Goal: Task Accomplishment & Management: Manage account settings

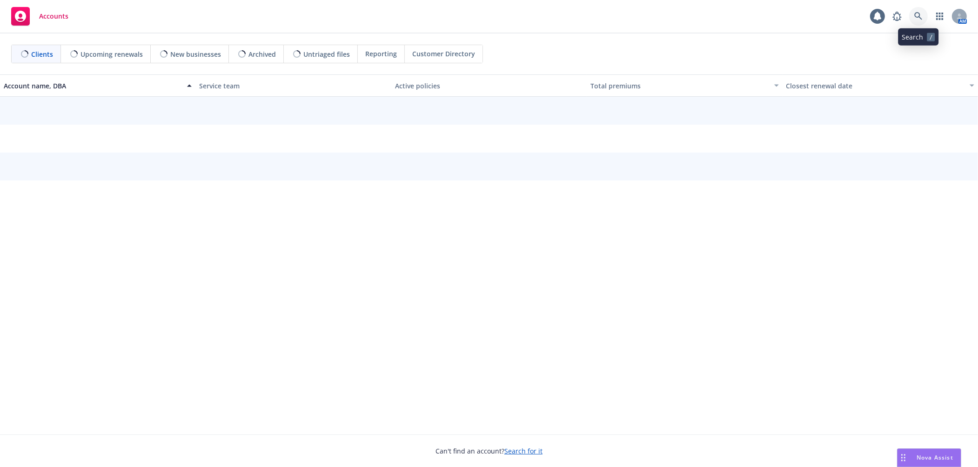
click at [914, 13] on icon at bounding box center [918, 16] width 8 height 8
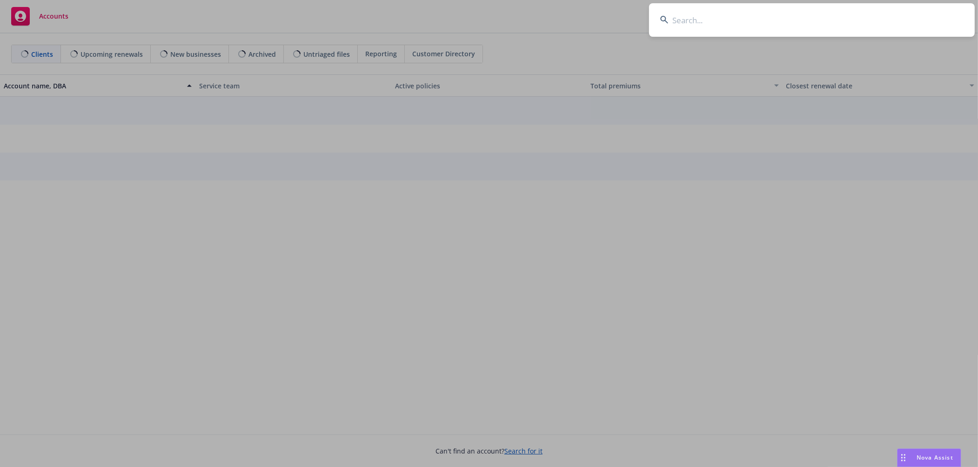
click at [900, 17] on input at bounding box center [812, 20] width 326 height 34
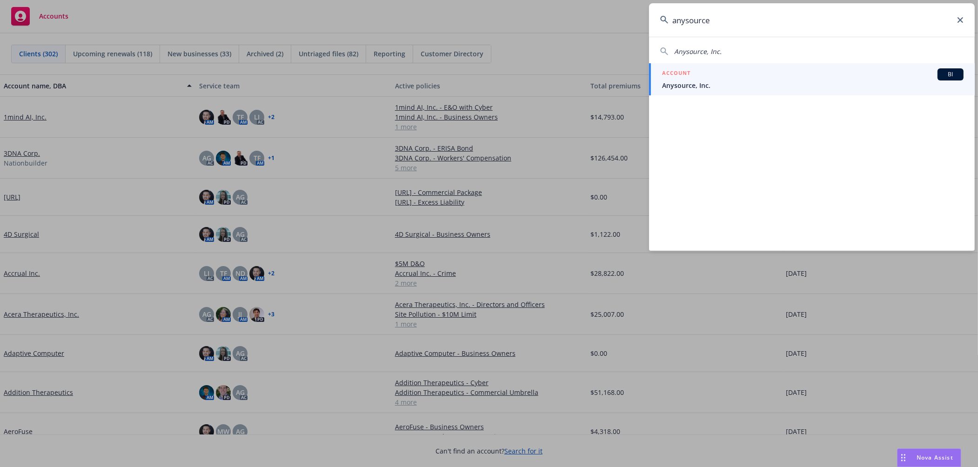
type input "anysource"
click at [723, 73] on div "ACCOUNT BI" at bounding box center [813, 74] width 302 height 12
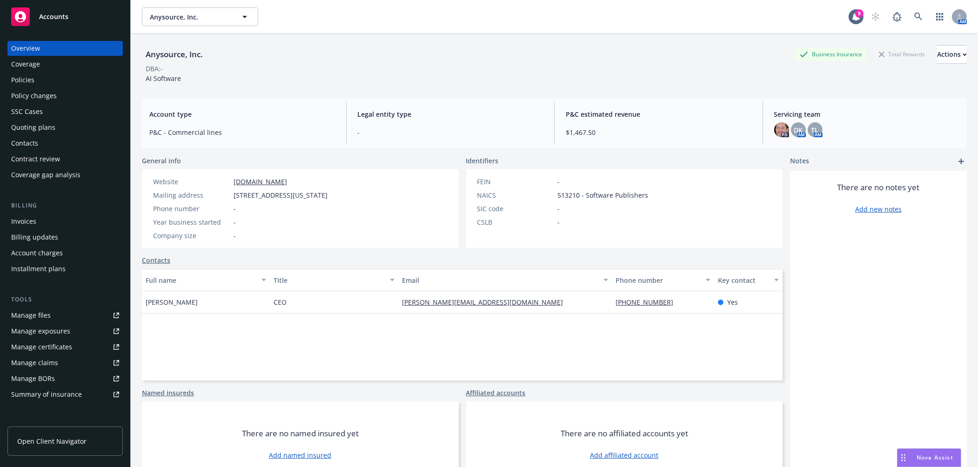
click at [58, 125] on div "Quoting plans" at bounding box center [65, 127] width 108 height 15
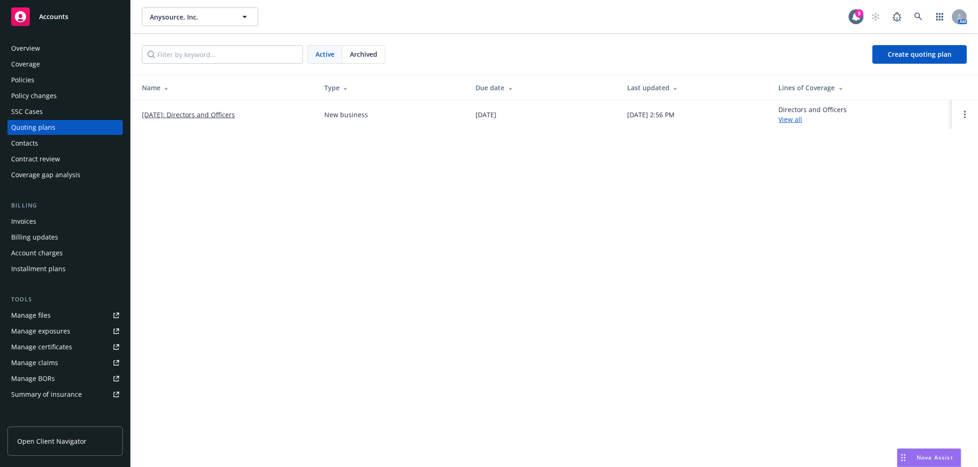
click at [200, 117] on link "07/15/2025: Directors and Officers" at bounding box center [188, 115] width 93 height 10
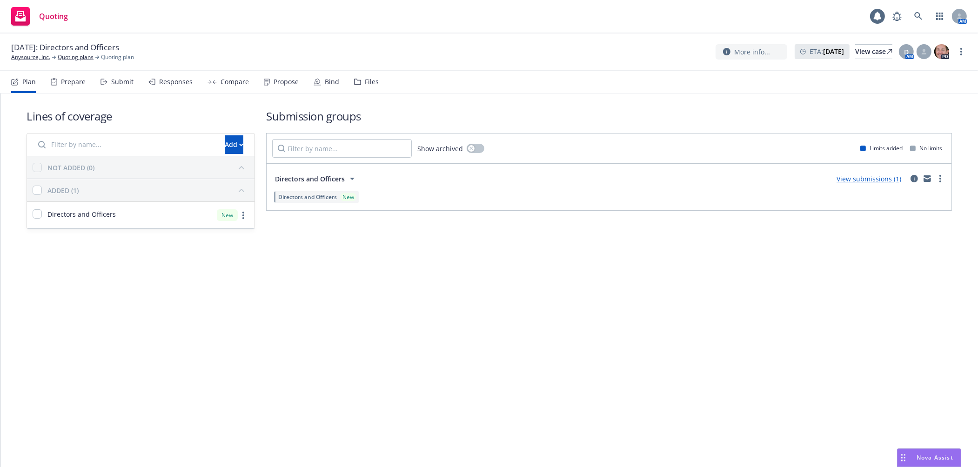
click at [360, 85] on div "Files" at bounding box center [366, 82] width 25 height 22
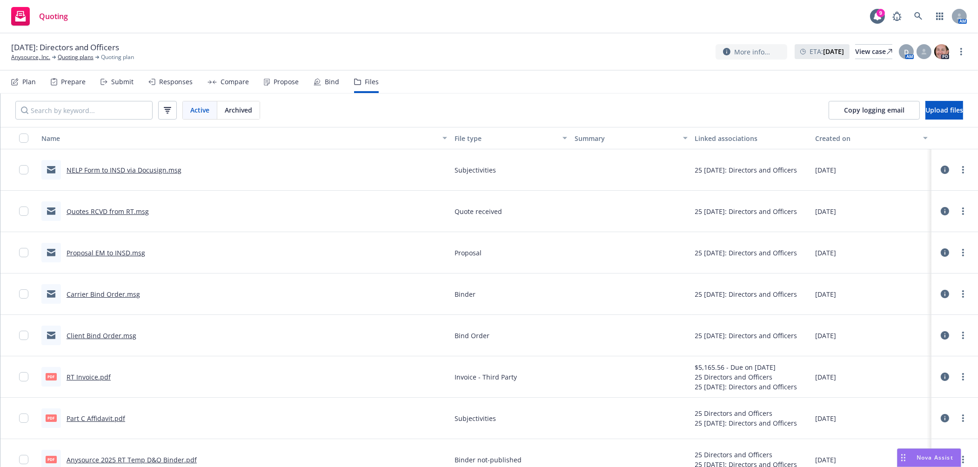
click at [108, 294] on link "Carrier Bind Order.msg" at bounding box center [104, 294] width 74 height 9
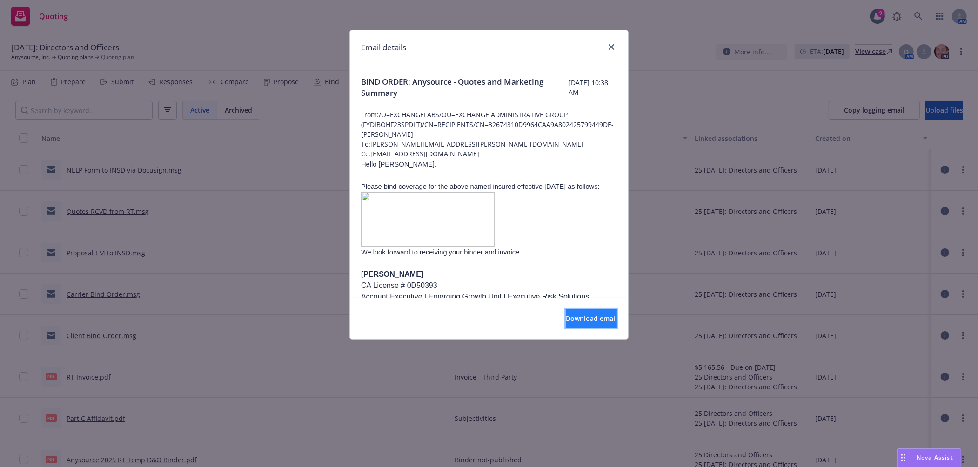
click at [566, 321] on span "Download email" at bounding box center [591, 318] width 51 height 9
click at [612, 48] on icon "close" at bounding box center [612, 47] width 6 height 6
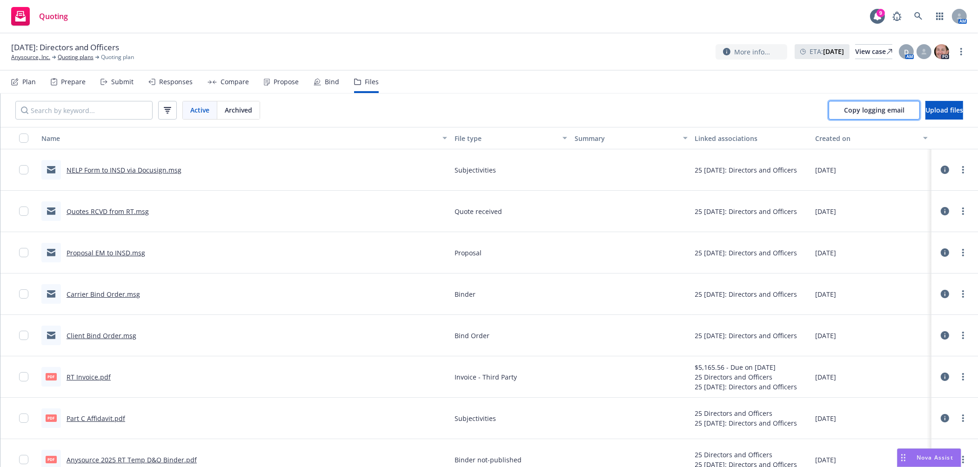
click at [865, 111] on span "Copy logging email" at bounding box center [874, 110] width 60 height 9
click at [938, 106] on span "Upload files" at bounding box center [944, 110] width 38 height 9
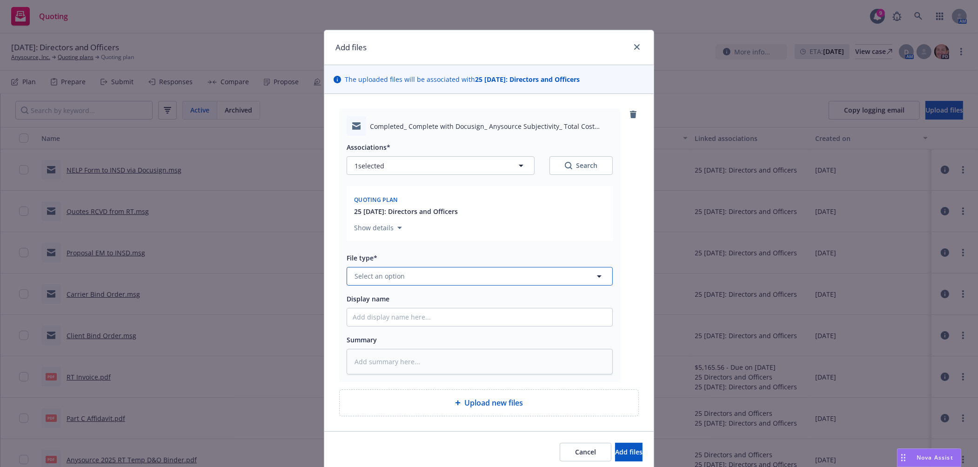
click at [433, 275] on button "Select an option" at bounding box center [480, 276] width 266 height 19
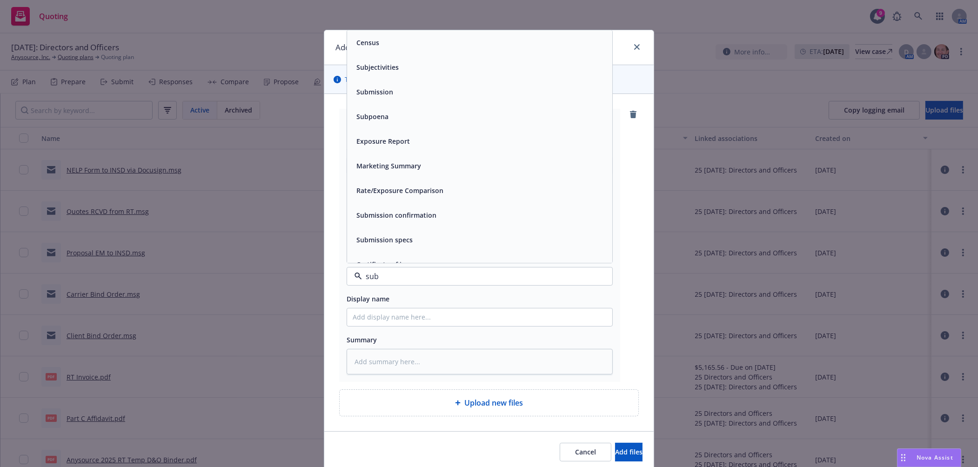
type input "subj"
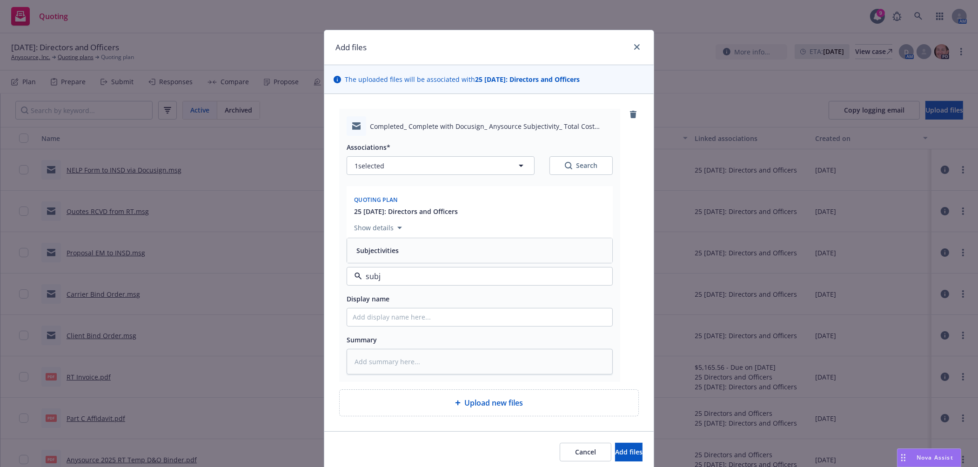
click at [430, 256] on div "Subjectivities" at bounding box center [480, 250] width 254 height 13
click at [421, 320] on input "Display name" at bounding box center [479, 317] width 265 height 18
type textarea "x"
type input "Co"
type textarea "x"
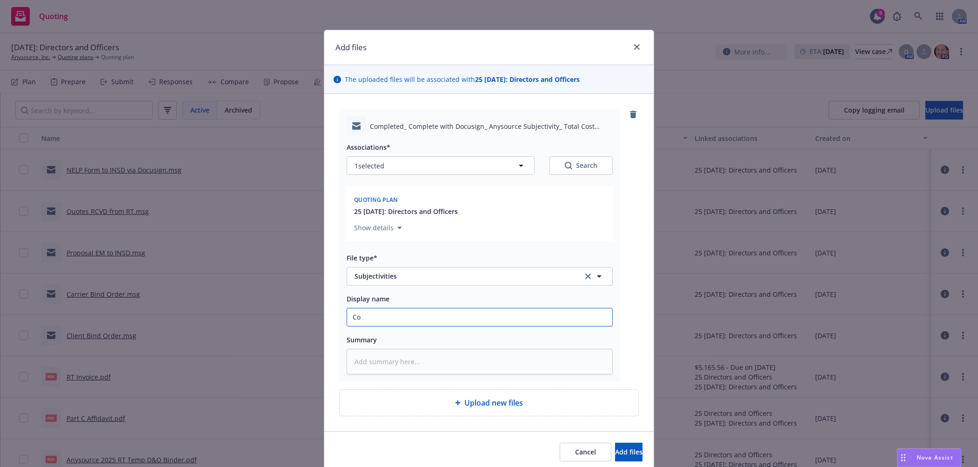
type input "Com"
type textarea "x"
type input "Comp"
type textarea "x"
type input "Compl"
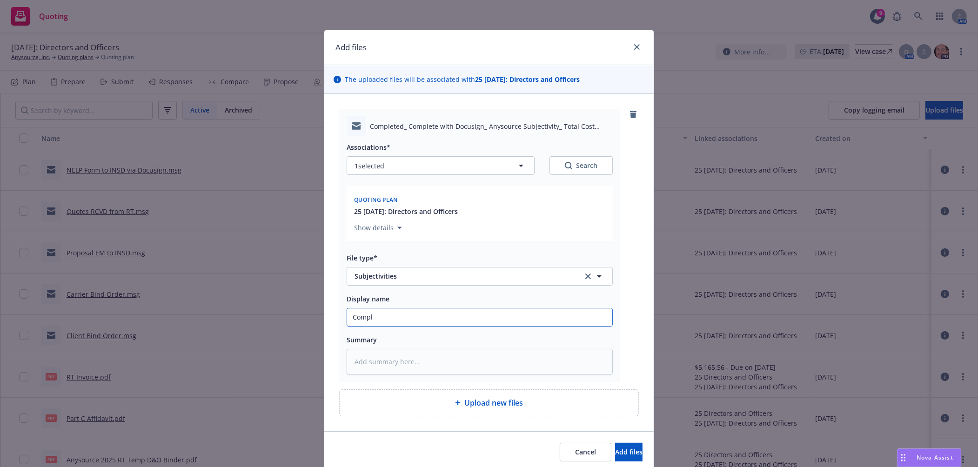
type textarea "x"
type input "Comple"
type textarea "x"
type input "Complet"
type textarea "x"
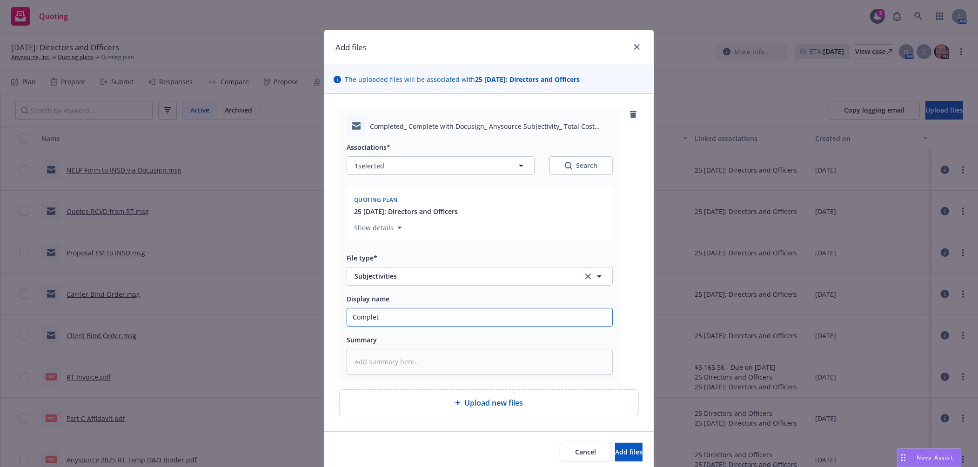
type input "Complete"
type textarea "x"
type input "Completed"
type textarea "x"
type input "Completed"
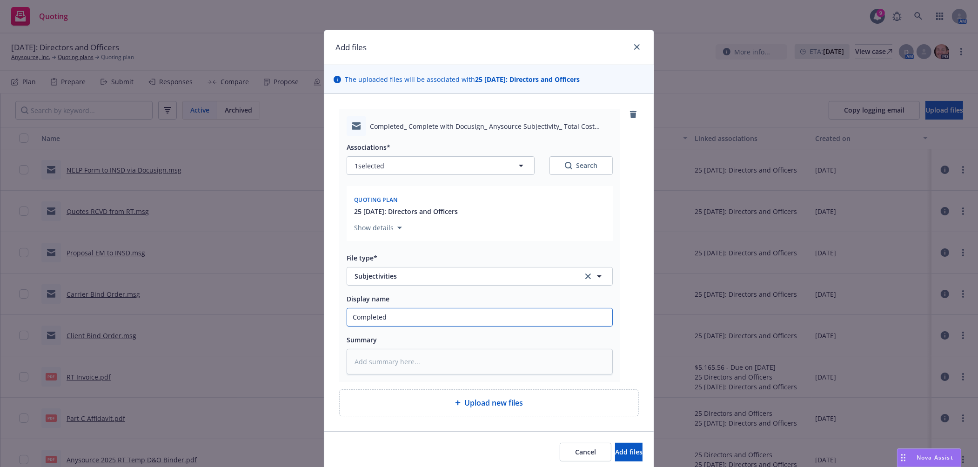
type textarea "x"
type input "Completed S"
type textarea "x"
type input "Completed Su"
type textarea "x"
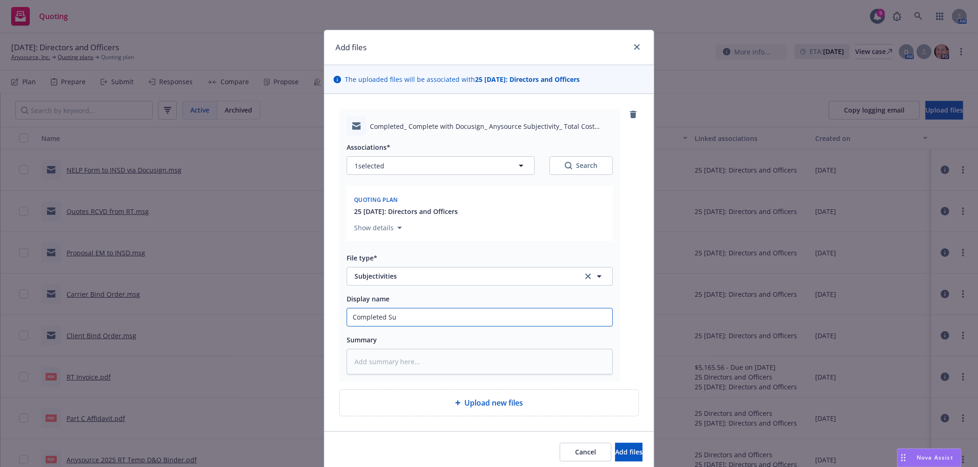
type input "Completed Sub"
type textarea "x"
type input "Completed Subj"
type textarea "x"
type input "Completed Subje"
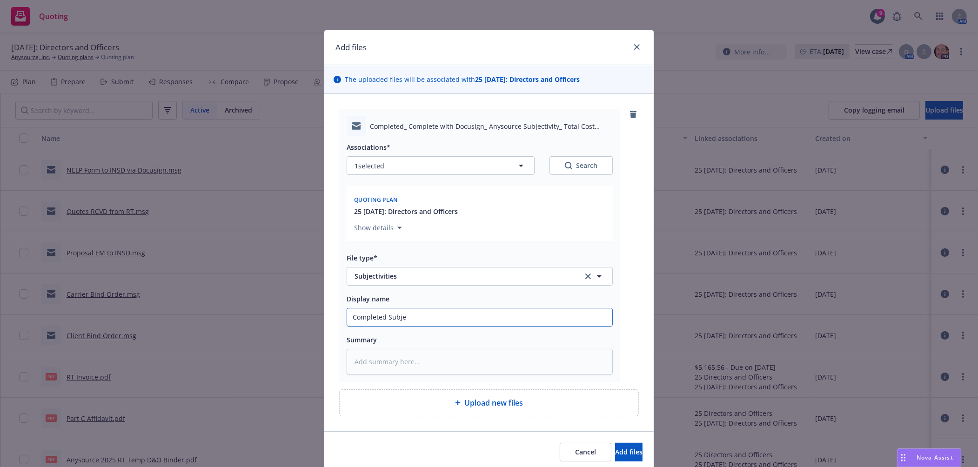
type textarea "x"
type input "Completed Subjec"
type textarea "x"
type input "Completed Subject"
type textarea "x"
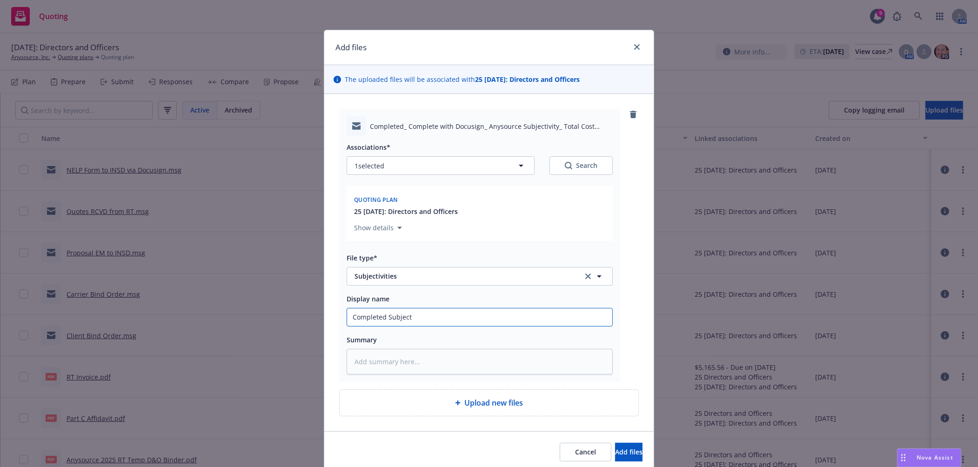
type input "Completed Subjecti"
type textarea "x"
type input "Completed Subjectivi"
type textarea "x"
type input "Completed Subjectivit"
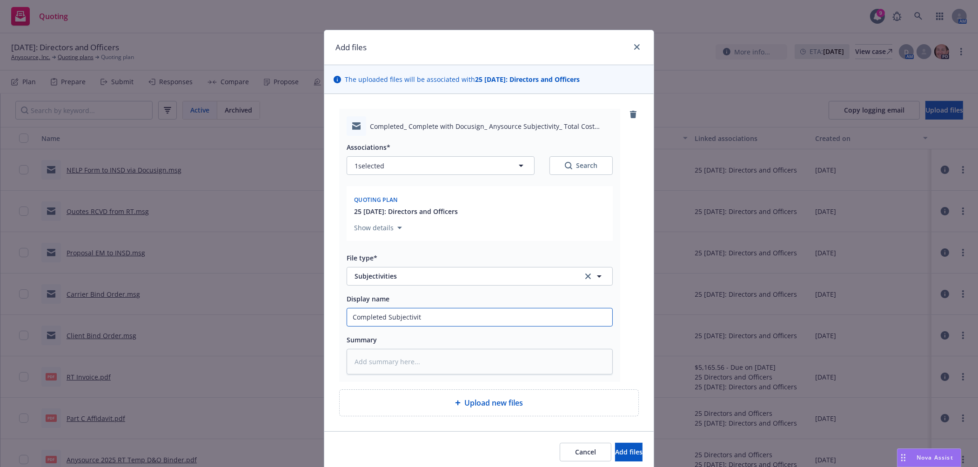
type textarea "x"
type input "Completed Subjectivity"
type textarea "x"
type input "Completed Subjectivity"
type textarea "x"
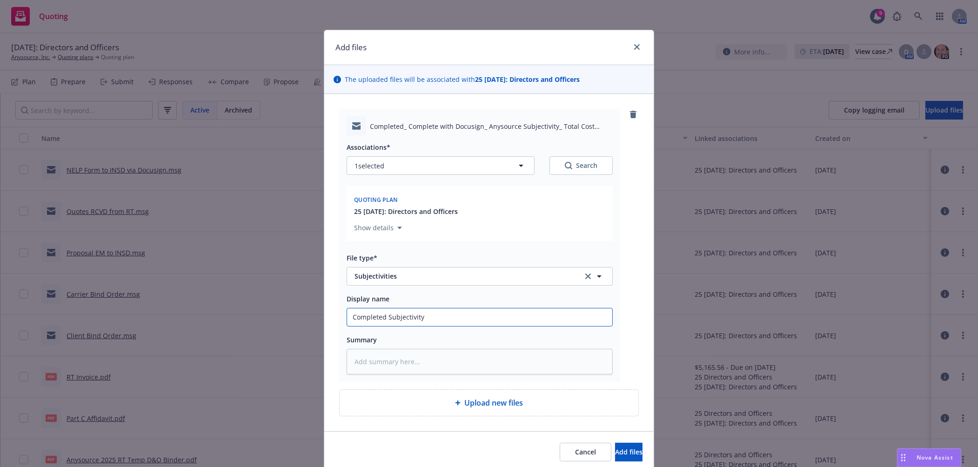
type input "Completed Subjectivity f"
type textarea "x"
type input "Completed Subjectivity fr"
type textarea "x"
type input "Completed Subjectivity fro"
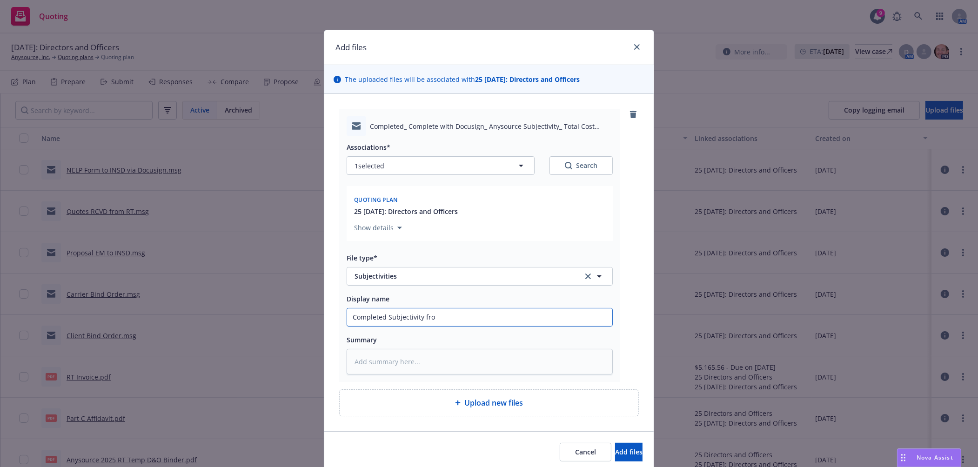
type textarea "x"
type input "Completed Subjectivity from"
type textarea "x"
type input "Completed Subjectivity from"
type textarea "x"
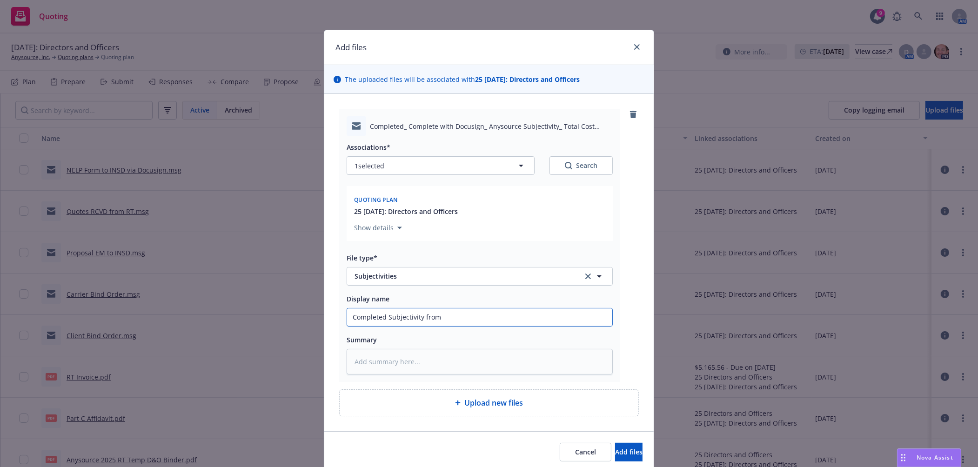
type input "Completed Subjectivity from I"
type textarea "x"
type input "Completed Subjectivity from IN"
type textarea "x"
type input "Completed Subjectivity from INS"
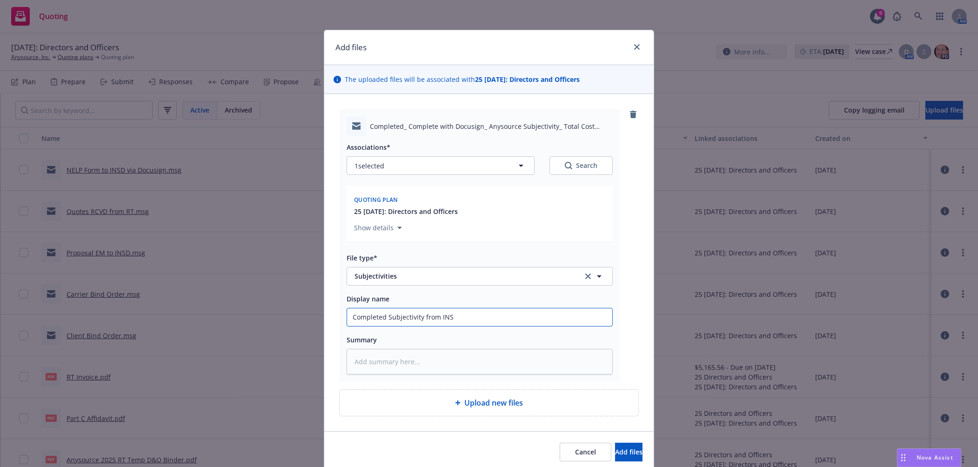
type textarea "x"
type input "Completed Subjectivity from INSD"
click at [615, 443] on button "Add files" at bounding box center [628, 452] width 27 height 19
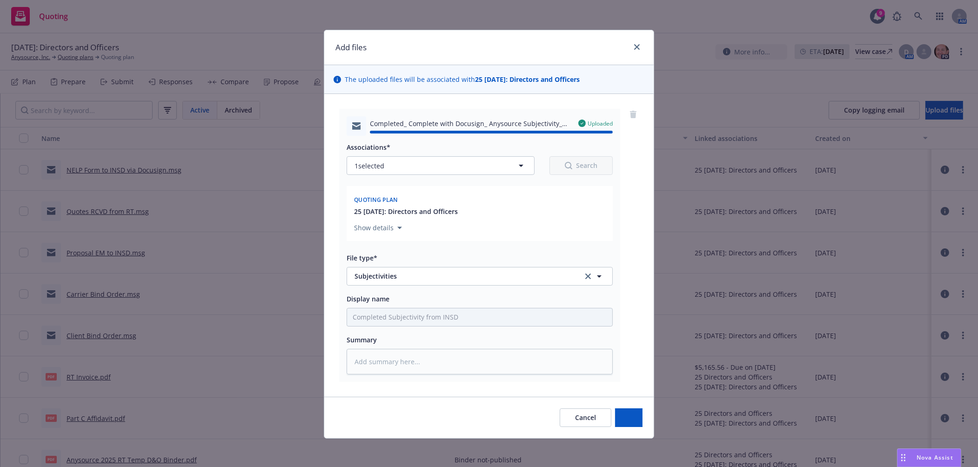
type textarea "x"
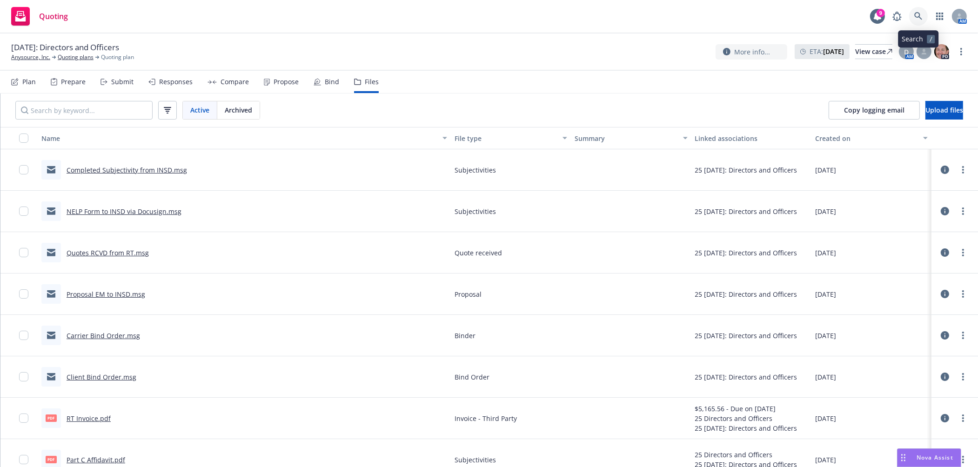
click at [912, 18] on link at bounding box center [918, 16] width 19 height 19
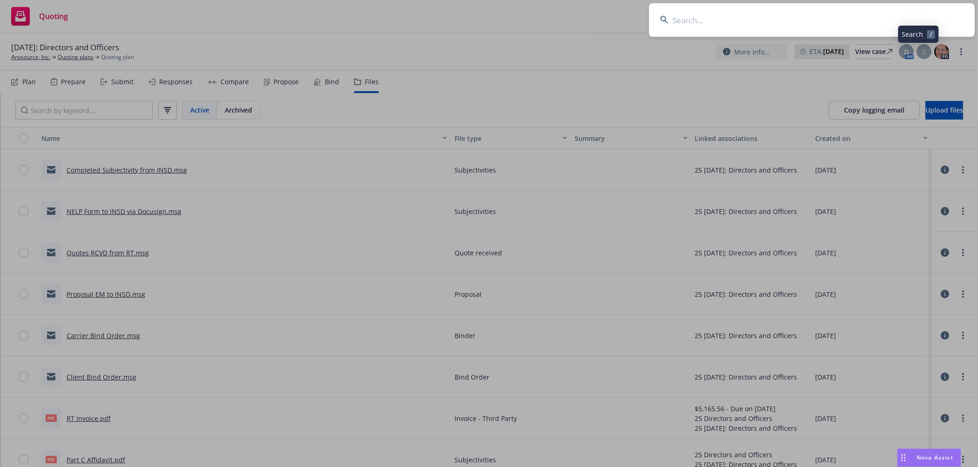
click at [849, 25] on input at bounding box center [812, 20] width 326 height 34
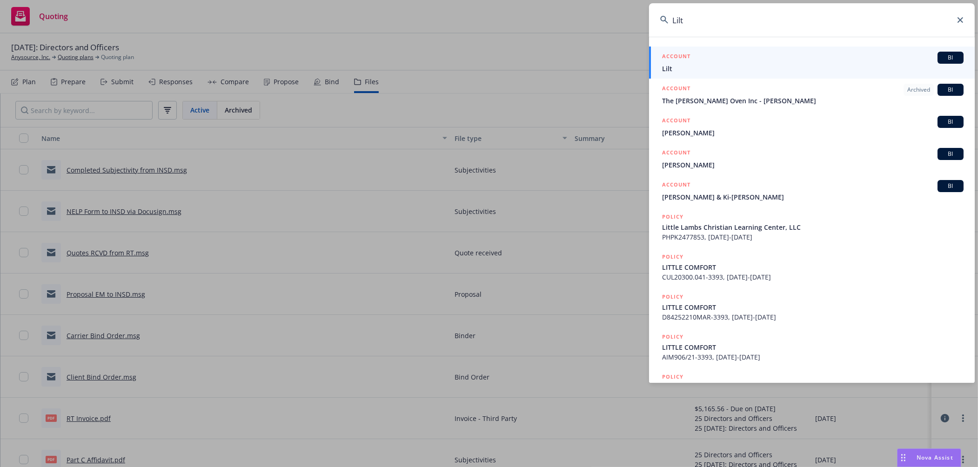
type input "Lilt"
click at [713, 58] on div "ACCOUNT BI" at bounding box center [813, 58] width 302 height 12
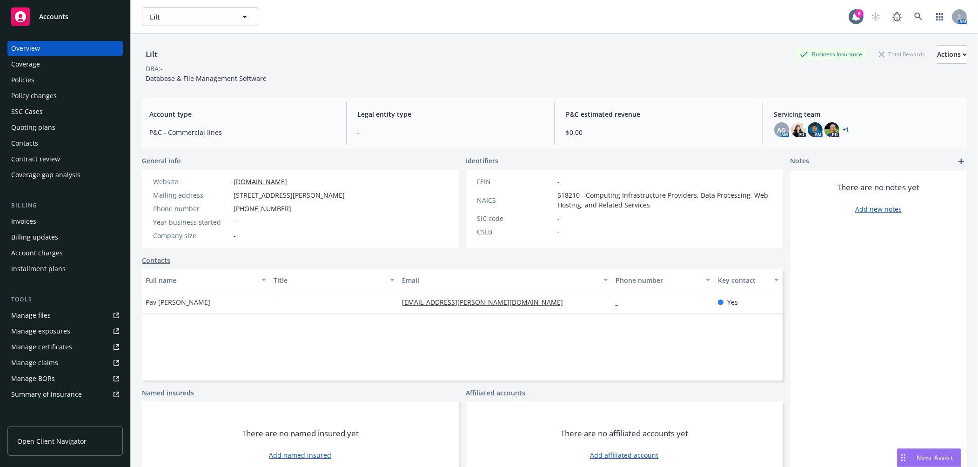
click at [60, 77] on div "Policies" at bounding box center [65, 80] width 108 height 15
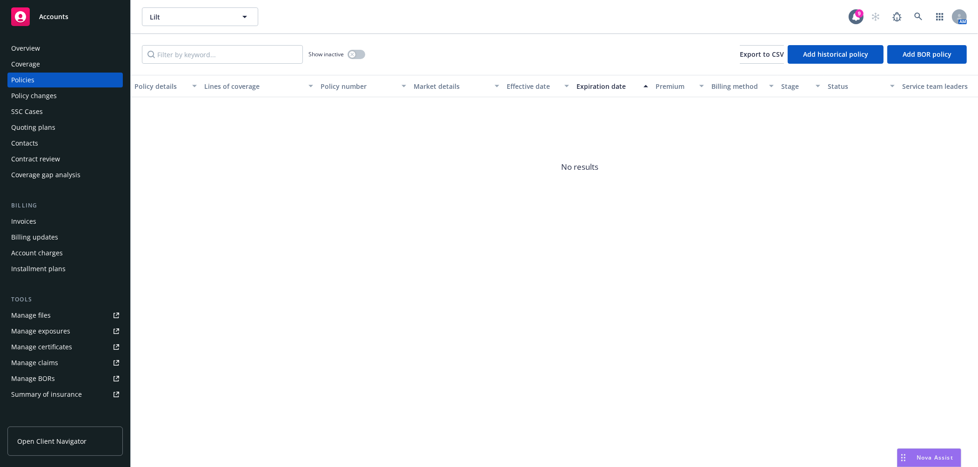
click at [59, 73] on div "Policies" at bounding box center [65, 80] width 108 height 15
click at [923, 53] on span "Add BOR policy" at bounding box center [927, 54] width 49 height 9
select select "other"
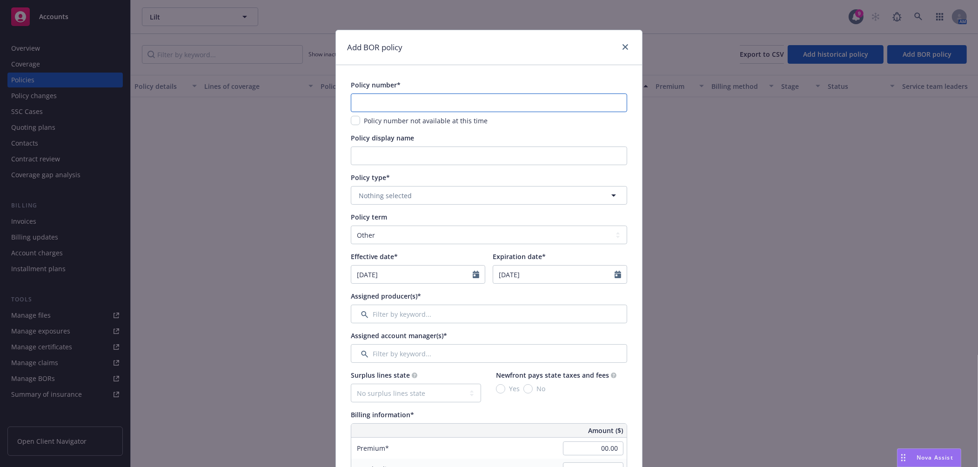
click at [488, 106] on input "text" at bounding box center [489, 103] width 276 height 19
paste input "WS11016836"
type input "WS11016836"
click at [411, 196] on button "Nothing selected" at bounding box center [489, 195] width 276 height 19
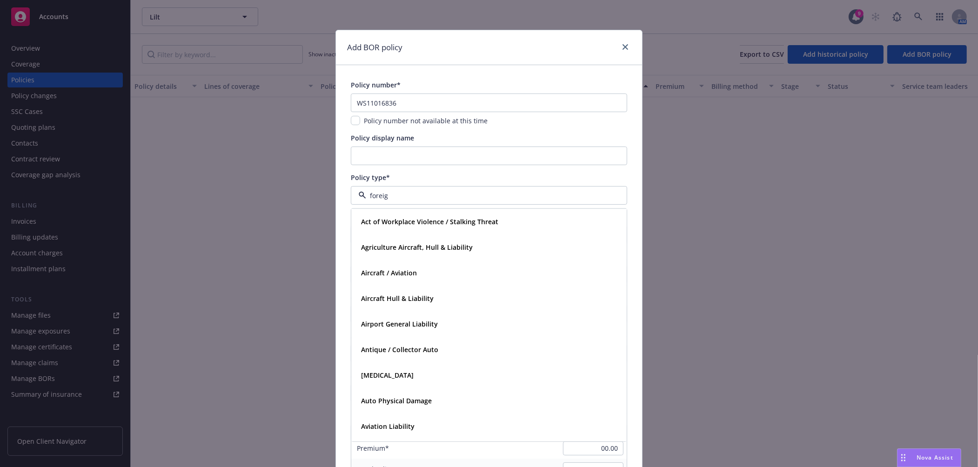
type input "foreign"
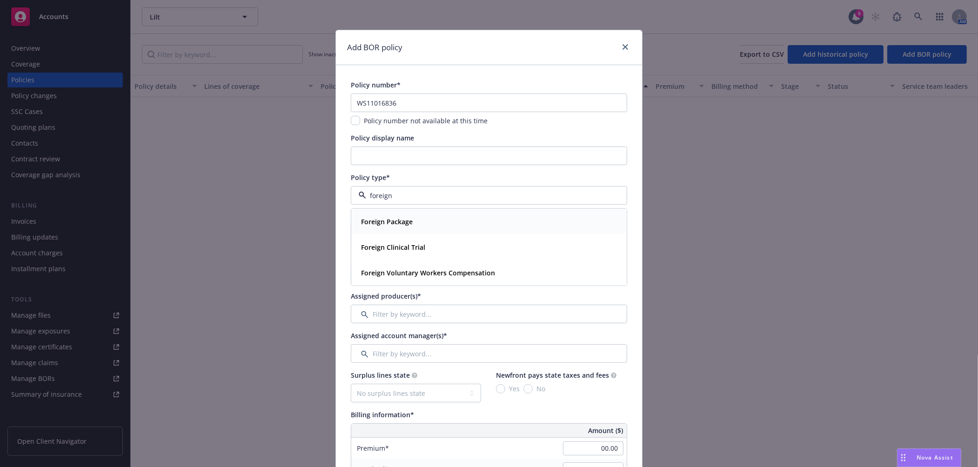
click at [406, 223] on strong "Foreign Package" at bounding box center [387, 221] width 52 height 9
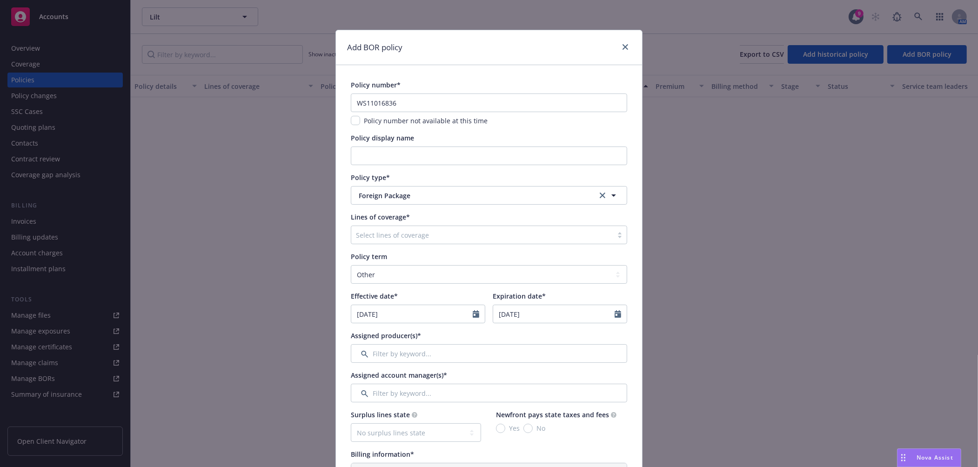
click at [405, 235] on div at bounding box center [482, 234] width 252 height 11
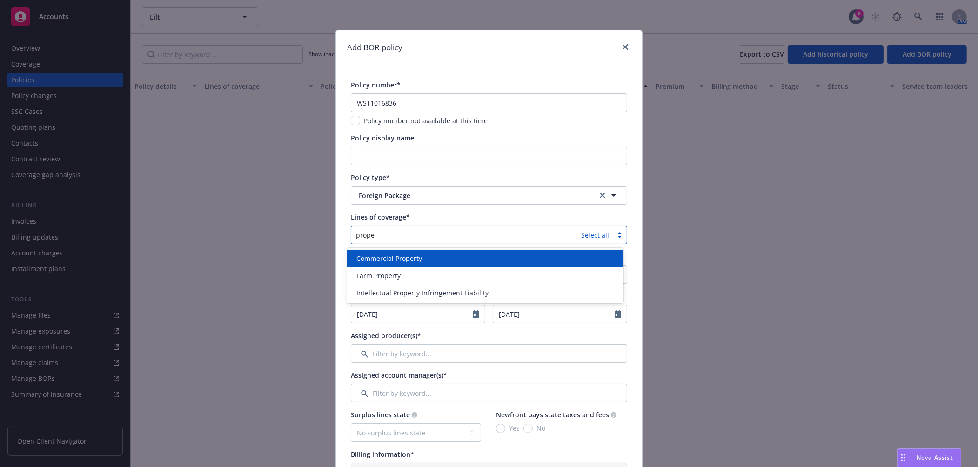
type input "proper"
click at [407, 255] on span "Commercial Property" at bounding box center [389, 259] width 66 height 10
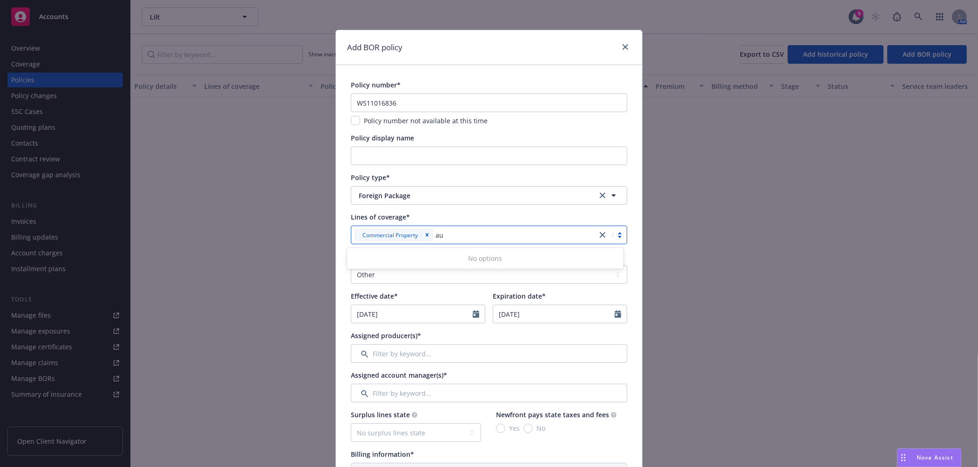
type input "aut"
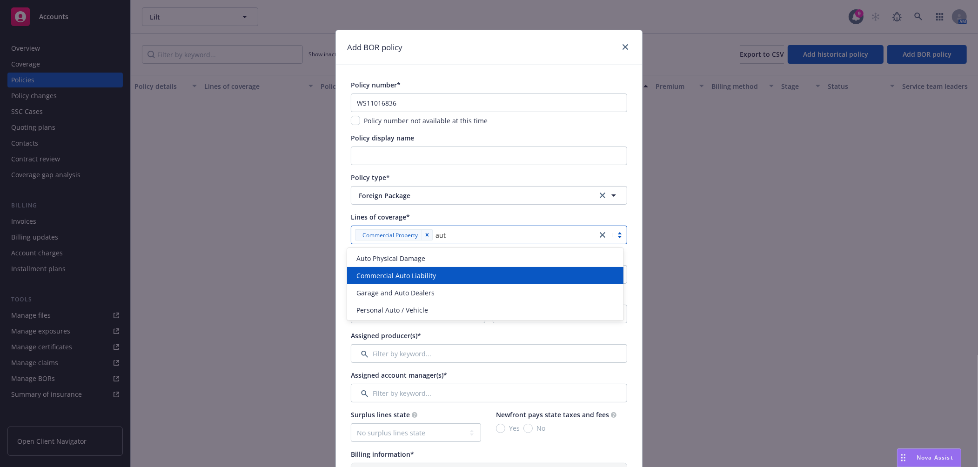
click at [425, 270] on div "Commercial Auto Liability" at bounding box center [485, 275] width 276 height 17
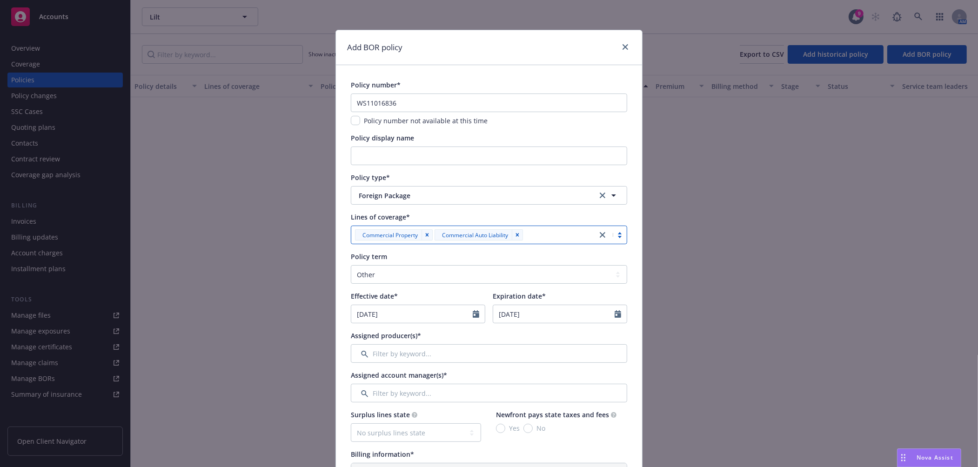
click at [546, 228] on div "Commercial Property Commercial Auto Liability" at bounding box center [474, 235] width 246 height 15
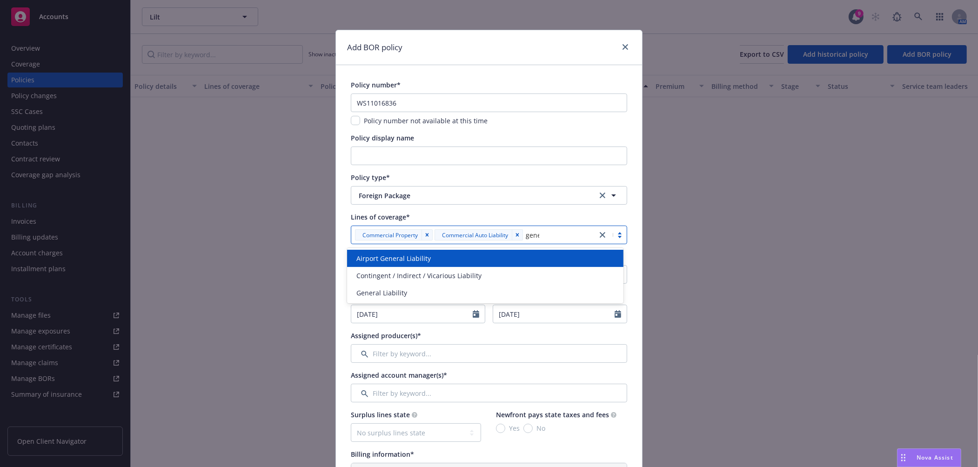
type input "genera"
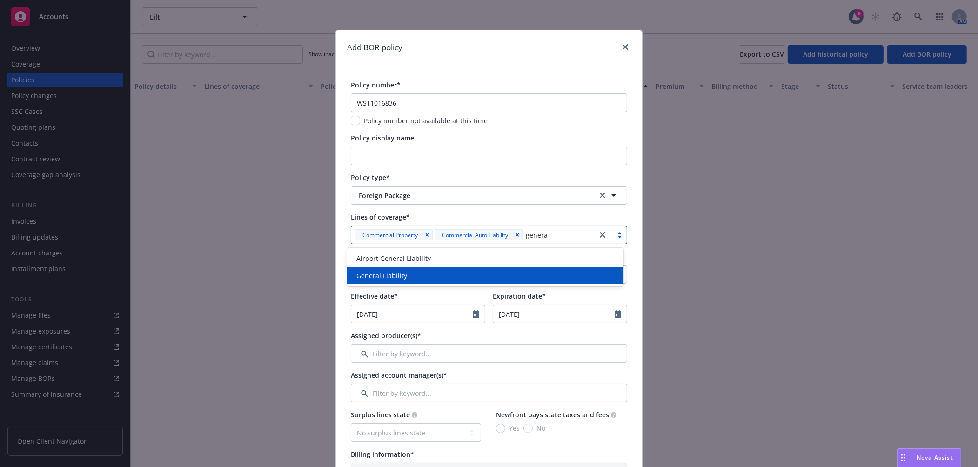
click at [506, 275] on div "General Liability" at bounding box center [485, 276] width 265 height 10
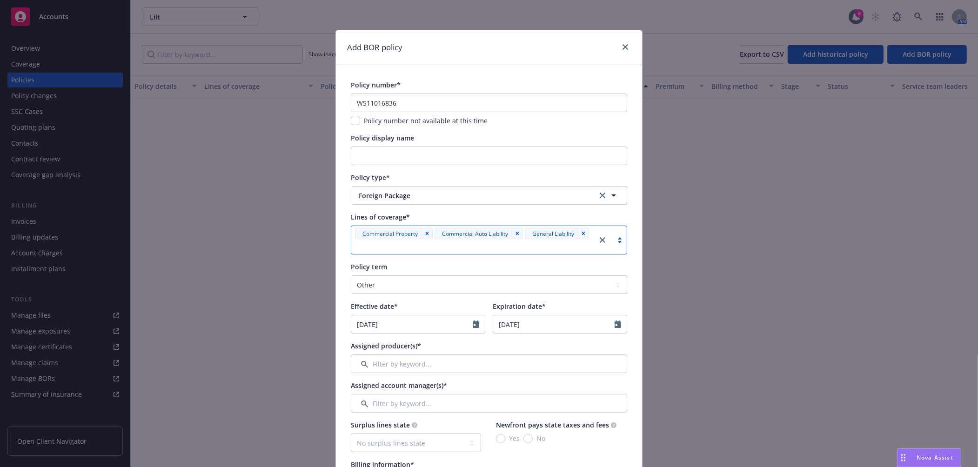
click at [464, 213] on div "Commercial Auto Liability" at bounding box center [469, 220] width 87 height 17
click at [473, 323] on icon "Calendar" at bounding box center [476, 324] width 7 height 7
click at [396, 350] on select "January February March April May June July August September October November De…" at bounding box center [392, 346] width 47 height 11
select select "9"
click at [369, 341] on select "January February March April May June July August September October November De…" at bounding box center [392, 346] width 47 height 11
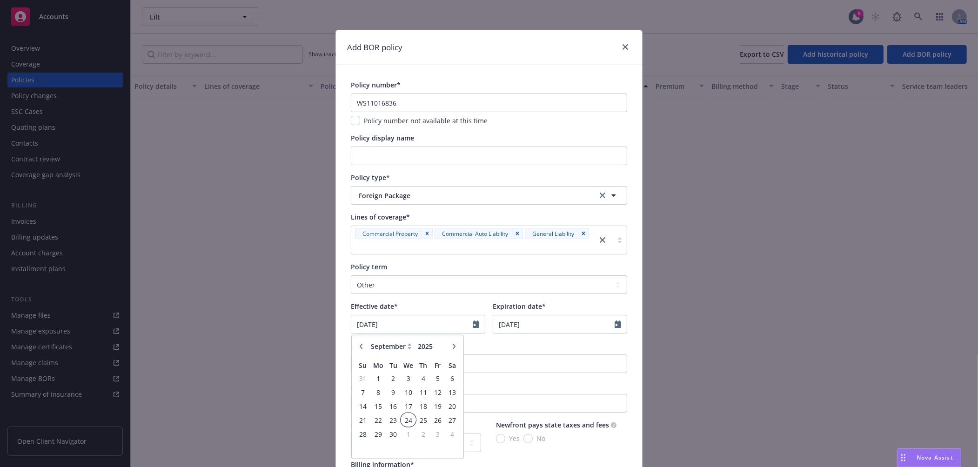
click at [407, 418] on span "24" at bounding box center [408, 421] width 13 height 12
type input "[DATE]"
click at [394, 322] on input "[DATE]" at bounding box center [411, 324] width 121 height 18
select select "9"
type input "[DATE]"
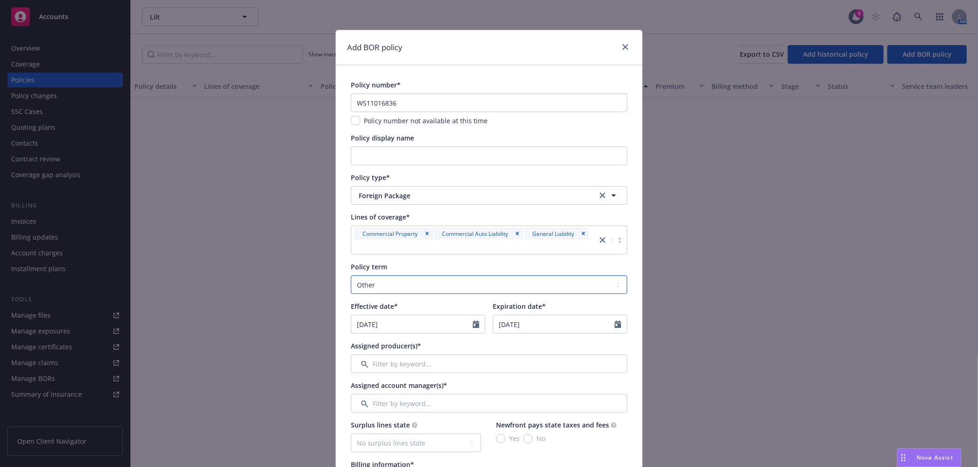
click at [451, 283] on select "Select policy term 12 Month 6 Month 4 Month 3 Month 2 Month 1 Month 36 Month (3…" at bounding box center [489, 284] width 276 height 19
select select "12"
click at [351, 275] on select "Select policy term 12 Month 6 Month 4 Month 3 Month 2 Month 1 Month 36 Month (3…" at bounding box center [489, 284] width 276 height 19
type input "[DATE]"
select select "9"
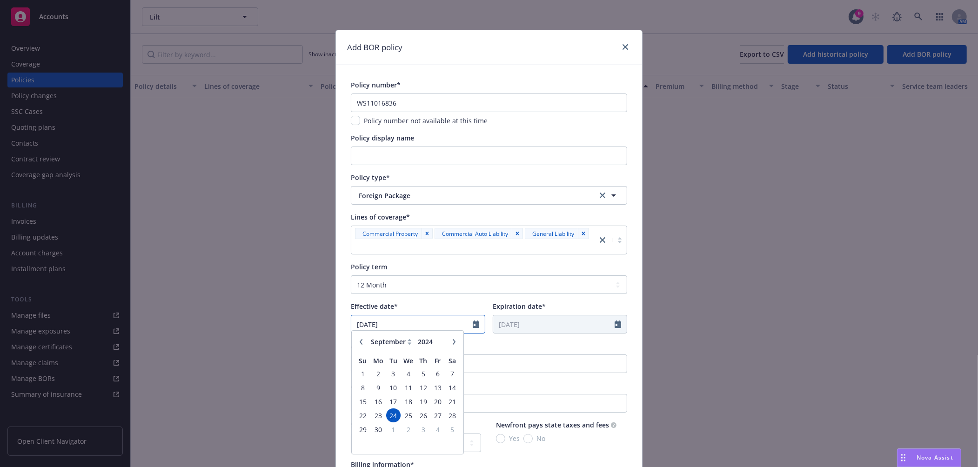
click at [369, 324] on input "[DATE]" at bounding box center [411, 324] width 121 height 18
click at [483, 284] on select "Select policy term 12 Month 6 Month 4 Month 3 Month 2 Month 1 Month 36 Month (3…" at bounding box center [489, 284] width 276 height 19
select select "other"
click at [351, 275] on select "Select policy term 12 Month 6 Month 4 Month 3 Month 2 Month 1 Month 36 Month (3…" at bounding box center [489, 284] width 276 height 19
click at [513, 324] on input "[DATE]" at bounding box center [553, 324] width 121 height 18
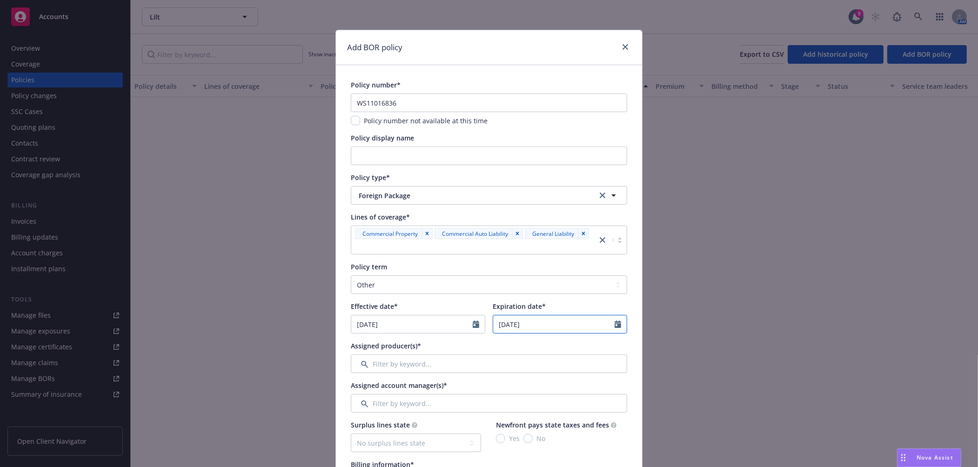
select select "9"
type input "09/25/2025"
click at [470, 296] on div "Policy term Select policy term 12 Month 6 Month 4 Month 3 Month 2 Month 1 Month…" at bounding box center [489, 298] width 276 height 72
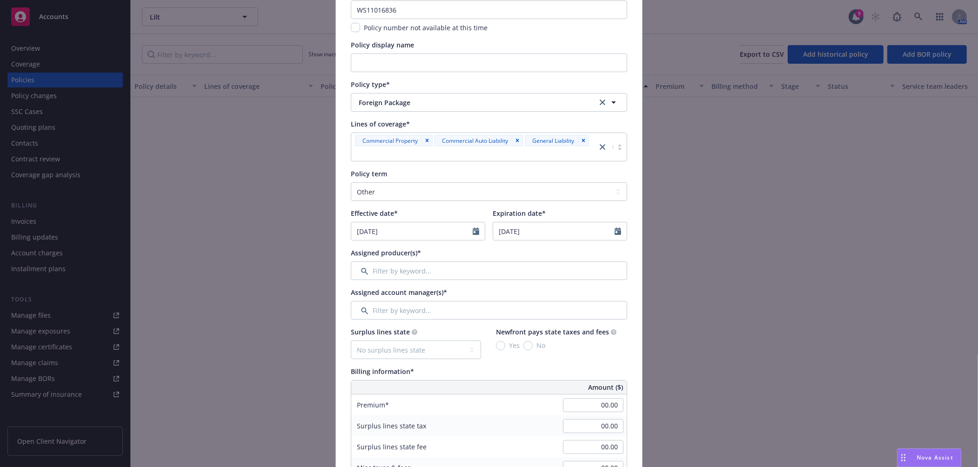
scroll to position [103, 0]
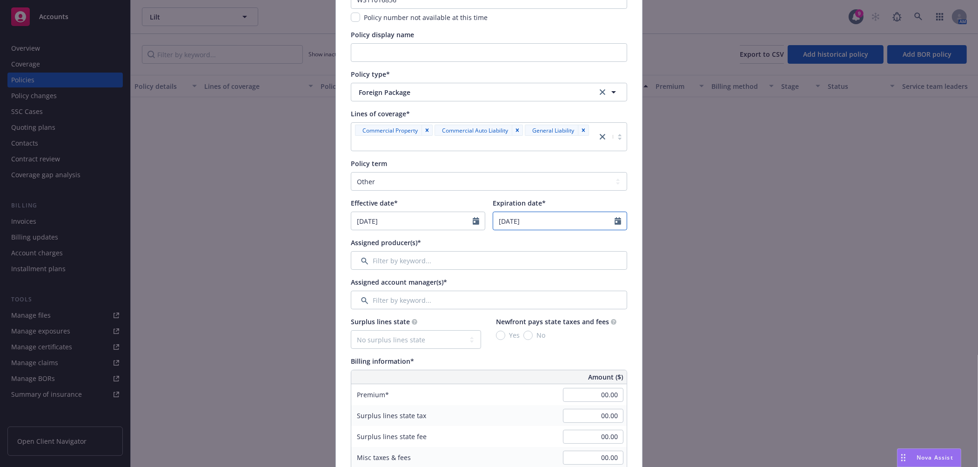
click at [512, 221] on input "09/25/2025" at bounding box center [553, 221] width 121 height 18
select select "9"
click at [435, 190] on select "Select policy term 12 Month 6 Month 4 Month 3 Month 2 Month 1 Month 36 Month (3…" at bounding box center [489, 181] width 276 height 19
select select "12"
click at [351, 172] on select "Select policy term 12 Month 6 Month 4 Month 3 Month 2 Month 1 Month 36 Month (3…" at bounding box center [489, 181] width 276 height 19
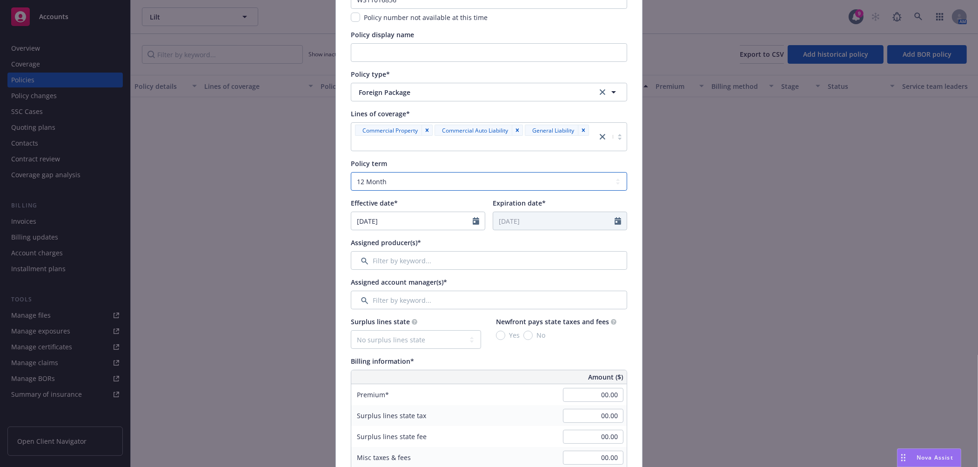
type input "09/24/2025"
click at [474, 260] on input "Filter by keyword..." at bounding box center [489, 260] width 276 height 19
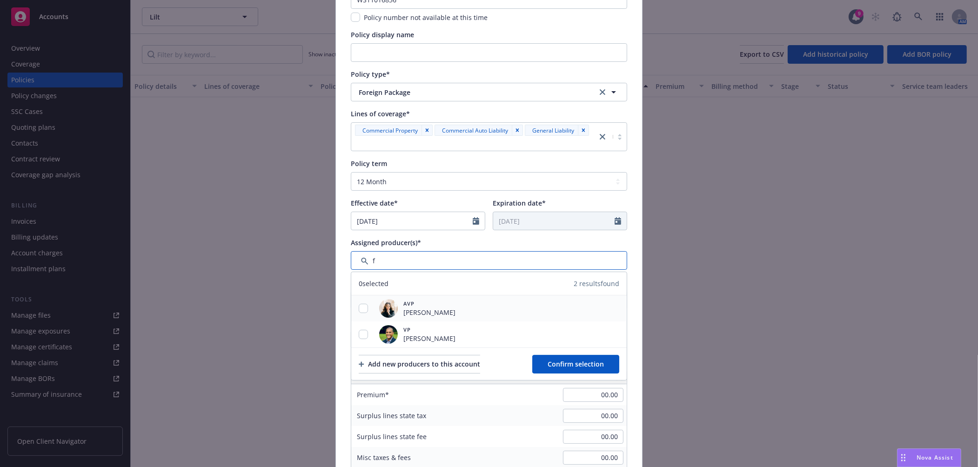
type input "f"
click at [359, 308] on input "checkbox" at bounding box center [363, 308] width 9 height 9
checkbox input "true"
click at [617, 361] on div "Add new producers to this account Confirm selection" at bounding box center [488, 364] width 275 height 33
click at [587, 364] on span "Confirm selection" at bounding box center [576, 364] width 56 height 9
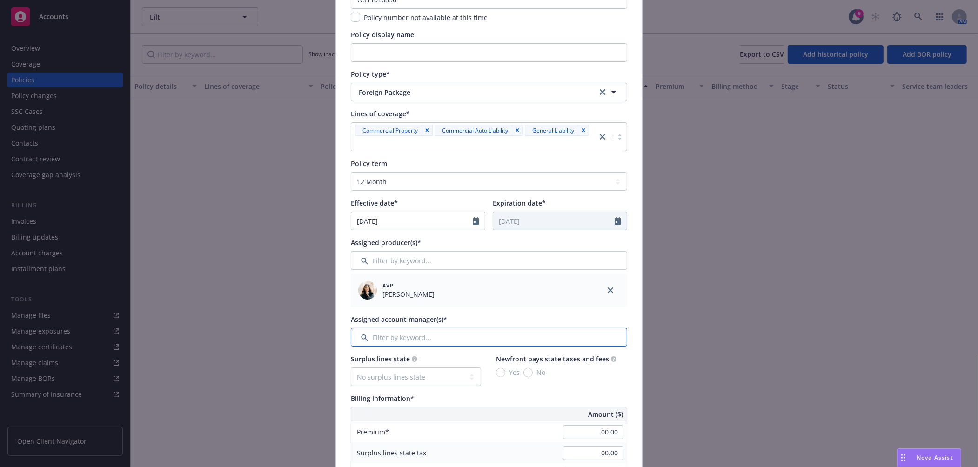
click at [447, 333] on input "Filter by keyword..." at bounding box center [489, 337] width 276 height 19
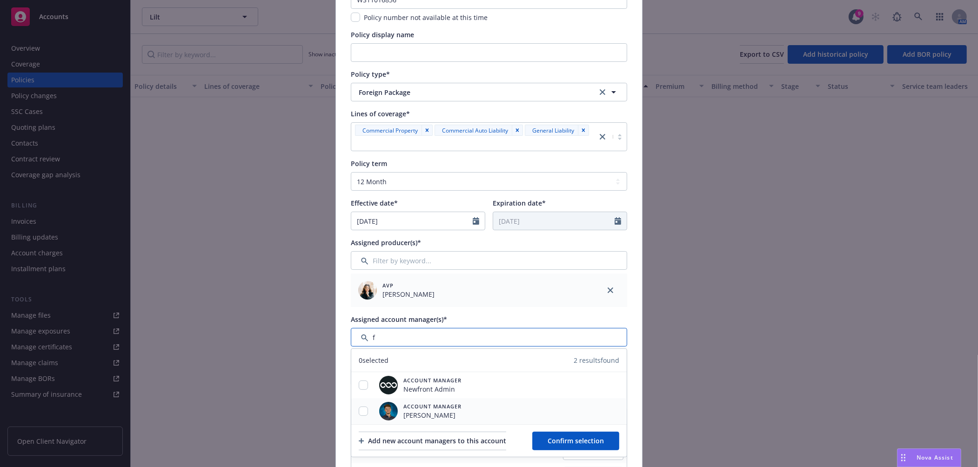
type input "f"
click at [362, 413] on input "checkbox" at bounding box center [363, 411] width 9 height 9
checkbox input "true"
drag, startPoint x: 589, startPoint y: 443, endPoint x: 585, endPoint y: 423, distance: 20.0
click at [590, 441] on span "Confirm selection" at bounding box center [576, 440] width 56 height 9
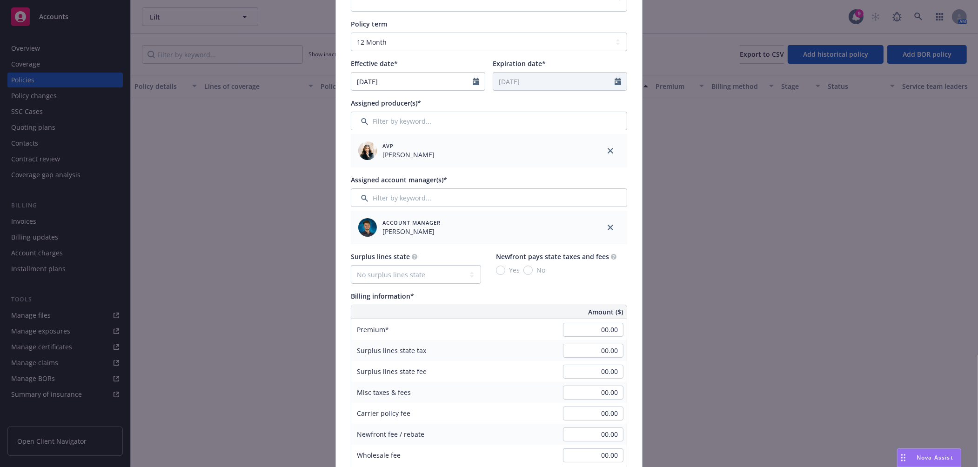
scroll to position [258, 0]
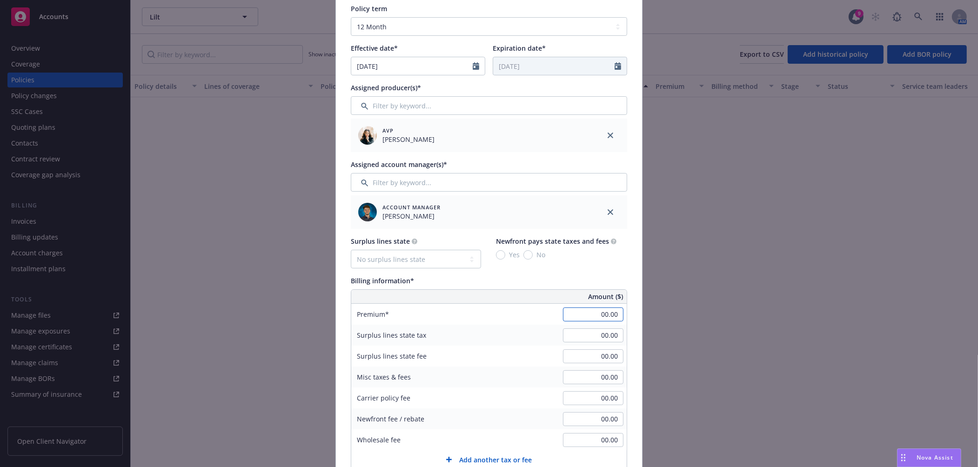
click at [583, 309] on input "00.00" at bounding box center [593, 315] width 60 height 14
type input "1.00"
click at [503, 342] on div "Surplus lines state tax 00.00" at bounding box center [488, 335] width 275 height 21
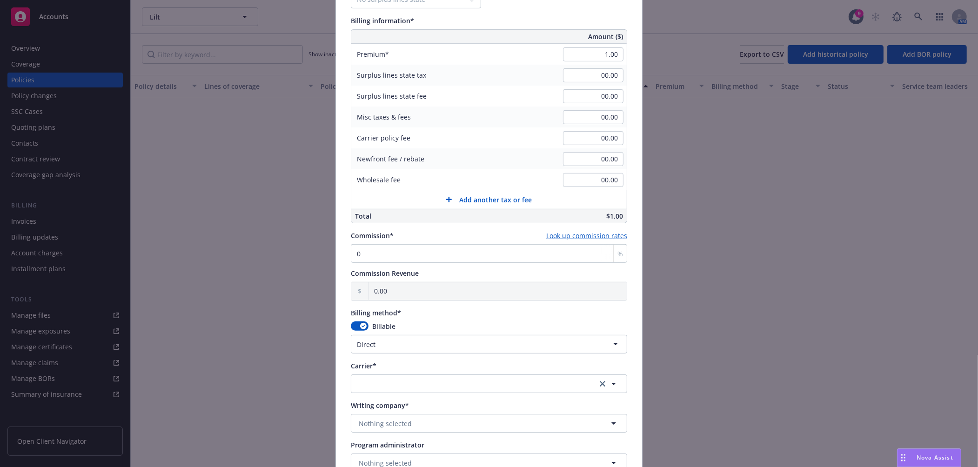
scroll to position [569, 0]
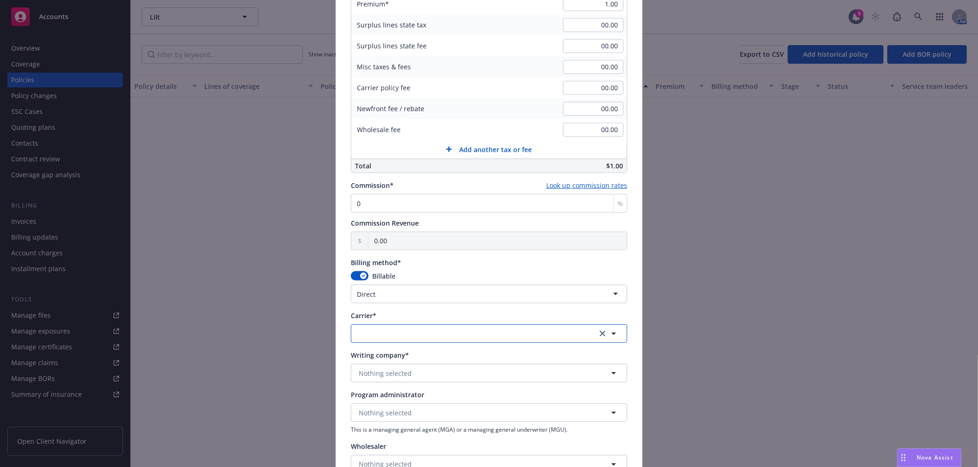
click at [516, 337] on button "button" at bounding box center [489, 333] width 276 height 19
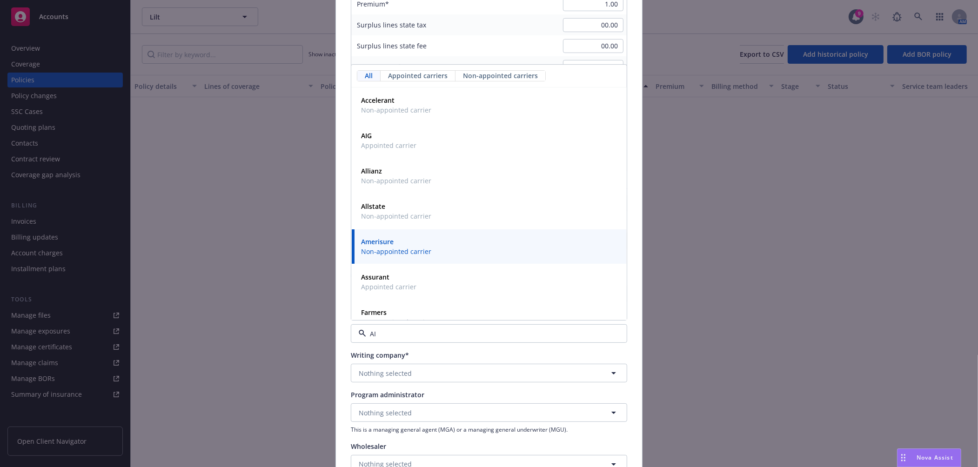
type input "AIG"
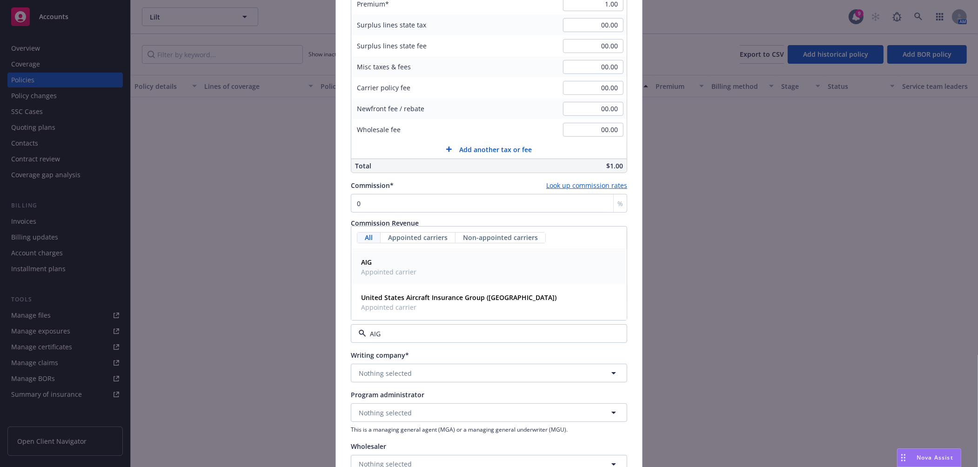
drag, startPoint x: 445, startPoint y: 271, endPoint x: 439, endPoint y: 300, distance: 29.5
click at [445, 270] on div "AIG Appointed carrier" at bounding box center [488, 267] width 263 height 23
click at [430, 369] on button "Nothing selected" at bounding box center [489, 373] width 276 height 19
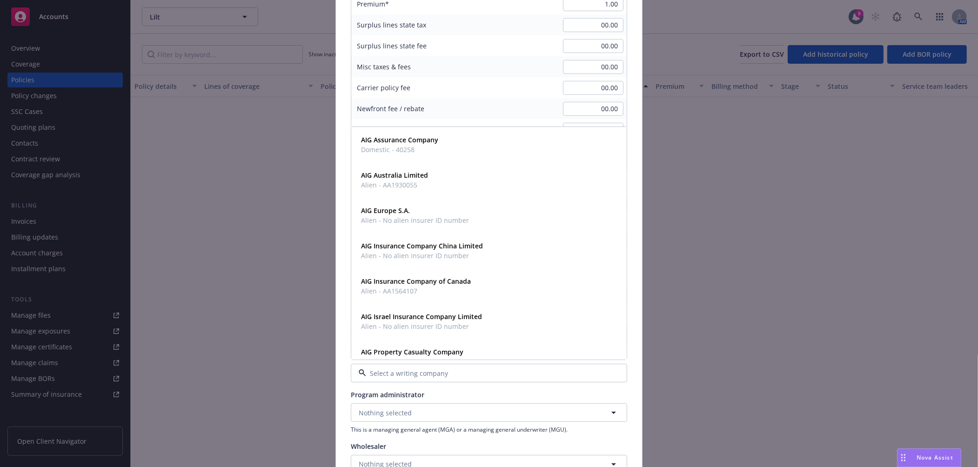
type input "f"
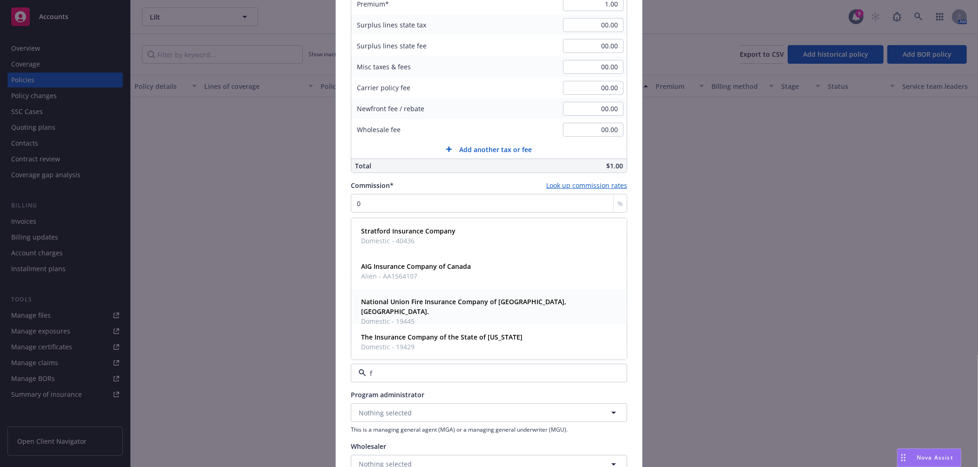
click at [424, 317] on span "Domestic - 19445" at bounding box center [488, 322] width 254 height 10
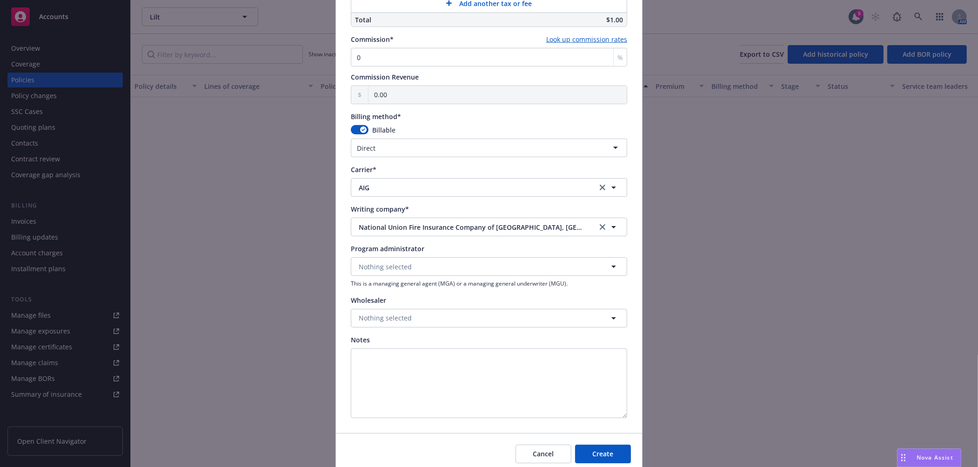
scroll to position [752, 0]
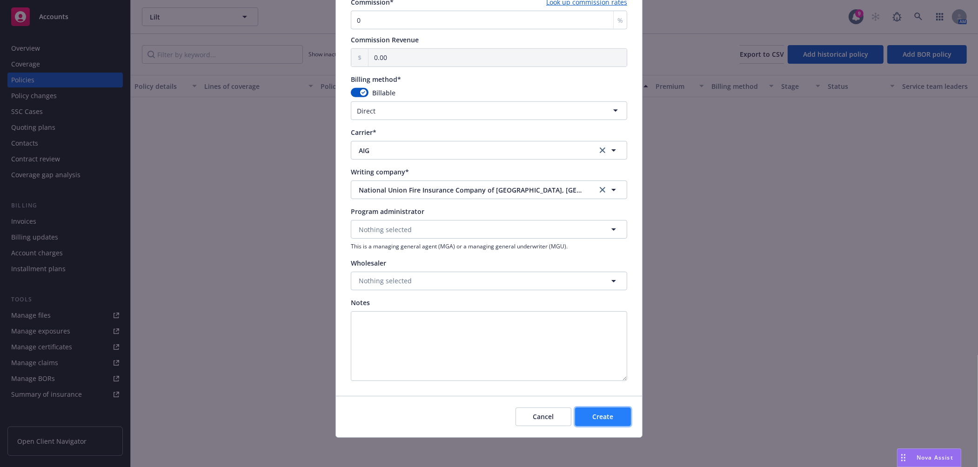
click at [602, 408] on button "Create" at bounding box center [603, 417] width 56 height 19
select select "other"
type input "[DATE]"
type input "08/15/2026"
type input "00.00"
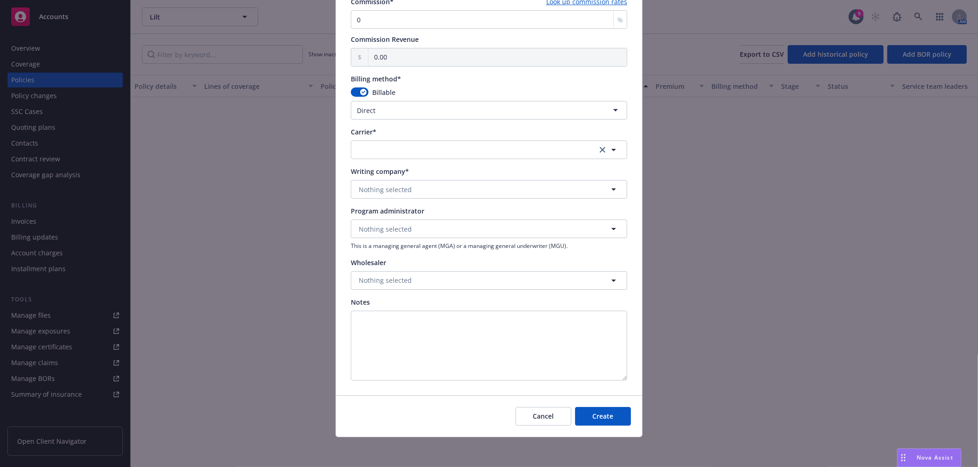
scroll to position [667, 0]
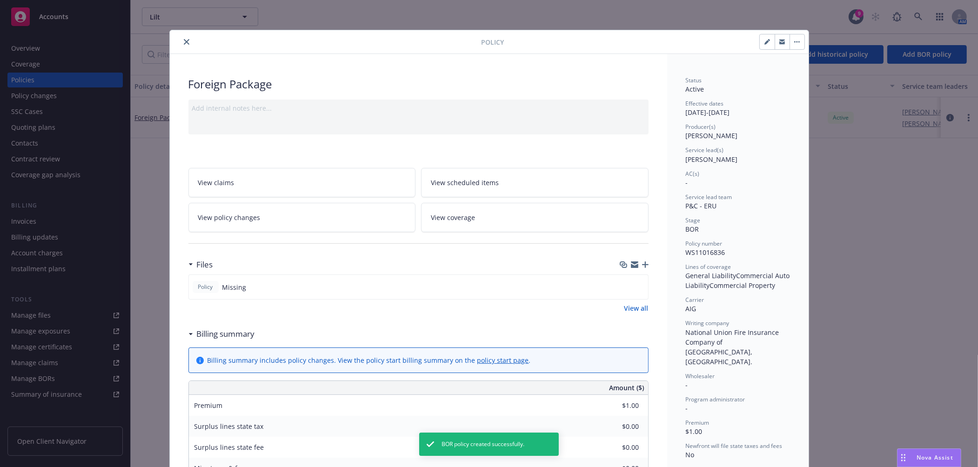
click at [184, 43] on icon "close" at bounding box center [187, 42] width 6 height 6
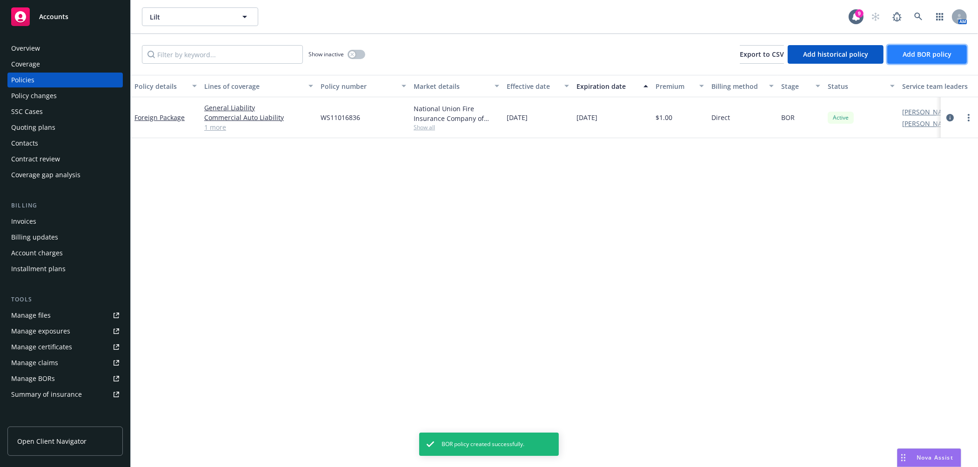
click at [932, 54] on span "Add BOR policy" at bounding box center [927, 54] width 49 height 9
select select "other"
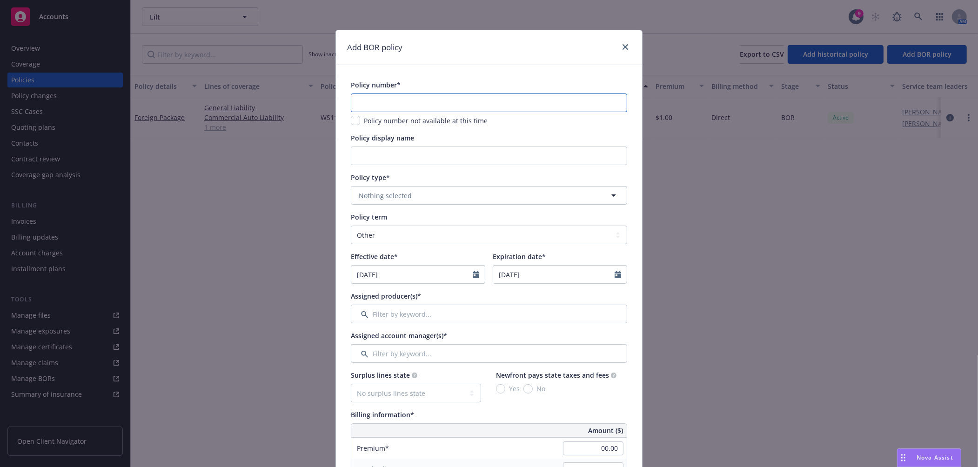
click at [458, 103] on input "text" at bounding box center [489, 103] width 276 height 19
paste input "0313-0758"
type input "0313-0758"
click at [424, 194] on button "Nothing selected" at bounding box center [489, 195] width 276 height 19
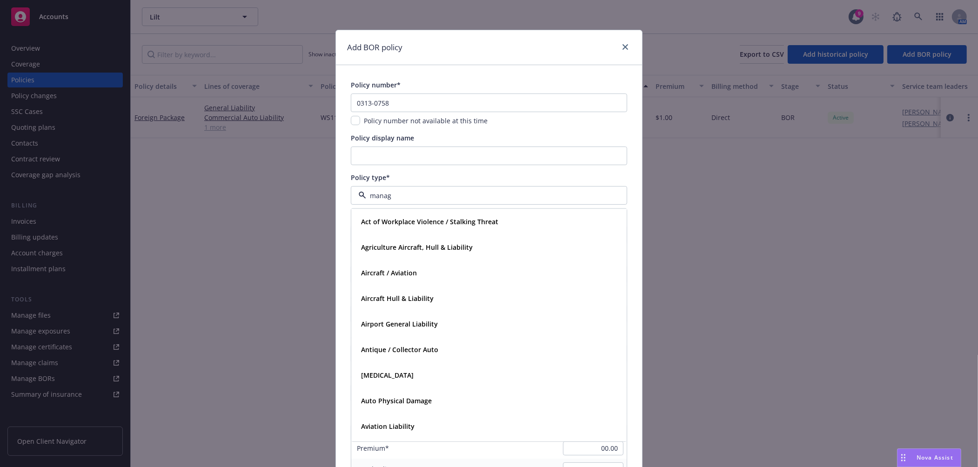
type input "manage"
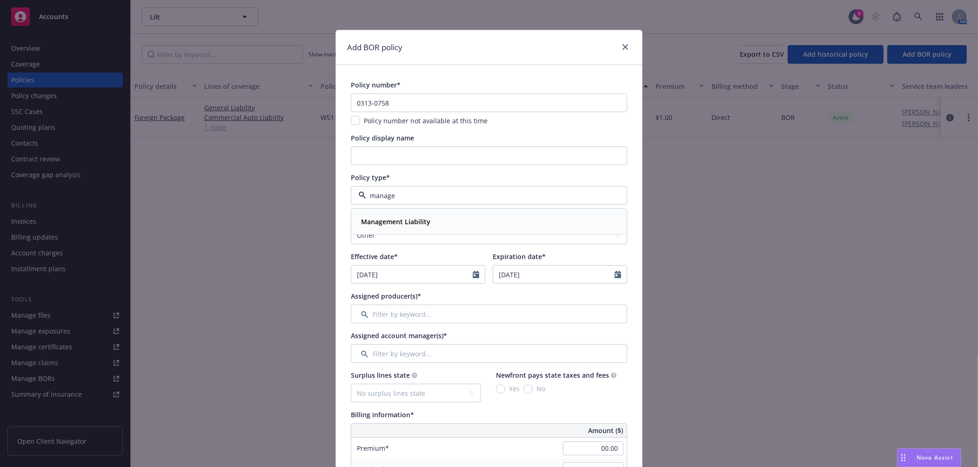
click at [420, 222] on strong "Management Liability" at bounding box center [395, 221] width 69 height 9
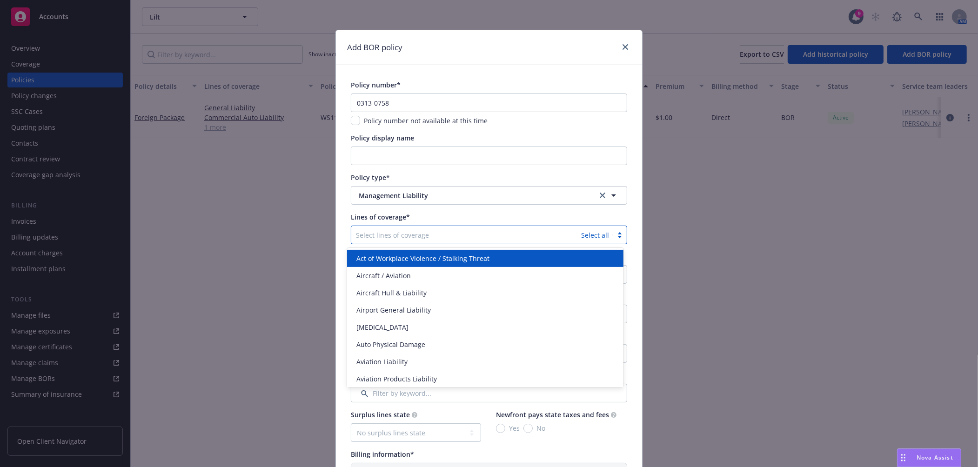
click at [420, 235] on div at bounding box center [466, 234] width 221 height 11
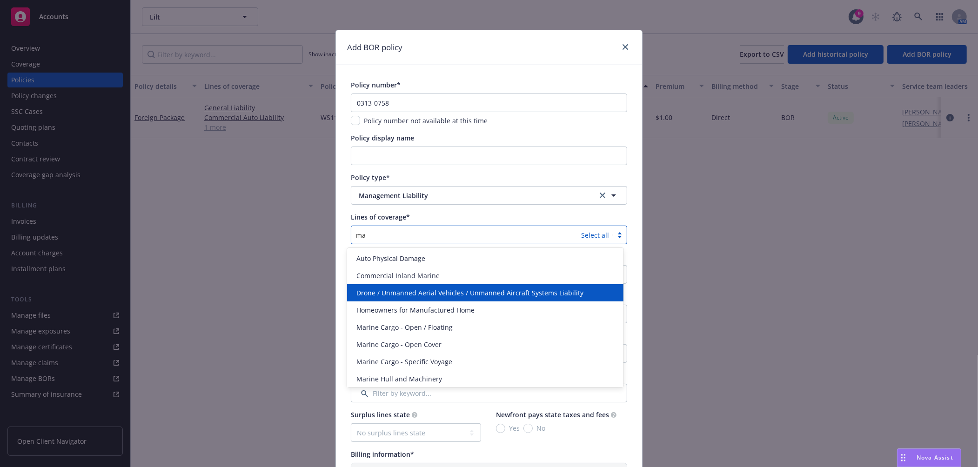
type input "m"
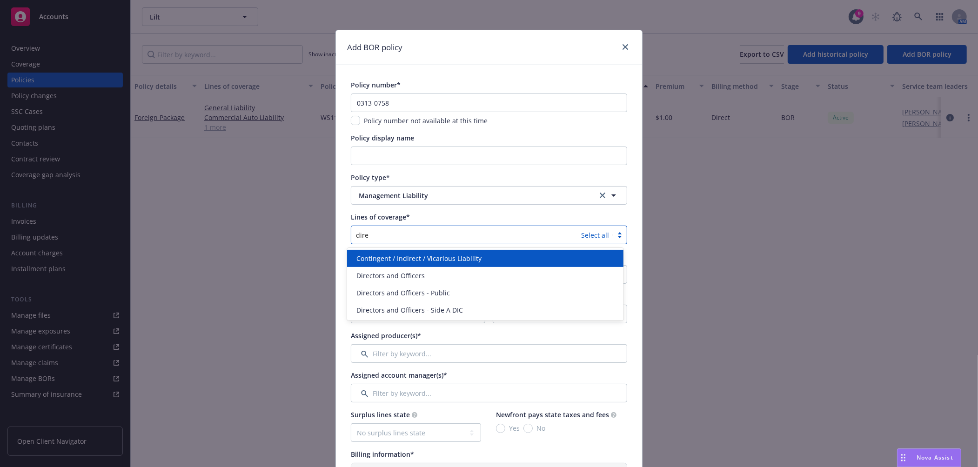
type input "direc"
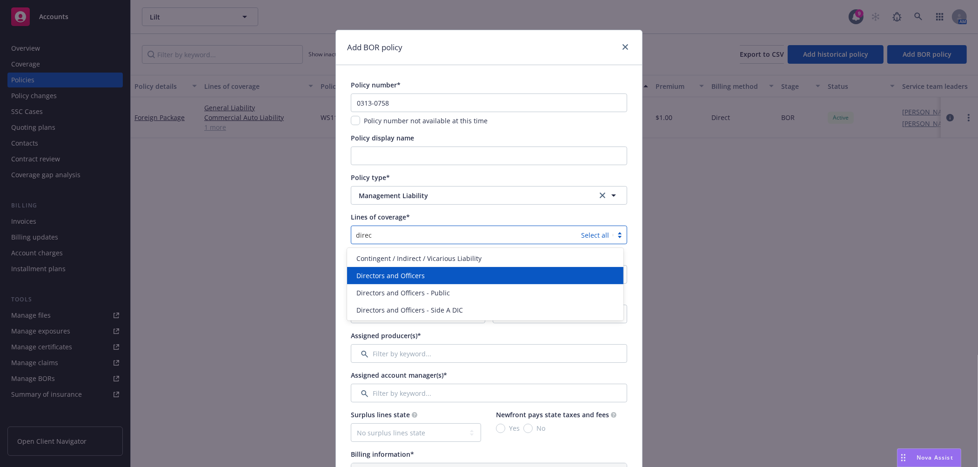
click at [422, 268] on div "Directors and Officers" at bounding box center [485, 275] width 276 height 17
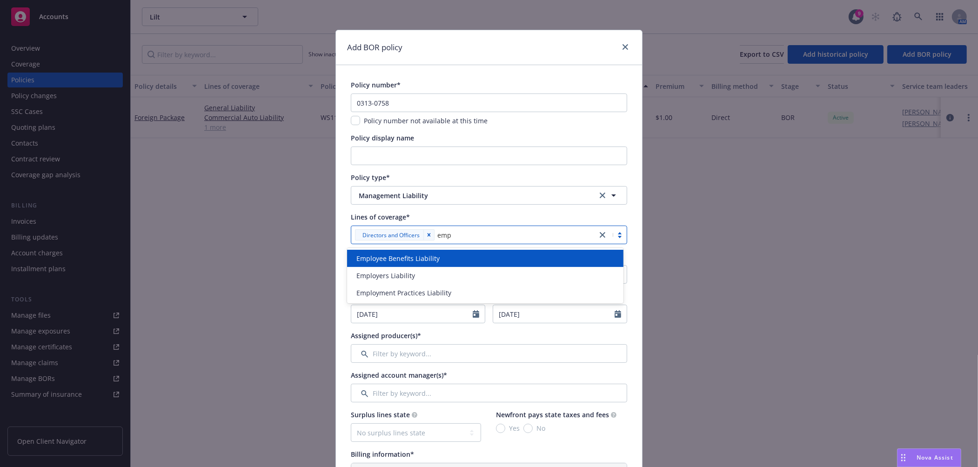
type input "empl"
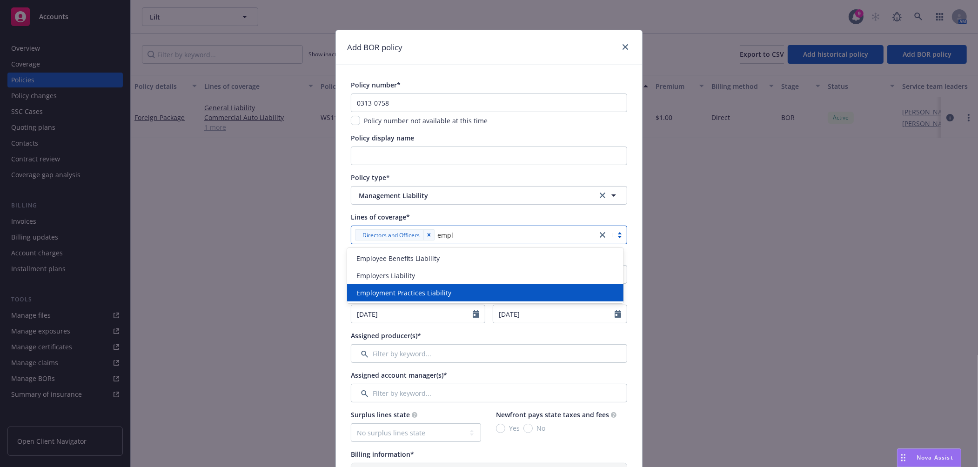
click at [416, 294] on span "Employment Practices Liability" at bounding box center [403, 293] width 95 height 10
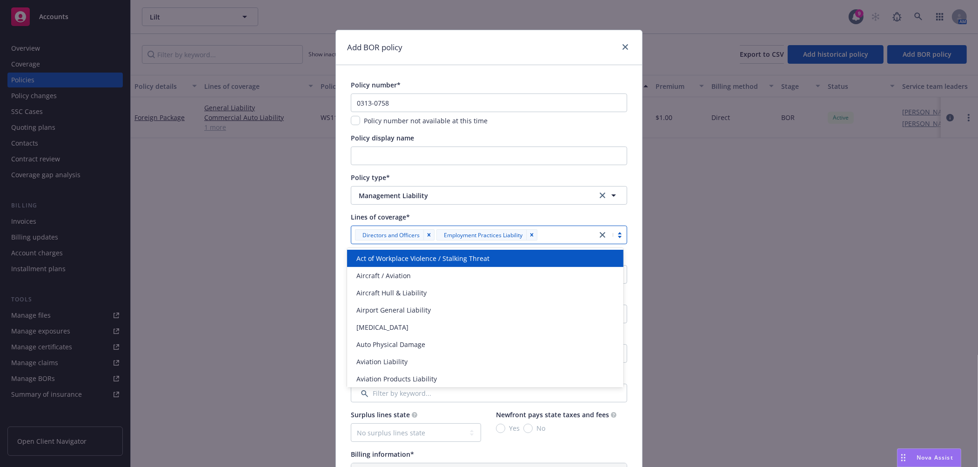
click at [456, 210] on div "Employment Practices Liability" at bounding box center [477, 216] width 102 height 17
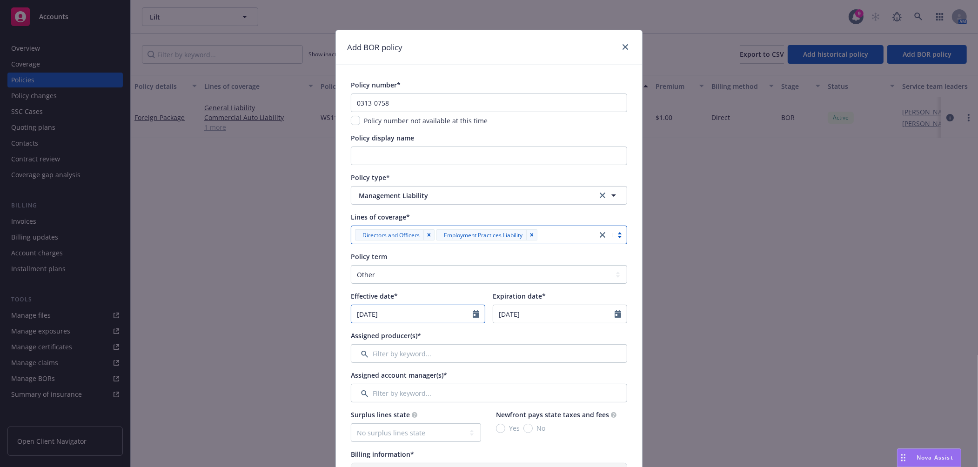
click at [402, 313] on input "[DATE]" at bounding box center [411, 314] width 121 height 18
select select "8"
click at [435, 336] on input "2026" at bounding box center [431, 336] width 30 height 10
click at [435, 338] on input "2025" at bounding box center [431, 336] width 30 height 10
type input "2024"
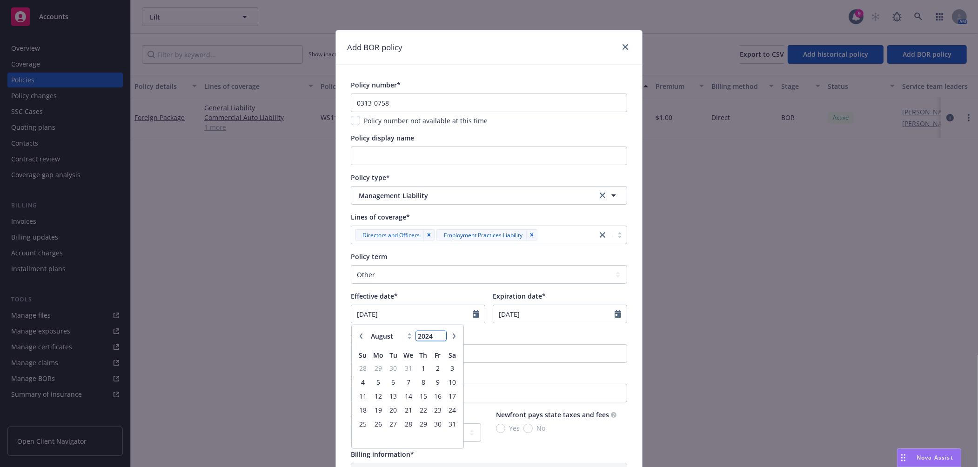
click at [435, 338] on input "2024" at bounding box center [431, 336] width 30 height 10
click at [378, 340] on select "January February March April May June July August September October November De…" at bounding box center [392, 336] width 47 height 11
select select "9"
click at [369, 331] on select "January February March April May June July August September October November De…" at bounding box center [392, 336] width 47 height 11
click at [392, 412] on span "24" at bounding box center [393, 410] width 13 height 12
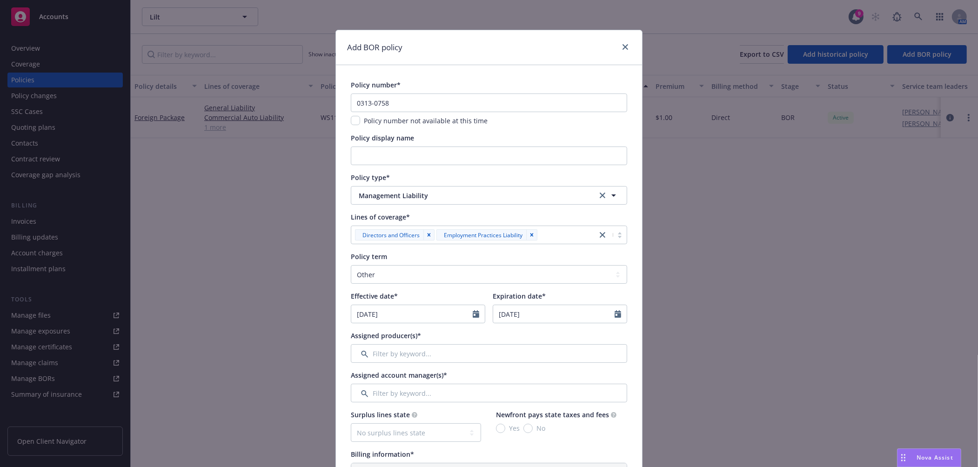
type input "09/24/2024"
click at [385, 277] on select "Select policy term 12 Month 6 Month 4 Month 3 Month 2 Month 1 Month 36 Month (3…" at bounding box center [489, 274] width 276 height 19
select select "12"
click at [351, 265] on select "Select policy term 12 Month 6 Month 4 Month 3 Month 2 Month 1 Month 36 Month (3…" at bounding box center [489, 274] width 276 height 19
type input "09/24/2025"
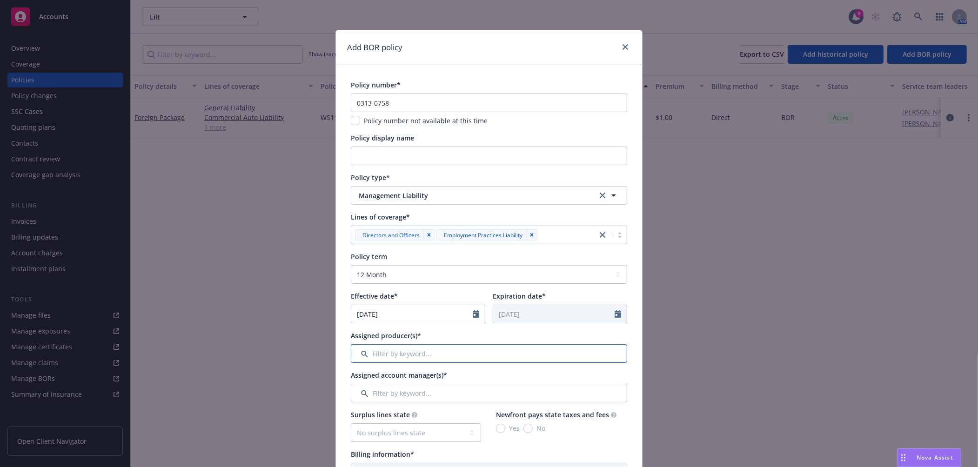
click at [392, 360] on input "Filter by keyword..." at bounding box center [489, 353] width 276 height 19
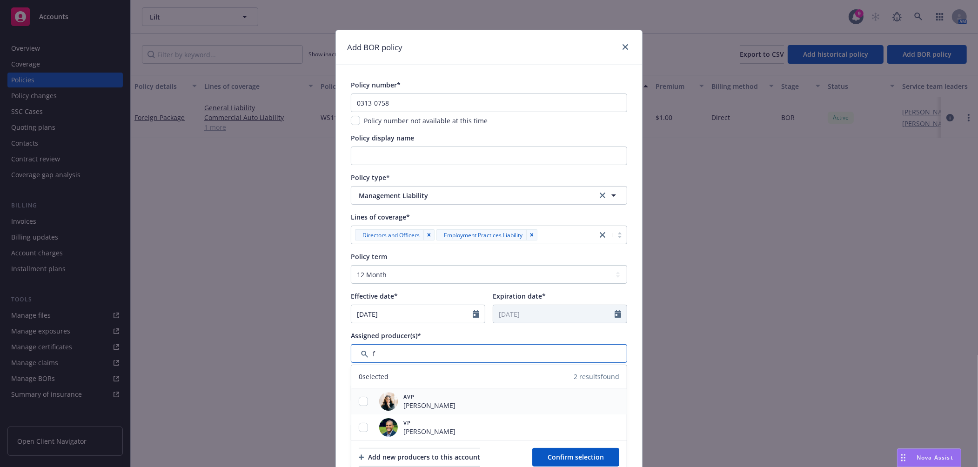
type input "f"
click at [361, 397] on input "checkbox" at bounding box center [363, 401] width 9 height 9
checkbox input "true"
click at [553, 455] on span "Confirm selection" at bounding box center [576, 457] width 56 height 9
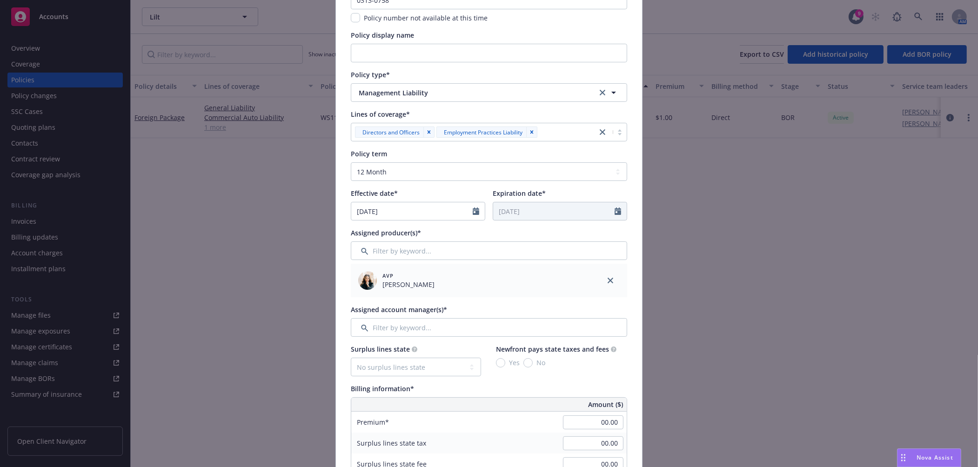
scroll to position [103, 0]
click at [427, 322] on input "Filter by keyword..." at bounding box center [489, 327] width 276 height 19
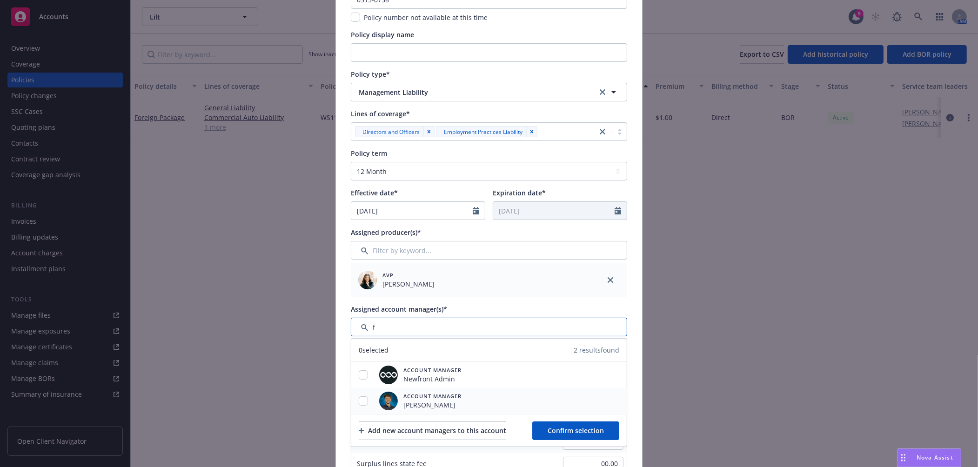
type input "f"
click at [359, 398] on input "checkbox" at bounding box center [363, 400] width 9 height 9
checkbox input "true"
click at [562, 434] on span "Confirm selection" at bounding box center [576, 430] width 56 height 9
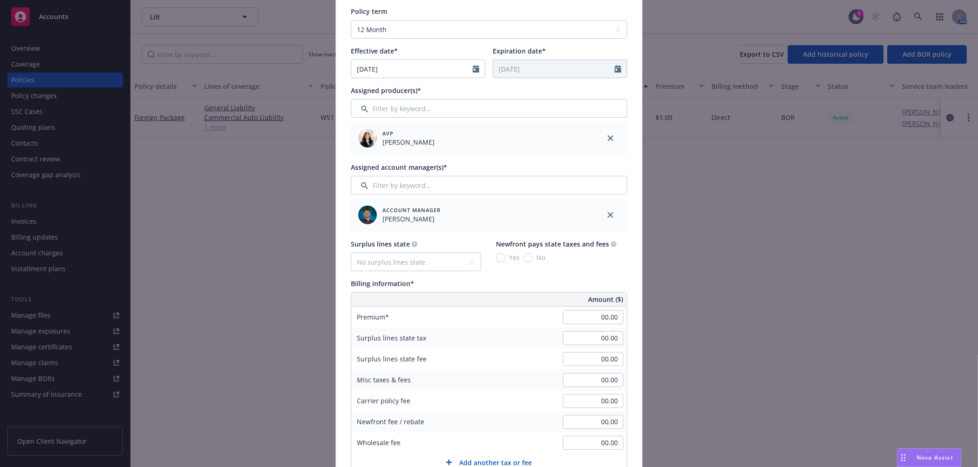
scroll to position [258, 0]
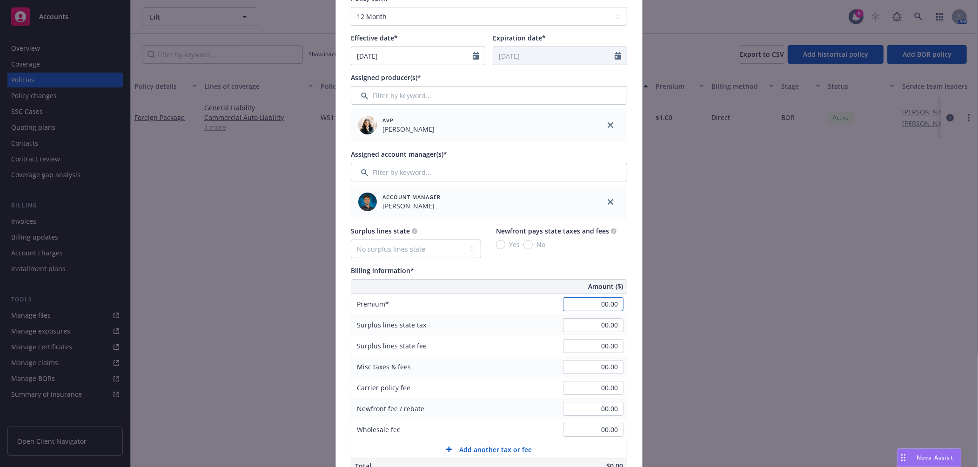
click at [583, 307] on input "00.00" at bounding box center [593, 304] width 60 height 14
type input "1.00"
click at [497, 321] on div "Surplus lines state tax 00.00" at bounding box center [488, 325] width 275 height 21
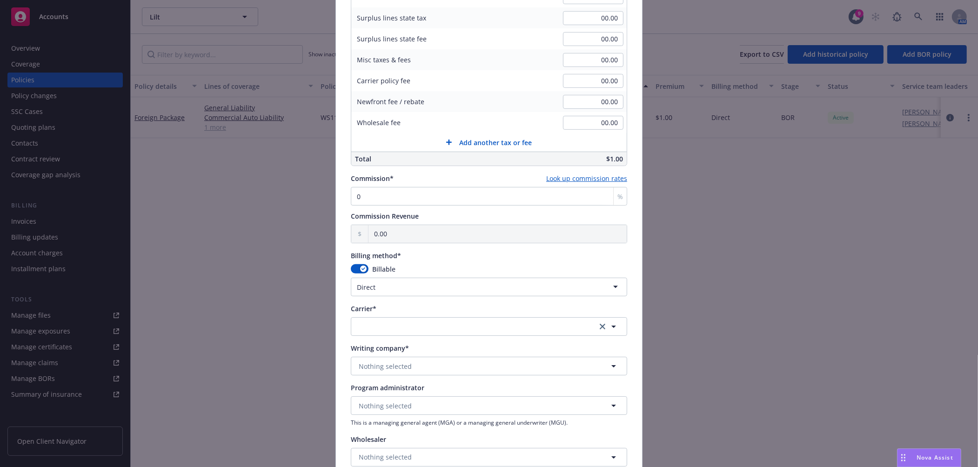
scroll to position [569, 0]
click at [449, 329] on button "button" at bounding box center [489, 323] width 276 height 19
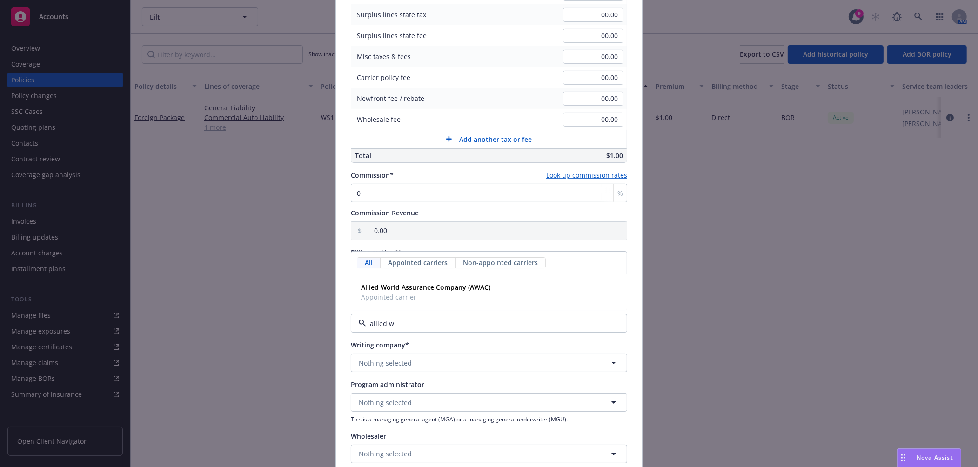
type input "allied wo"
click at [441, 291] on strong "Allied World Assurance Company (AWAC)" at bounding box center [425, 287] width 129 height 9
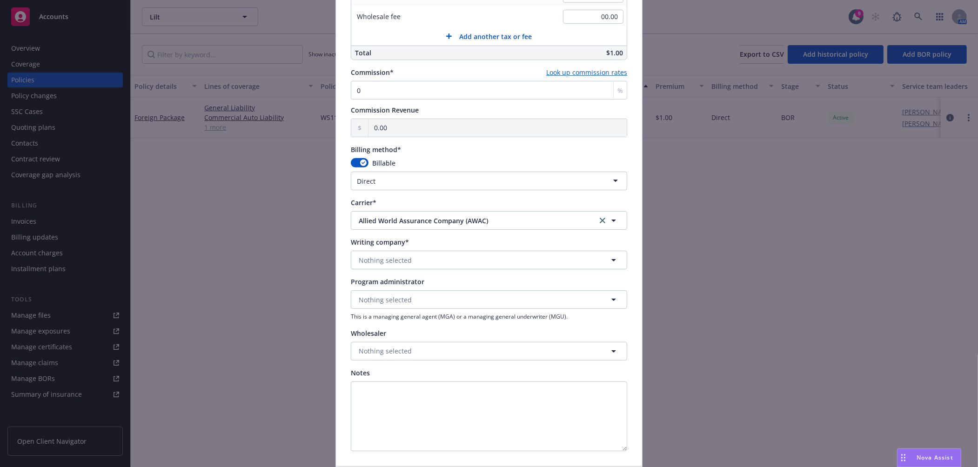
scroll to position [672, 0]
click at [424, 263] on button "Nothing selected" at bounding box center [489, 259] width 276 height 19
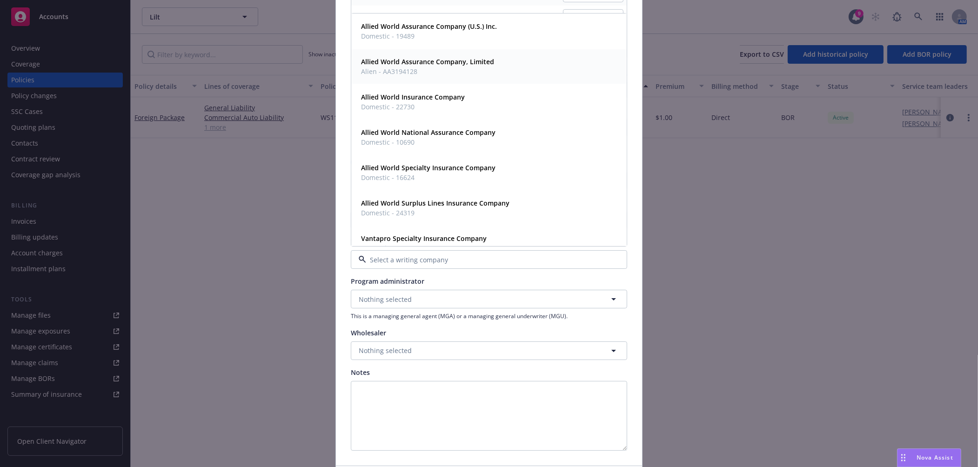
click at [435, 63] on strong "Allied World Assurance Company, Limited" at bounding box center [427, 62] width 133 height 9
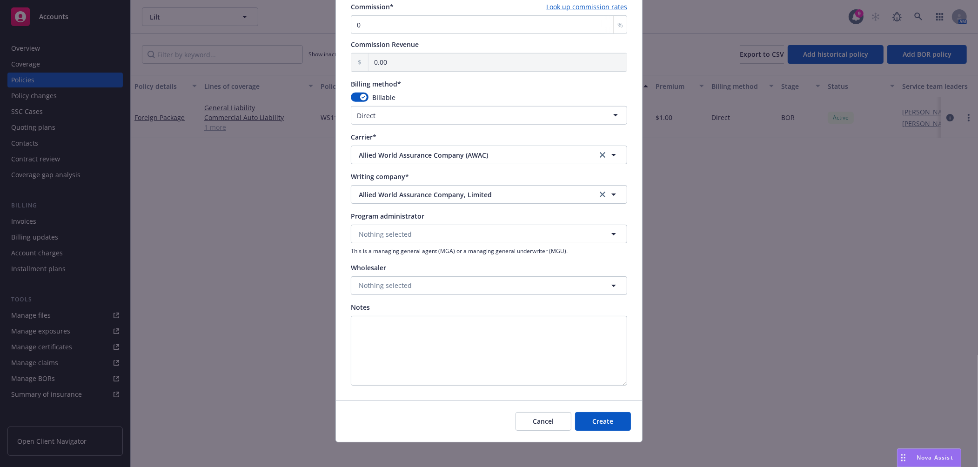
scroll to position [742, 0]
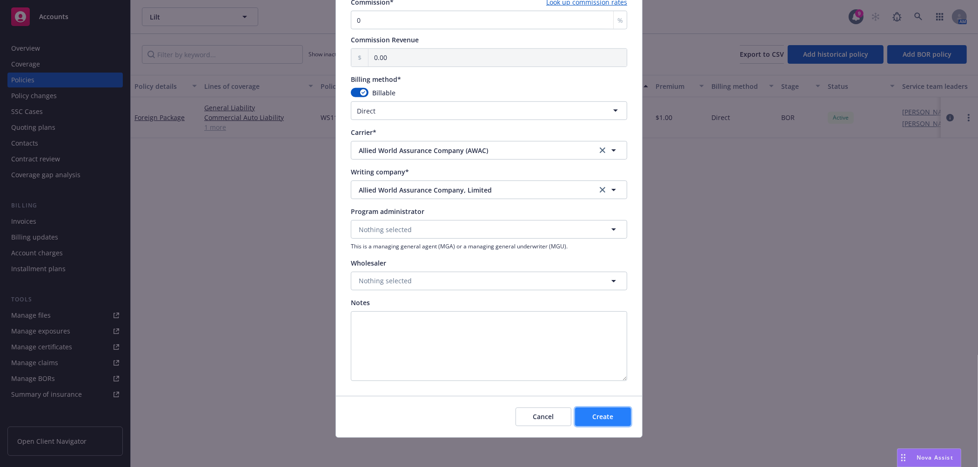
click at [611, 415] on button "Create" at bounding box center [603, 417] width 56 height 19
select select "other"
type input "08/15/2025"
type input "08/15/2026"
type input "00.00"
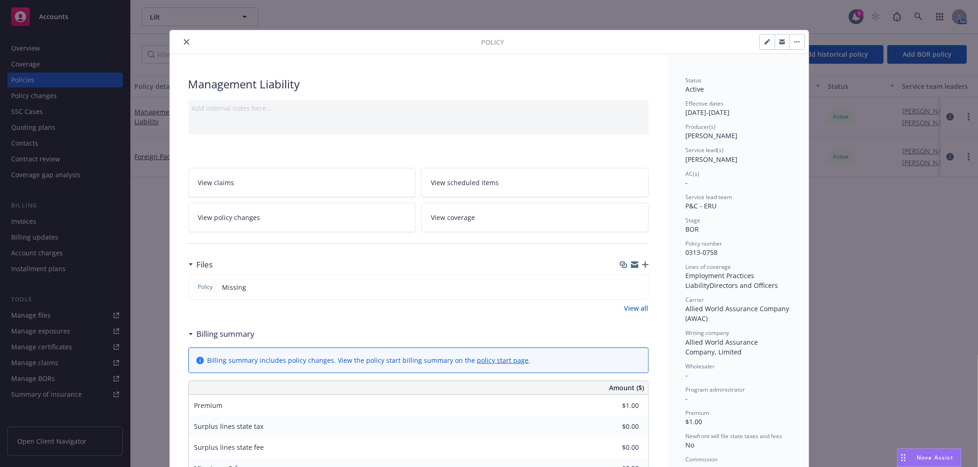
drag, startPoint x: 184, startPoint y: 43, endPoint x: 323, endPoint y: 60, distance: 140.2
click at [184, 43] on icon "close" at bounding box center [187, 42] width 6 height 6
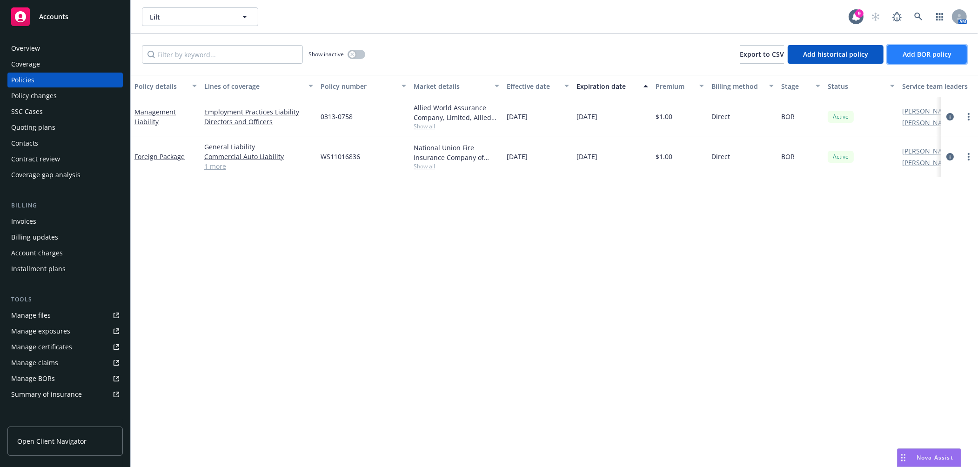
click at [945, 56] on span "Add BOR policy" at bounding box center [927, 54] width 49 height 9
select select "other"
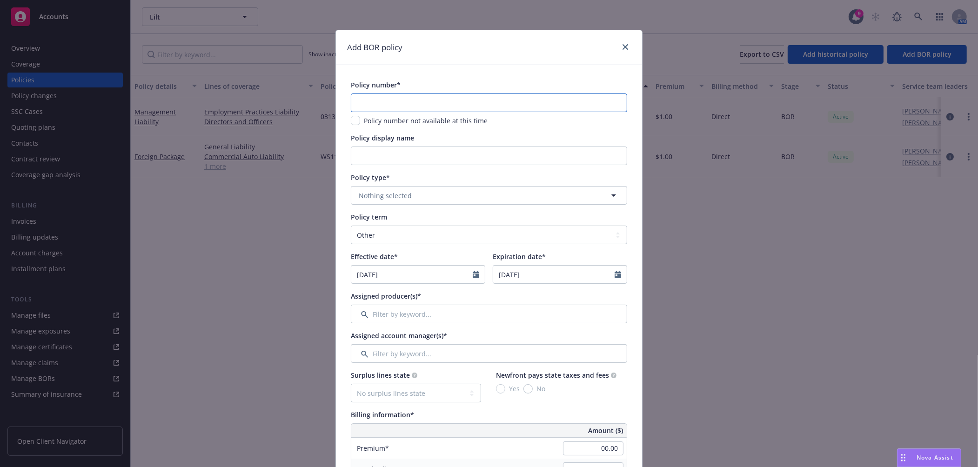
click at [424, 101] on input "text" at bounding box center [489, 103] width 276 height 19
paste input "57 SBA AW6S9M"
type input "57 SBA AW6S9M"
click at [425, 192] on button "Nothing selected" at bounding box center [489, 195] width 276 height 19
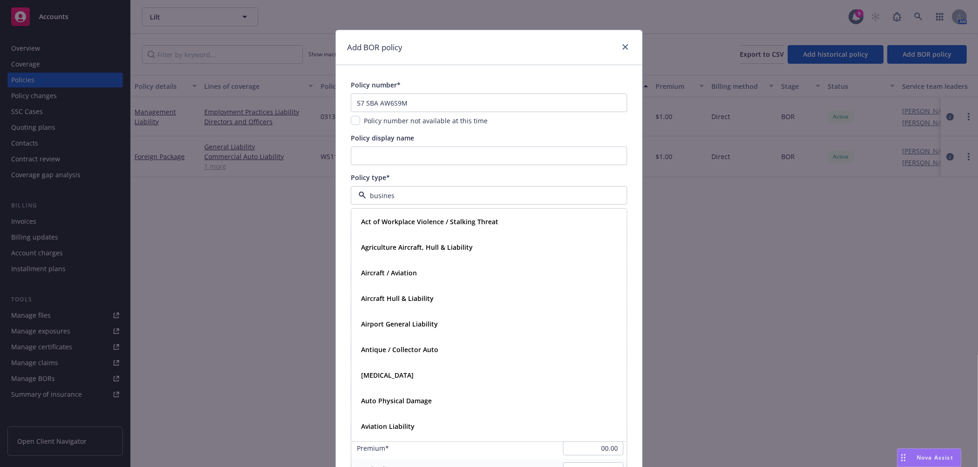
type input "business"
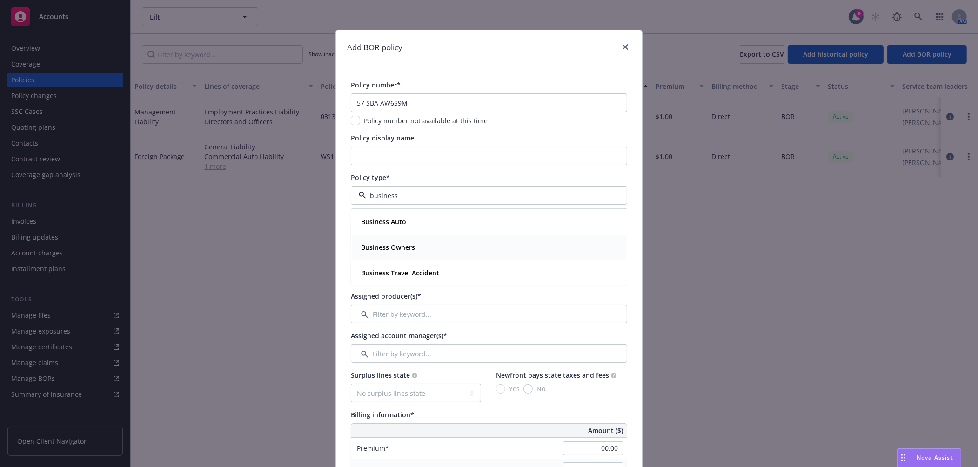
click at [415, 245] on div "Business Owners" at bounding box center [488, 247] width 263 height 13
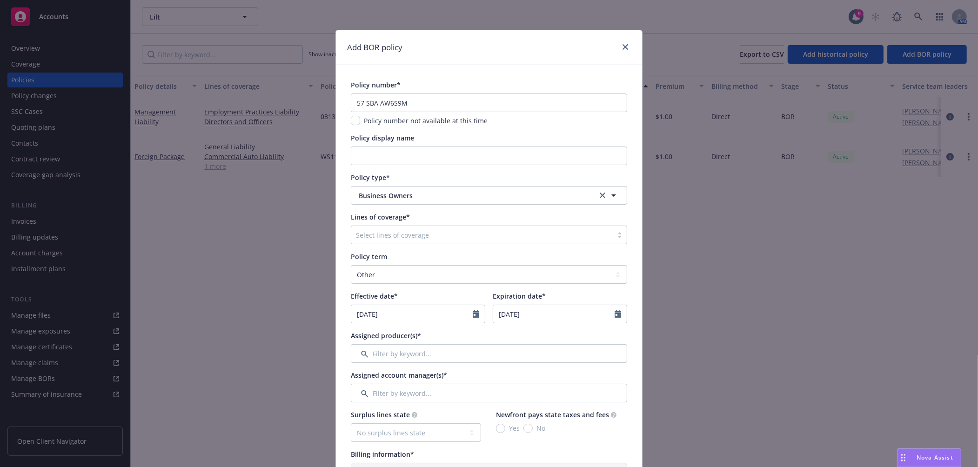
click at [412, 236] on div at bounding box center [482, 234] width 252 height 11
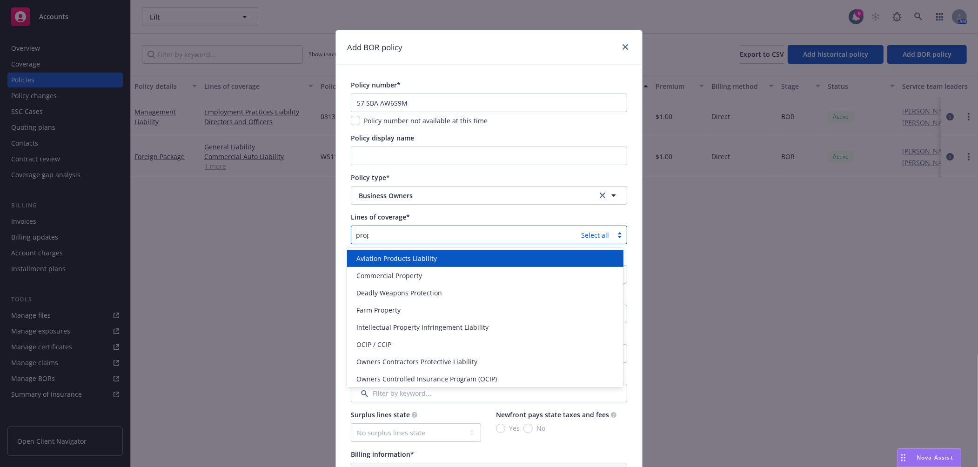
type input "proper"
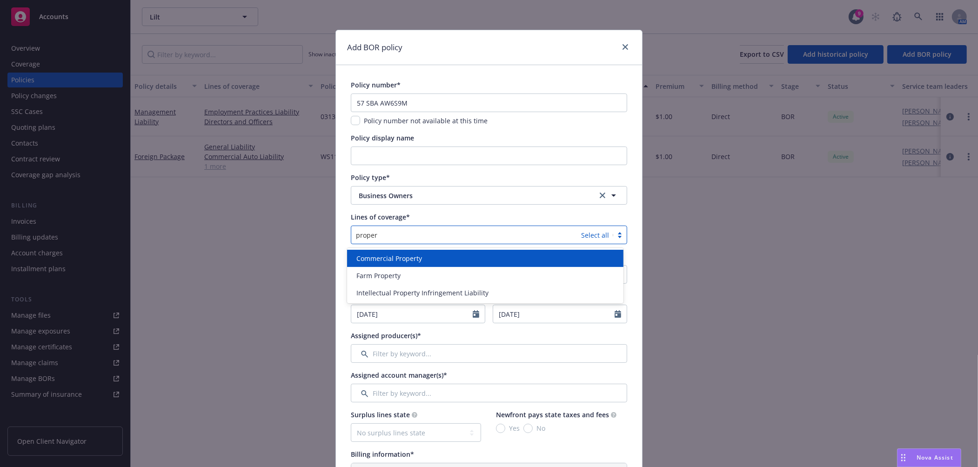
click at [412, 256] on span "Commercial Property" at bounding box center [389, 259] width 66 height 10
type input "genera"
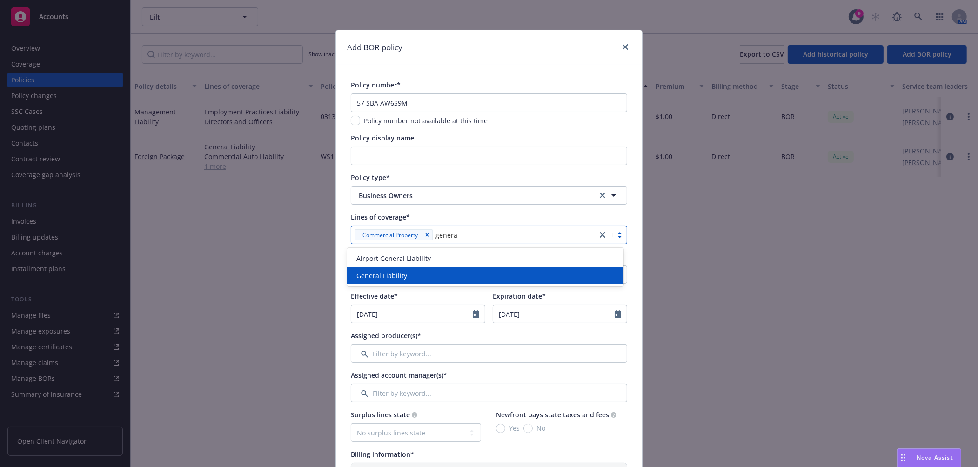
click at [411, 285] on div "Airport General Liability General Liability" at bounding box center [485, 267] width 276 height 38
click at [411, 277] on div "General Liability" at bounding box center [485, 276] width 265 height 10
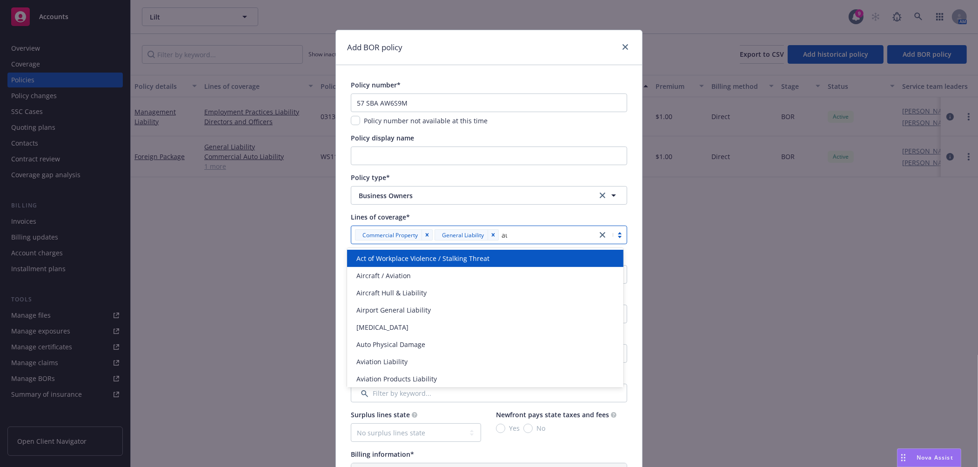
type input "auto"
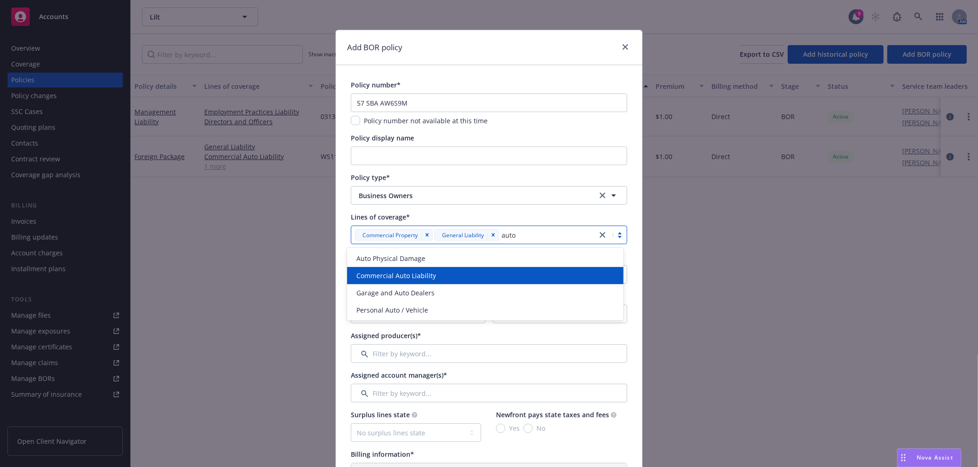
click at [482, 272] on div "Commercial Auto Liability" at bounding box center [485, 276] width 265 height 10
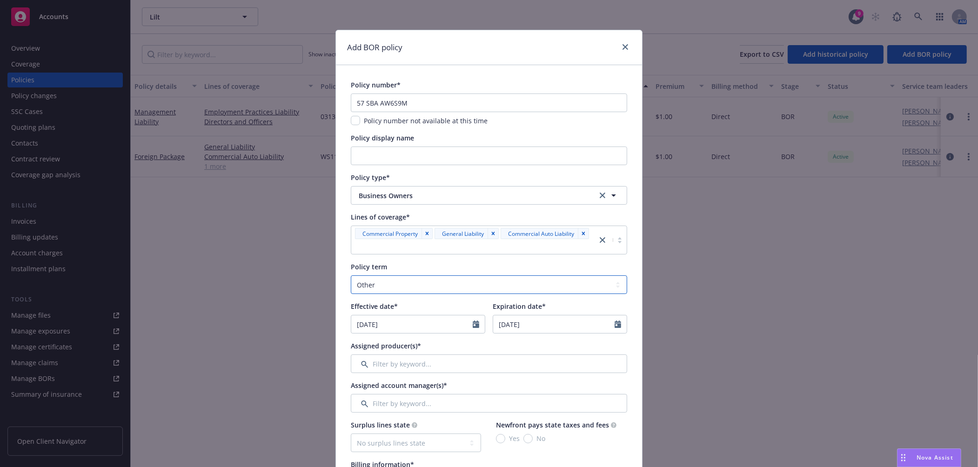
click at [394, 291] on select "Select policy term 12 Month 6 Month 4 Month 3 Month 2 Month 1 Month 36 Month (3…" at bounding box center [489, 284] width 276 height 19
select select "12"
click at [351, 275] on select "Select policy term 12 Month 6 Month 4 Month 3 Month 2 Month 1 Month 36 Month (3…" at bounding box center [489, 284] width 276 height 19
click at [393, 318] on input "08/15/2025" at bounding box center [411, 324] width 121 height 18
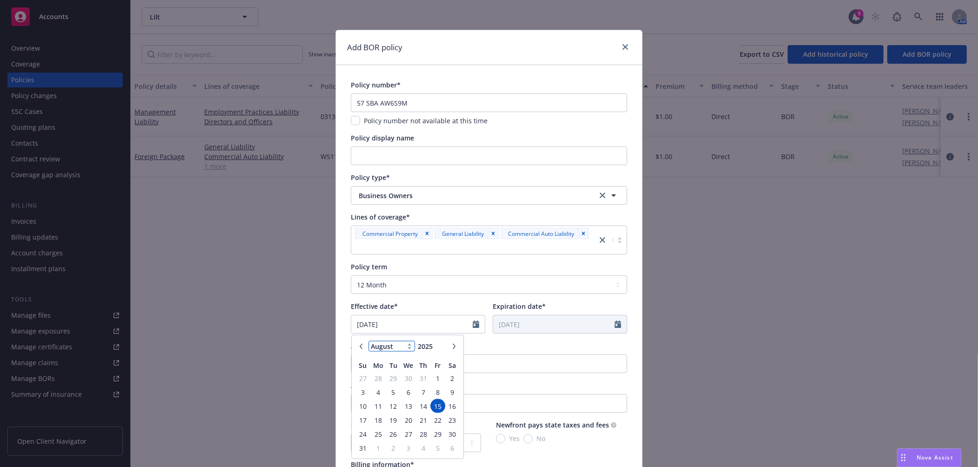
click at [396, 348] on select "January February March April May June July August September October November De…" at bounding box center [392, 346] width 47 height 11
select select "9"
click at [369, 341] on select "January February March April May June July August September October November De…" at bounding box center [392, 346] width 47 height 11
type input "2024"
click at [439, 348] on input "2024" at bounding box center [431, 347] width 30 height 10
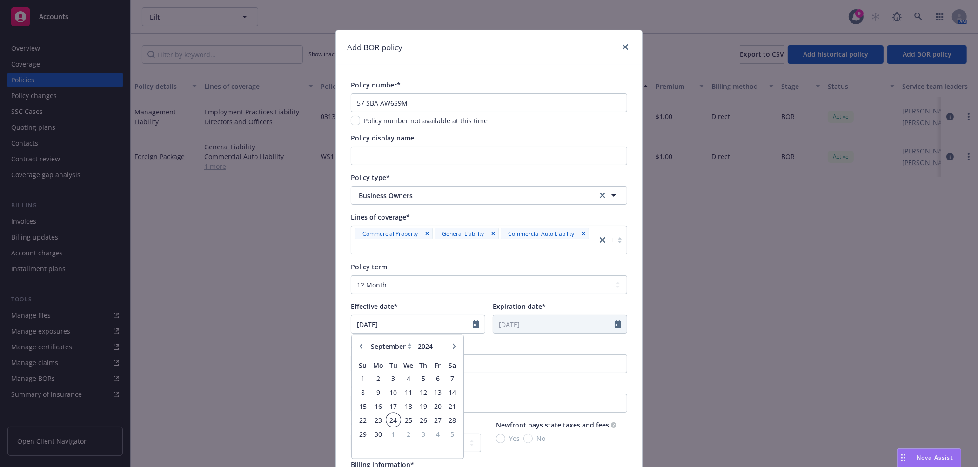
click at [387, 421] on span "24" at bounding box center [393, 421] width 13 height 12
type input "09/24/2024"
type input "09/24/2025"
click at [401, 364] on input "Filter by keyword..." at bounding box center [489, 364] width 276 height 19
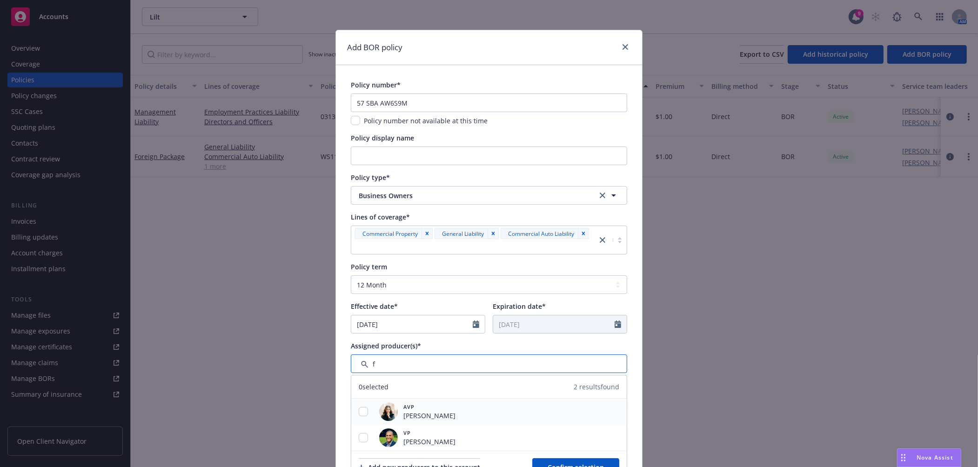
type input "f"
click at [359, 411] on input "checkbox" at bounding box center [363, 411] width 9 height 9
checkbox input "true"
click at [557, 462] on button "Confirm selection" at bounding box center [575, 467] width 87 height 19
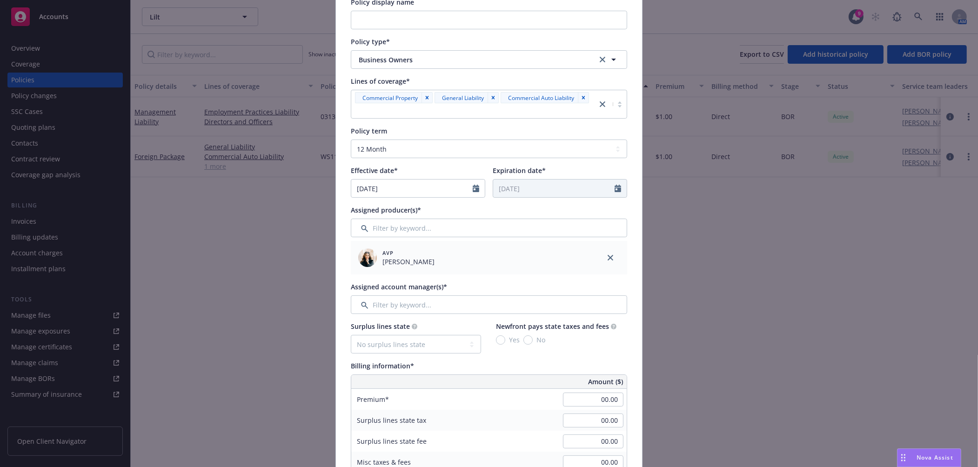
scroll to position [155, 0]
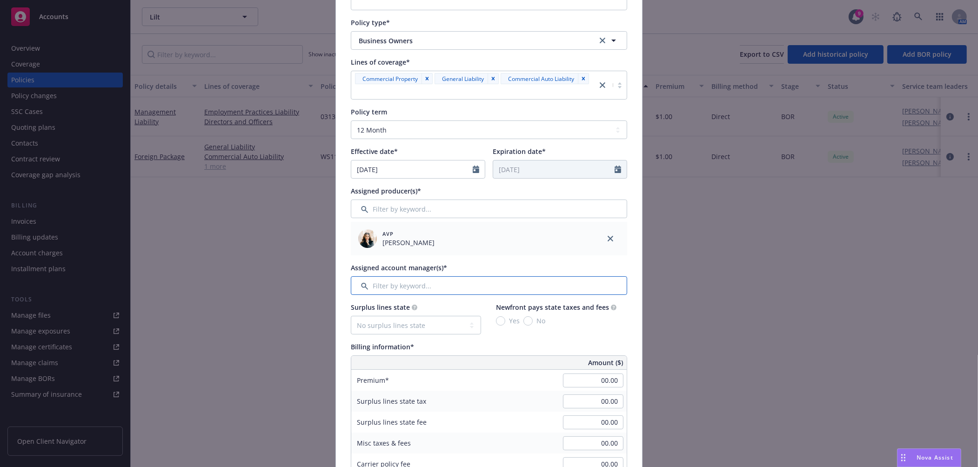
click at [417, 289] on input "Filter by keyword..." at bounding box center [489, 285] width 276 height 19
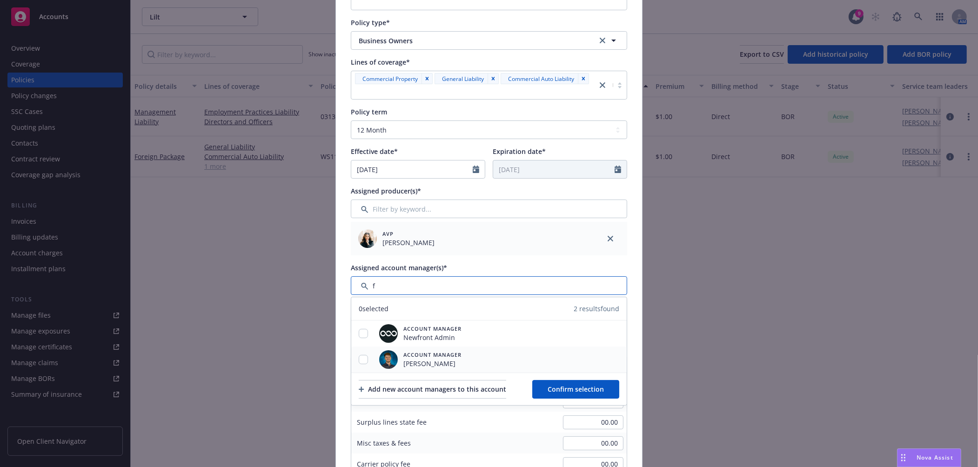
type input "f"
click at [359, 362] on input "checkbox" at bounding box center [363, 359] width 9 height 9
checkbox input "true"
click at [576, 391] on span "Confirm selection" at bounding box center [576, 389] width 56 height 9
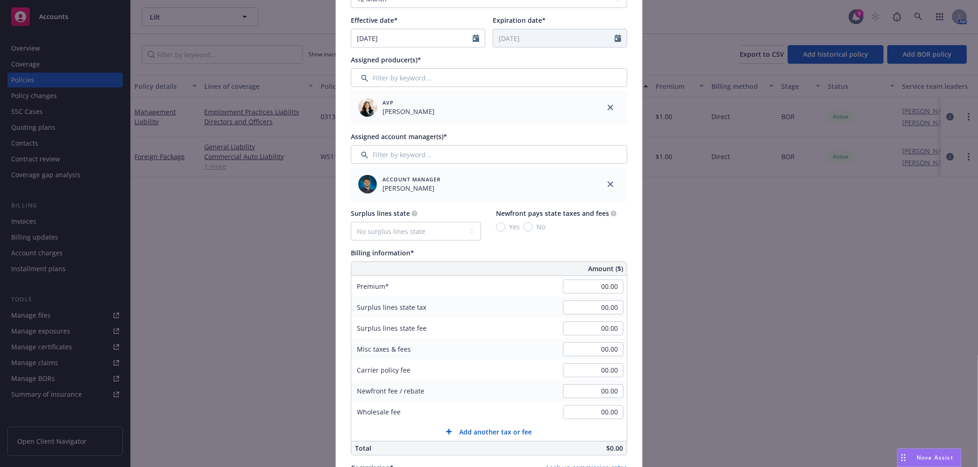
scroll to position [310, 0]
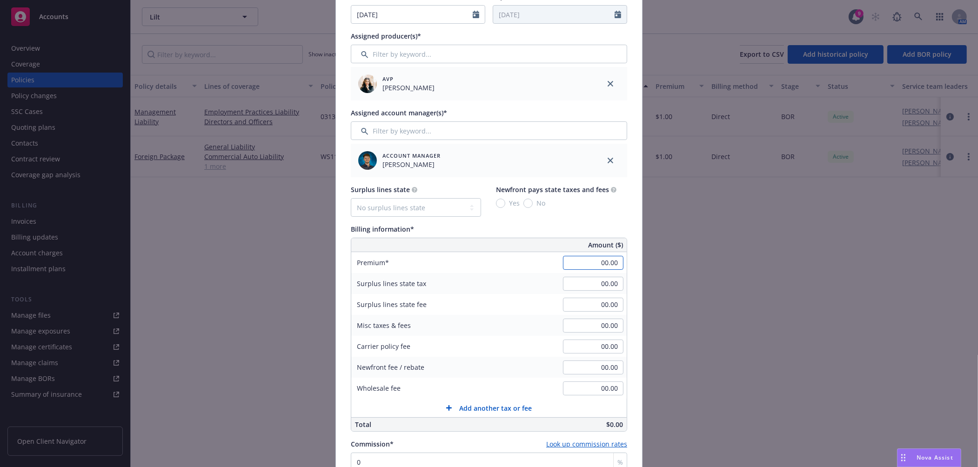
click at [585, 258] on input "00.00" at bounding box center [593, 263] width 60 height 14
type input "1.00"
click at [499, 280] on div "Surplus lines state tax 00.00" at bounding box center [488, 283] width 275 height 21
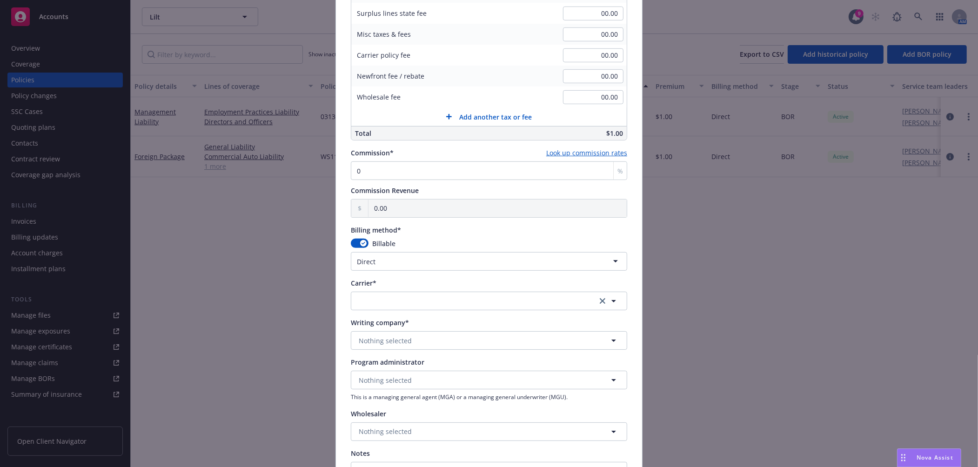
scroll to position [620, 0]
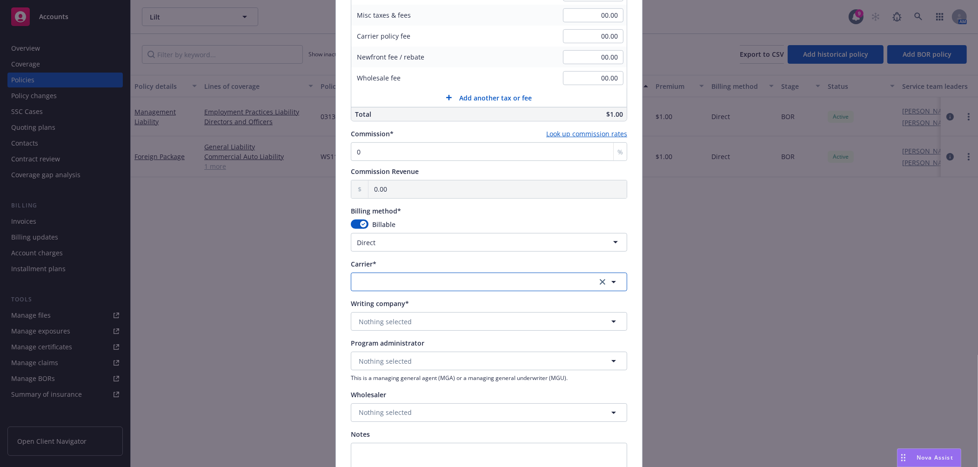
click at [449, 284] on button "button" at bounding box center [489, 282] width 276 height 19
type input "hartfor"
click at [444, 221] on div "Hartford Insurance Group Appointed carrier" at bounding box center [488, 215] width 263 height 23
click at [419, 322] on button "Nothing selected" at bounding box center [489, 321] width 276 height 19
type input "under"
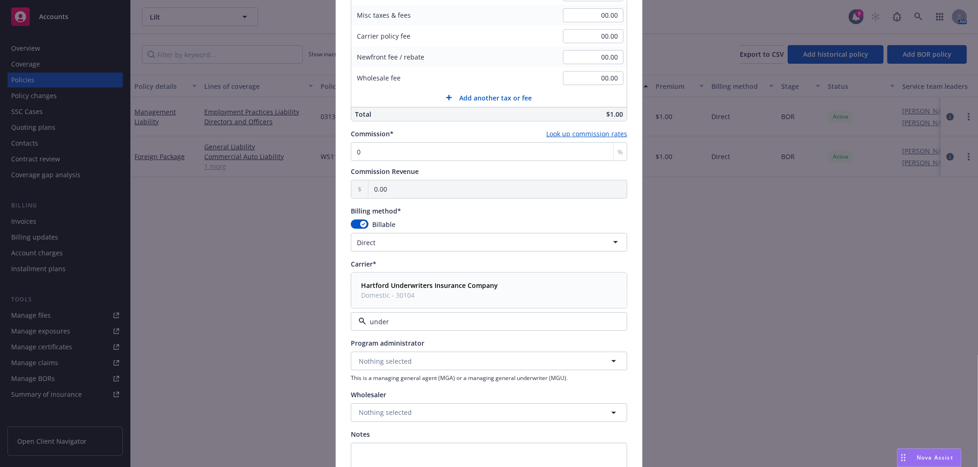
click at [435, 292] on span "Domestic - 30104" at bounding box center [429, 296] width 137 height 10
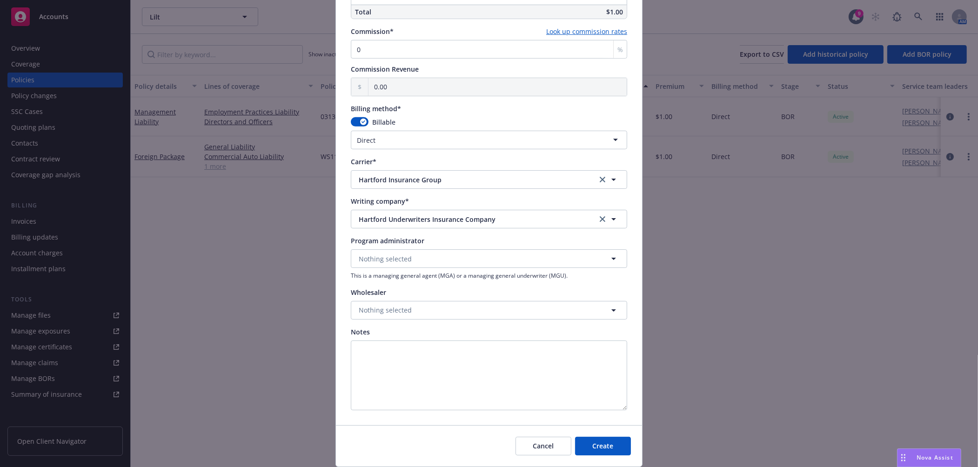
scroll to position [752, 0]
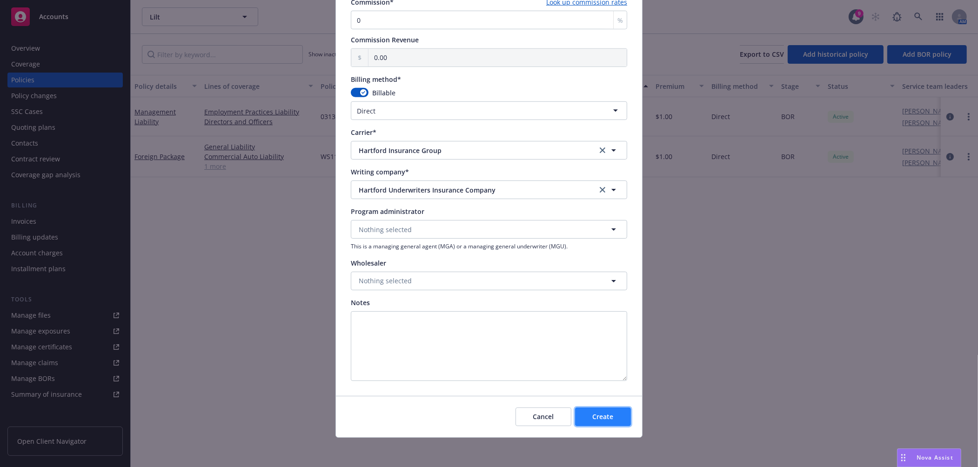
click at [596, 416] on span "Create" at bounding box center [603, 416] width 21 height 9
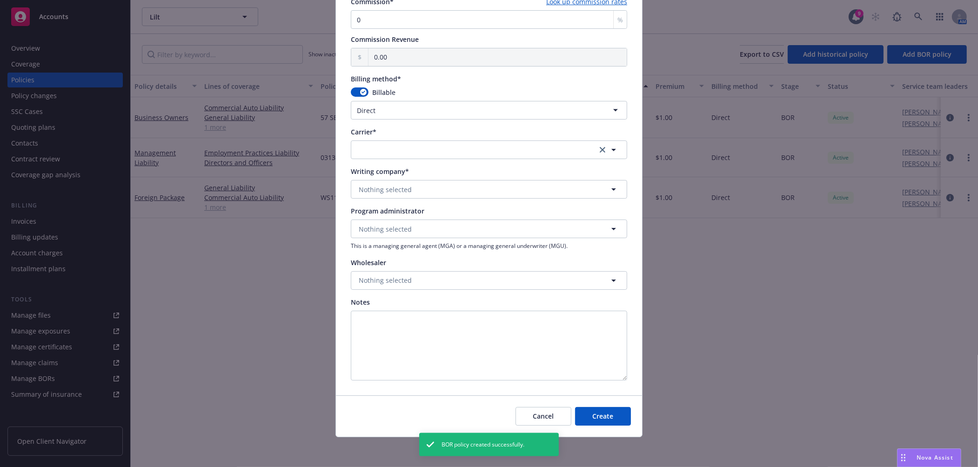
select select "other"
type input "08/15/2025"
type input "08/15/2026"
type input "00.00"
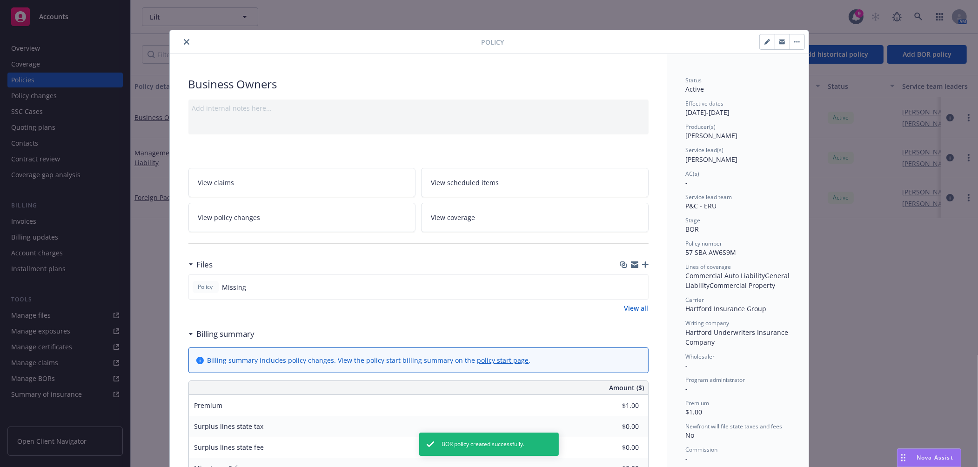
click at [184, 42] on icon "close" at bounding box center [187, 42] width 6 height 6
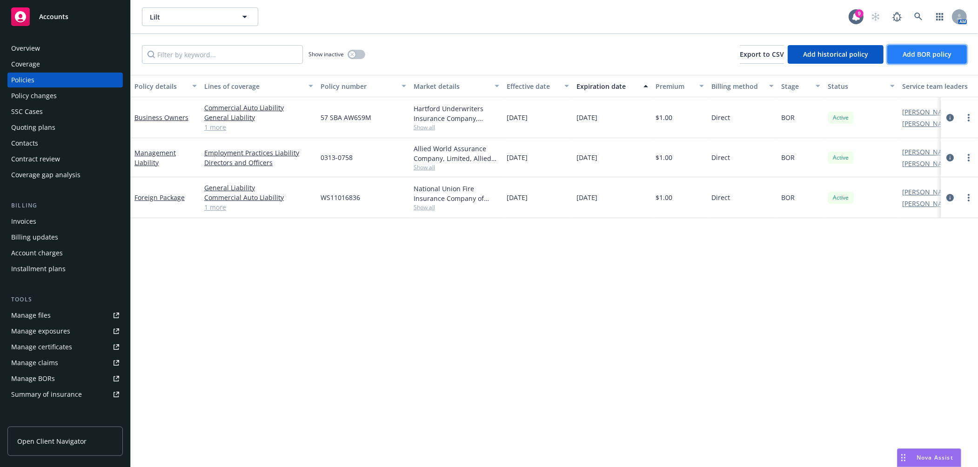
click at [924, 52] on span "Add BOR policy" at bounding box center [927, 54] width 49 height 9
select select "other"
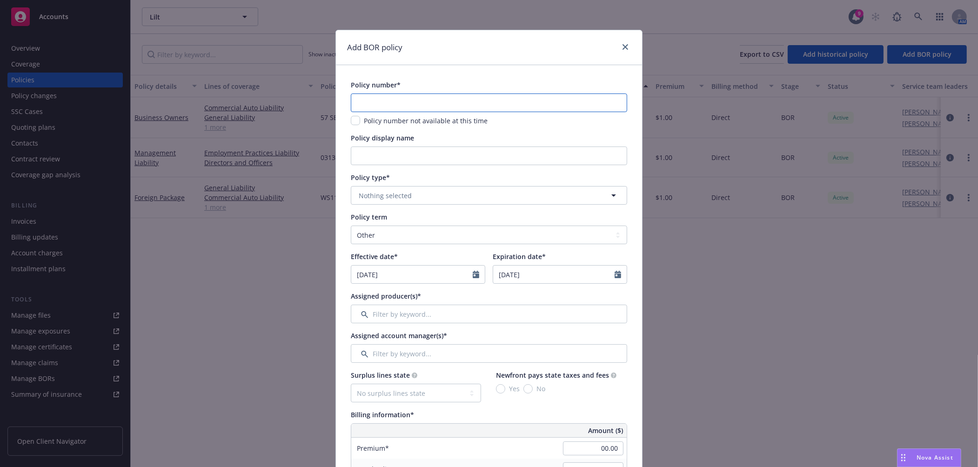
click at [513, 94] on input "text" at bounding box center [489, 103] width 276 height 19
paste input "VG00004076AE"
type input "VG00004076AE"
click at [441, 196] on button "Nothing selected" at bounding box center [489, 195] width 276 height 19
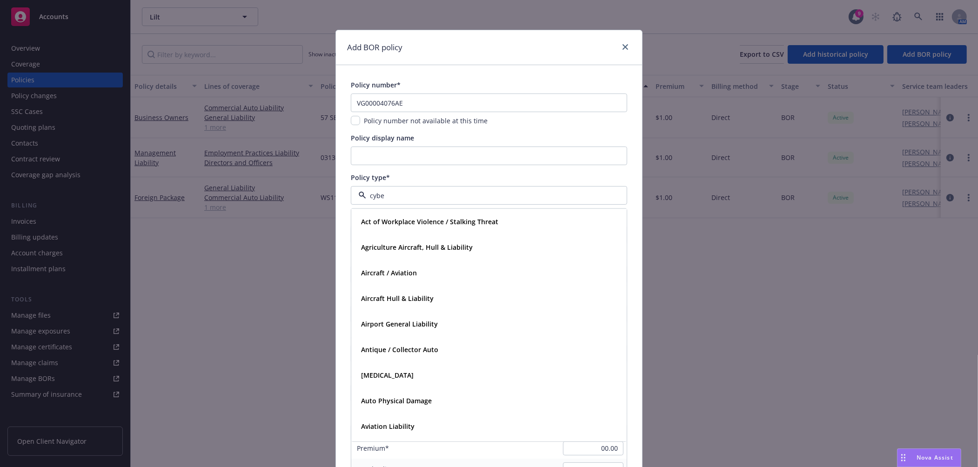
type input "cyber"
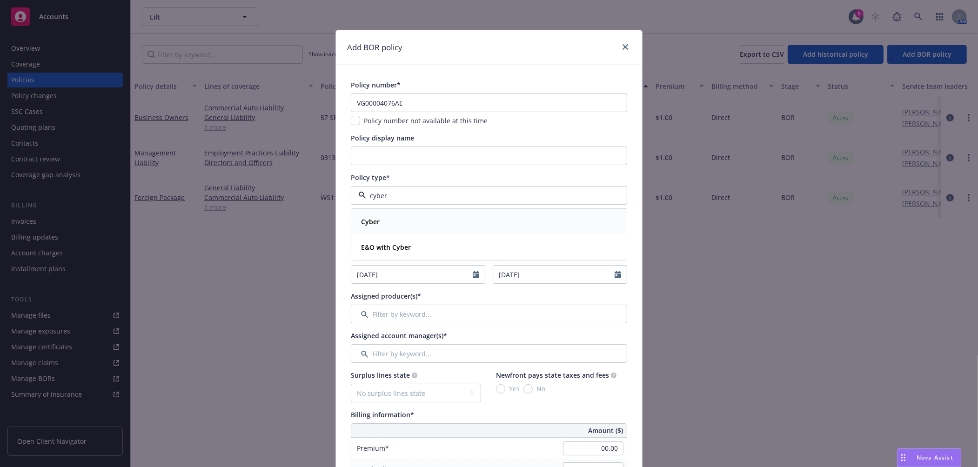
click at [431, 231] on div "Cyber" at bounding box center [489, 221] width 275 height 25
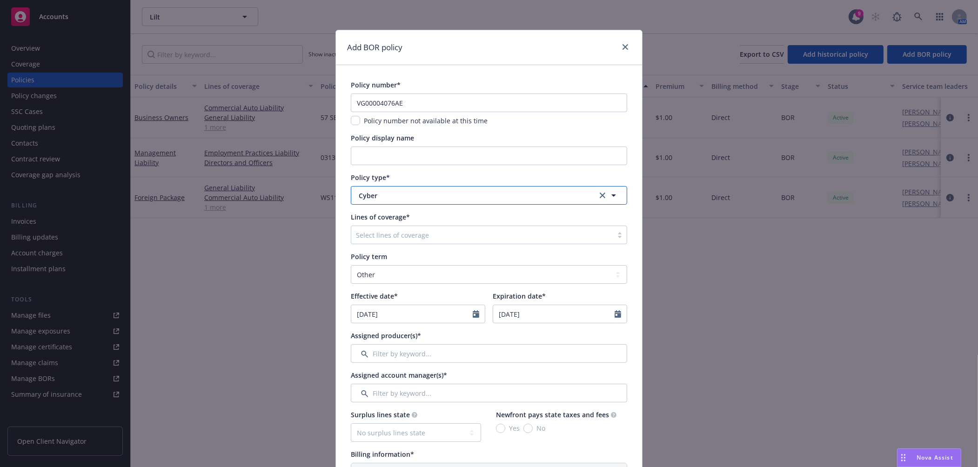
click at [429, 200] on span "Cyber" at bounding box center [471, 196] width 224 height 10
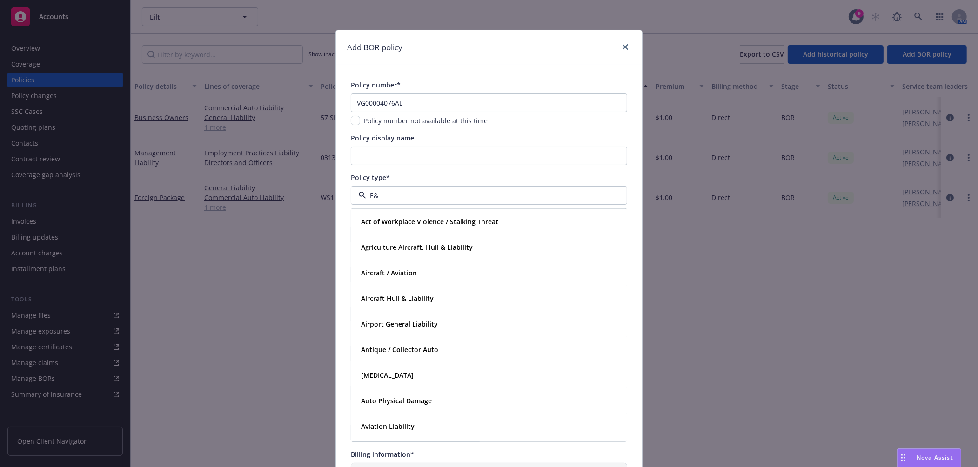
type input "E&O"
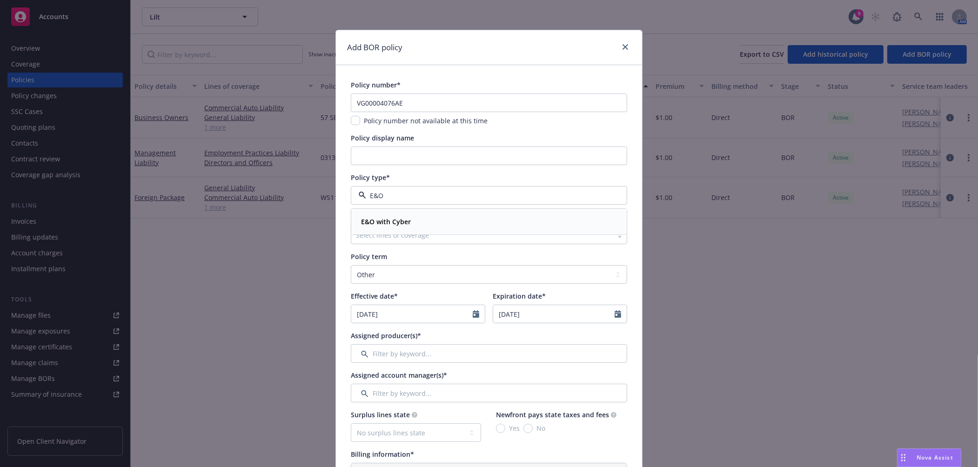
click at [430, 225] on div "E&O with Cyber" at bounding box center [488, 221] width 263 height 13
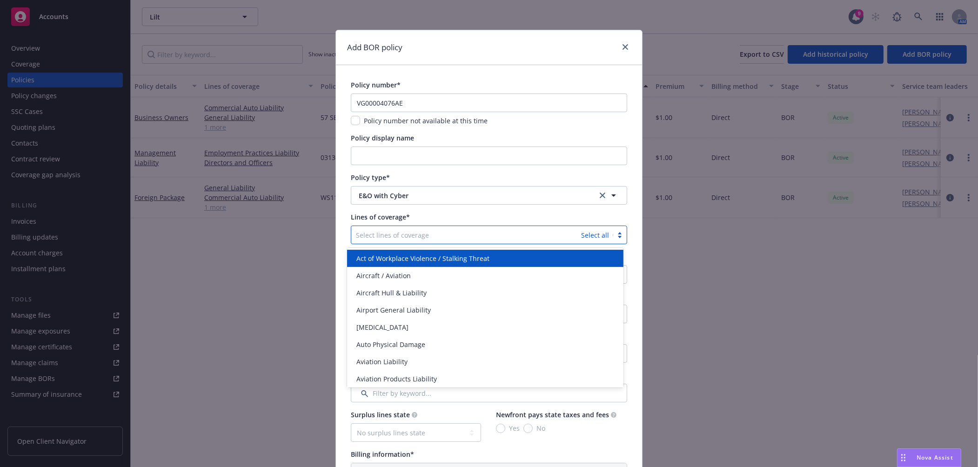
click at [432, 233] on div at bounding box center [466, 234] width 221 height 11
type input "error"
click at [444, 261] on div "Errors and Omissions" at bounding box center [485, 259] width 265 height 10
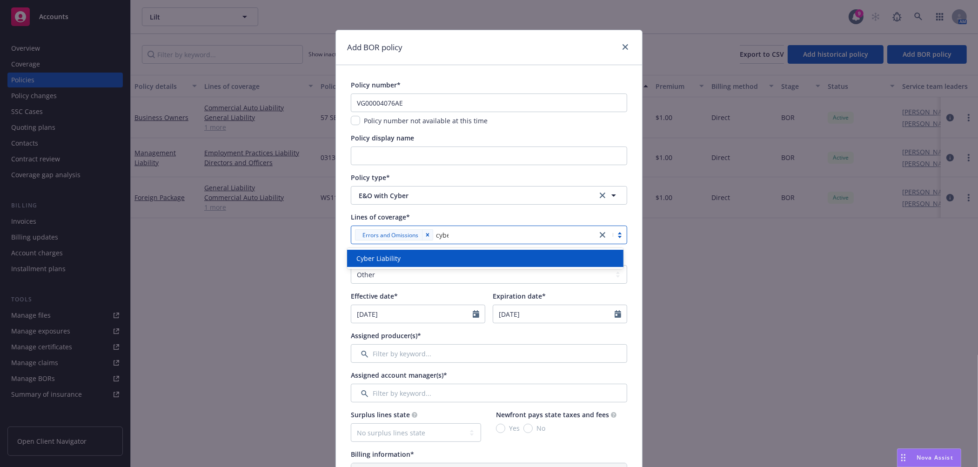
type input "cyber"
drag, startPoint x: 443, startPoint y: 254, endPoint x: 444, endPoint y: 248, distance: 6.3
click at [444, 248] on div "Cyber Liability" at bounding box center [485, 258] width 276 height 21
click at [443, 252] on div "Cyber Liability" at bounding box center [485, 258] width 276 height 17
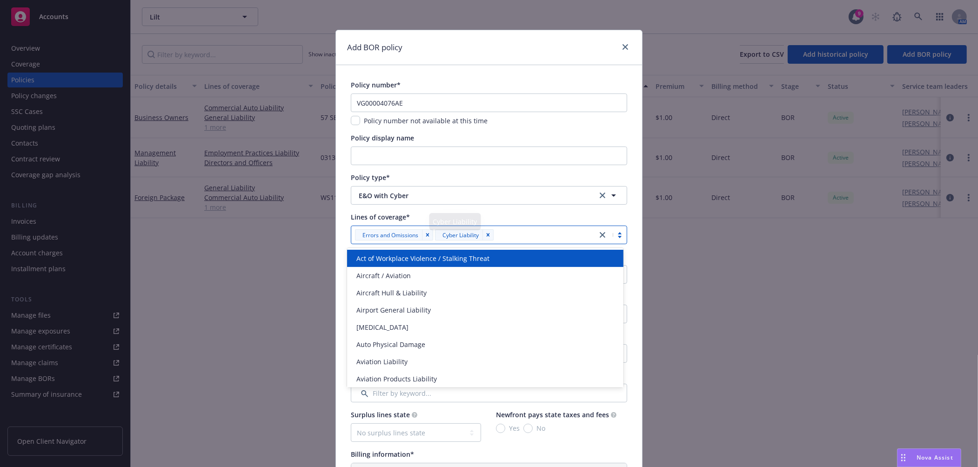
click at [455, 214] on div "Lines of coverage*" at bounding box center [489, 217] width 276 height 10
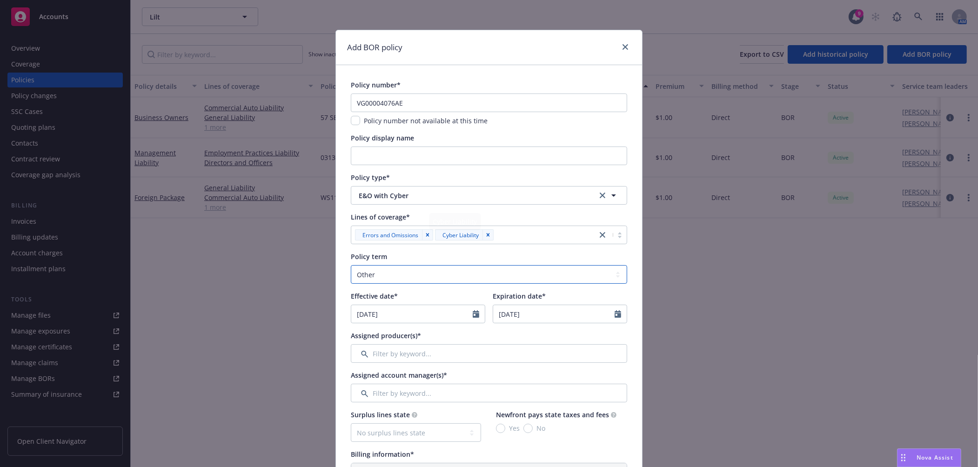
click at [398, 276] on select "Select policy term 12 Month 6 Month 4 Month 3 Month 2 Month 1 Month 36 Month (3…" at bounding box center [489, 274] width 276 height 19
select select "12"
click at [351, 265] on select "Select policy term 12 Month 6 Month 4 Month 3 Month 2 Month 1 Month 36 Month (3…" at bounding box center [489, 274] width 276 height 19
click at [409, 310] on input "08/15/2025" at bounding box center [411, 314] width 121 height 18
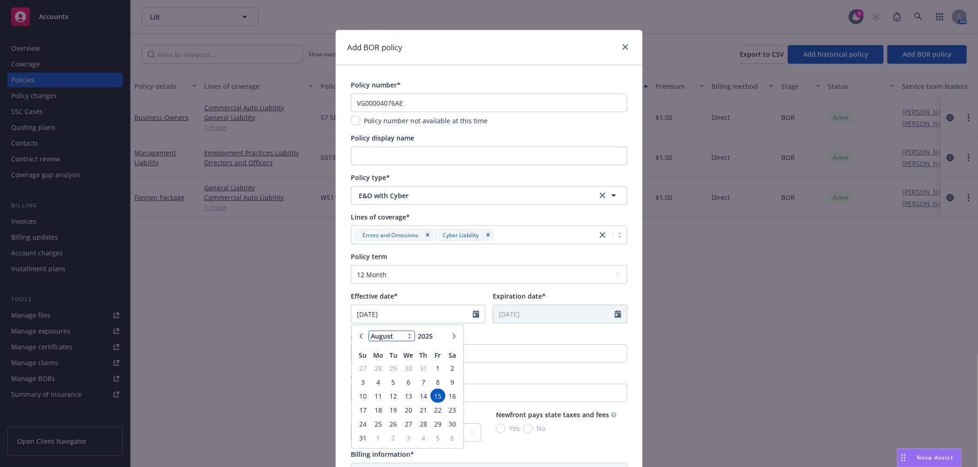
click at [390, 334] on select "January February March April May June July August September October November De…" at bounding box center [392, 336] width 47 height 11
select select "9"
click at [369, 331] on select "January February March April May June July August September October November De…" at bounding box center [392, 336] width 47 height 11
type input "2024"
click at [438, 340] on input "2024" at bounding box center [431, 336] width 30 height 10
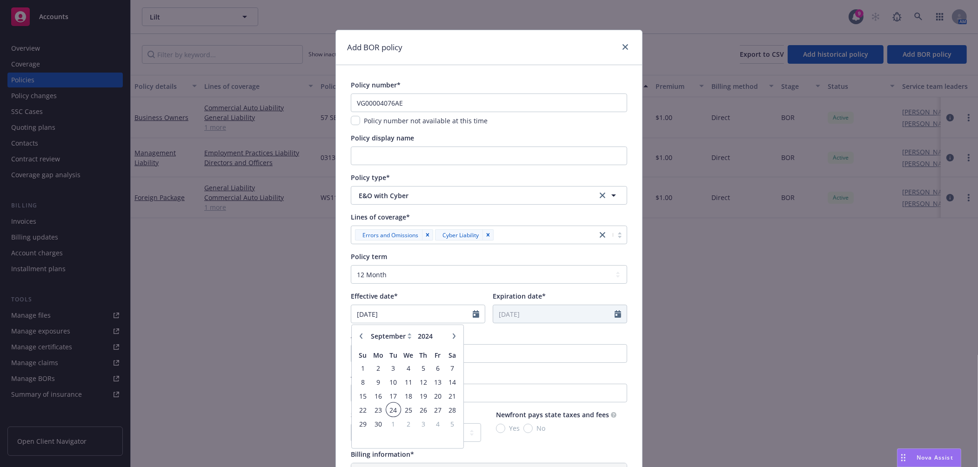
click at [389, 408] on span "24" at bounding box center [393, 410] width 13 height 12
type input "09/24/2024"
type input "09/24/2025"
click at [453, 357] on input "Filter by keyword..." at bounding box center [489, 353] width 276 height 19
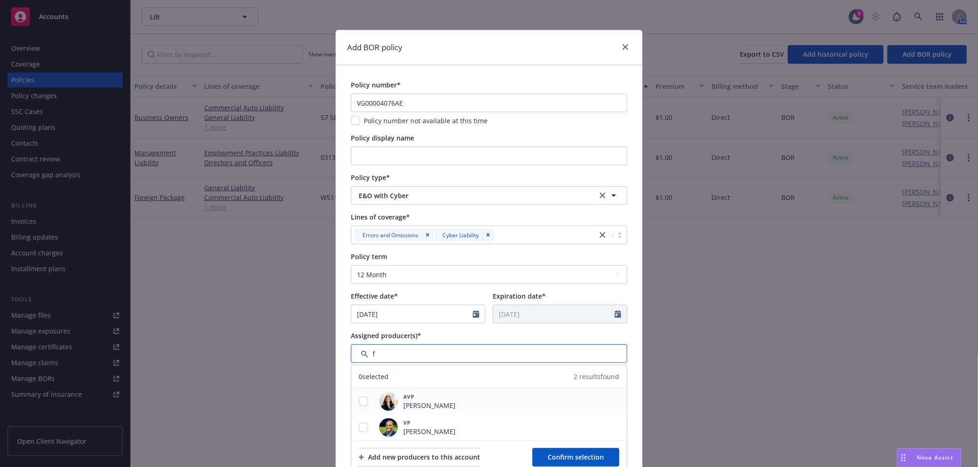
type input "f"
click at [362, 402] on input "checkbox" at bounding box center [363, 401] width 9 height 9
checkbox input "true"
click at [559, 461] on span "Confirm selection" at bounding box center [576, 457] width 56 height 9
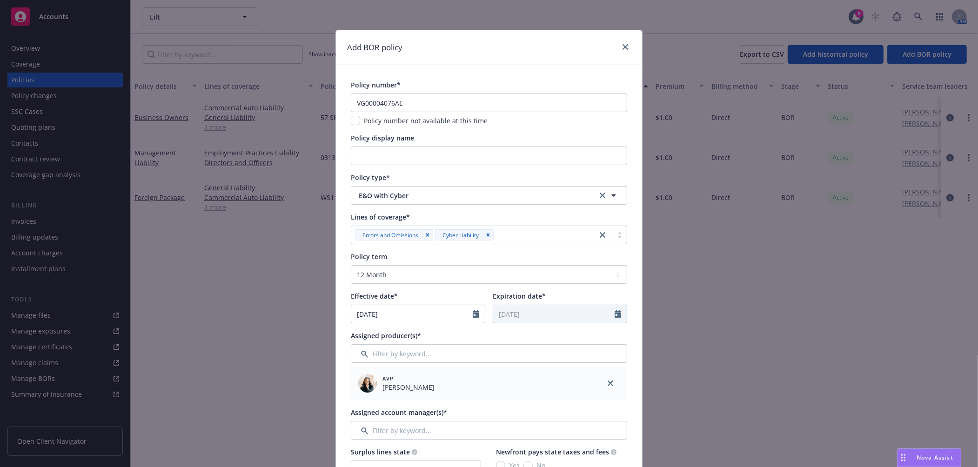
scroll to position [52, 0]
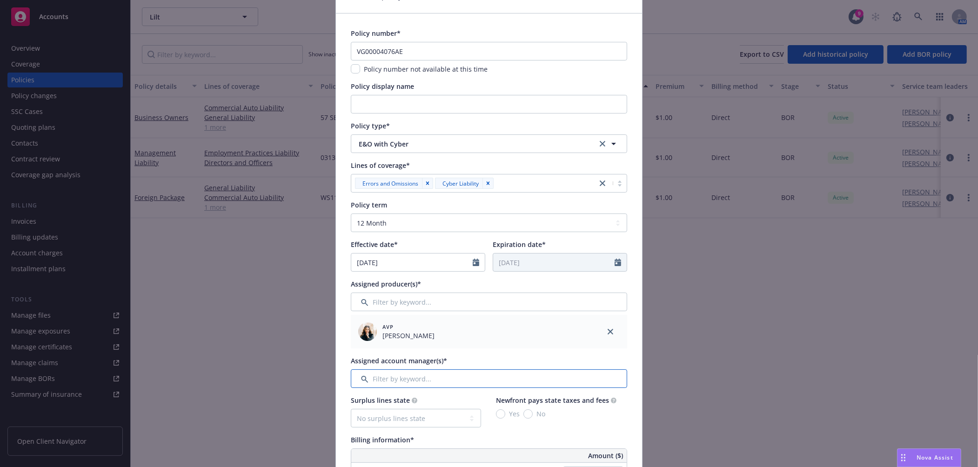
click at [462, 384] on input "Filter by keyword..." at bounding box center [489, 378] width 276 height 19
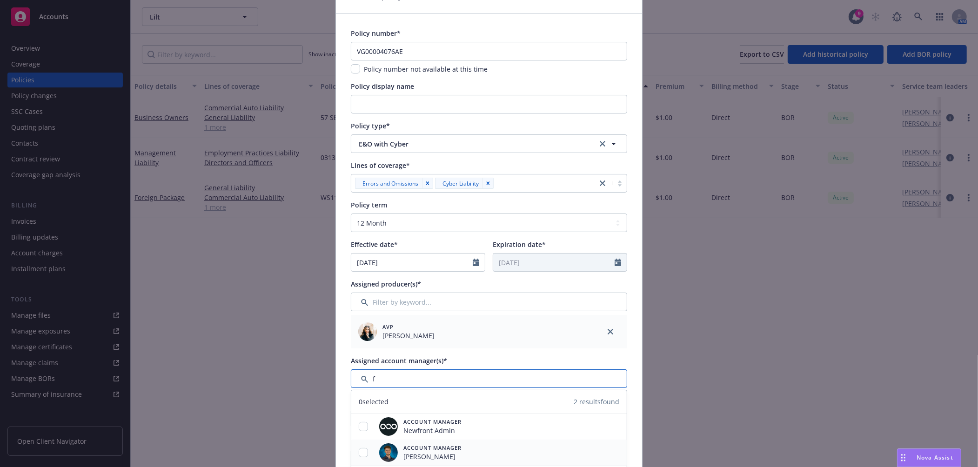
type input "f"
click at [359, 454] on input "checkbox" at bounding box center [363, 452] width 9 height 9
checkbox input "true"
click at [492, 361] on div "Assigned account manager(s)*" at bounding box center [489, 361] width 276 height 10
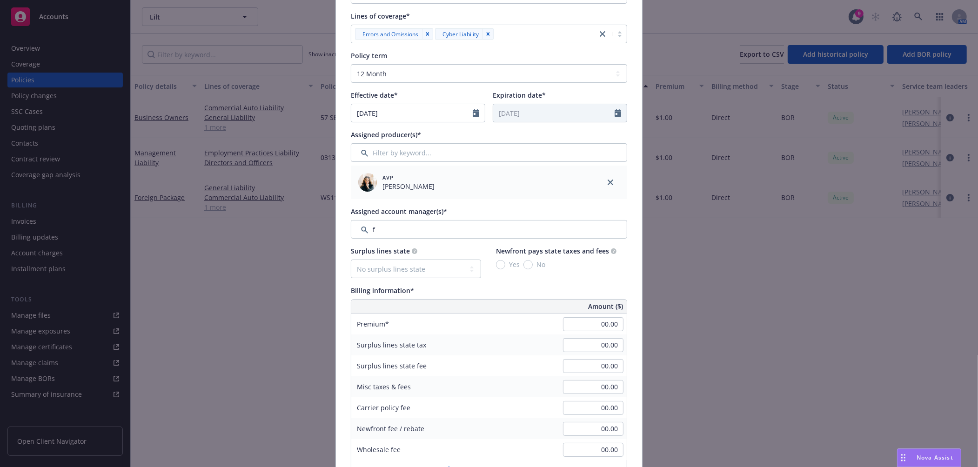
scroll to position [207, 0]
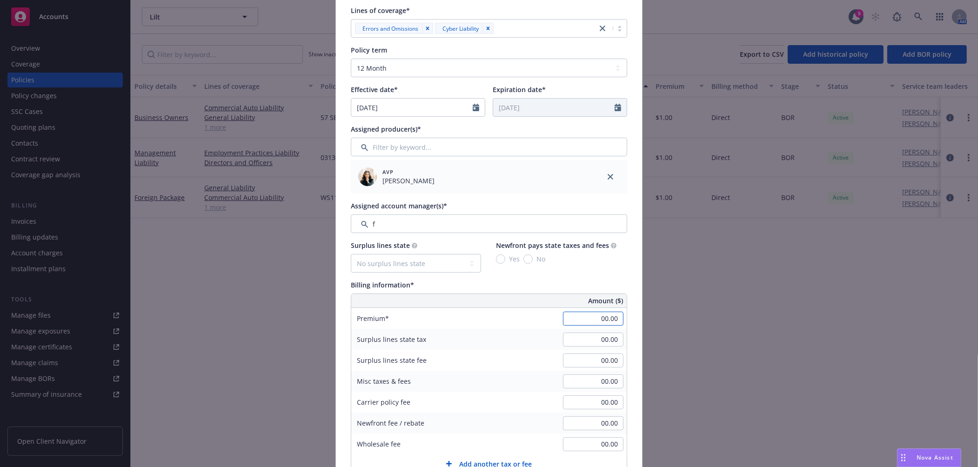
click at [590, 320] on input "00.00" at bounding box center [593, 319] width 60 height 14
type input "1.00"
click at [532, 327] on div "Premium 1.00" at bounding box center [488, 318] width 275 height 21
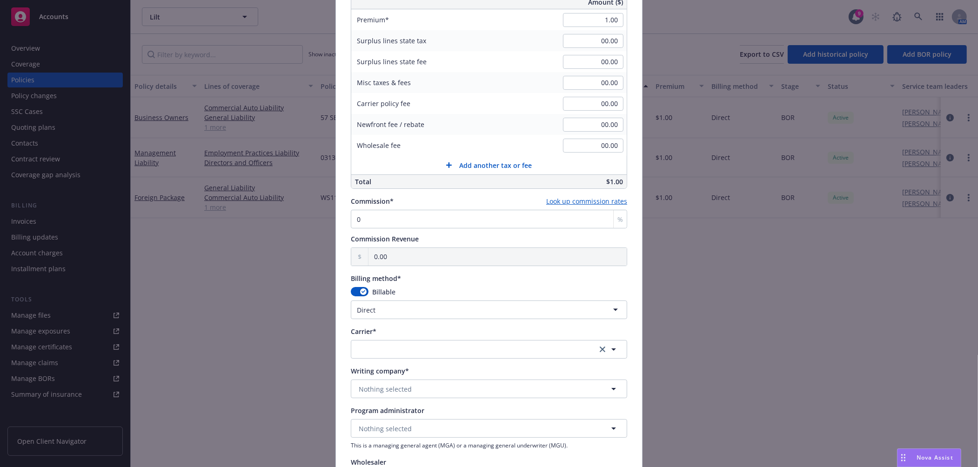
scroll to position [517, 0]
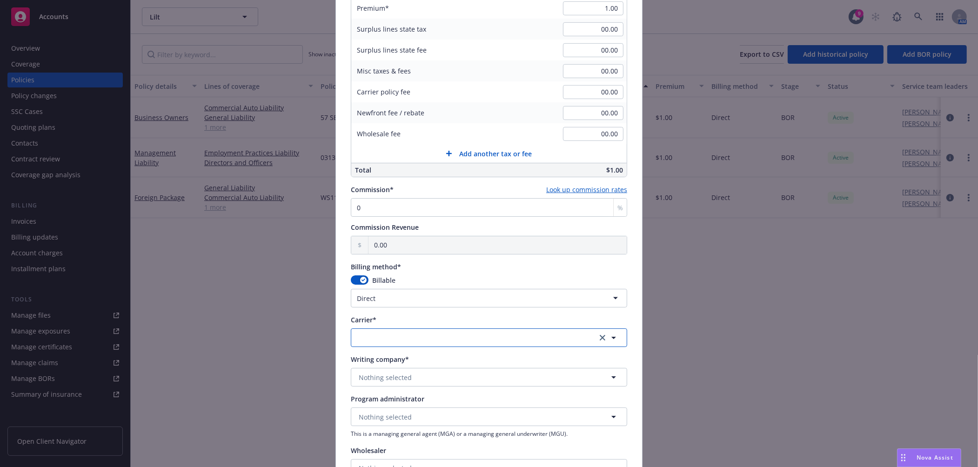
click at [424, 334] on button "button" at bounding box center [489, 338] width 276 height 19
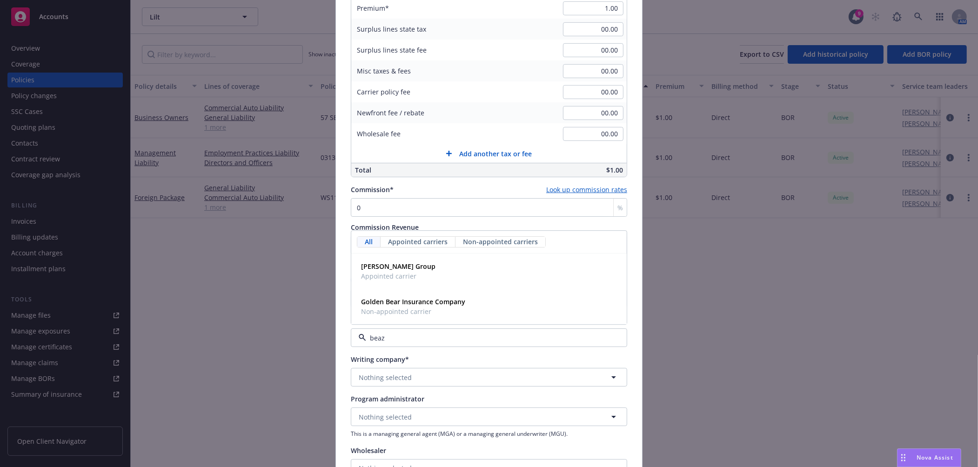
type input "beazl"
click at [441, 313] on div "Beazley Group Appointed carrier" at bounding box center [488, 306] width 263 height 23
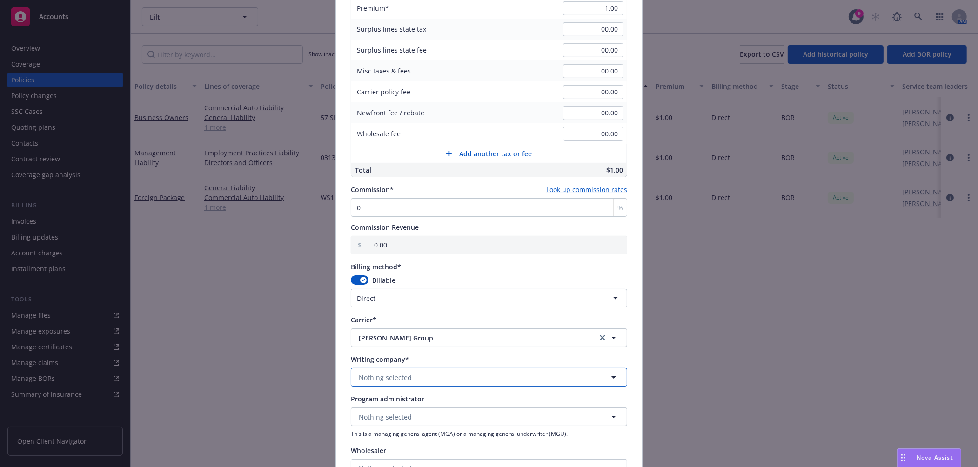
click at [419, 377] on button "Nothing selected" at bounding box center [489, 377] width 276 height 19
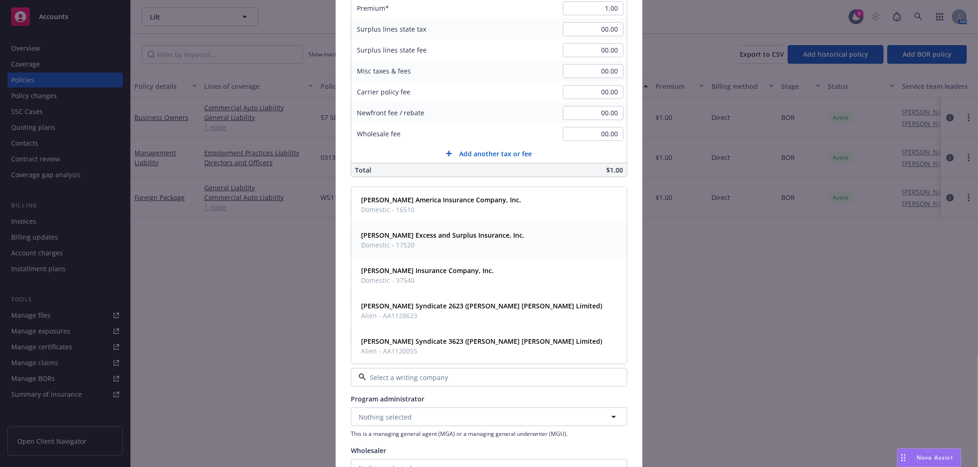
click at [416, 238] on strong "Beazley Excess and Surplus Insurance, Inc." at bounding box center [442, 235] width 163 height 9
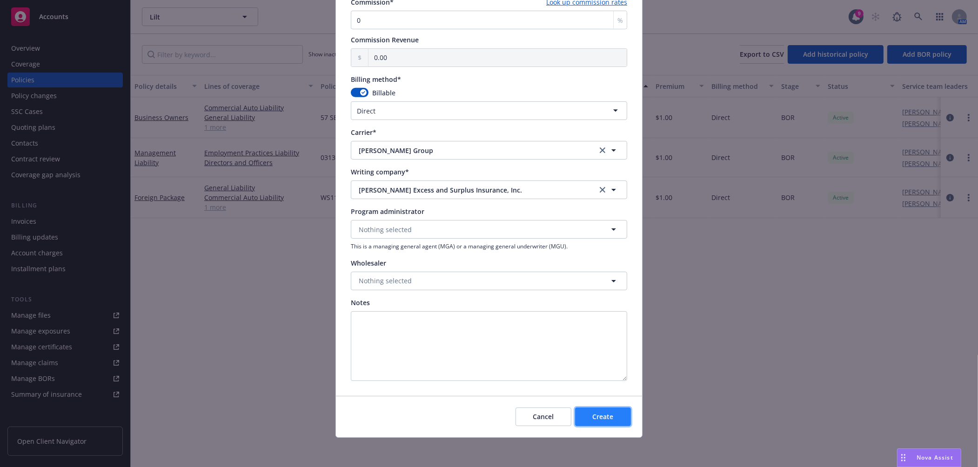
click at [583, 415] on button "Create" at bounding box center [603, 417] width 56 height 19
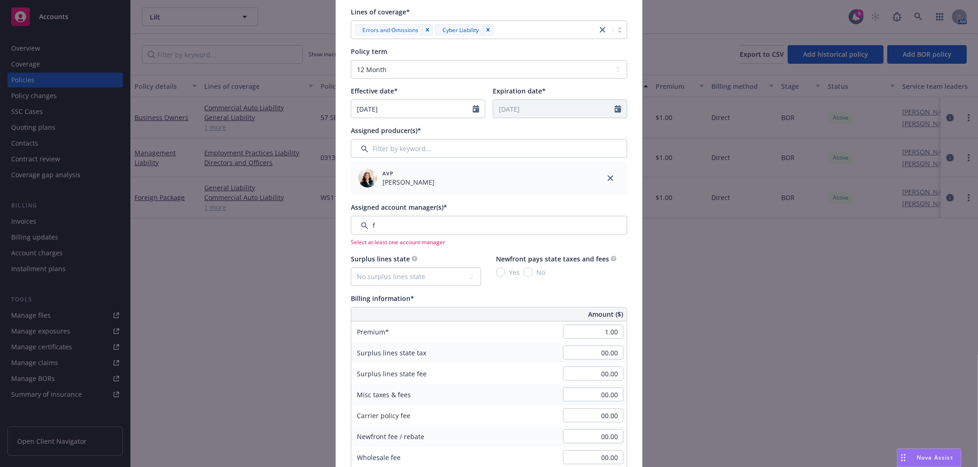
scroll to position [44, 0]
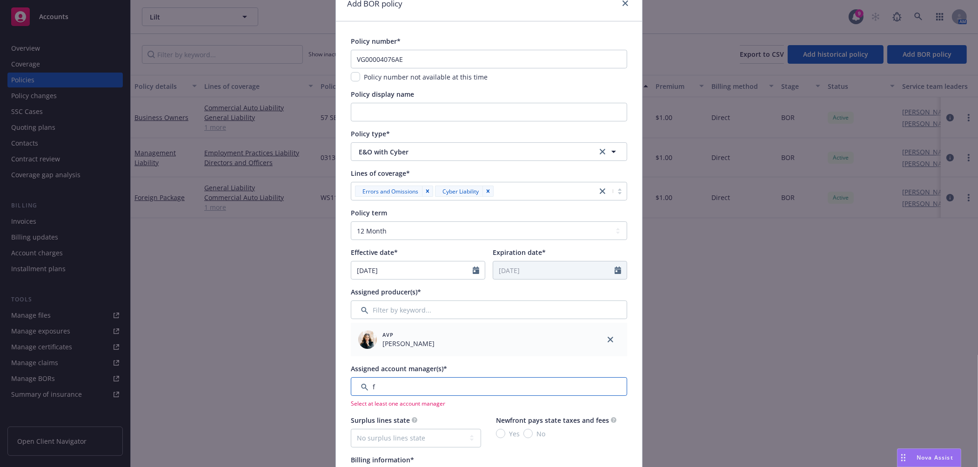
click at [404, 390] on input "Filter by keyword..." at bounding box center [489, 386] width 276 height 19
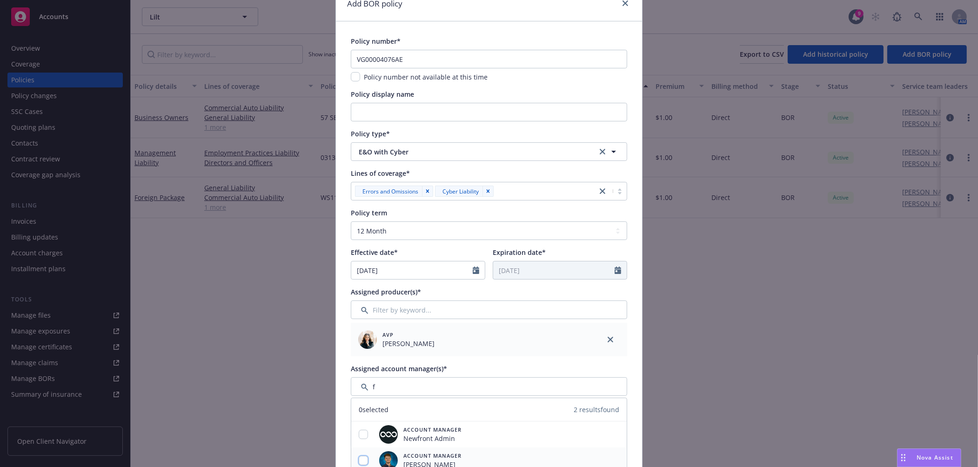
click at [360, 460] on input "checkbox" at bounding box center [363, 460] width 9 height 9
checkbox input "true"
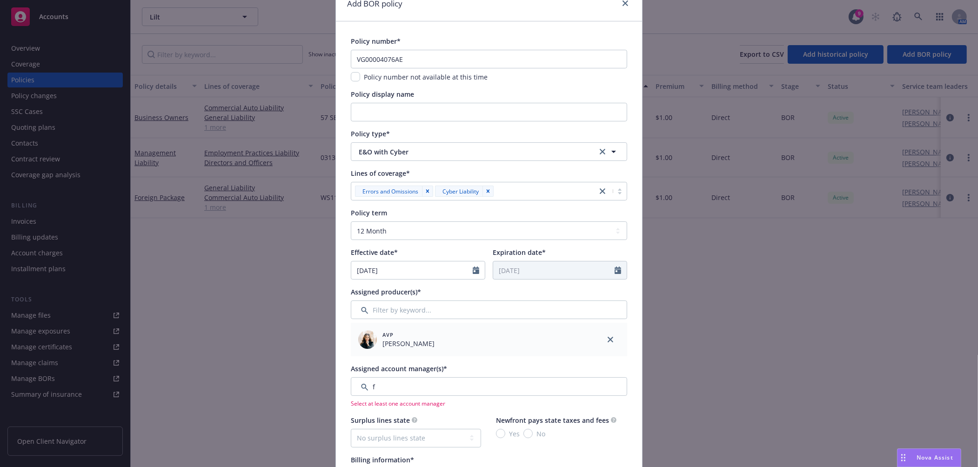
click at [475, 369] on div "Assigned account manager(s)*" at bounding box center [489, 369] width 276 height 10
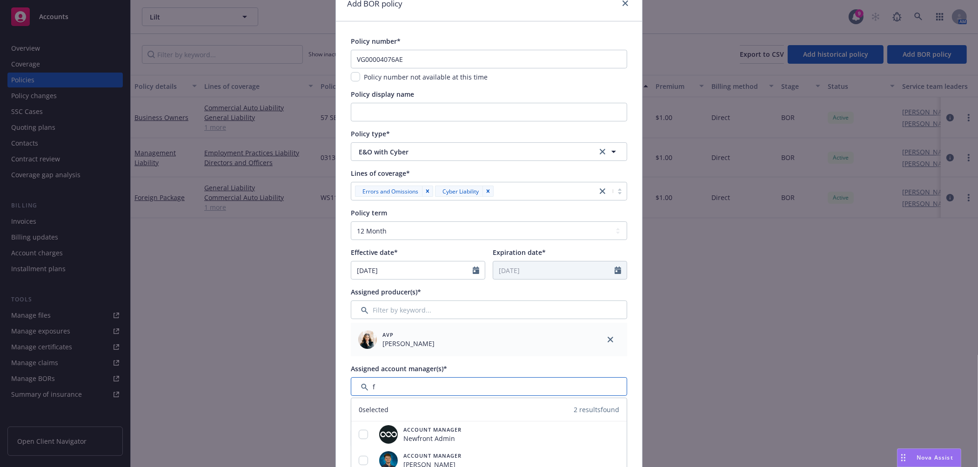
click at [443, 384] on input "Filter by keyword..." at bounding box center [489, 386] width 276 height 19
click at [363, 462] on input "checkbox" at bounding box center [363, 460] width 9 height 9
checkbox input "true"
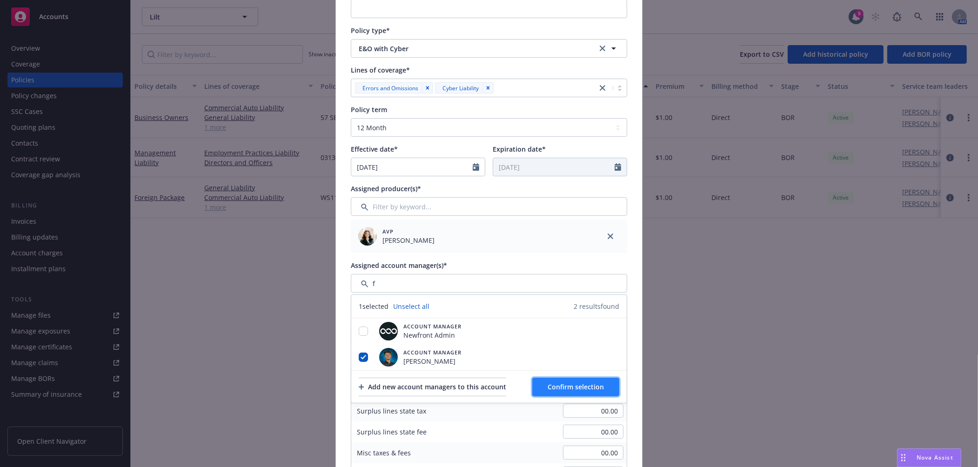
click at [571, 378] on button "Confirm selection" at bounding box center [575, 387] width 87 height 19
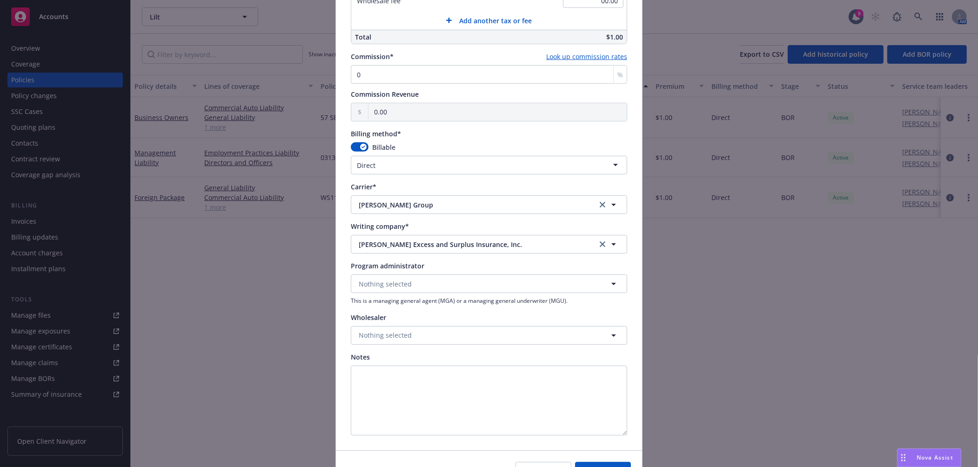
scroll to position [742, 0]
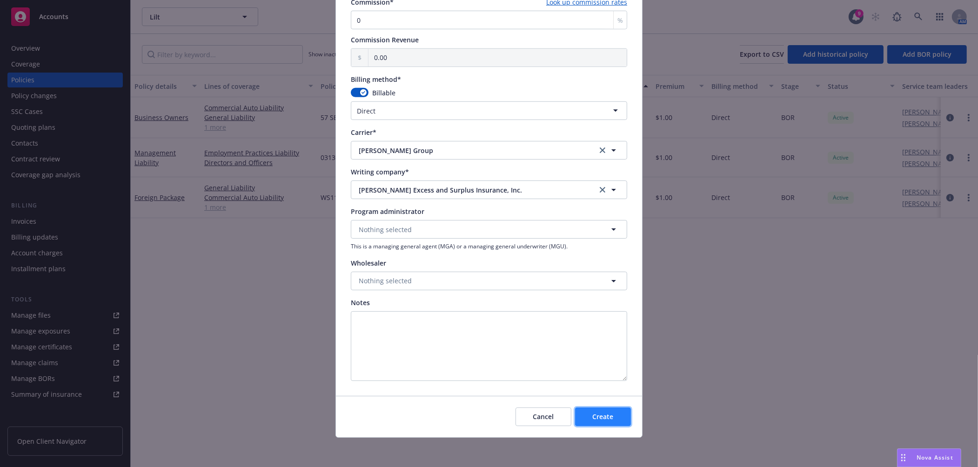
click at [597, 424] on button "Create" at bounding box center [603, 417] width 56 height 19
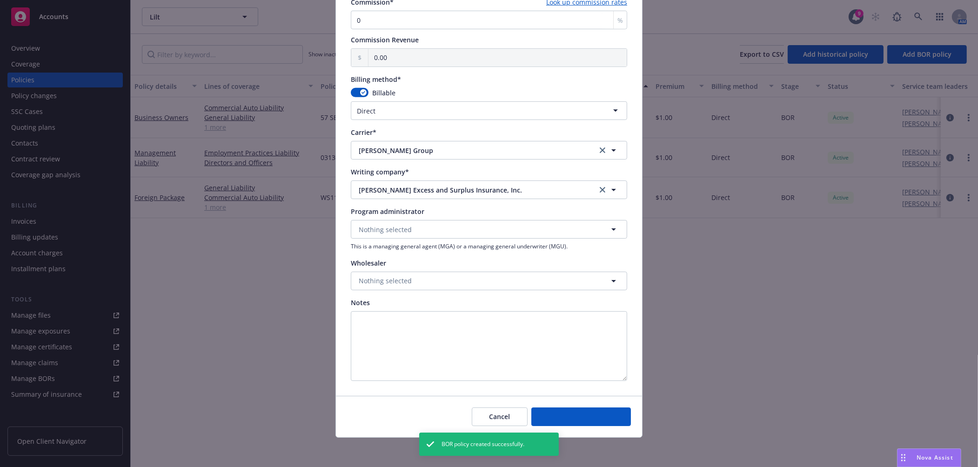
select select "other"
type input "08/15/2025"
type input "08/15/2026"
type input "00.00"
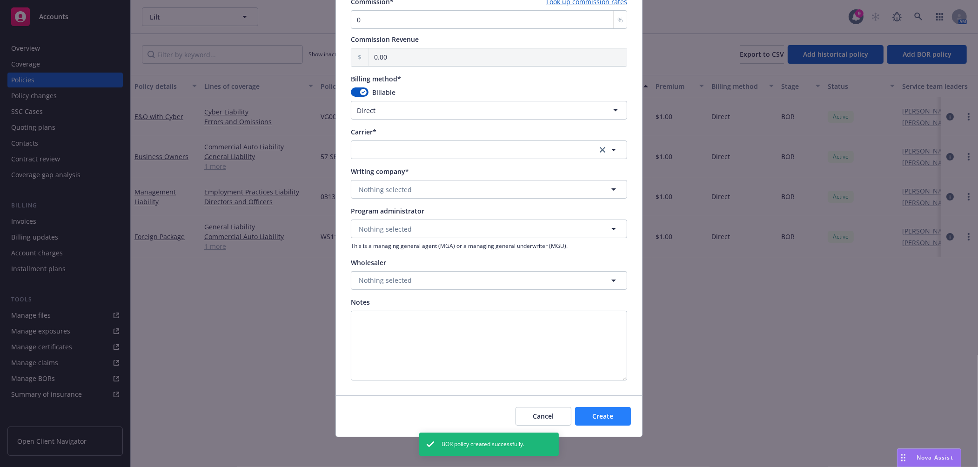
scroll to position [667, 0]
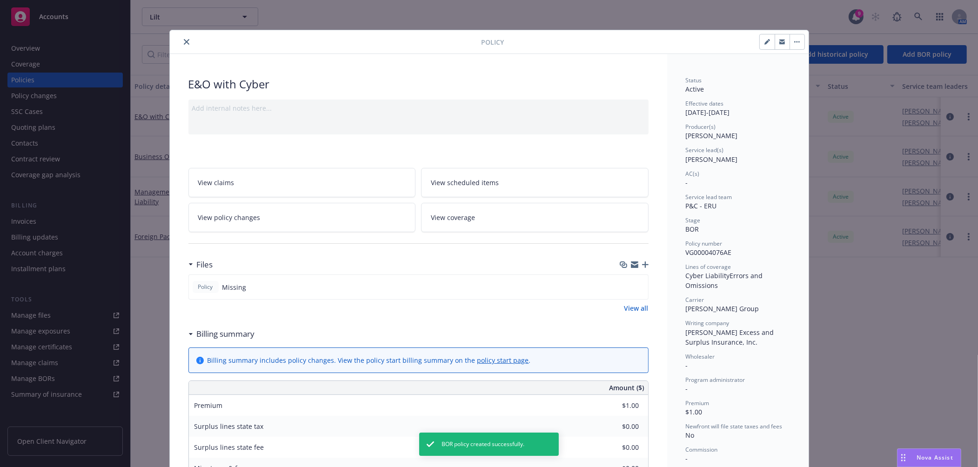
click at [184, 44] on icon "close" at bounding box center [187, 42] width 6 height 6
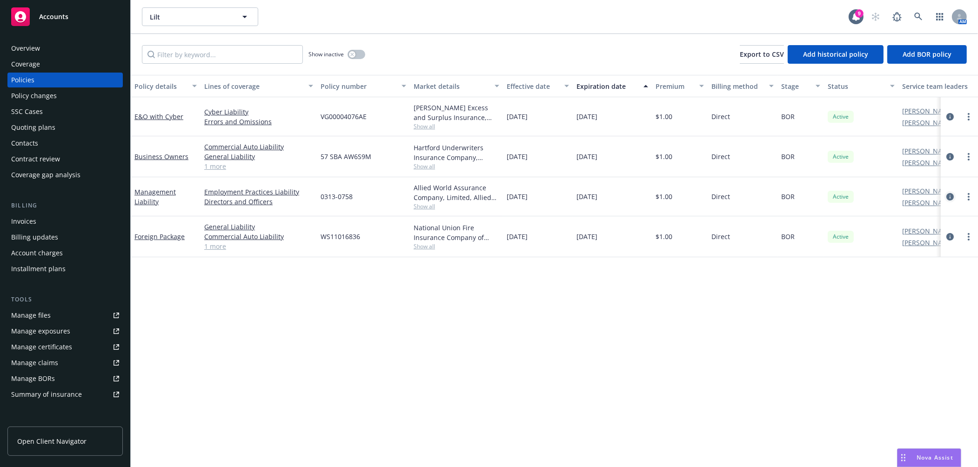
click at [950, 195] on icon "circleInformation" at bounding box center [949, 196] width 7 height 7
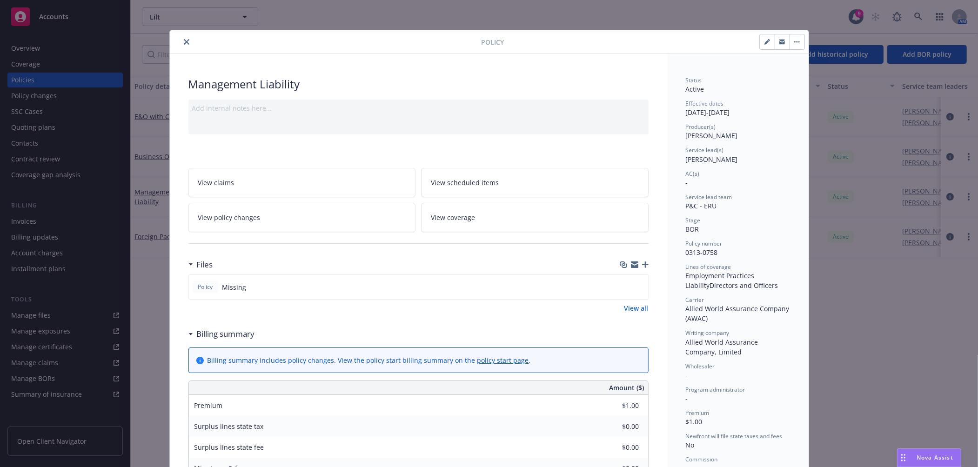
scroll to position [28, 0]
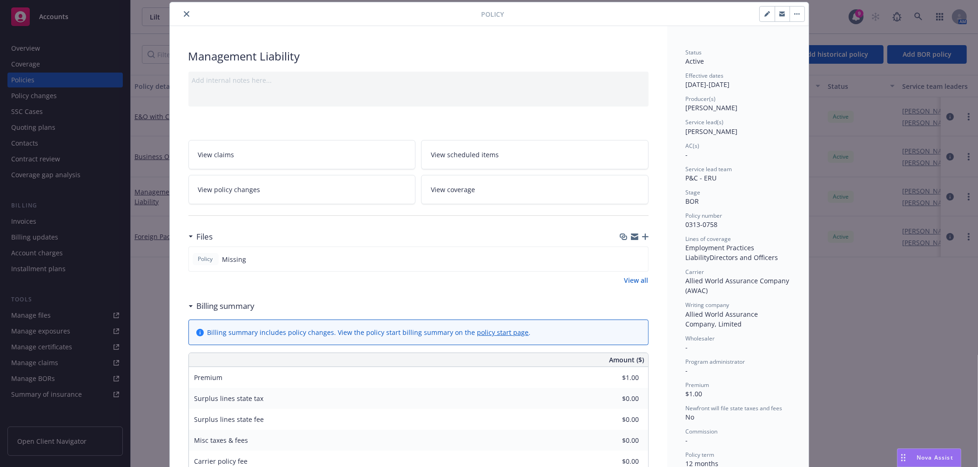
click at [766, 19] on button "button" at bounding box center [767, 14] width 15 height 15
select select "BOR"
select select "12"
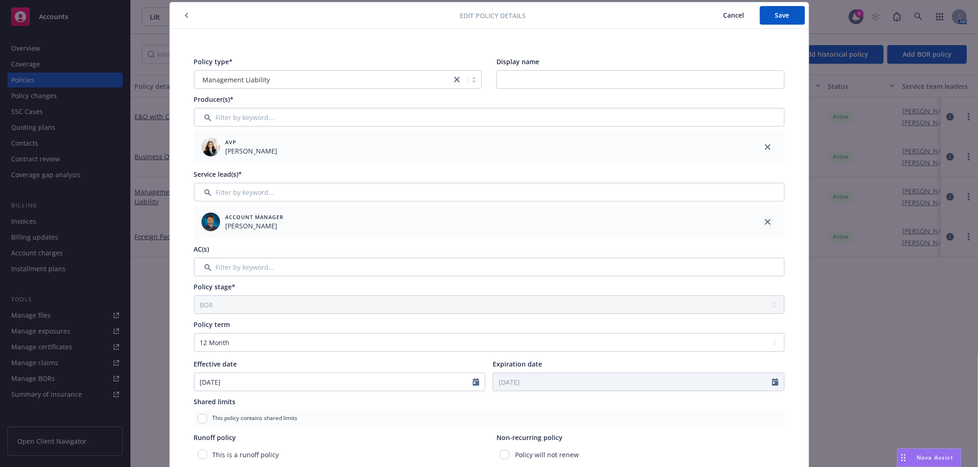
click at [765, 220] on icon "close" at bounding box center [768, 222] width 6 height 6
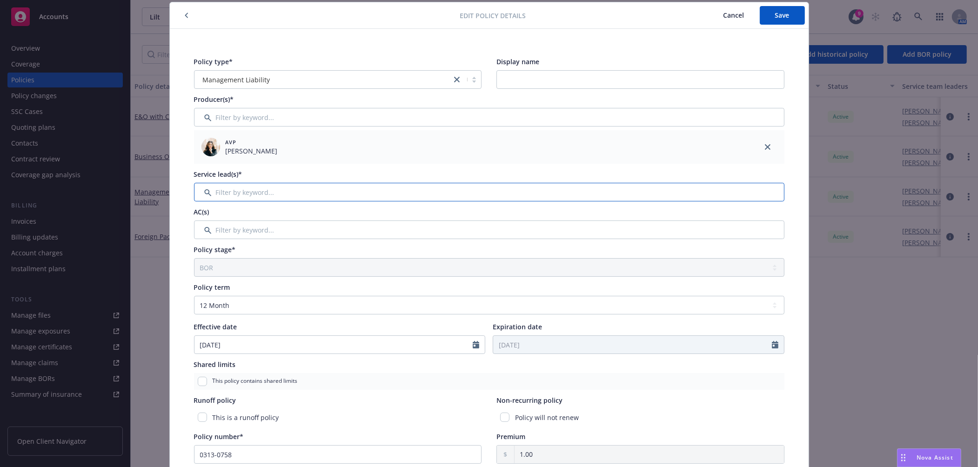
click at [733, 192] on input "Filter by keyword..." at bounding box center [489, 192] width 590 height 19
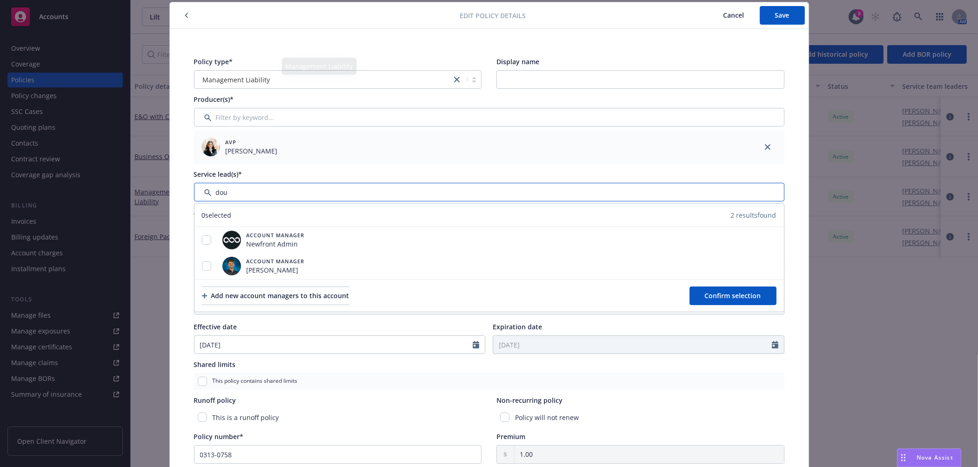
type input "dou"
click at [185, 20] on button "button" at bounding box center [186, 15] width 11 height 11
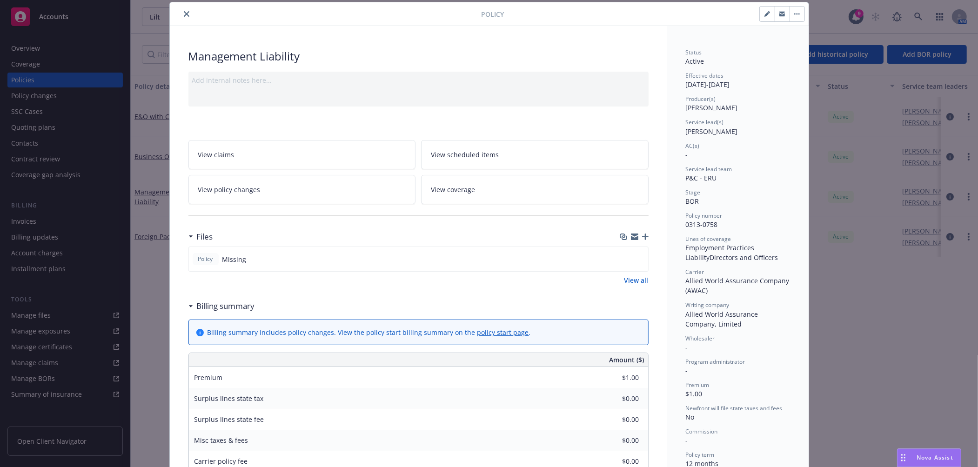
click at [184, 14] on icon "close" at bounding box center [187, 14] width 6 height 6
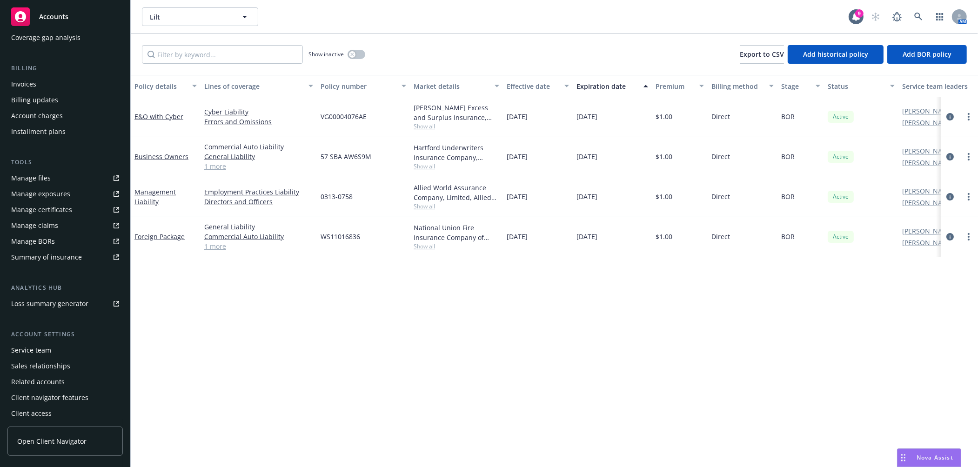
scroll to position [139, 0]
click at [68, 354] on div "Service team" at bounding box center [65, 349] width 108 height 15
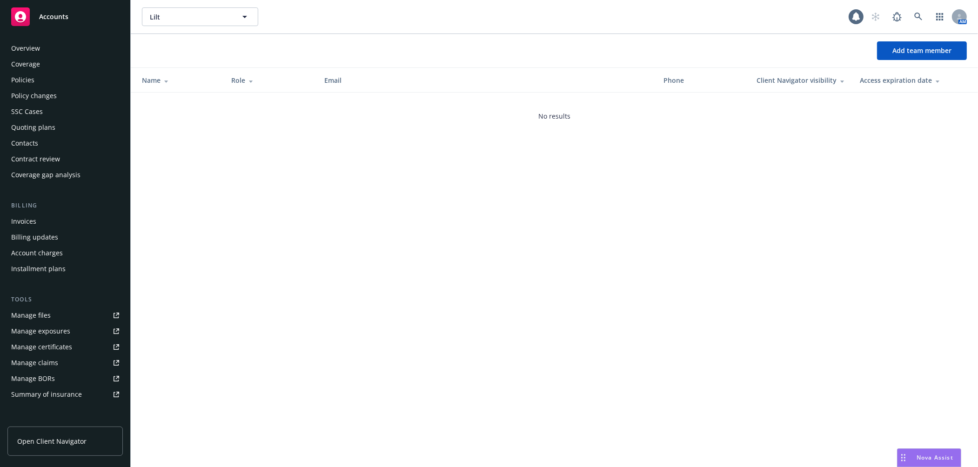
scroll to position [139, 0]
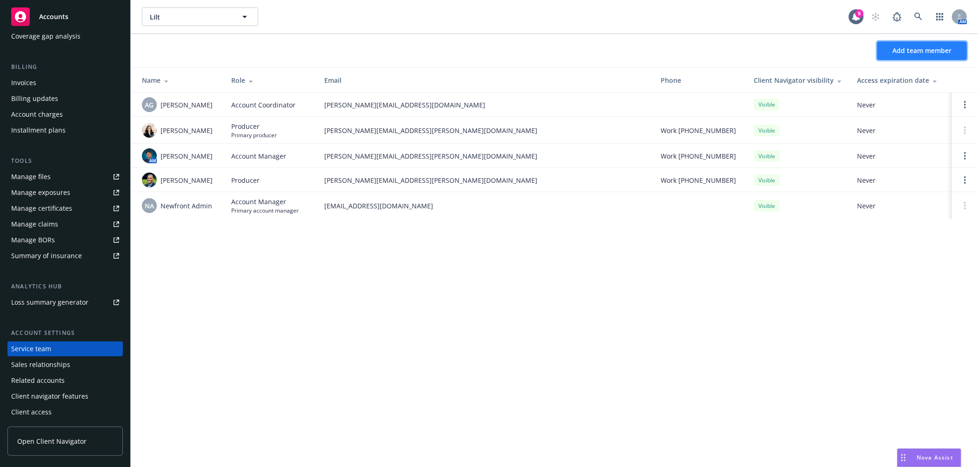
click at [900, 50] on span "Add team member" at bounding box center [921, 50] width 59 height 9
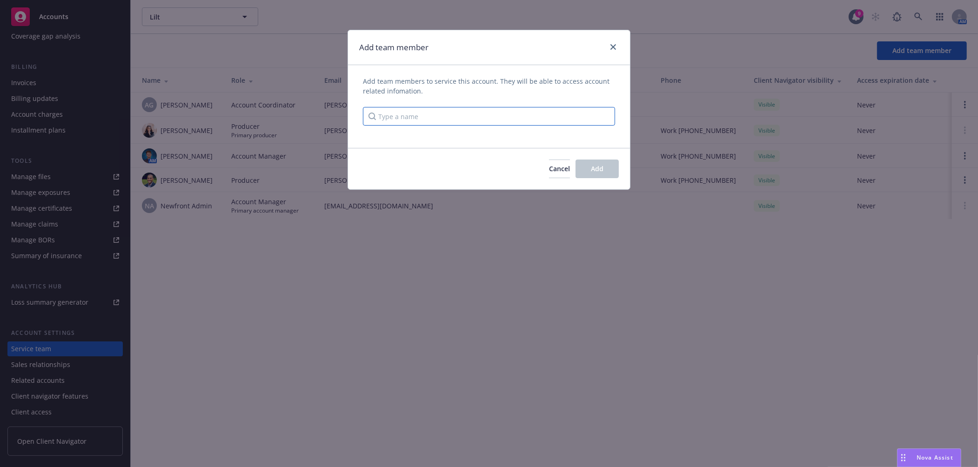
click at [543, 113] on input "Type a name" at bounding box center [489, 116] width 252 height 19
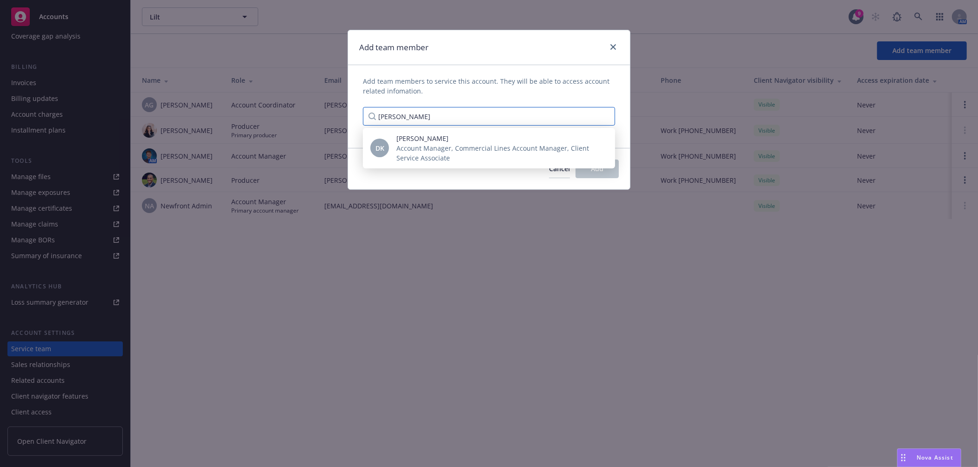
type input "doug"
click at [412, 143] on div "Doug Keidel Account Manager, Commercial Lines Account Manager, Client Service A…" at bounding box center [498, 148] width 204 height 29
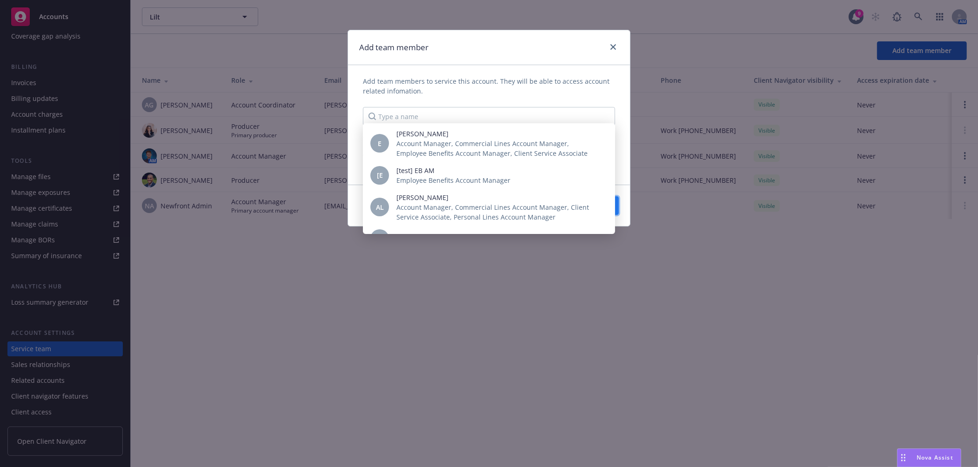
click at [586, 208] on button "Add" at bounding box center [597, 205] width 43 height 19
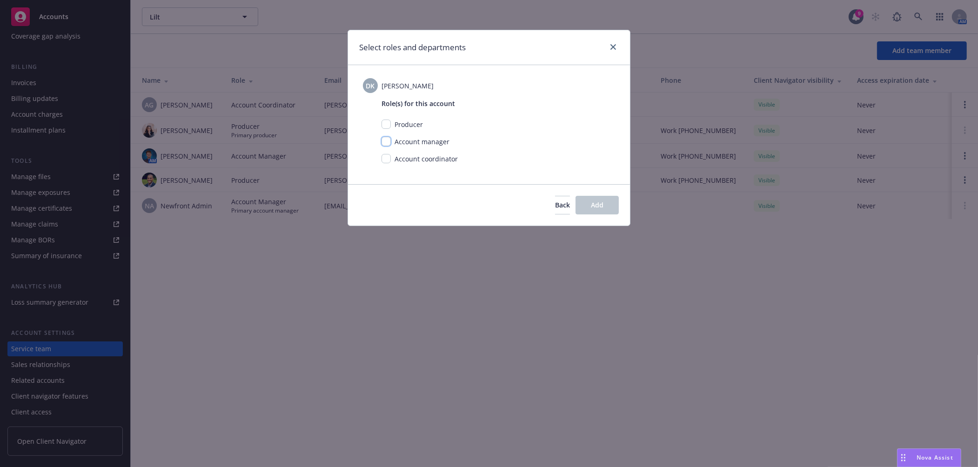
click at [383, 140] on input "checkbox" at bounding box center [386, 141] width 9 height 9
checkbox input "true"
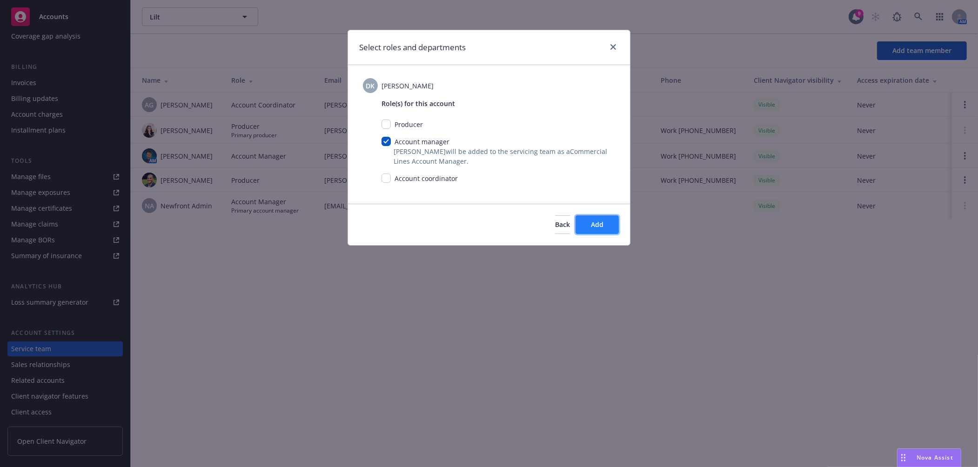
click at [589, 221] on button "Add" at bounding box center [597, 224] width 43 height 19
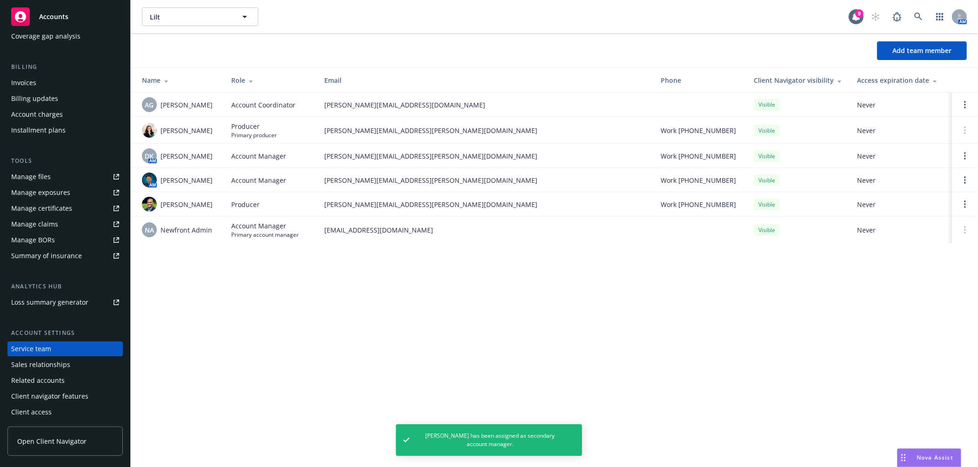
scroll to position [0, 0]
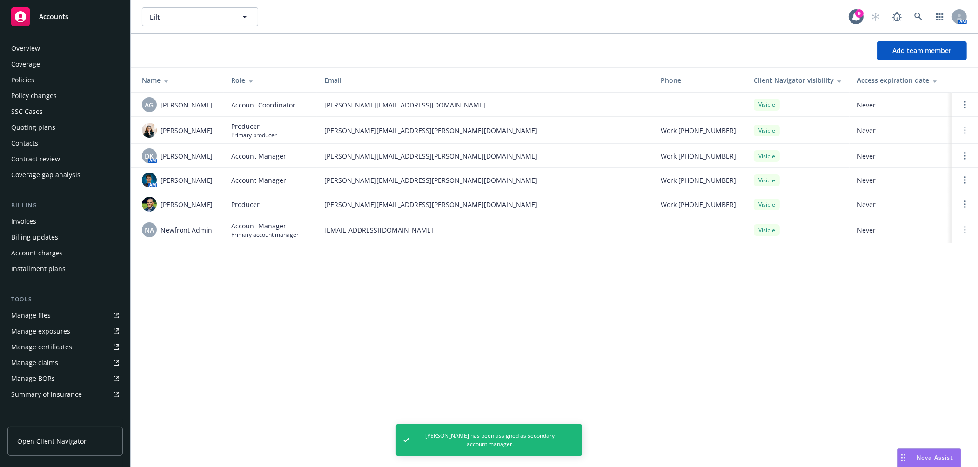
click at [56, 75] on div "Policies" at bounding box center [65, 80] width 108 height 15
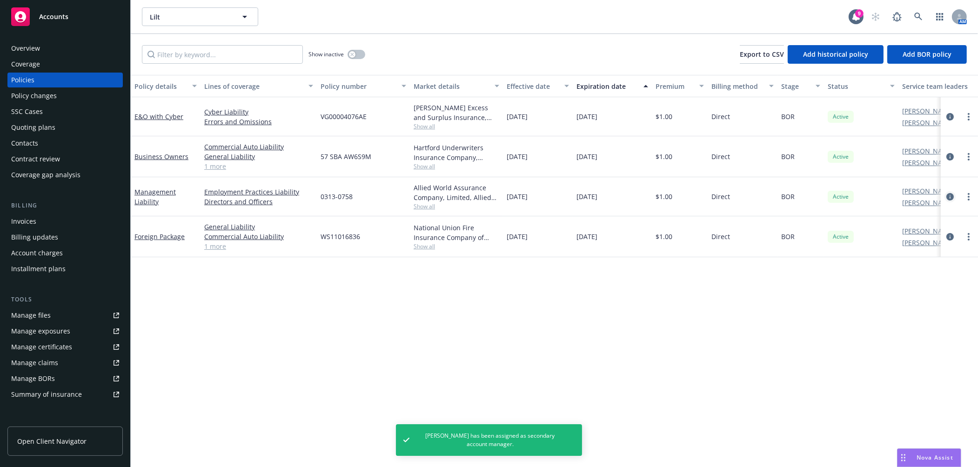
click at [947, 195] on icon "circleInformation" at bounding box center [949, 196] width 7 height 7
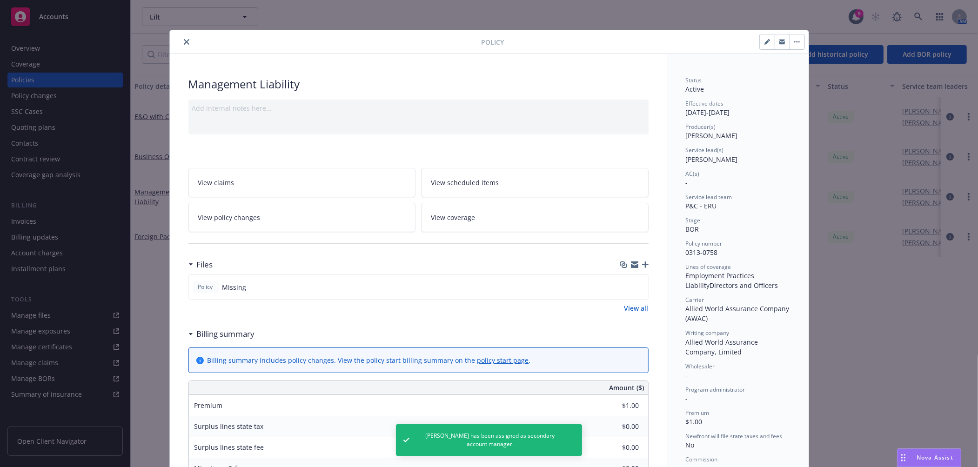
scroll to position [28, 0]
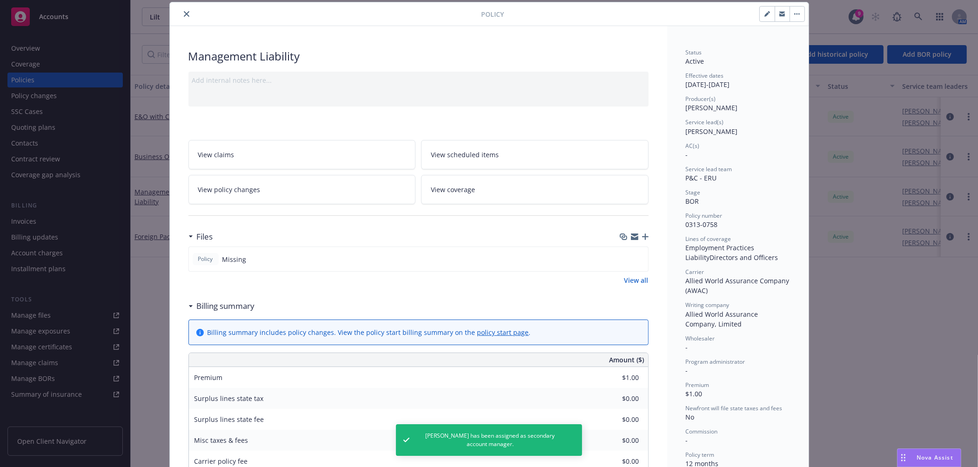
click at [764, 15] on icon "button" at bounding box center [766, 14] width 5 height 5
select select "BOR"
select select "12"
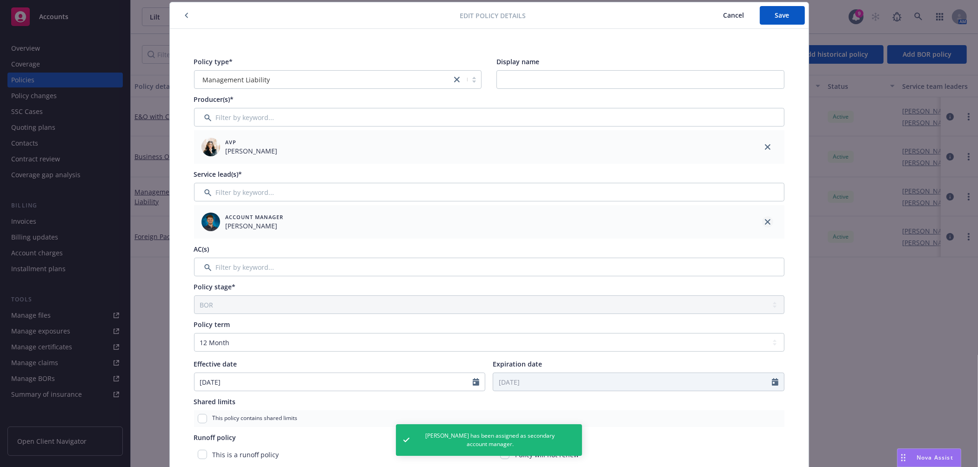
click at [765, 224] on icon "close" at bounding box center [768, 222] width 6 height 6
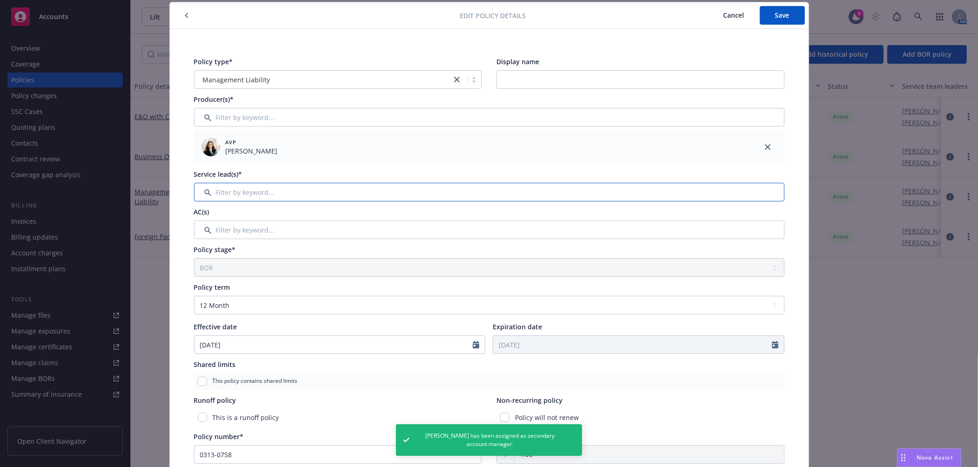
click at [746, 193] on input "Filter by keyword..." at bounding box center [489, 192] width 590 height 19
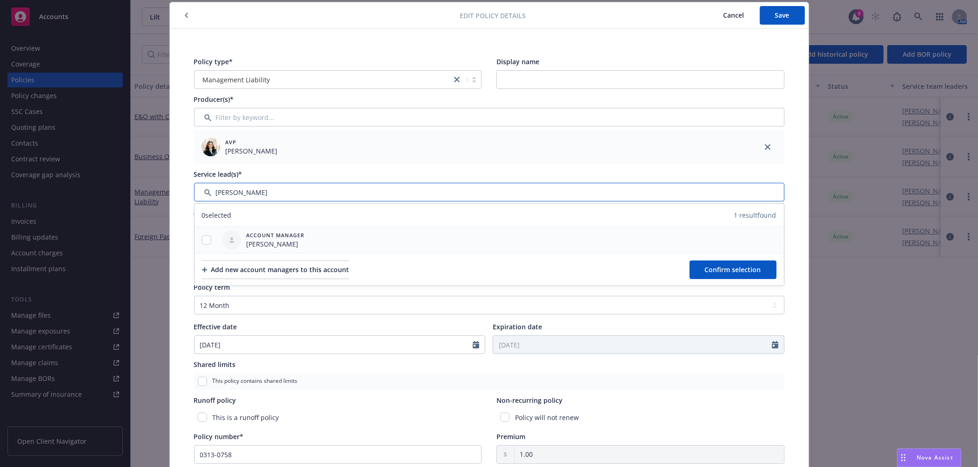
type input "doug"
click at [202, 235] on div at bounding box center [206, 240] width 24 height 26
click at [202, 240] on input "checkbox" at bounding box center [206, 239] width 9 height 9
checkbox input "true"
click at [717, 269] on span "Confirm selection" at bounding box center [733, 269] width 56 height 9
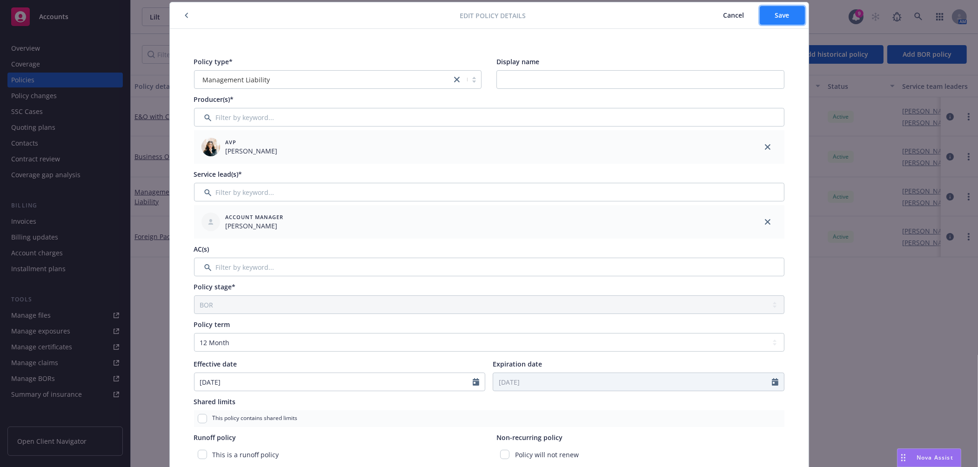
click at [781, 15] on span "Save" at bounding box center [782, 15] width 14 height 9
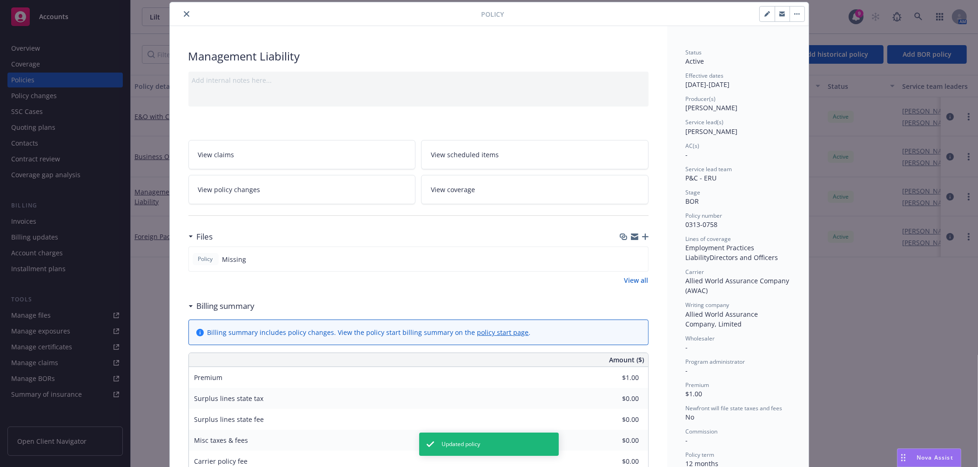
click at [184, 14] on icon "close" at bounding box center [187, 14] width 6 height 6
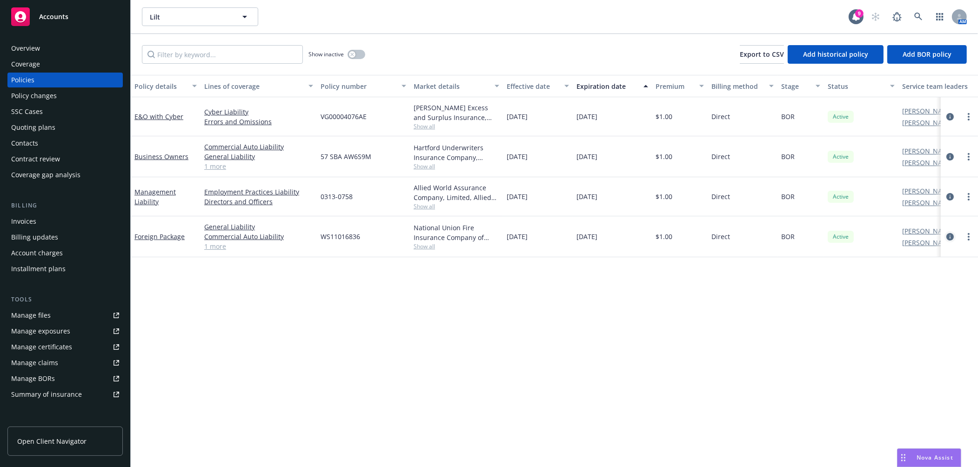
click at [950, 238] on icon "circleInformation" at bounding box center [949, 236] width 7 height 7
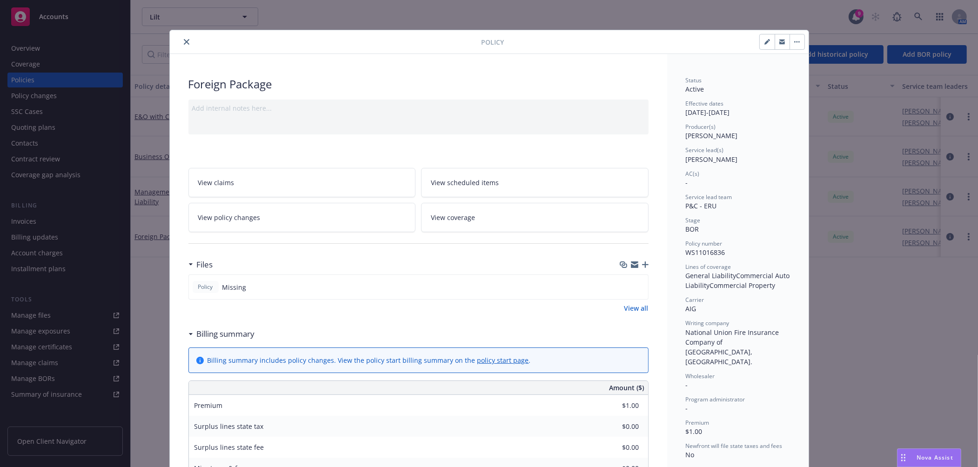
click at [642, 264] on icon "button" at bounding box center [645, 265] width 7 height 7
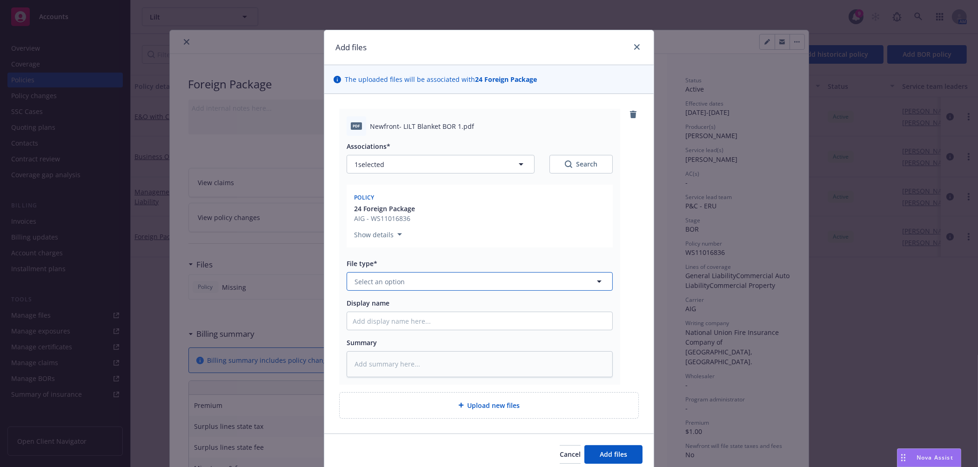
click at [399, 283] on button "Select an option" at bounding box center [480, 281] width 266 height 19
type input "BOR le"
click at [406, 318] on div "BOR Letter - signed" at bounding box center [479, 307] width 265 height 25
click at [407, 323] on input "Display name" at bounding box center [479, 321] width 265 height 18
type textarea "x"
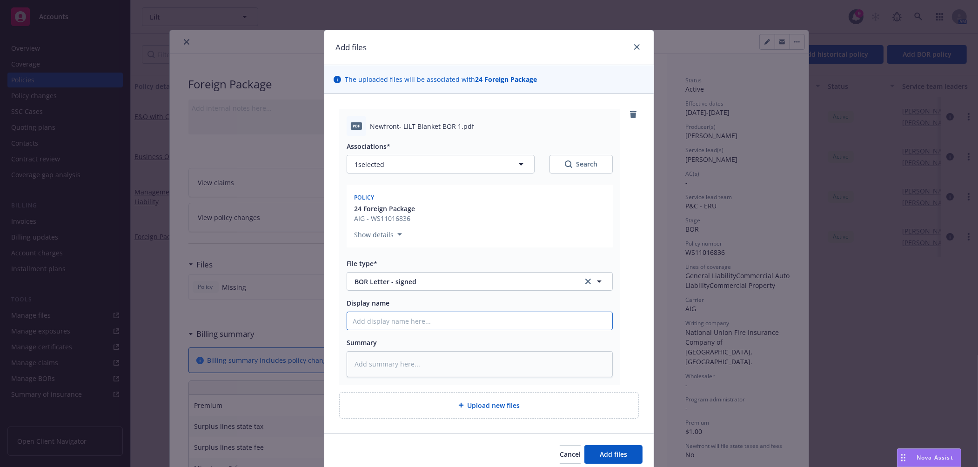
type input "S"
type textarea "x"
type input "Si"
type textarea "x"
type input "Sign"
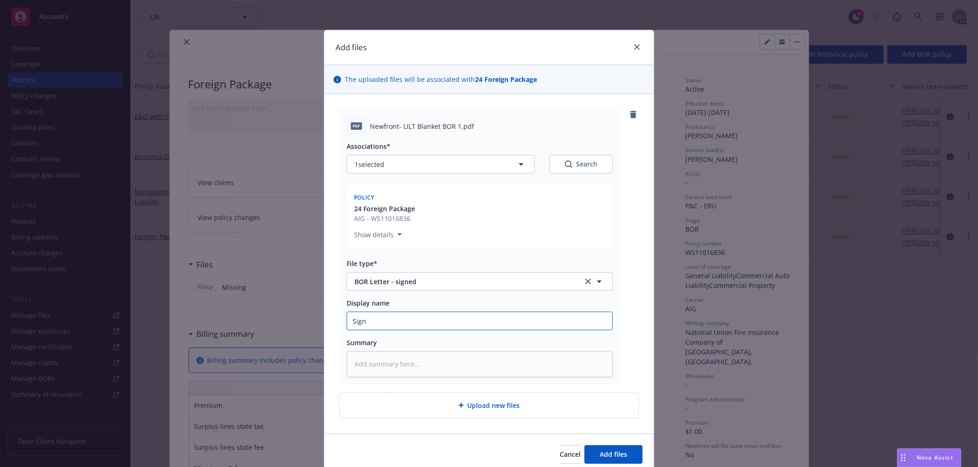
type textarea "x"
type input "Signe"
type textarea "x"
type input "Signed"
type textarea "x"
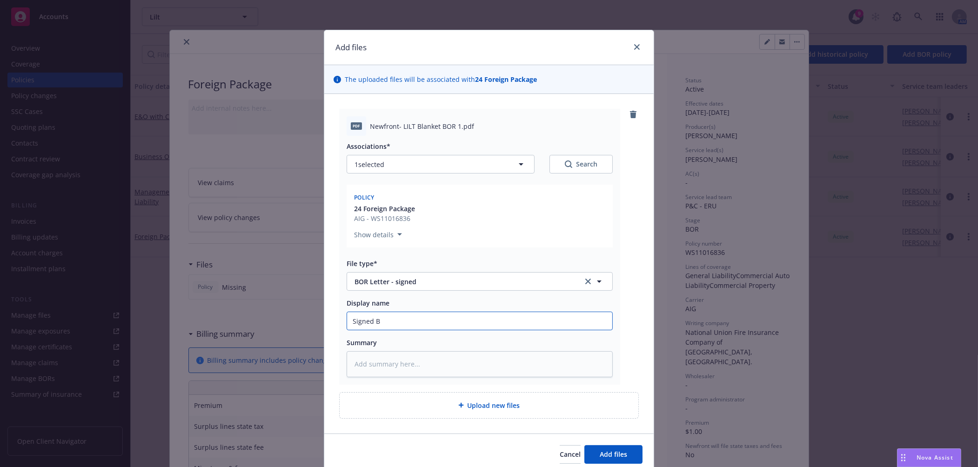
type input "Signed BO"
type textarea "x"
type input "Signed BOR"
click at [613, 453] on span "Add files" at bounding box center [613, 454] width 27 height 9
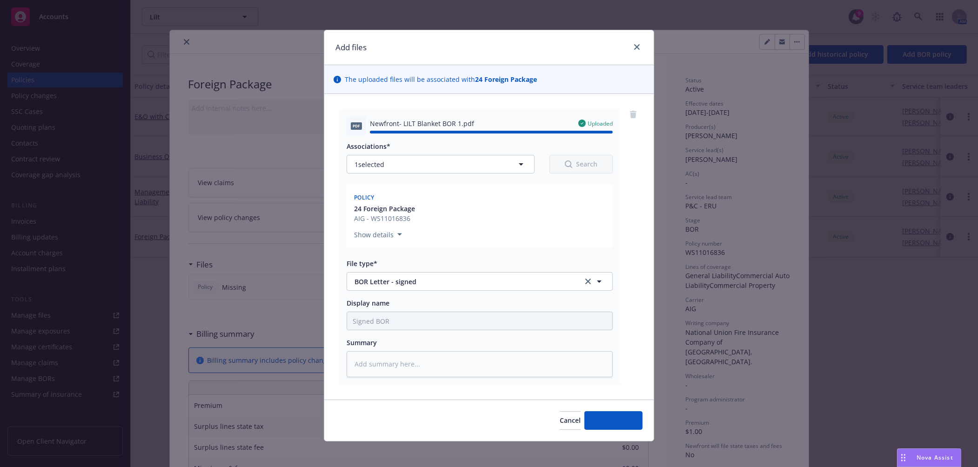
type textarea "x"
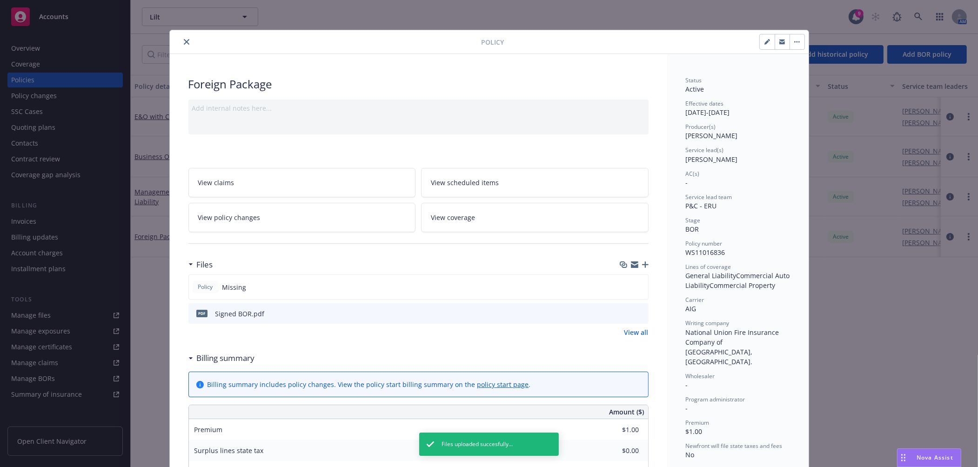
click at [631, 329] on link "View all" at bounding box center [636, 333] width 24 height 10
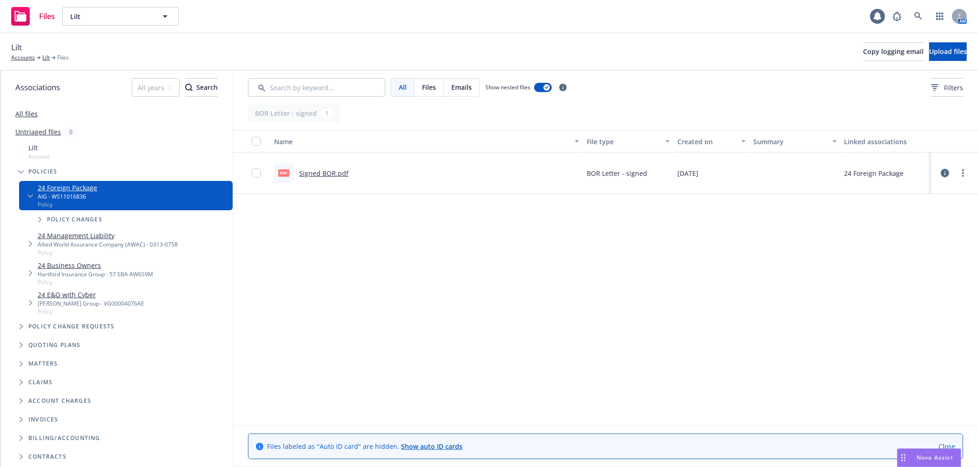
click at [947, 171] on icon at bounding box center [945, 173] width 8 height 8
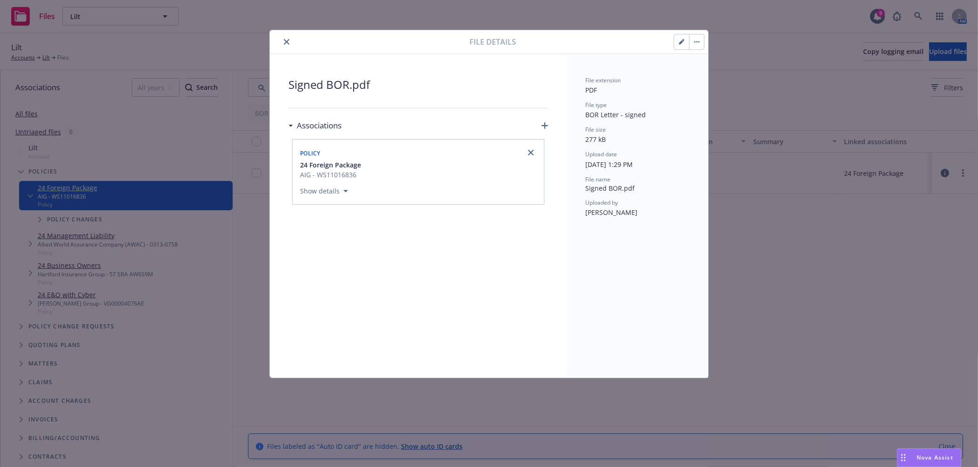
click at [545, 124] on icon "button" at bounding box center [545, 125] width 7 height 7
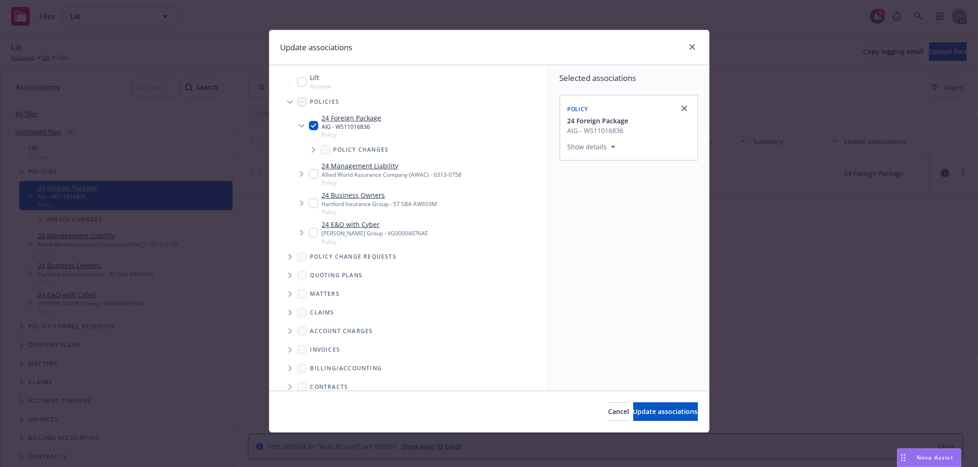
click at [312, 169] on input "Tree Example" at bounding box center [313, 173] width 9 height 9
checkbox input "true"
click at [313, 203] on input "Tree Example" at bounding box center [313, 203] width 9 height 9
checkbox input "true"
click at [311, 239] on div "24 E&O with Cyber Beazley Group - VG00004076AE Policy" at bounding box center [369, 233] width 120 height 26
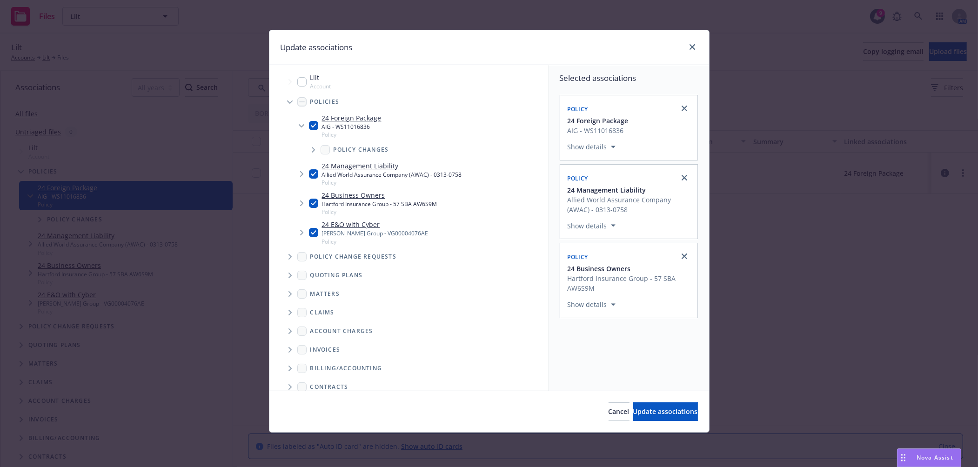
checkbox input "true"
click at [643, 417] on button "Update associations" at bounding box center [665, 411] width 65 height 19
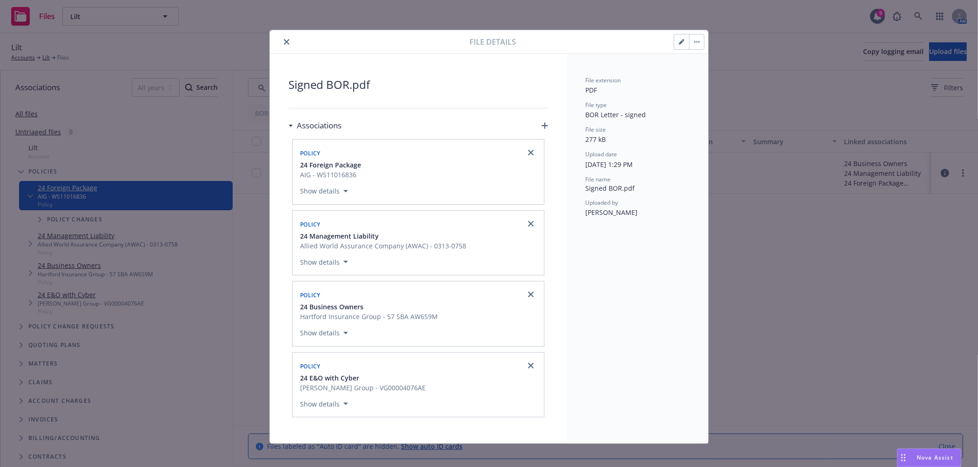
click at [285, 42] on icon "close" at bounding box center [287, 42] width 6 height 6
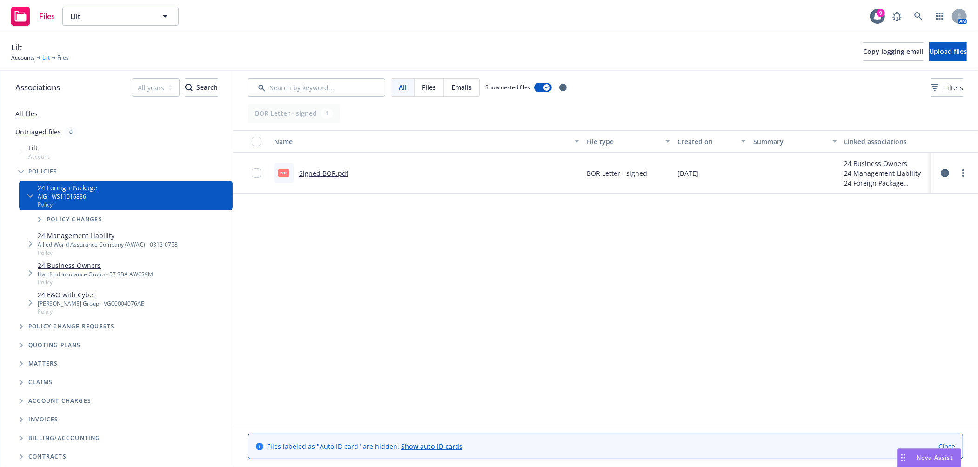
click at [46, 58] on link "Lilt" at bounding box center [45, 58] width 7 height 8
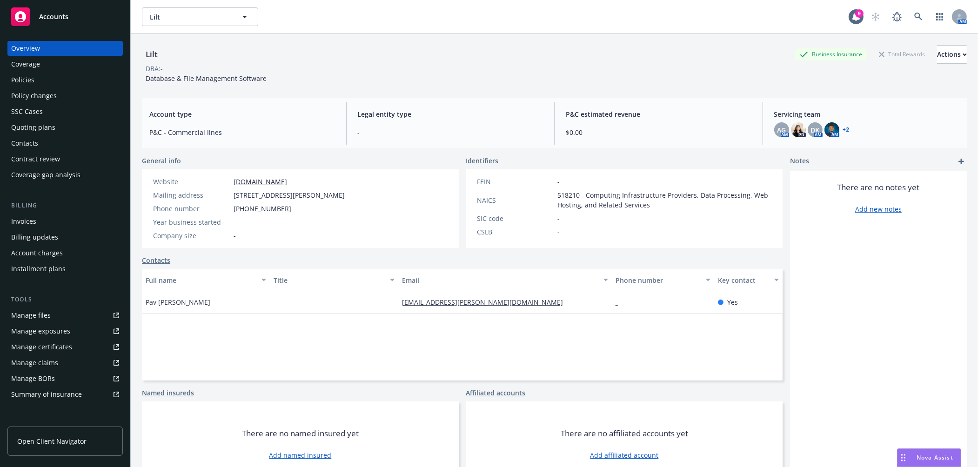
click at [49, 78] on div "Policies" at bounding box center [65, 80] width 108 height 15
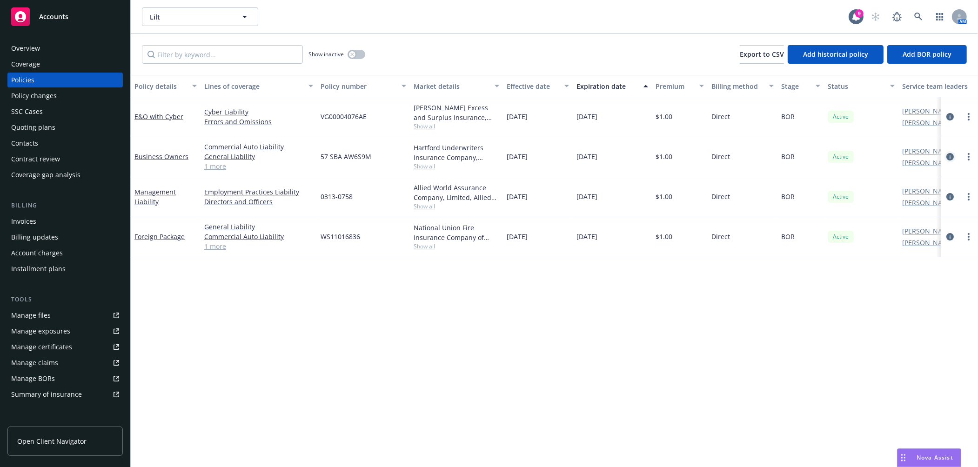
click at [951, 154] on icon "circleInformation" at bounding box center [949, 156] width 7 height 7
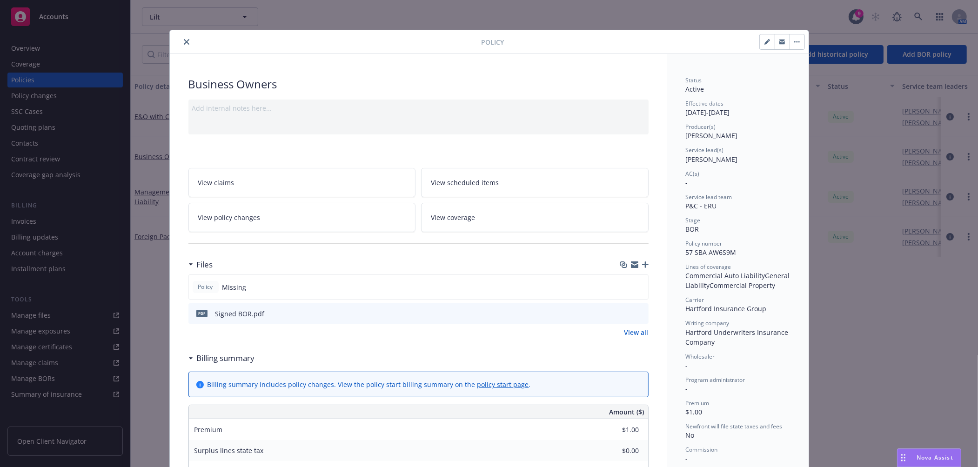
click at [642, 262] on icon "button" at bounding box center [645, 265] width 7 height 7
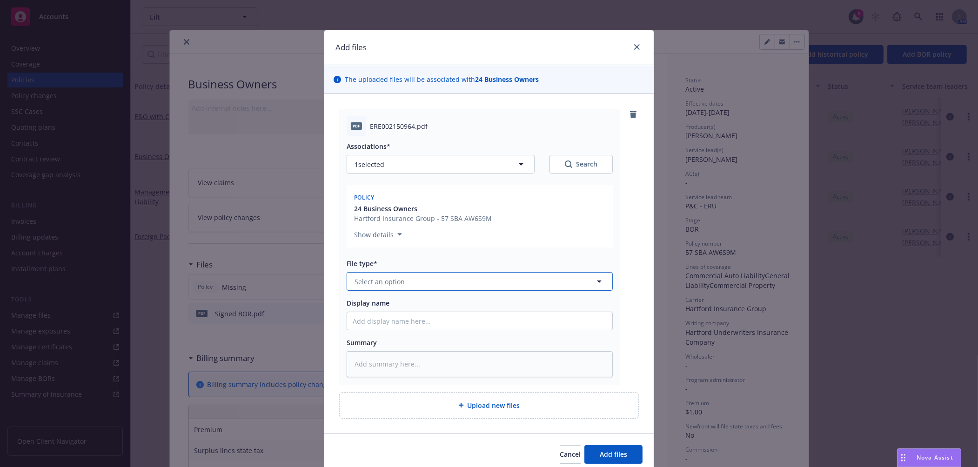
click at [387, 278] on span "Select an option" at bounding box center [380, 282] width 50 height 10
type input "Broker"
click at [392, 304] on span "Broker of Record" at bounding box center [383, 307] width 54 height 10
click at [394, 313] on input "Display name" at bounding box center [479, 321] width 265 height 18
type textarea "x"
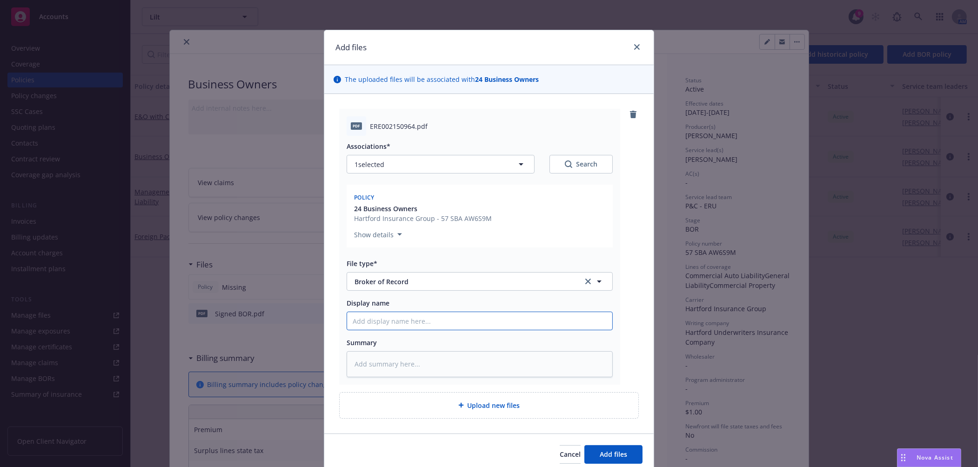
type input "B"
type textarea "x"
type input "BO"
type textarea "x"
type input "BOR"
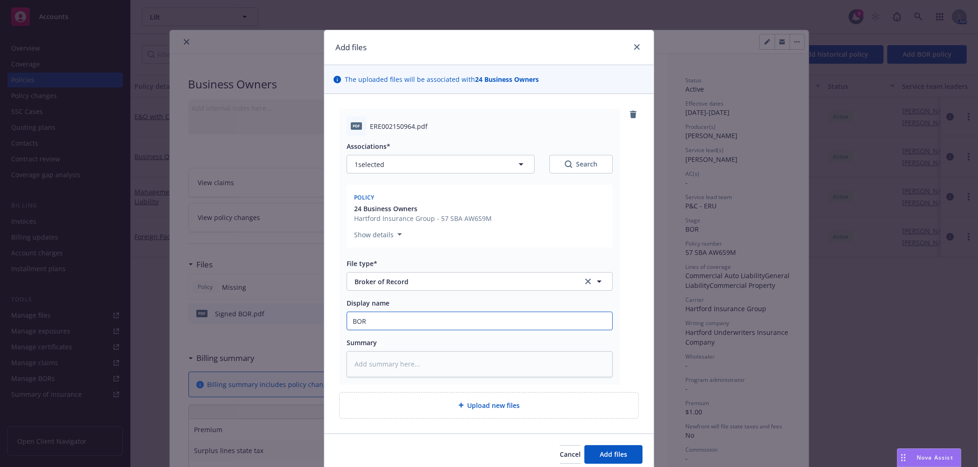
type textarea "x"
type input "BOR"
type textarea "x"
type input "BOR s"
type textarea "x"
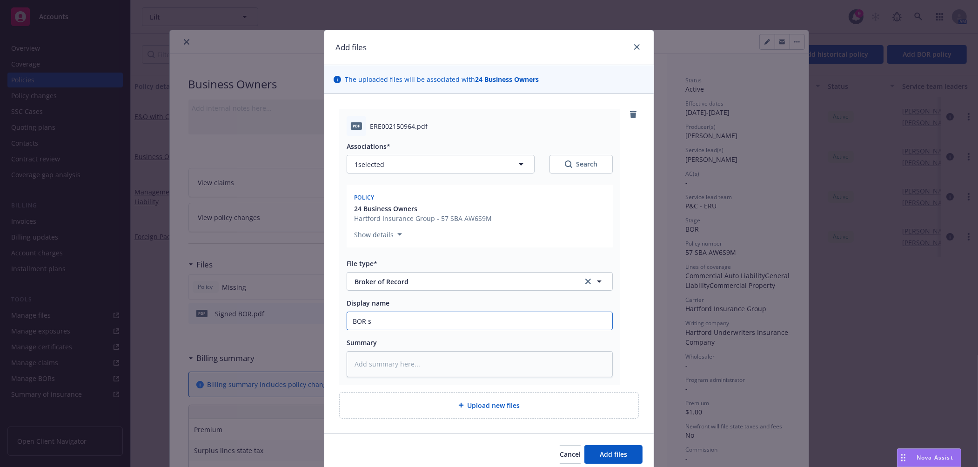
type input "BOR su"
type textarea "x"
type input "BOR sub"
type textarea "x"
type input "BOR subm"
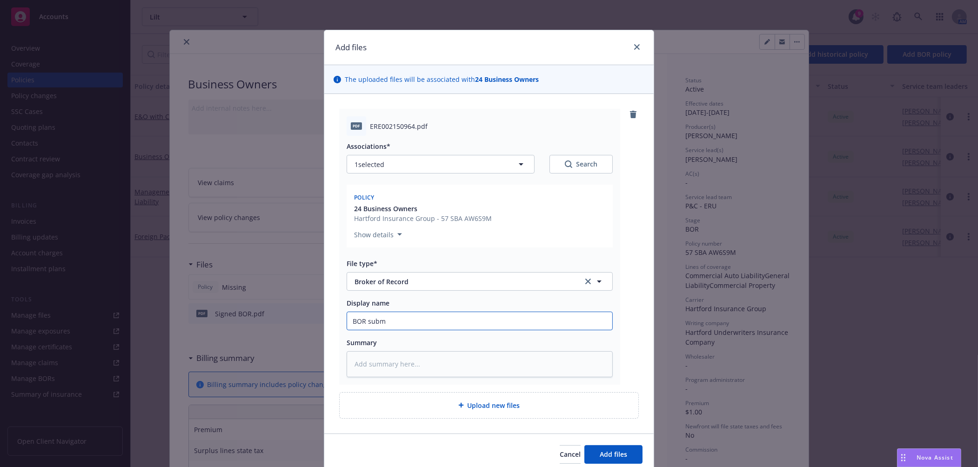
type textarea "x"
type input "BOR submi"
type textarea "x"
type input "BOR submit"
type textarea "x"
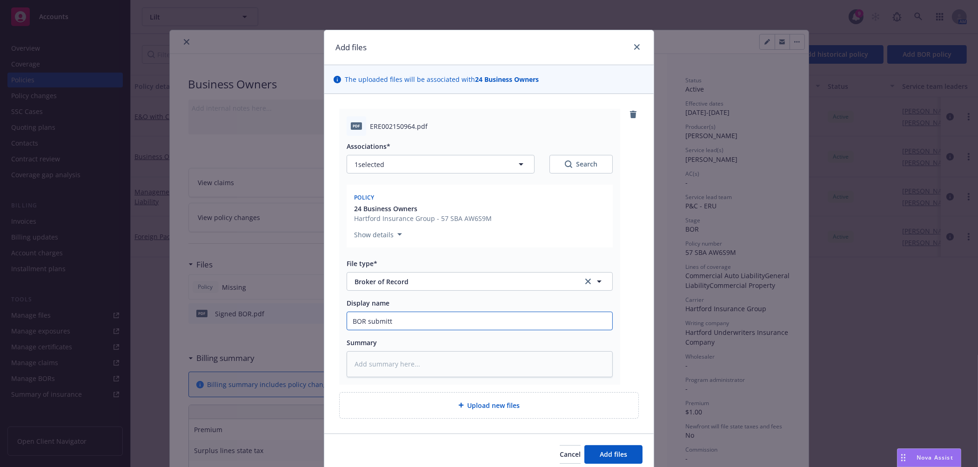
type input "BOR submitte"
type textarea "x"
type input "BOR submitted"
type textarea "x"
type input "BOR submitted vi"
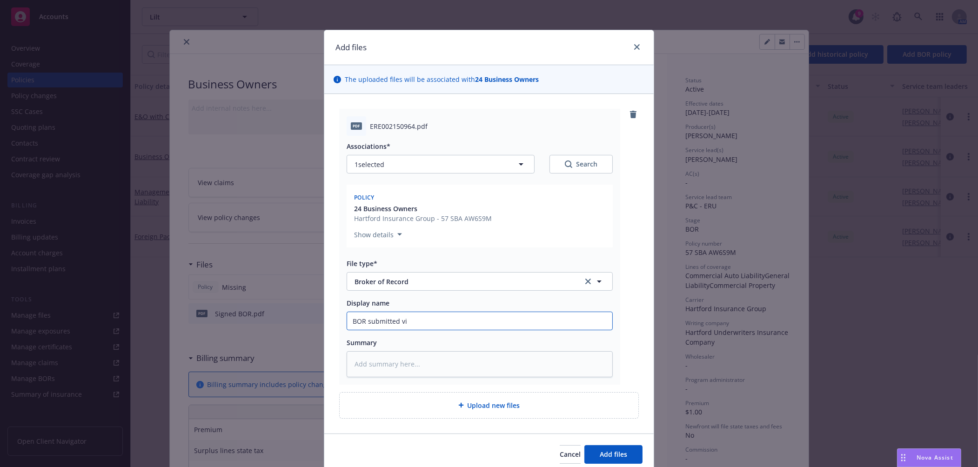
type textarea "x"
type input "BOR submitted via"
type textarea "x"
type input "BOR submitted via E"
type textarea "x"
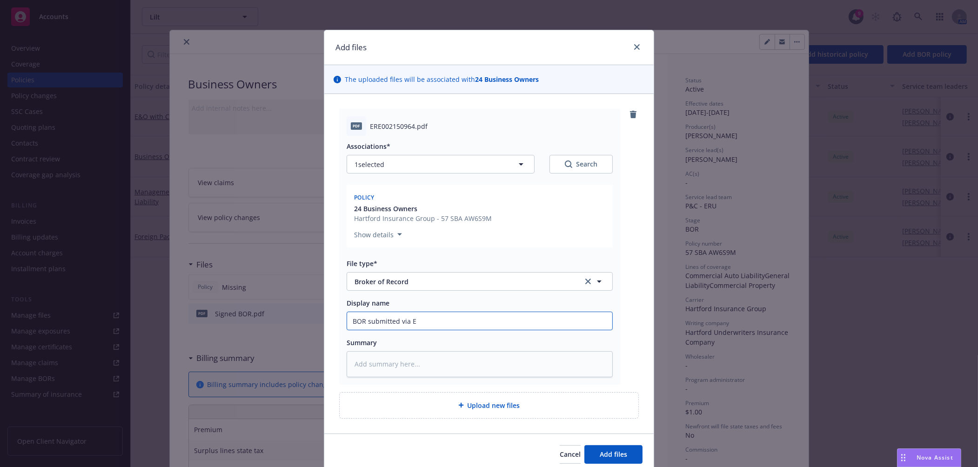
type input "BOR submitted via EB"
type textarea "x"
type input "BOR submitted via EBC"
click at [595, 452] on button "Add files" at bounding box center [613, 454] width 58 height 19
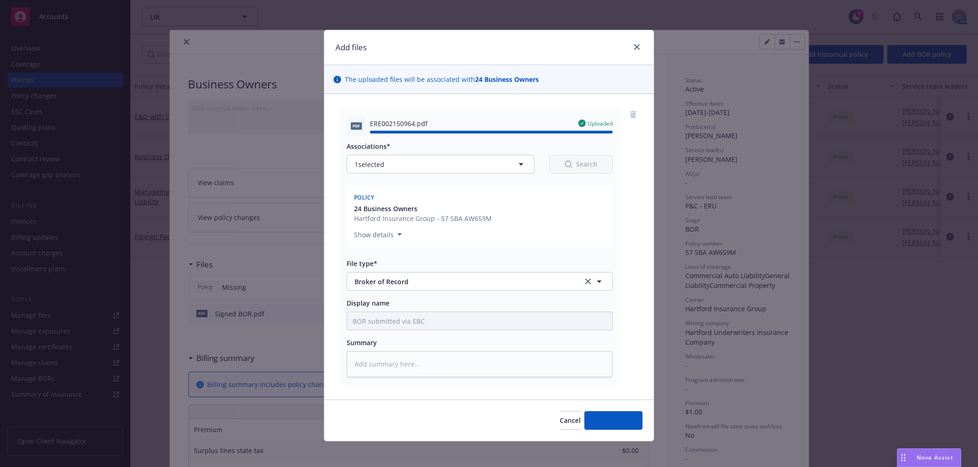
type textarea "x"
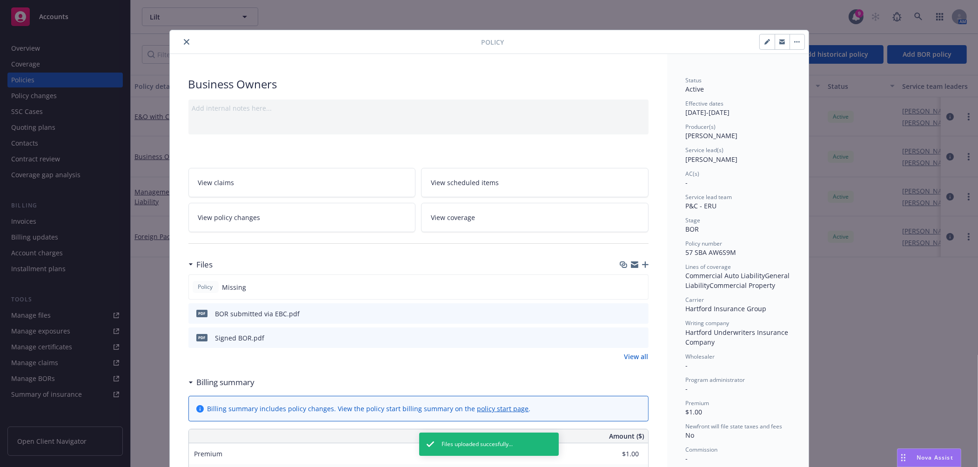
click at [181, 45] on button "close" at bounding box center [186, 41] width 11 height 11
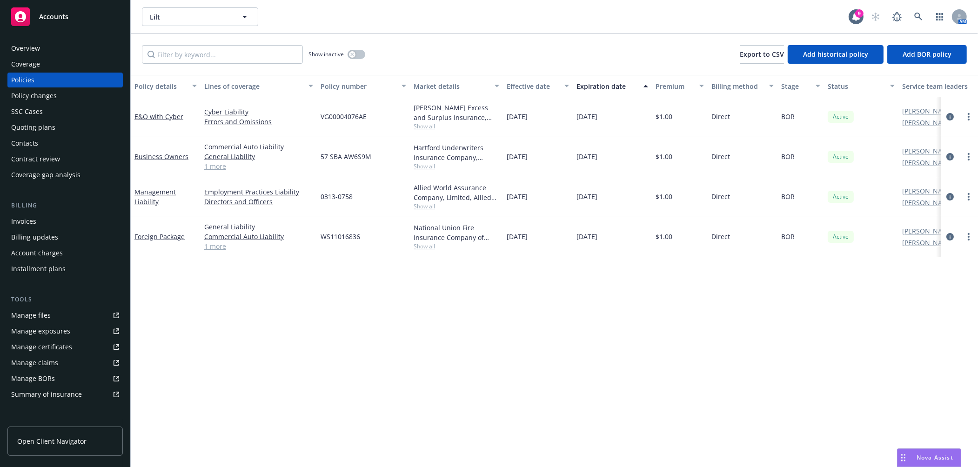
click at [75, 24] on div "Accounts" at bounding box center [65, 16] width 108 height 19
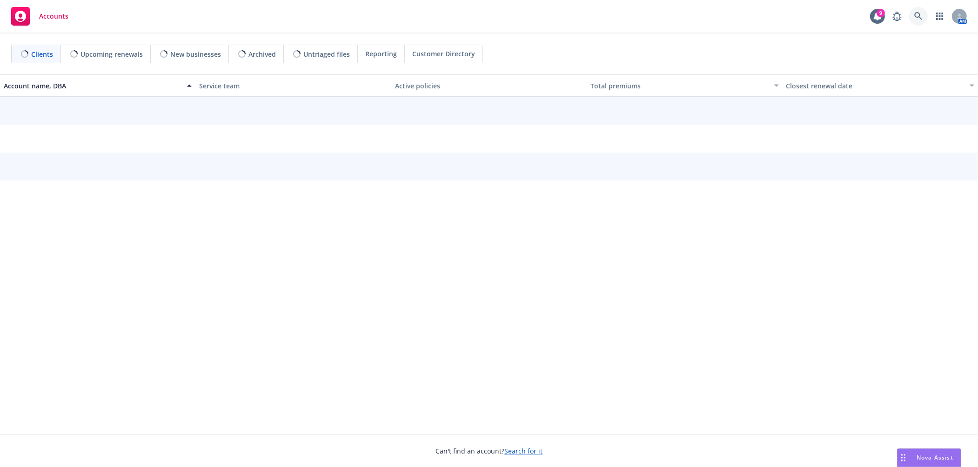
click at [917, 17] on icon at bounding box center [918, 16] width 8 height 8
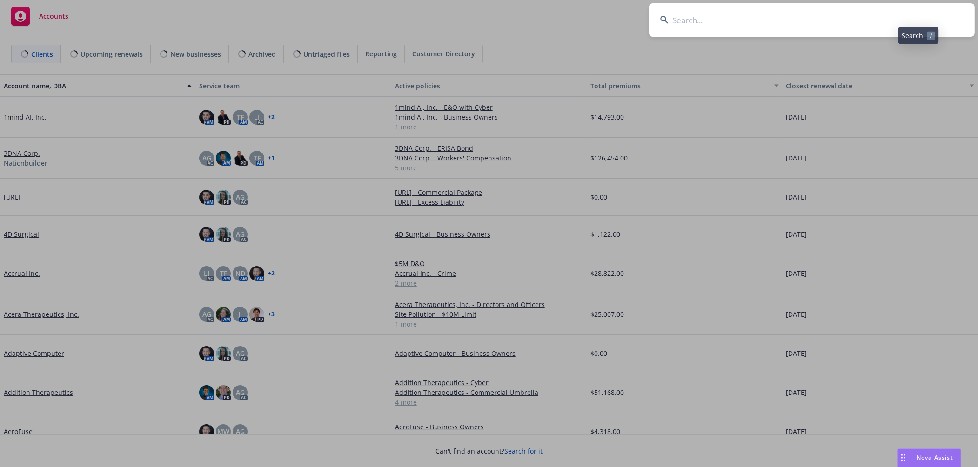
click at [891, 17] on input at bounding box center [812, 20] width 326 height 34
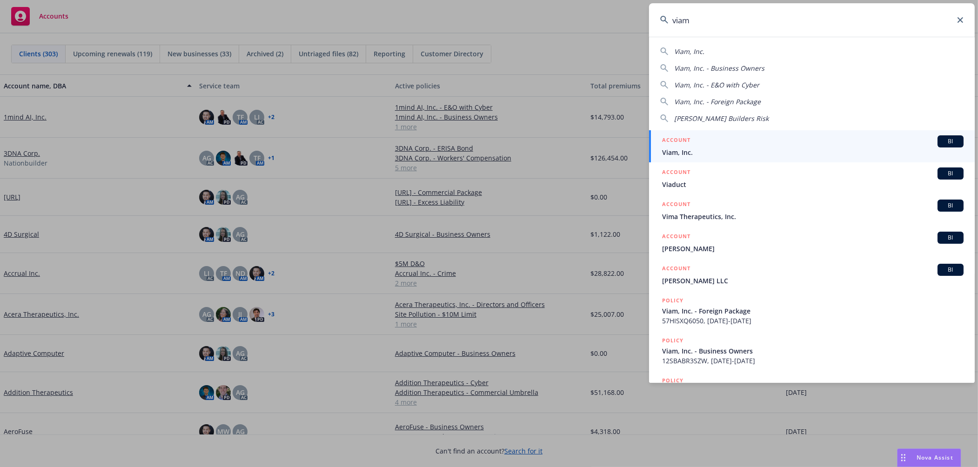
type input "viam"
click at [818, 144] on div "ACCOUNT BI" at bounding box center [813, 141] width 302 height 12
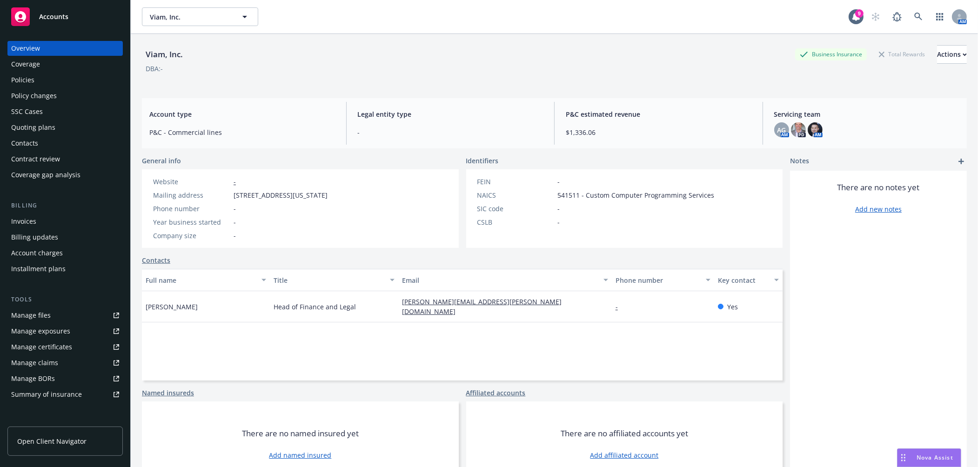
click at [75, 84] on div "Policies" at bounding box center [65, 80] width 108 height 15
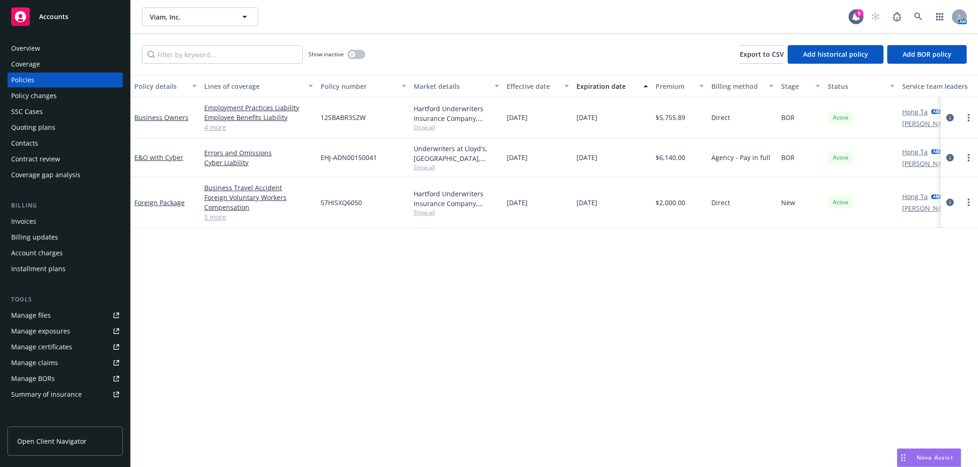
click at [575, 307] on div "Policy details Lines of coverage Policy number Market details Effective date Ex…" at bounding box center [554, 271] width 847 height 392
click at [222, 129] on link "4 more" at bounding box center [258, 127] width 109 height 10
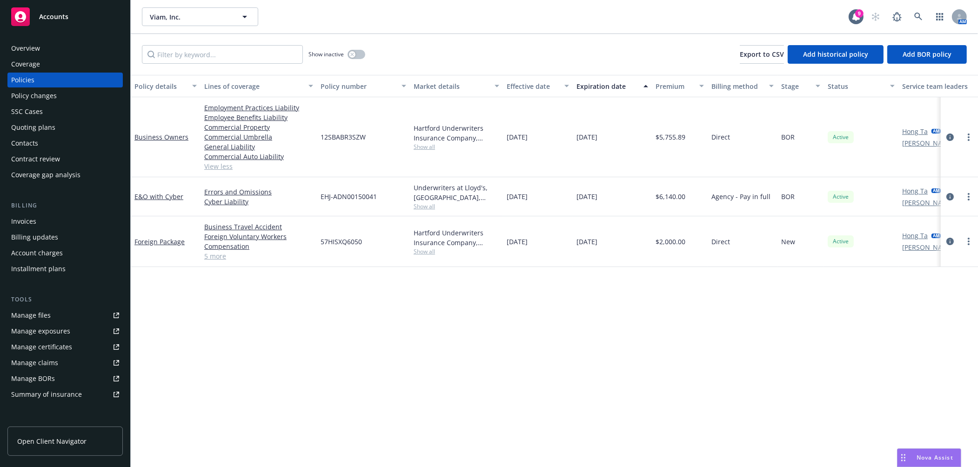
click at [80, 90] on div "Policy changes" at bounding box center [65, 95] width 108 height 15
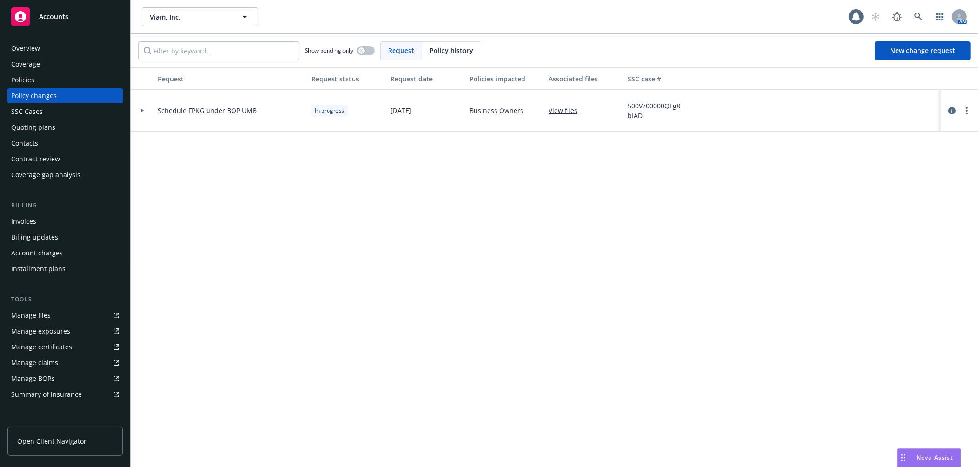
click at [140, 112] on div at bounding box center [142, 111] width 23 height 42
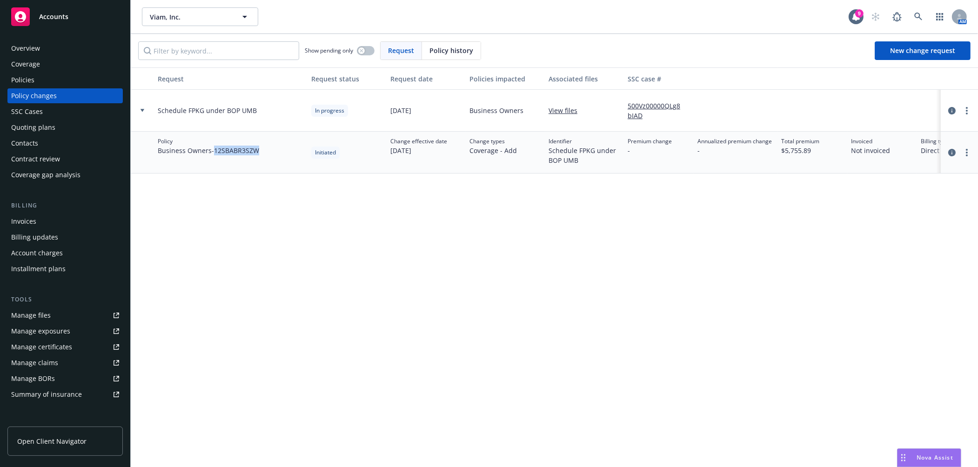
drag, startPoint x: 264, startPoint y: 151, endPoint x: 216, endPoint y: 152, distance: 48.4
click at [216, 152] on div "Policy Business Owners - 12SBABR3SZW" at bounding box center [231, 153] width 154 height 42
copy span "12SBABR3SZW"
drag, startPoint x: 70, startPoint y: 12, endPoint x: 83, endPoint y: 14, distance: 12.7
click at [70, 12] on div "Accounts" at bounding box center [65, 16] width 108 height 19
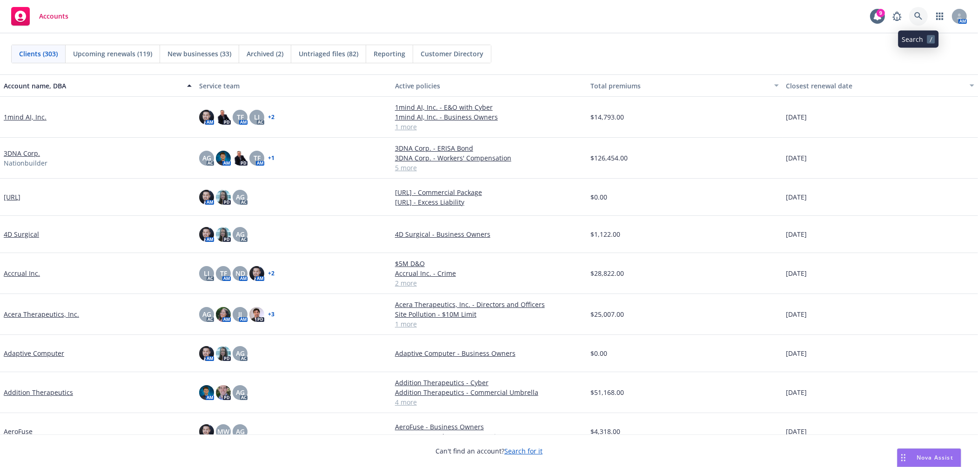
click at [912, 13] on link at bounding box center [918, 16] width 19 height 19
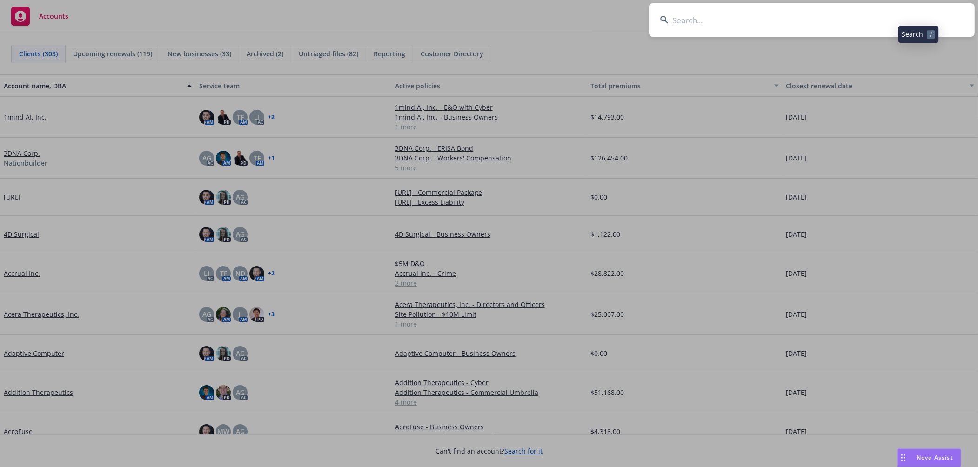
click at [912, 13] on input at bounding box center [812, 20] width 326 height 34
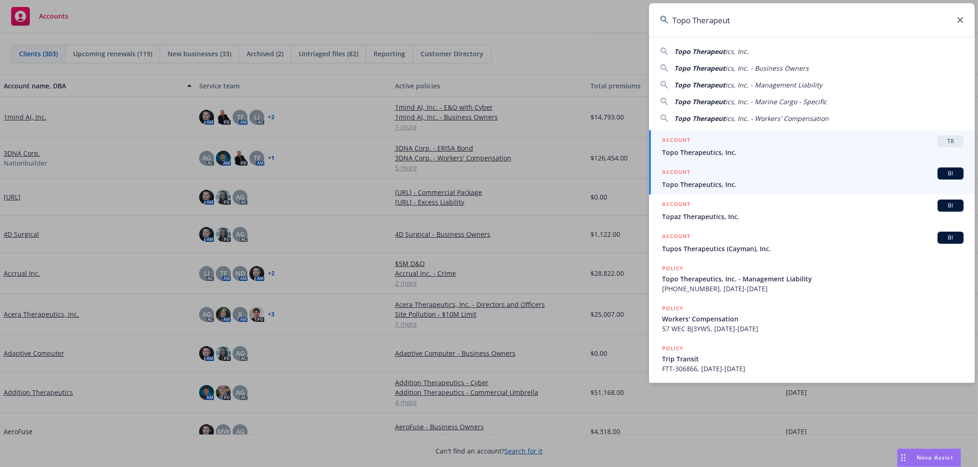
type input "Topo Therapeut"
click at [788, 182] on span "Topo Therapeutics, Inc." at bounding box center [813, 185] width 302 height 10
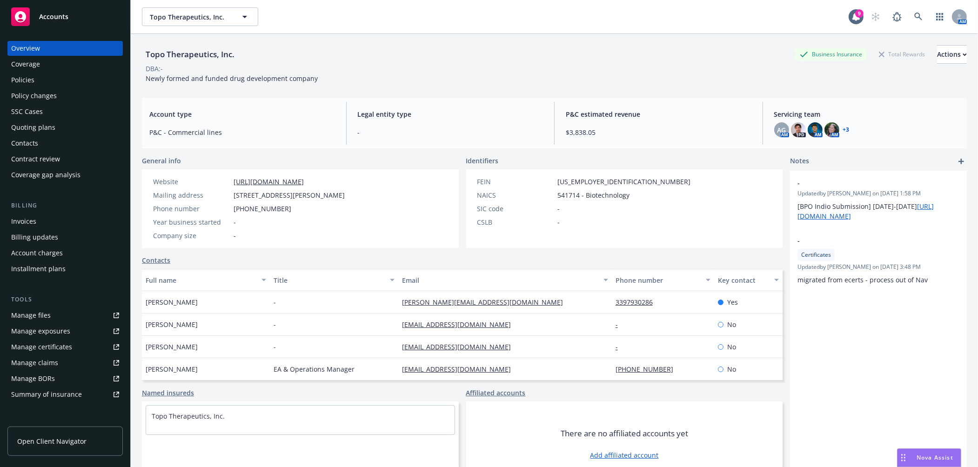
click at [40, 94] on div "Policy changes" at bounding box center [34, 95] width 46 height 15
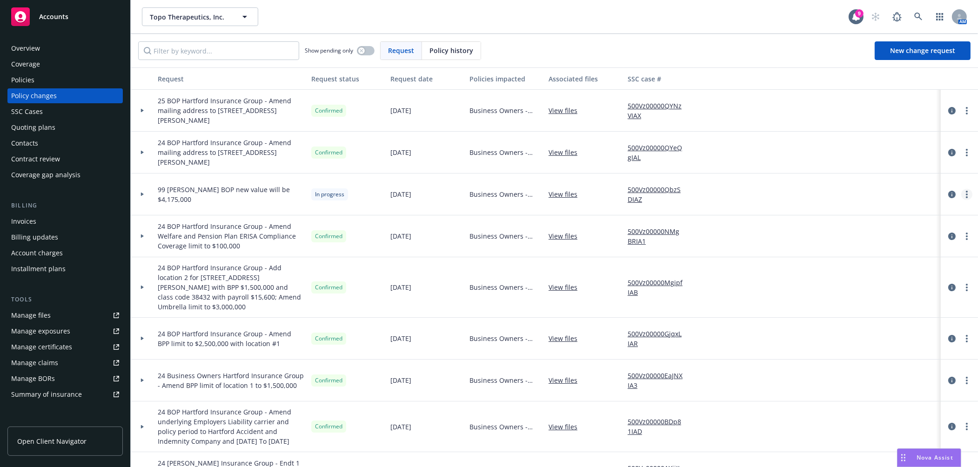
click at [961, 198] on link "more" at bounding box center [966, 194] width 11 height 11
click at [905, 264] on link "Resume workflow" at bounding box center [885, 269] width 160 height 19
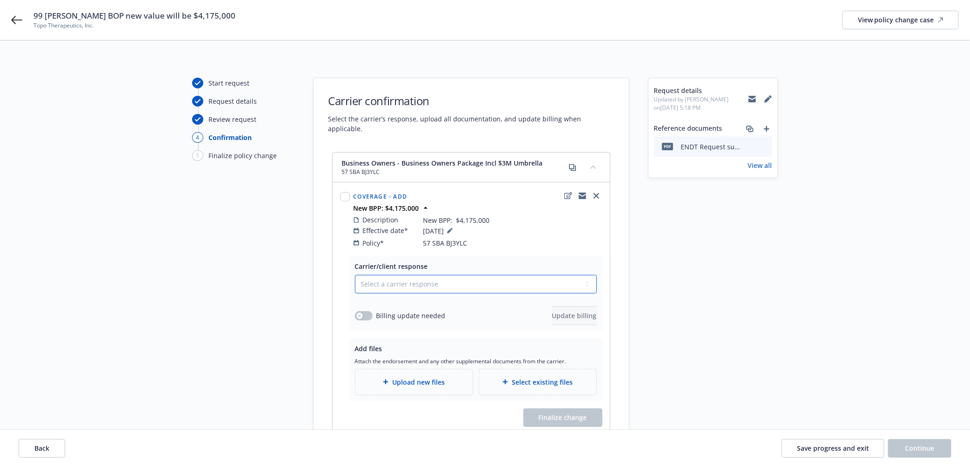
drag, startPoint x: 491, startPoint y: 277, endPoint x: 481, endPoint y: 280, distance: 10.7
click at [491, 277] on select "Select a carrier response Accepted Accepted with revision No endorsement needed…" at bounding box center [476, 284] width 242 height 19
select select "ACCEPTED"
click at [355, 275] on select "Select a carrier response Accepted Accepted with revision No endorsement needed…" at bounding box center [476, 284] width 242 height 19
click at [368, 311] on button "button" at bounding box center [364, 315] width 18 height 9
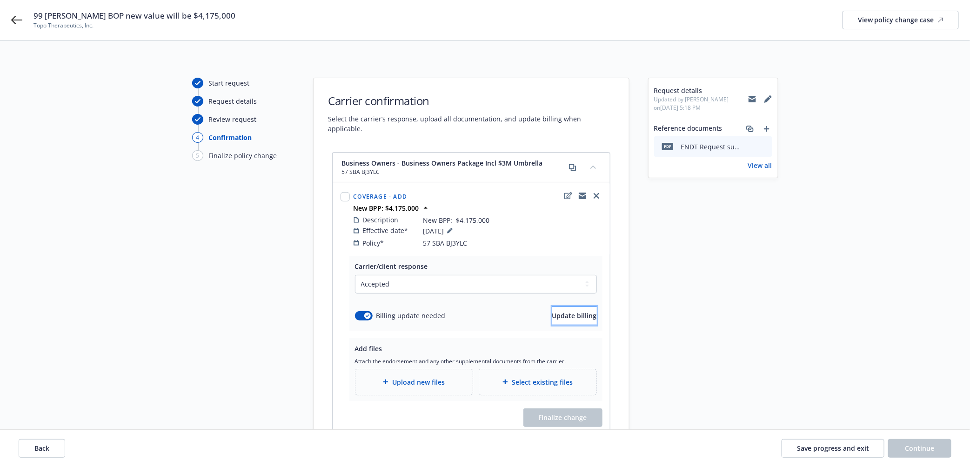
click at [570, 311] on span "Update billing" at bounding box center [574, 315] width 45 height 9
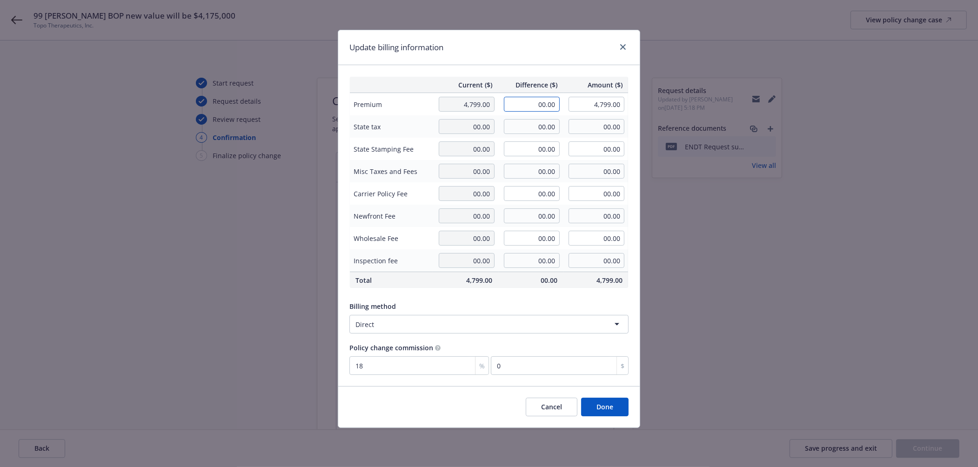
click at [535, 97] on input "00.00" at bounding box center [532, 104] width 56 height 15
type input "48.00"
type input "4,847.00"
type input "8.64"
click at [492, 300] on div "Billing method Direct" at bounding box center [488, 316] width 279 height 36
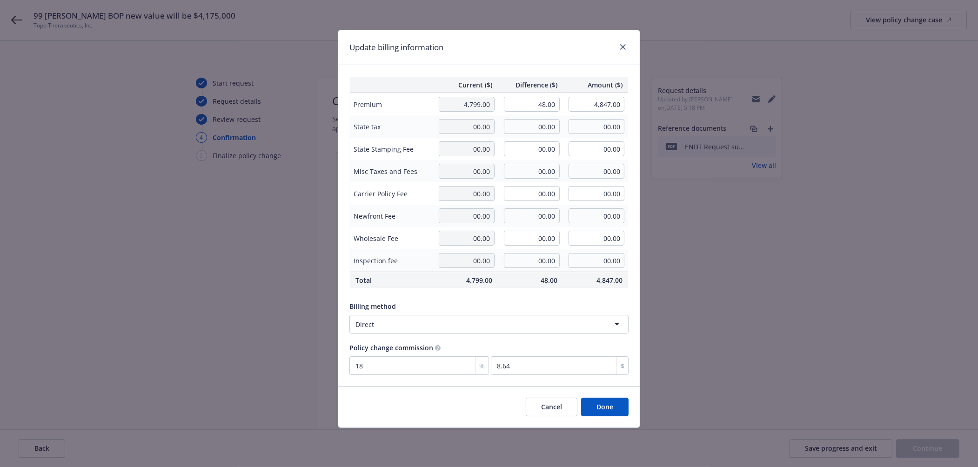
click at [614, 411] on button "Done" at bounding box center [604, 407] width 47 height 19
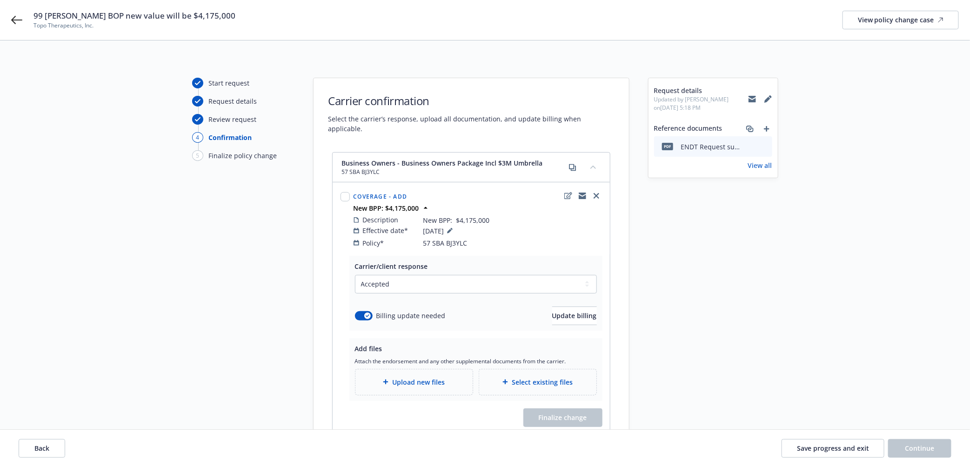
click at [424, 377] on span "Upload new files" at bounding box center [418, 382] width 53 height 10
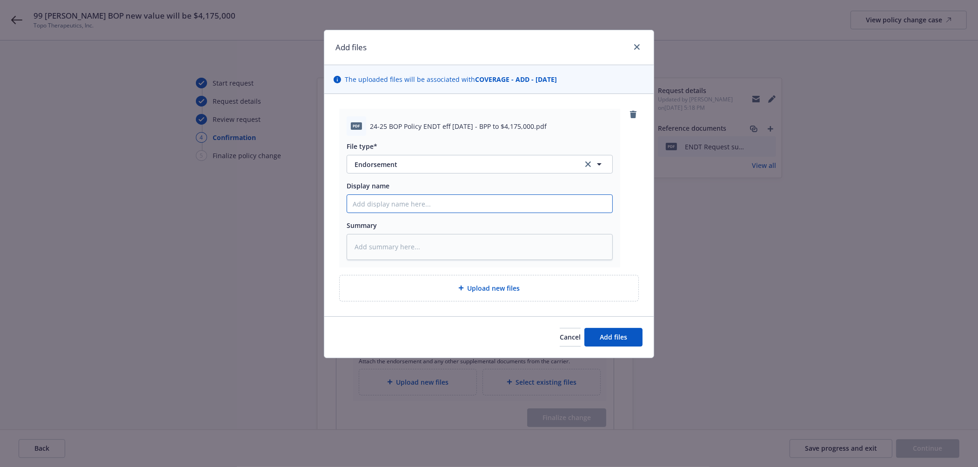
click at [440, 202] on input "Display name" at bounding box center [479, 204] width 265 height 18
drag, startPoint x: 371, startPoint y: 127, endPoint x: 531, endPoint y: 120, distance: 160.2
click at [531, 120] on div "pdf 24-25 BOP Policy ENDT eff 8.8.25 - BPP to $4,175,000.pdf" at bounding box center [480, 126] width 266 height 20
copy span "24-25 BOP Policy ENDT eff 8.8.25 - BPP to $4,175,000."
click at [495, 199] on input "Display name" at bounding box center [479, 204] width 265 height 18
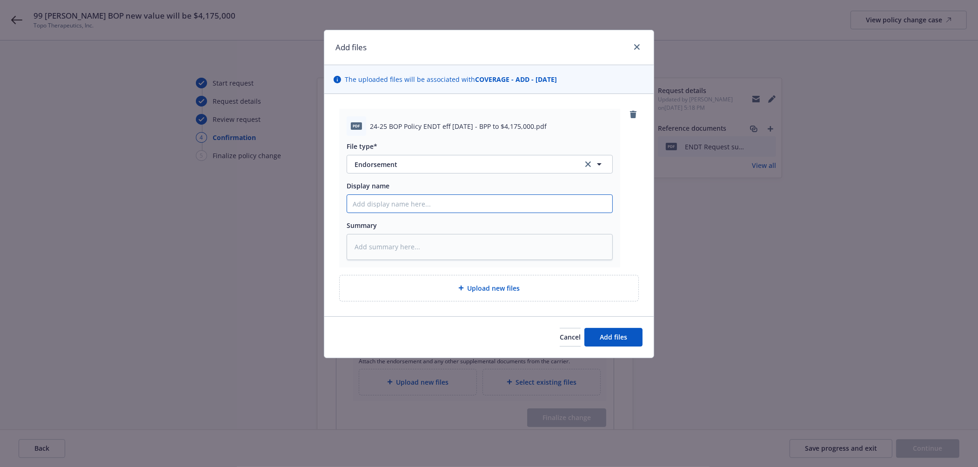
paste input "24-25 BOP Policy ENDT eff 8.8.25 - BPP to $4,175,000."
type textarea "x"
type input "24-25 BOP Policy ENDT eff 8.8.25 - BPP to $4,175,000."
type textarea "x"
type input "24-25 BOP Policy ENDT eff 8.8.25 - BPP to $4,175,000"
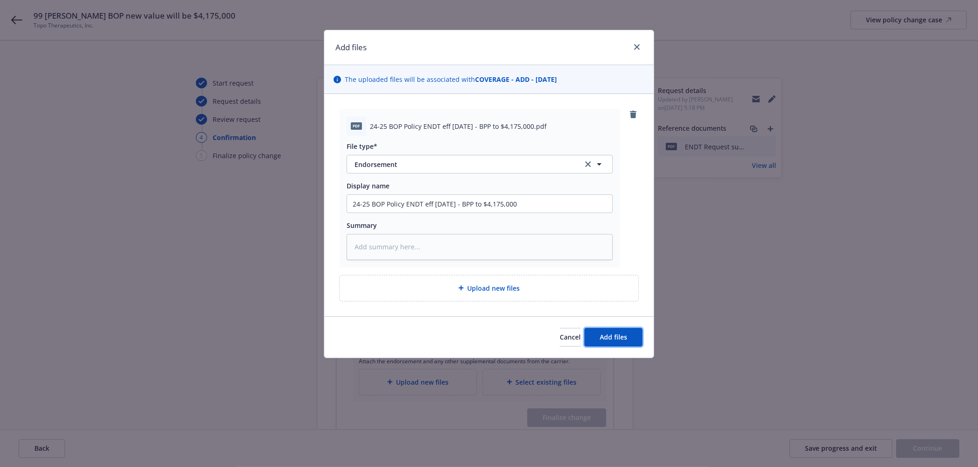
drag, startPoint x: 622, startPoint y: 341, endPoint x: 622, endPoint y: 326, distance: 14.9
click at [622, 341] on span "Add files" at bounding box center [613, 337] width 27 height 9
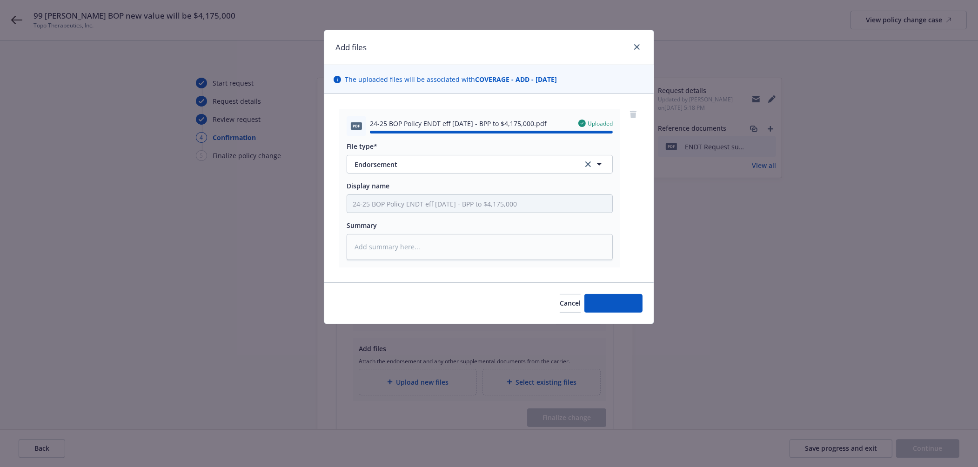
type textarea "x"
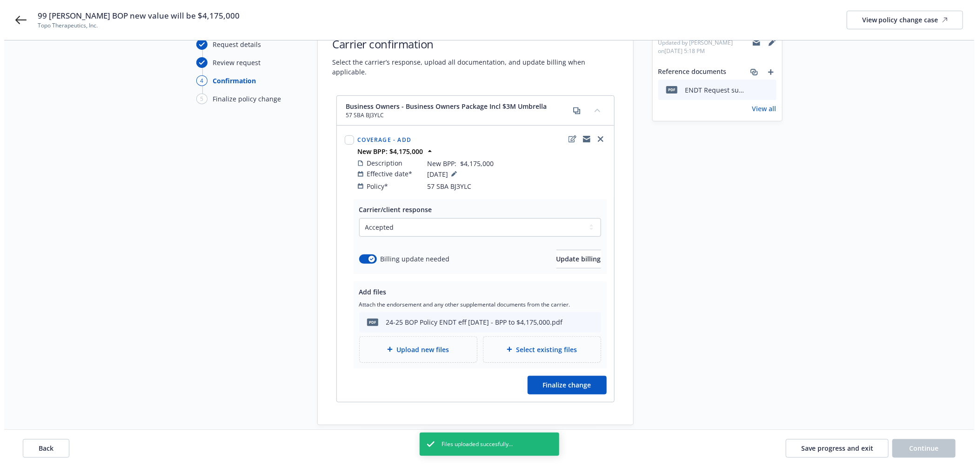
scroll to position [103, 0]
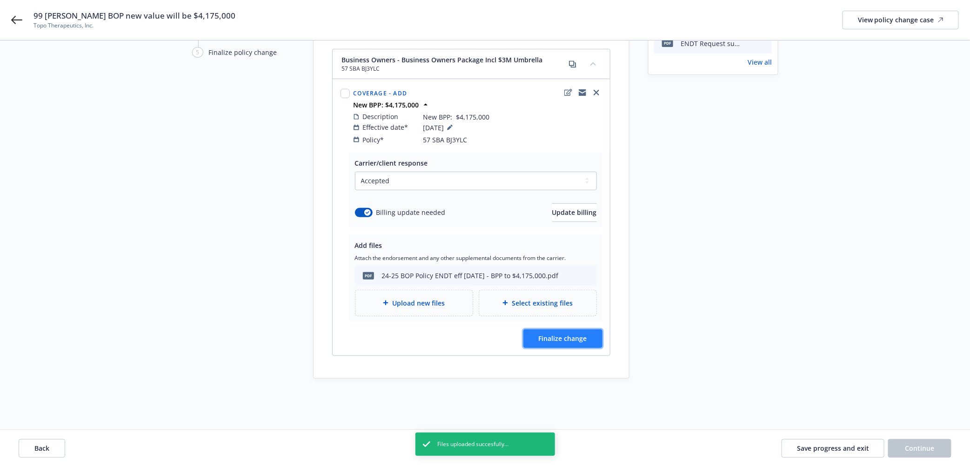
click at [571, 334] on span "Finalize change" at bounding box center [563, 338] width 48 height 9
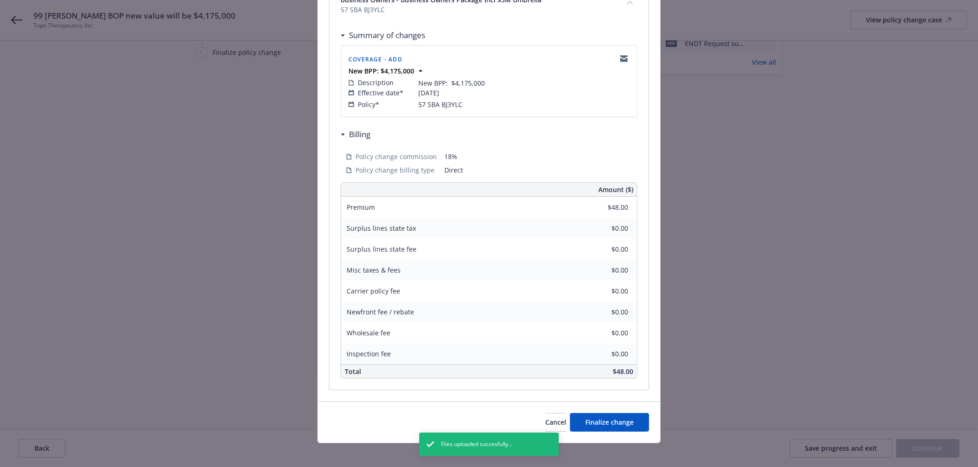
scroll to position [163, 0]
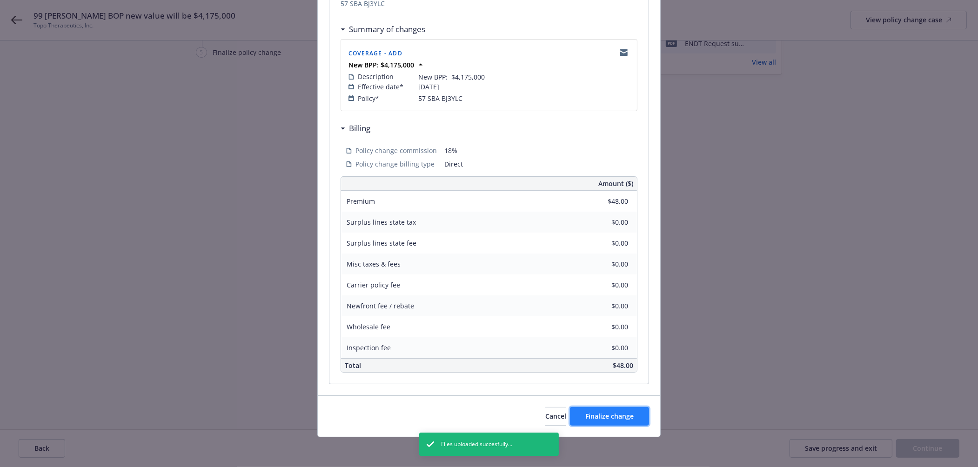
click at [622, 419] on span "Finalize change" at bounding box center [609, 416] width 48 height 9
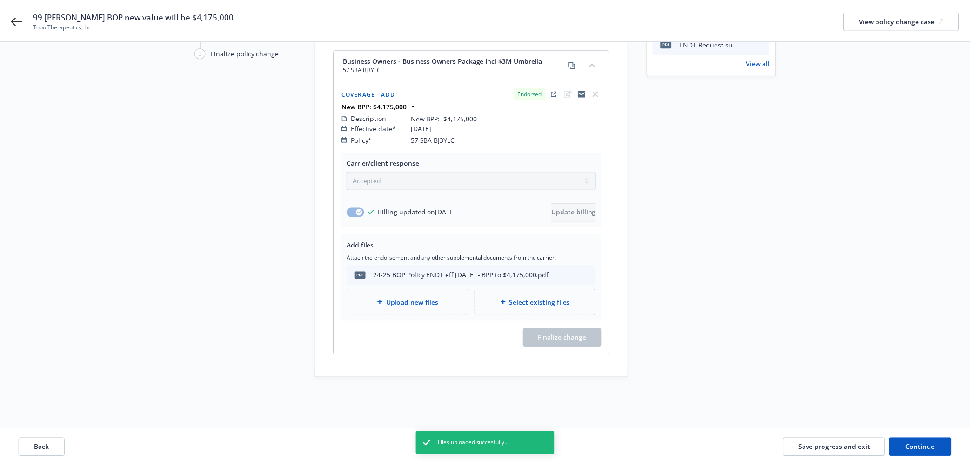
scroll to position [103, 0]
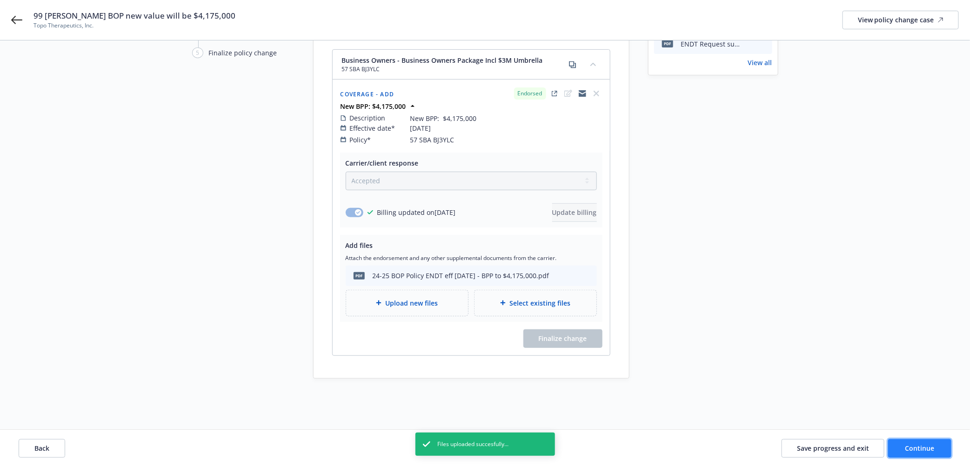
click at [929, 452] on span "Continue" at bounding box center [919, 448] width 29 height 9
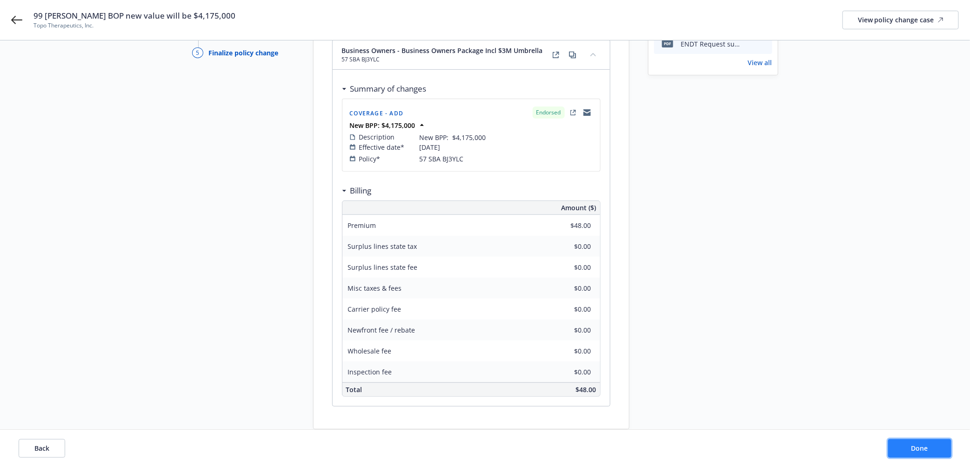
click at [930, 449] on button "Done" at bounding box center [919, 448] width 63 height 19
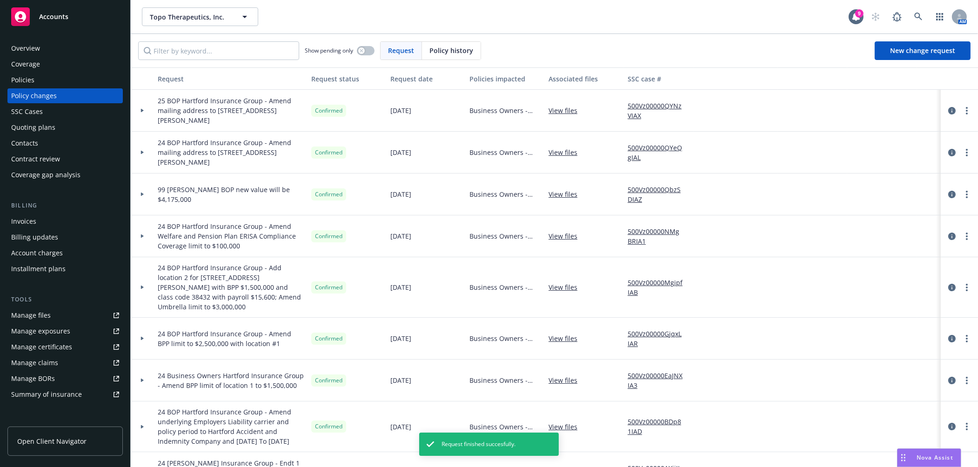
click at [94, 77] on div "Policies" at bounding box center [65, 80] width 108 height 15
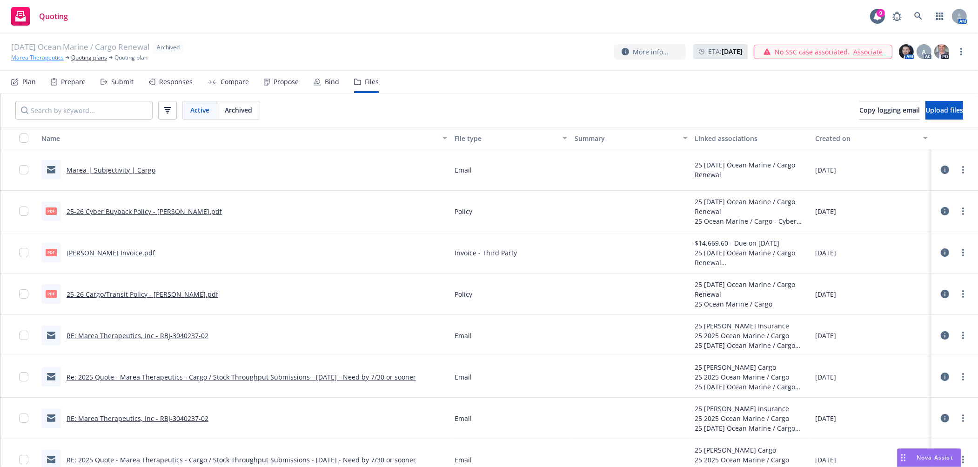
click at [42, 54] on link "Marea Therapeutics" at bounding box center [37, 58] width 53 height 8
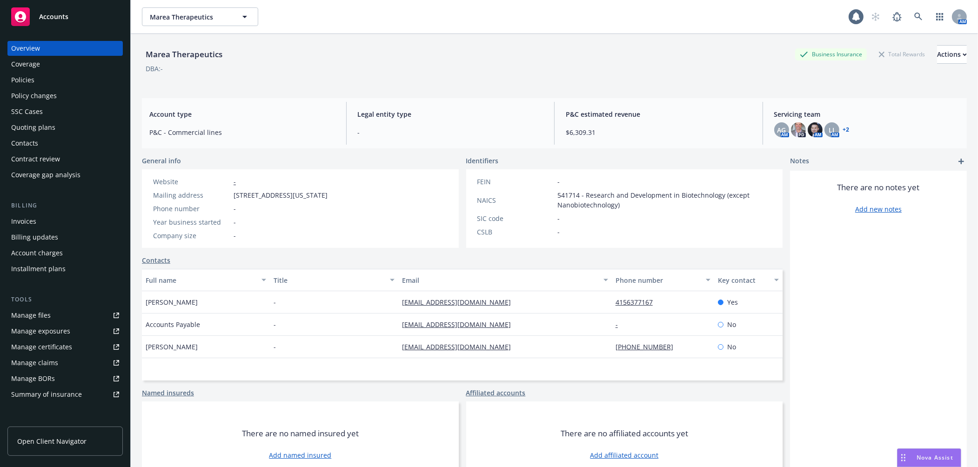
click at [63, 47] on div "Overview" at bounding box center [65, 48] width 108 height 15
click at [43, 82] on div "Policies" at bounding box center [65, 80] width 108 height 15
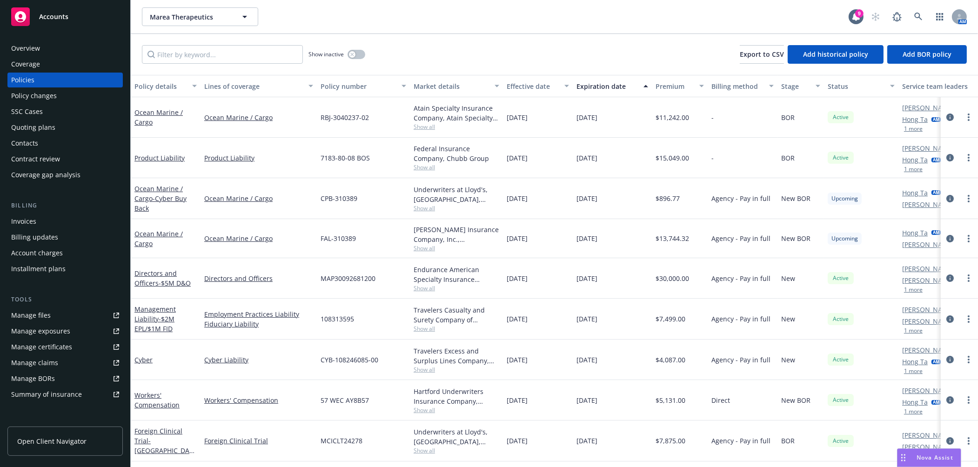
click at [439, 48] on div "Show inactive Export to CSV Add historical policy Add BOR policy" at bounding box center [554, 54] width 847 height 41
drag, startPoint x: 555, startPoint y: 44, endPoint x: 552, endPoint y: 91, distance: 46.6
click at [555, 44] on div "Show inactive Export to CSV Add historical policy Add BOR policy" at bounding box center [554, 54] width 847 height 41
click at [946, 237] on icon "circleInformation" at bounding box center [949, 238] width 7 height 7
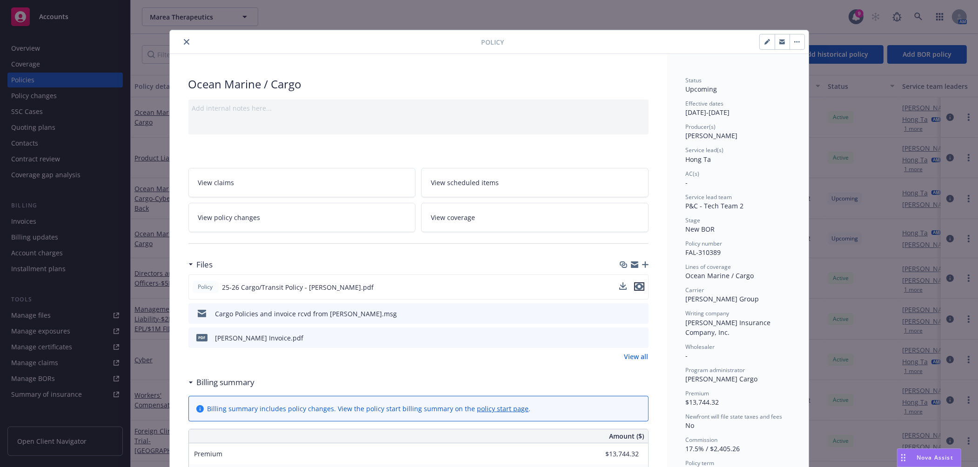
click at [639, 286] on icon "preview file" at bounding box center [639, 286] width 8 height 7
click at [184, 41] on icon "close" at bounding box center [187, 42] width 6 height 6
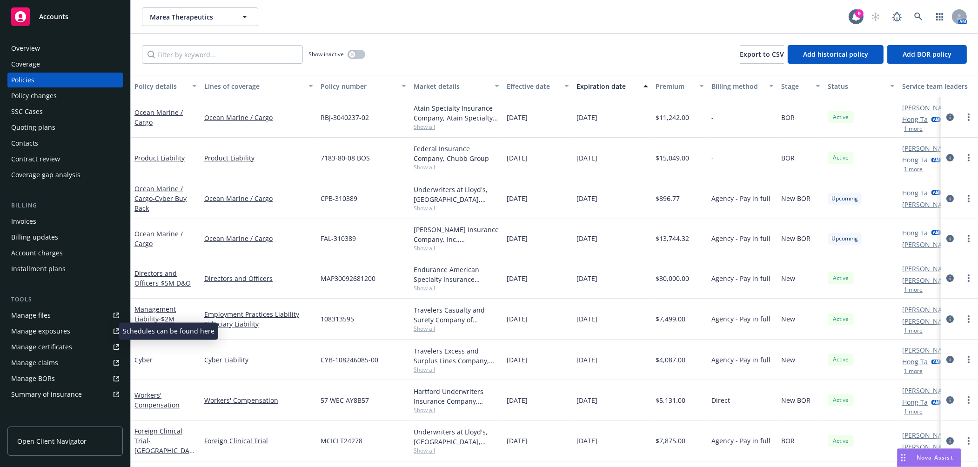
click at [48, 327] on div "Manage exposures" at bounding box center [40, 331] width 59 height 15
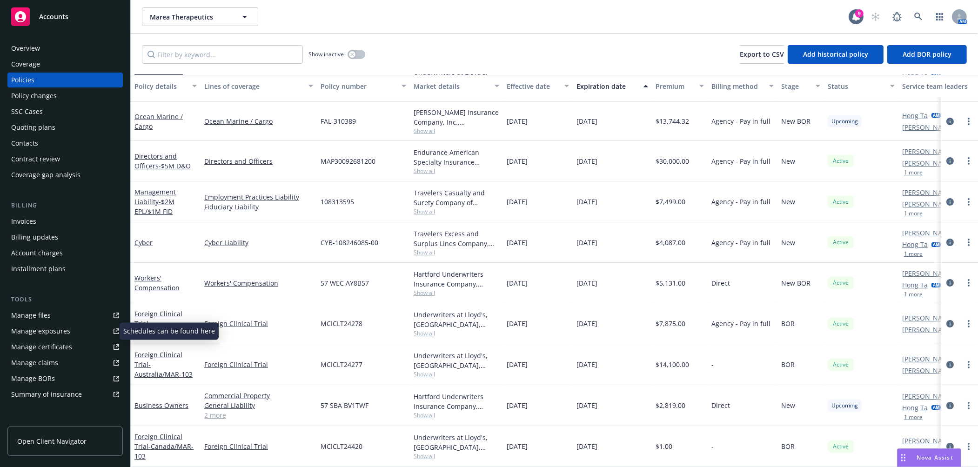
scroll to position [115, 0]
click at [946, 443] on icon "circleInformation" at bounding box center [949, 446] width 7 height 7
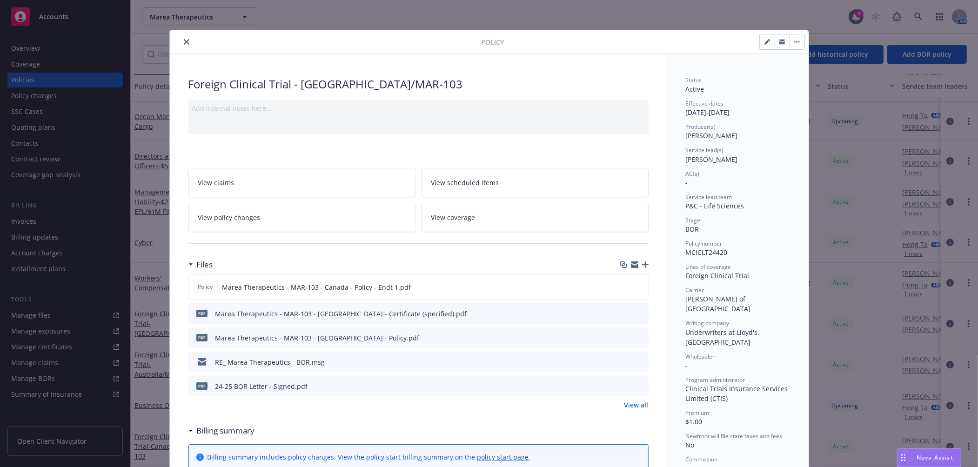
click at [353, 222] on link "View policy changes" at bounding box center [302, 217] width 228 height 29
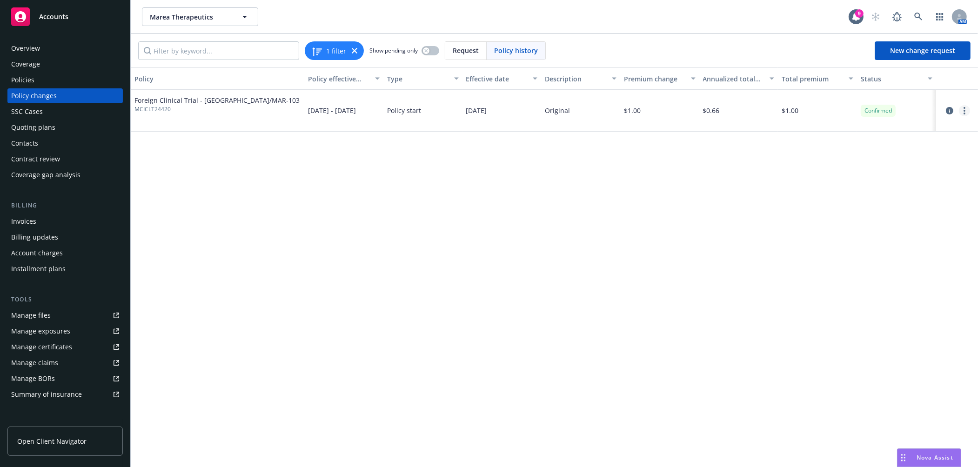
click at [966, 108] on link "more" at bounding box center [964, 110] width 11 height 11
click at [915, 179] on link "Edit billing info" at bounding box center [890, 185] width 160 height 19
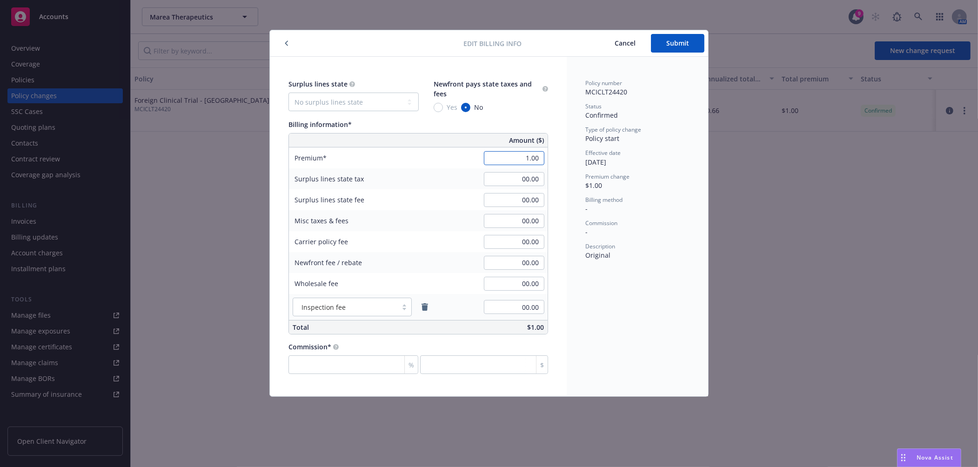
click at [503, 154] on input "1.00" at bounding box center [514, 158] width 60 height 14
type input "6,516.00"
click at [610, 340] on div "Policy number MCICLT24420 Status Confirmed Type of policy change Policy start E…" at bounding box center [637, 227] width 141 height 340
click at [689, 43] on span "Submit" at bounding box center [677, 43] width 23 height 9
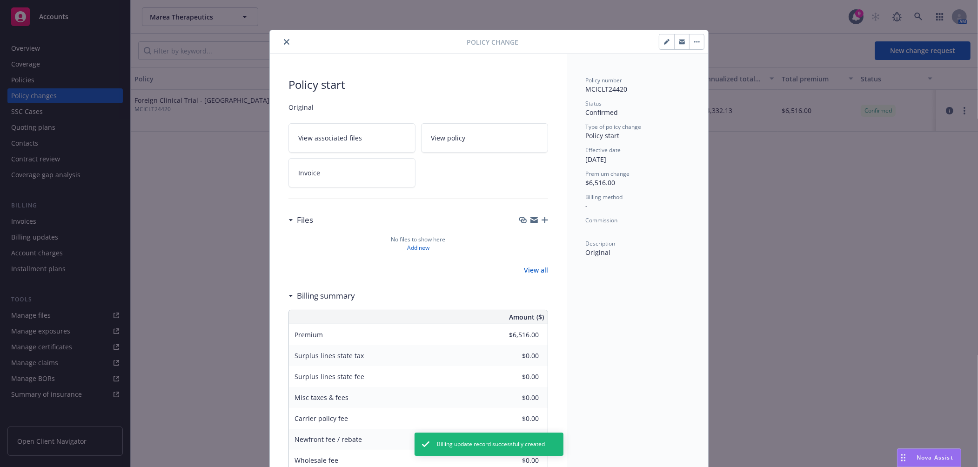
click at [284, 40] on icon "close" at bounding box center [287, 42] width 6 height 6
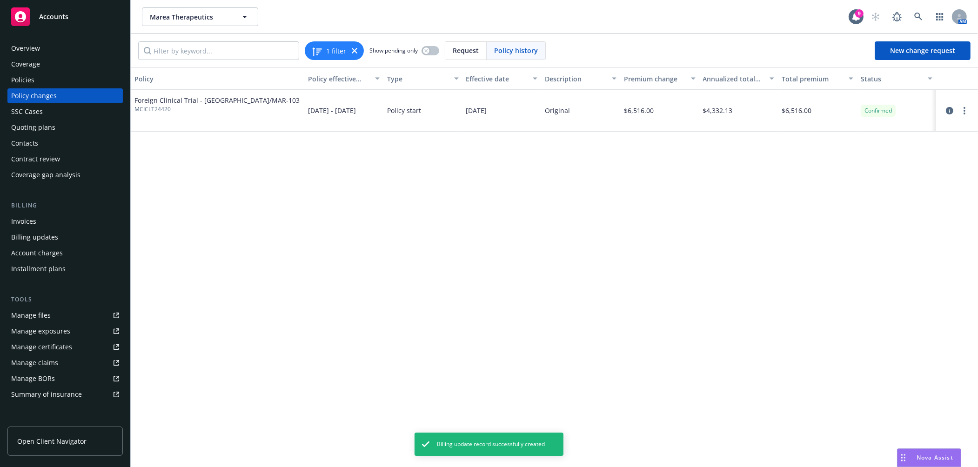
click at [78, 79] on div "Policies" at bounding box center [65, 80] width 108 height 15
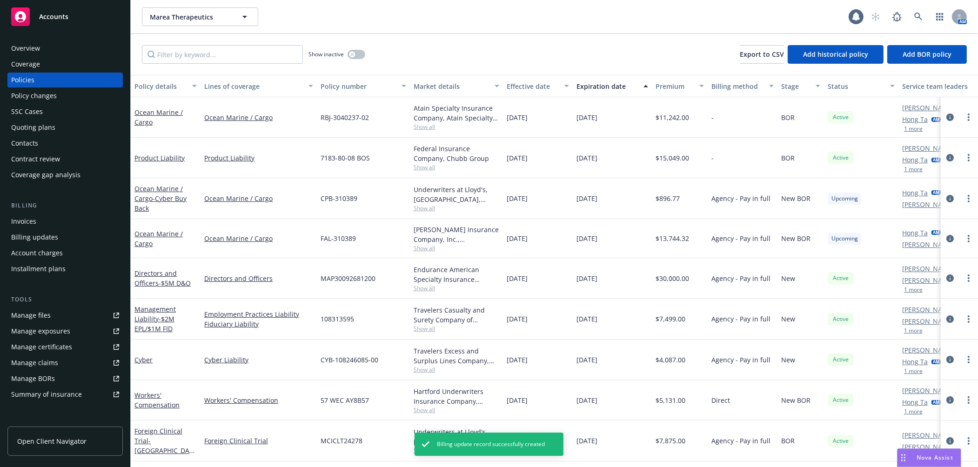
scroll to position [115, 0]
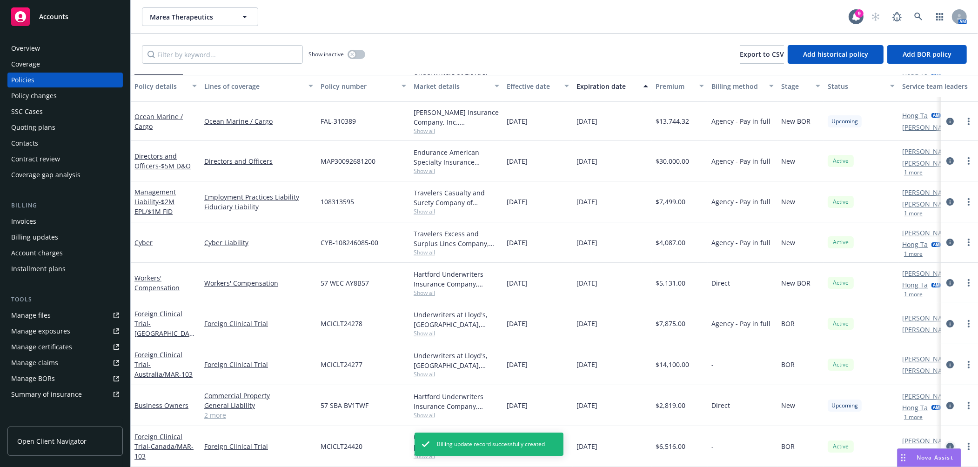
click at [946, 443] on icon "circleInformation" at bounding box center [949, 446] width 7 height 7
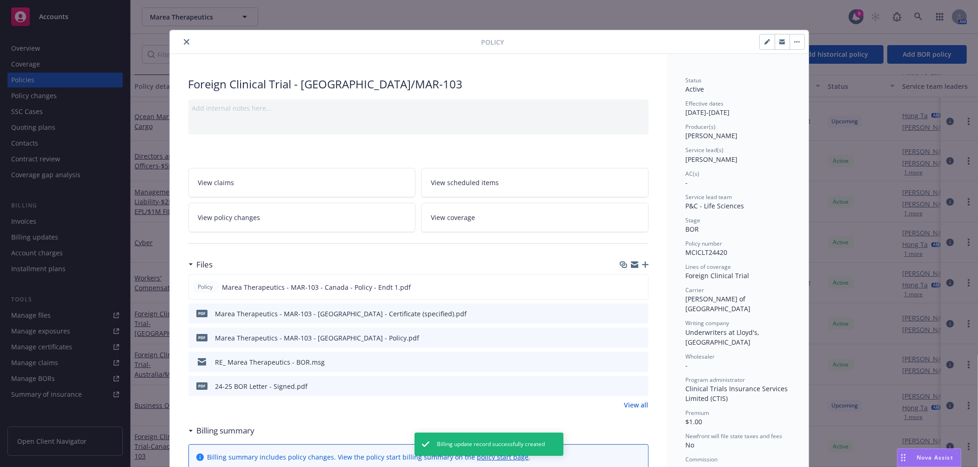
scroll to position [28, 0]
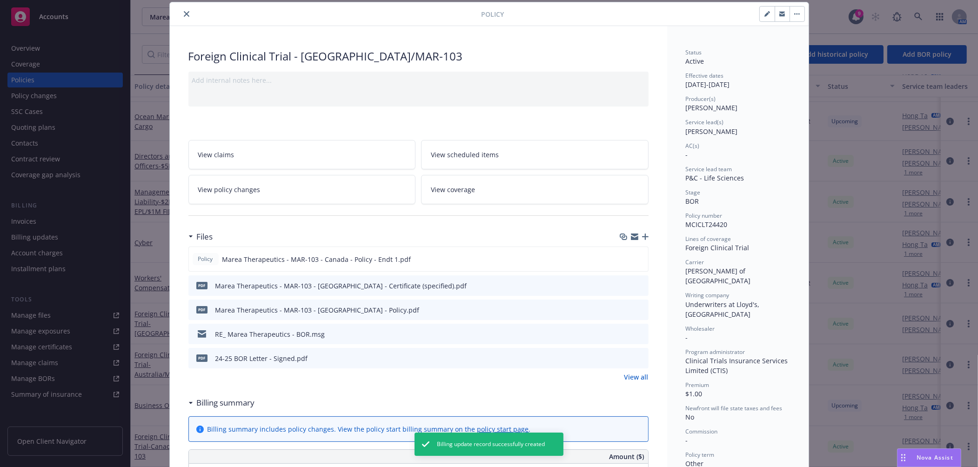
type input "$6,516.00"
click at [635, 374] on link "View all" at bounding box center [636, 377] width 24 height 10
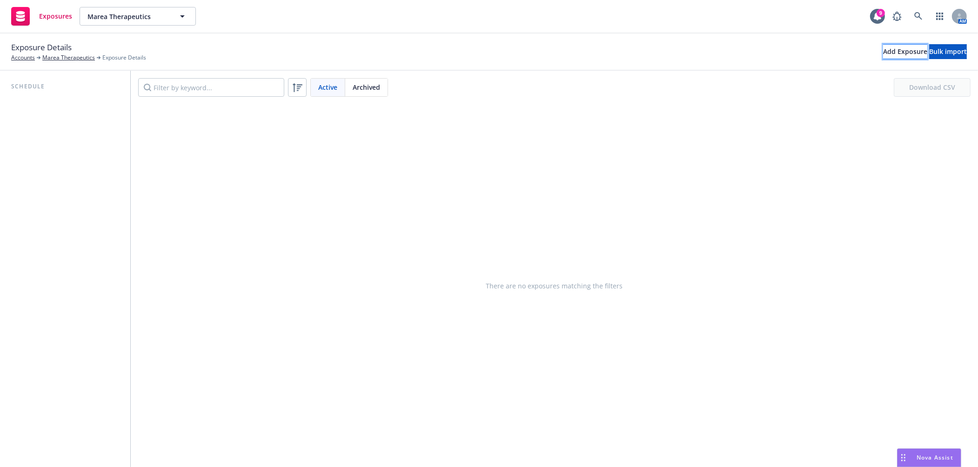
click at [883, 53] on div "Add Exposure" at bounding box center [905, 52] width 44 height 14
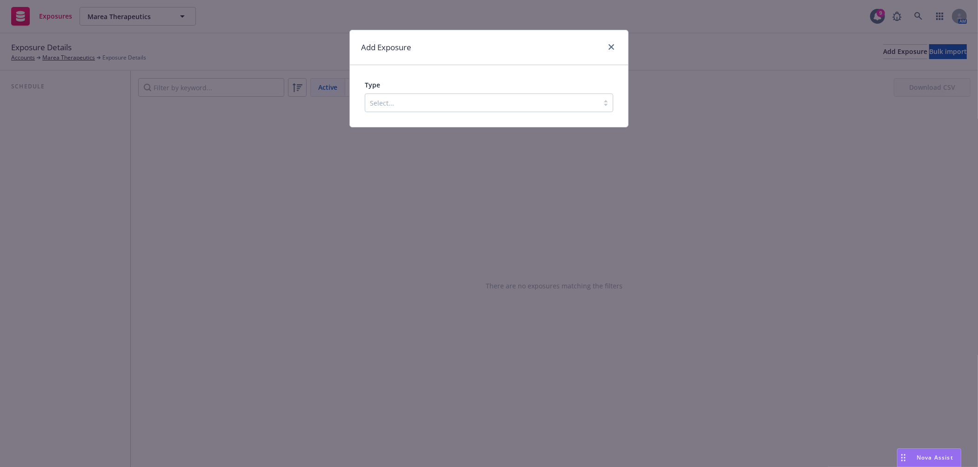
click at [540, 100] on div at bounding box center [482, 102] width 224 height 11
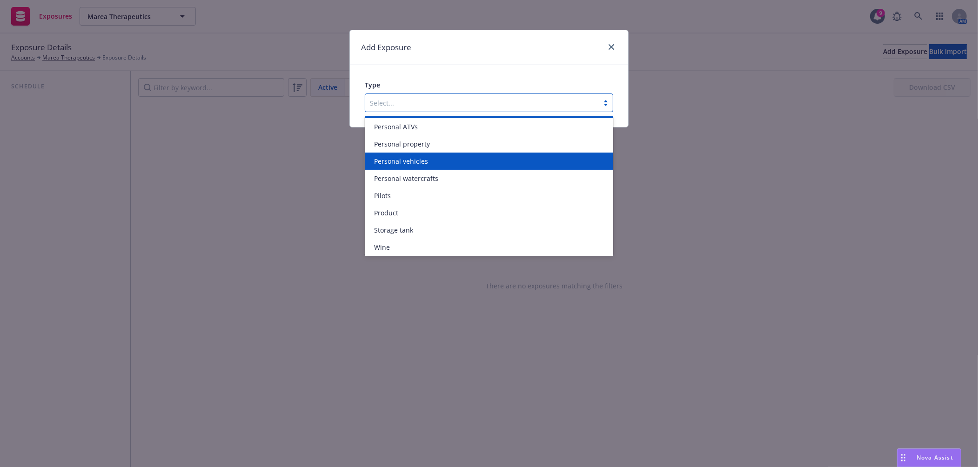
scroll to position [311, 0]
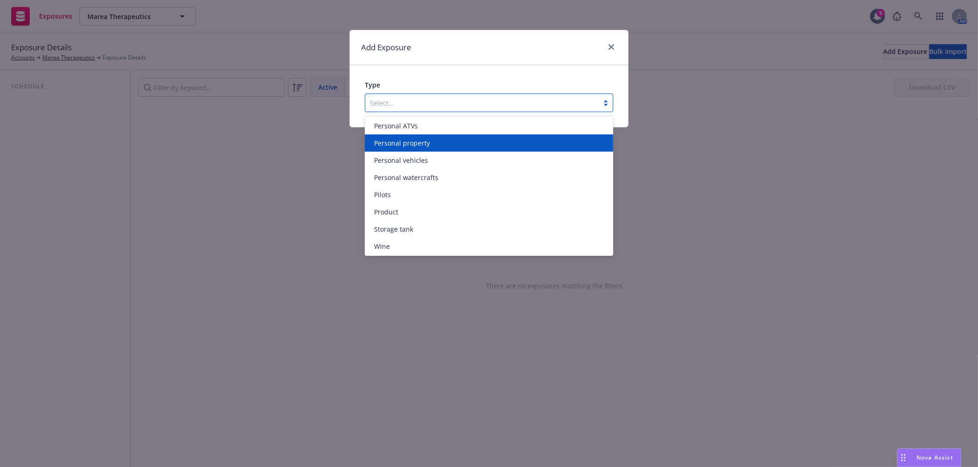
click at [428, 144] on span "Personal property" at bounding box center [402, 143] width 56 height 10
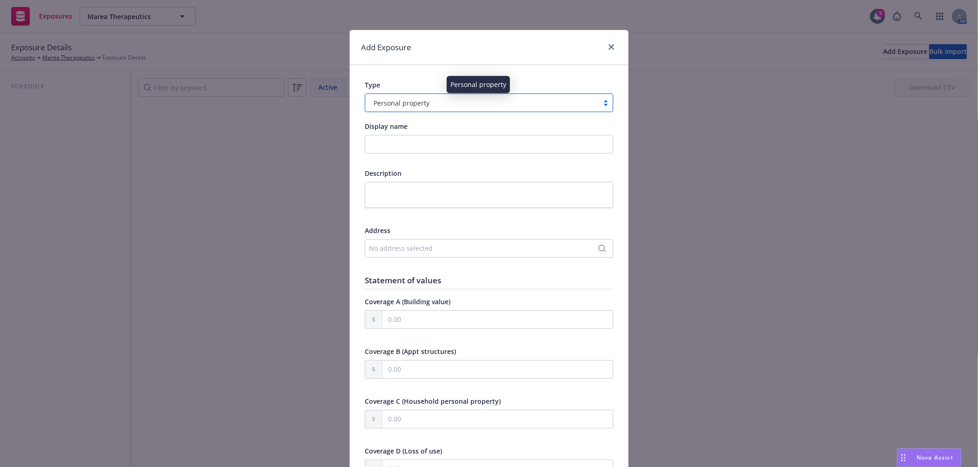
click at [431, 100] on div "Personal property" at bounding box center [482, 103] width 224 height 10
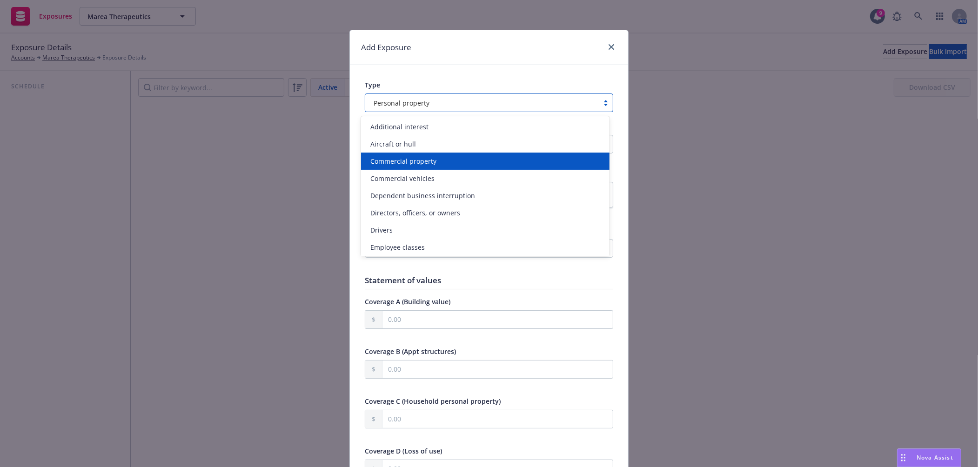
click at [413, 162] on span "Commercial property" at bounding box center [403, 161] width 66 height 10
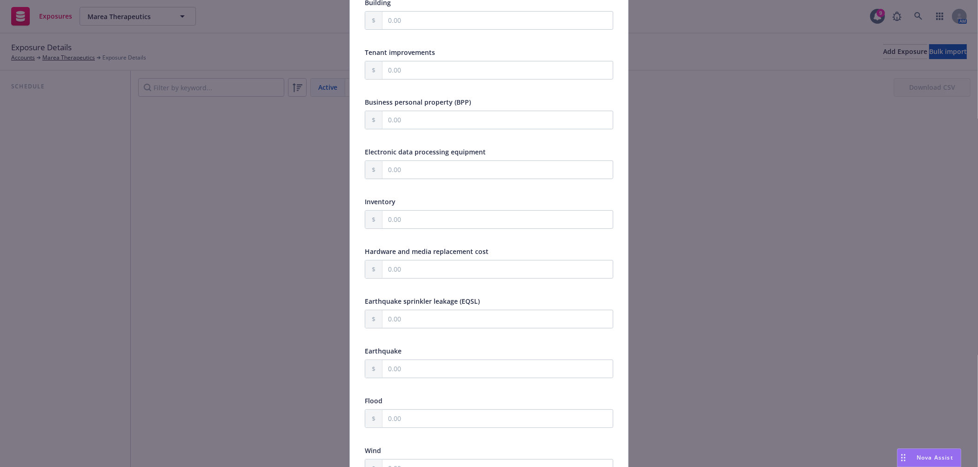
scroll to position [362, 0]
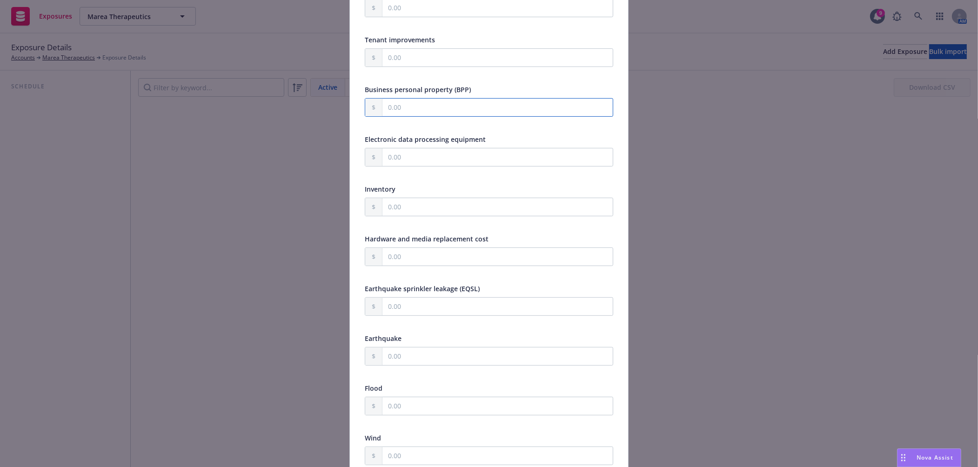
click at [454, 104] on input "text" at bounding box center [497, 108] width 230 height 18
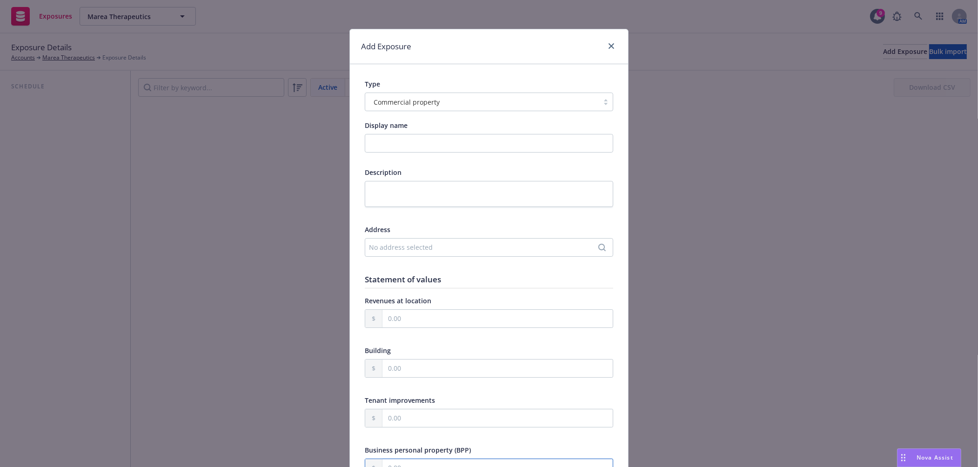
scroll to position [0, 0]
click at [609, 47] on icon "close" at bounding box center [612, 47] width 6 height 6
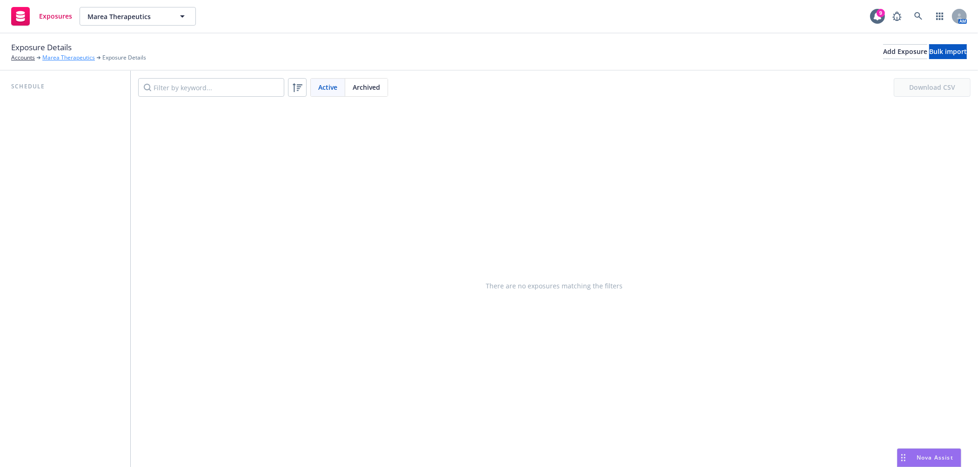
click at [67, 57] on link "Marea Therapeutics" at bounding box center [68, 58] width 53 height 8
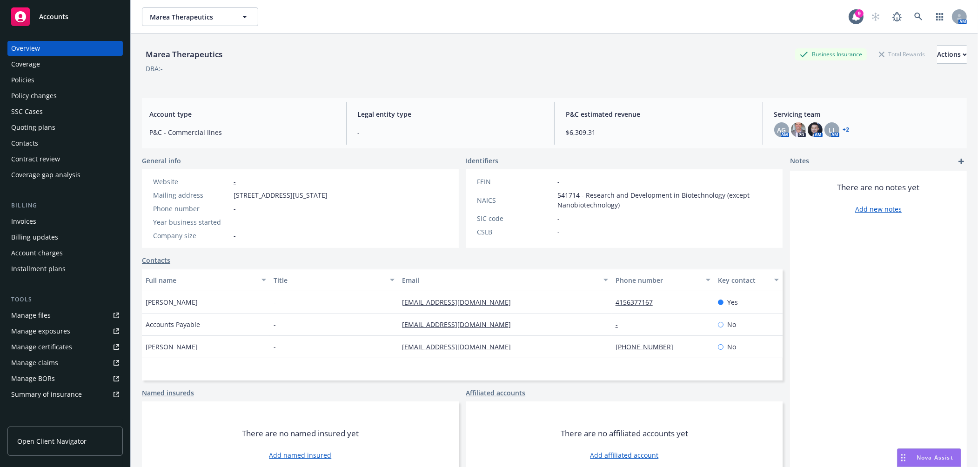
click at [87, 80] on div "Policies" at bounding box center [65, 80] width 108 height 15
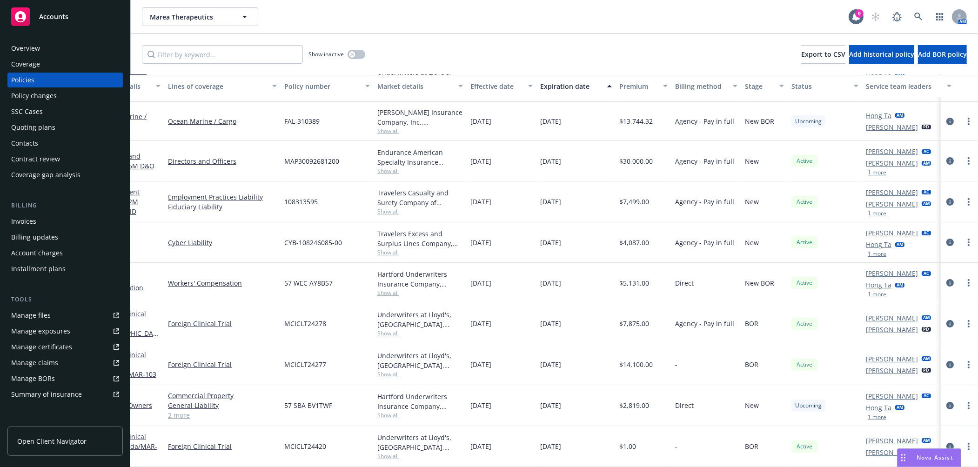
scroll to position [115, 0]
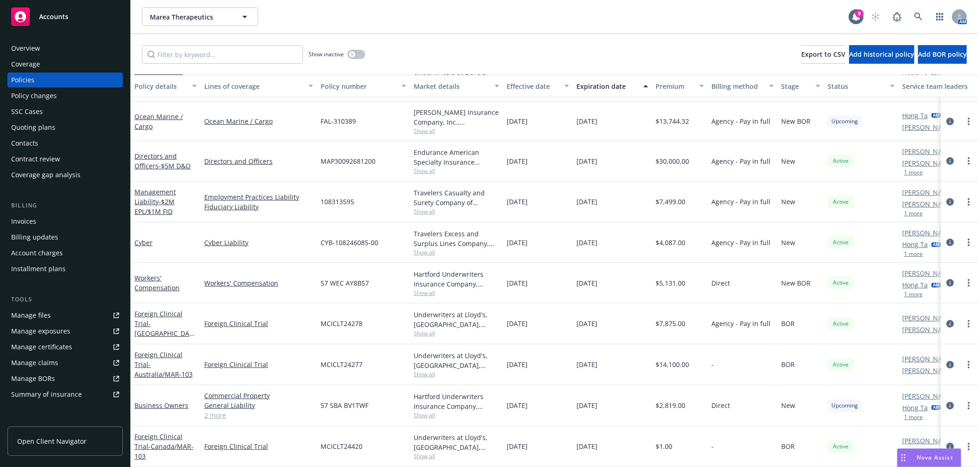
click at [946, 443] on icon "circleInformation" at bounding box center [949, 446] width 7 height 7
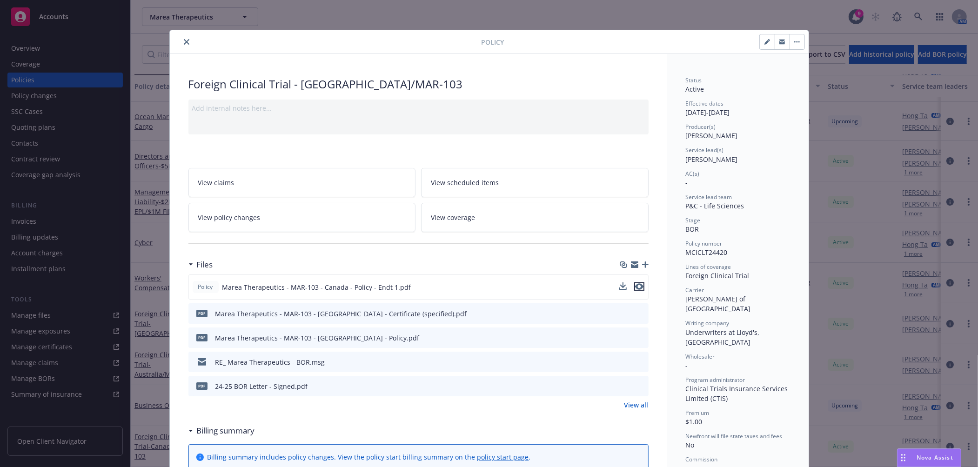
click at [636, 284] on icon "preview file" at bounding box center [639, 286] width 8 height 7
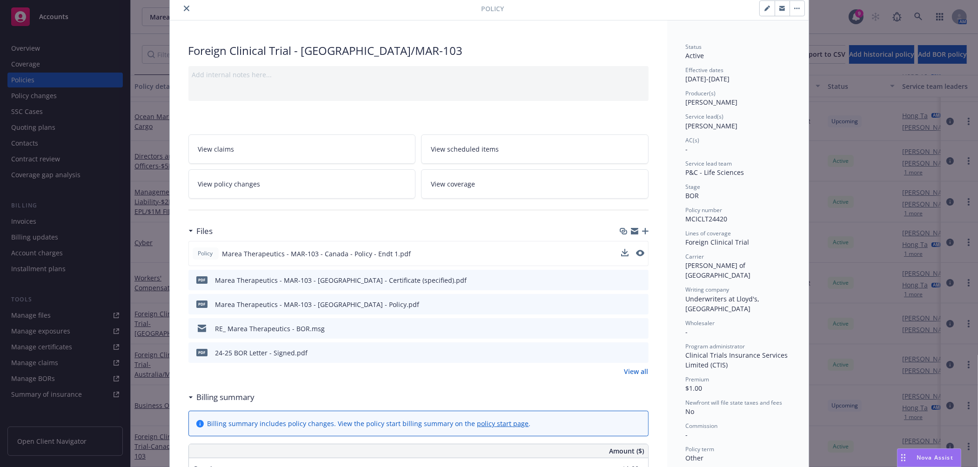
scroll to position [52, 0]
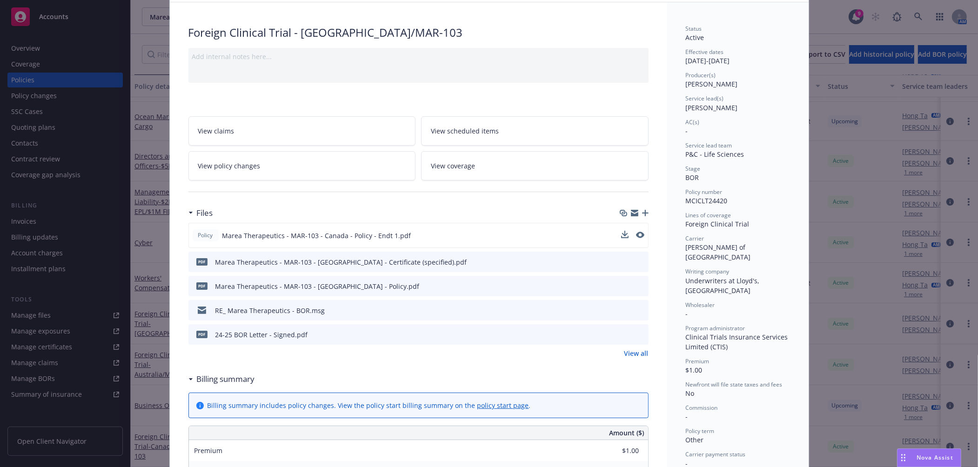
click at [632, 355] on link "View all" at bounding box center [636, 354] width 24 height 10
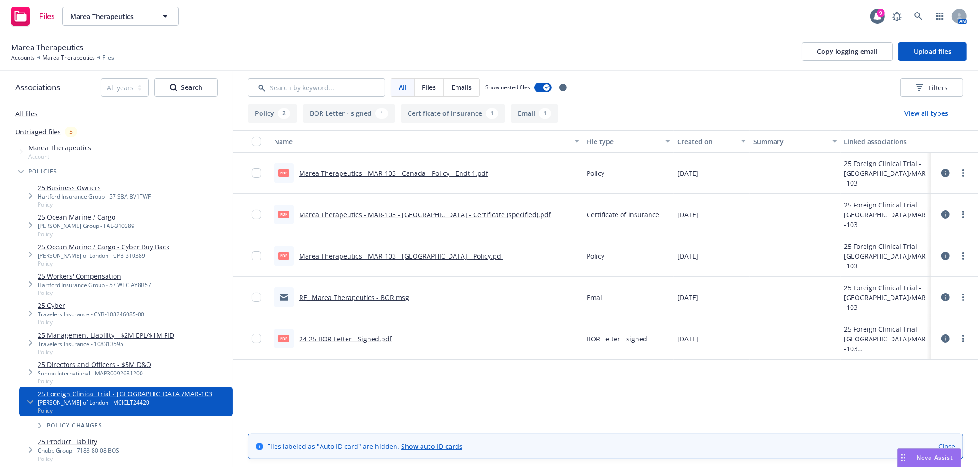
click at [438, 256] on link "Marea Therapeutics - MAR-103 - [GEOGRAPHIC_DATA] - Policy.pdf" at bounding box center [401, 256] width 204 height 9
click at [946, 174] on icon at bounding box center [945, 173] width 8 height 8
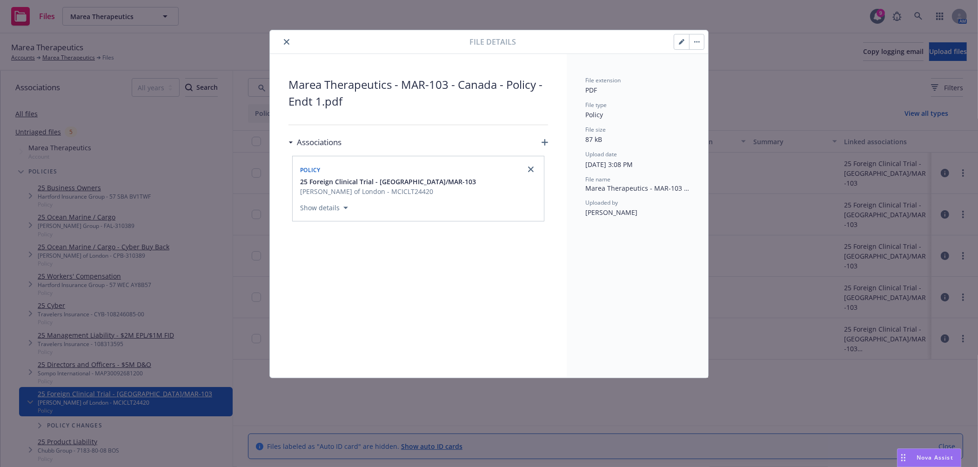
click at [687, 43] on button "button" at bounding box center [681, 41] width 15 height 15
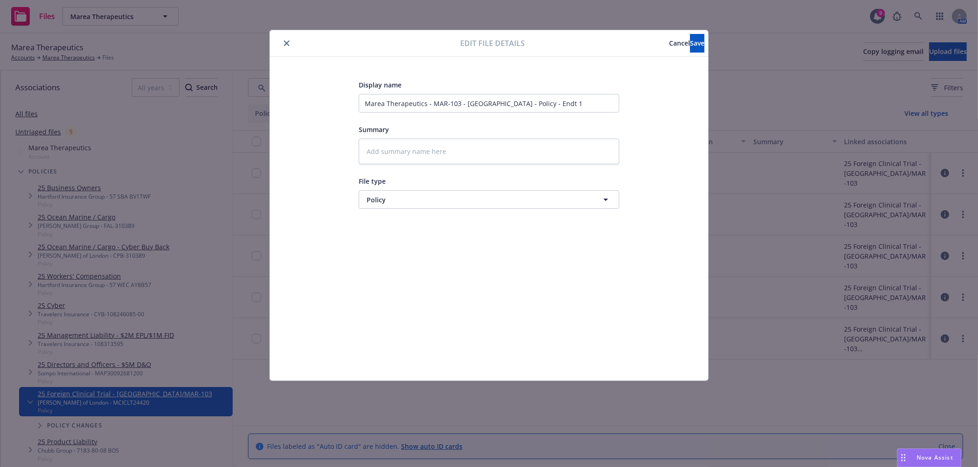
type textarea "x"
click at [398, 202] on span "Policy" at bounding box center [472, 200] width 210 height 10
type input "end"
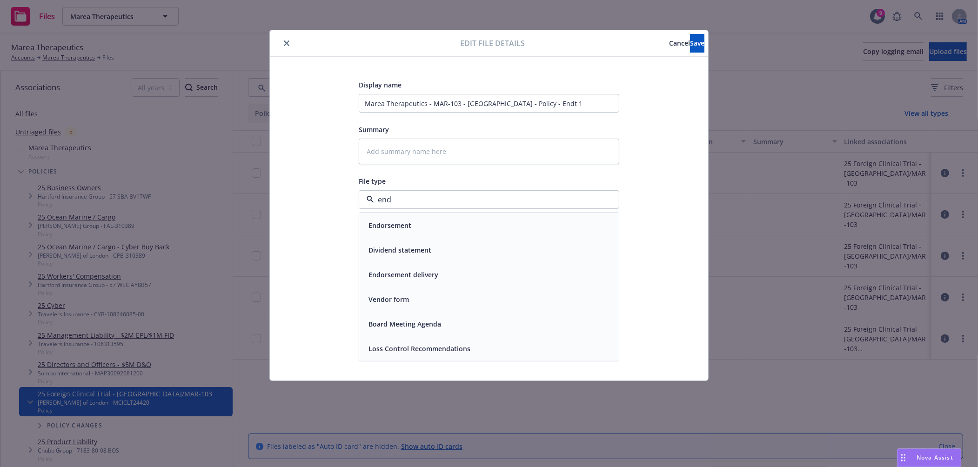
click at [416, 230] on div "Endorsement" at bounding box center [489, 225] width 248 height 13
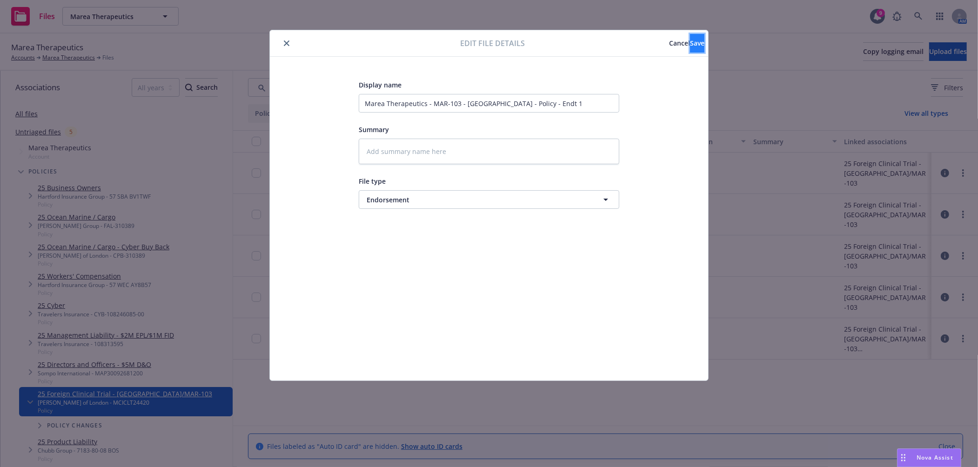
click at [694, 45] on button "Save" at bounding box center [697, 43] width 14 height 19
type textarea "x"
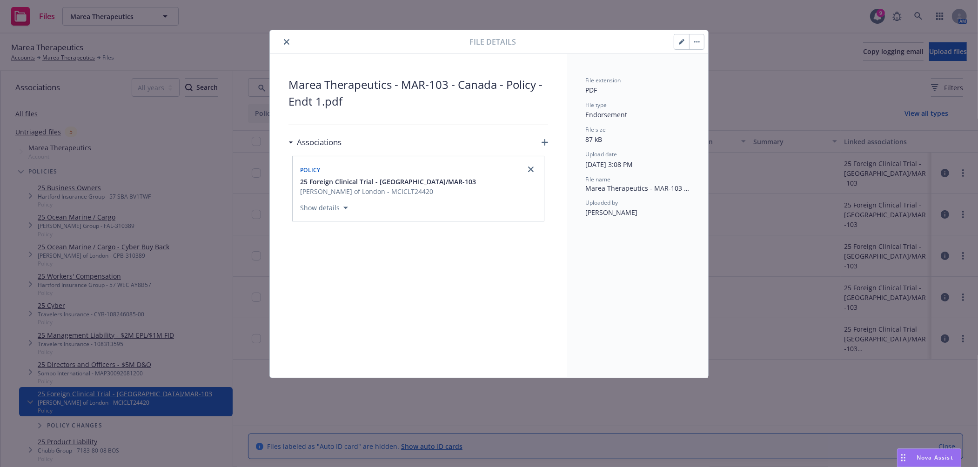
click at [289, 42] on button "close" at bounding box center [286, 41] width 11 height 11
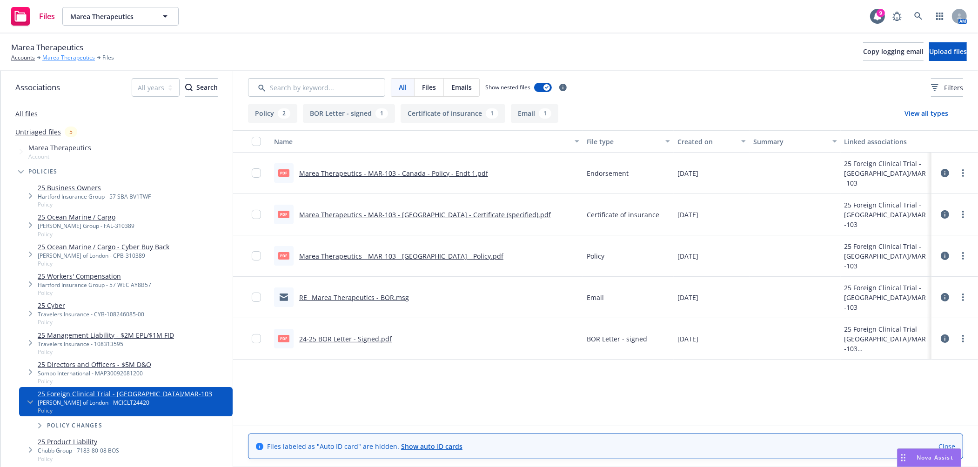
click at [69, 55] on div "Marea Therapeutics Accounts Marea Therapeutics Files" at bounding box center [62, 51] width 103 height 20
drag, startPoint x: 69, startPoint y: 55, endPoint x: 68, endPoint y: 60, distance: 5.7
click at [68, 60] on link "Marea Therapeutics" at bounding box center [68, 58] width 53 height 8
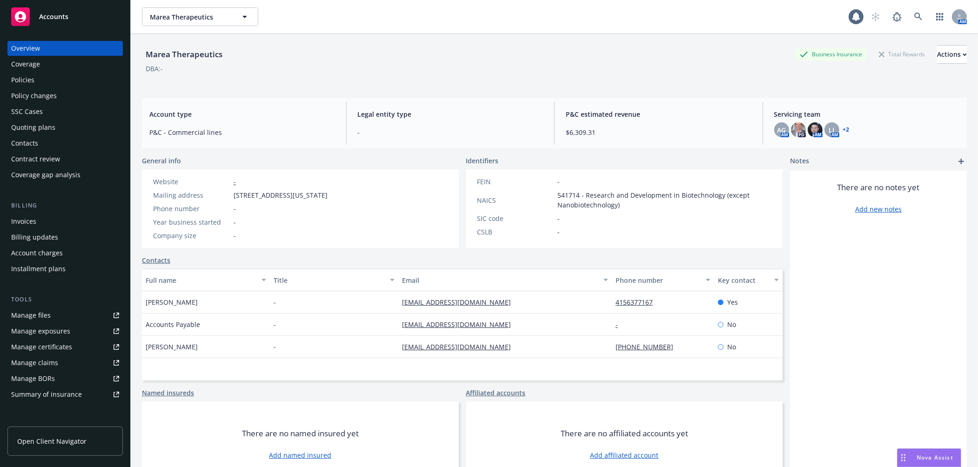
click at [61, 75] on div "Policies" at bounding box center [65, 80] width 108 height 15
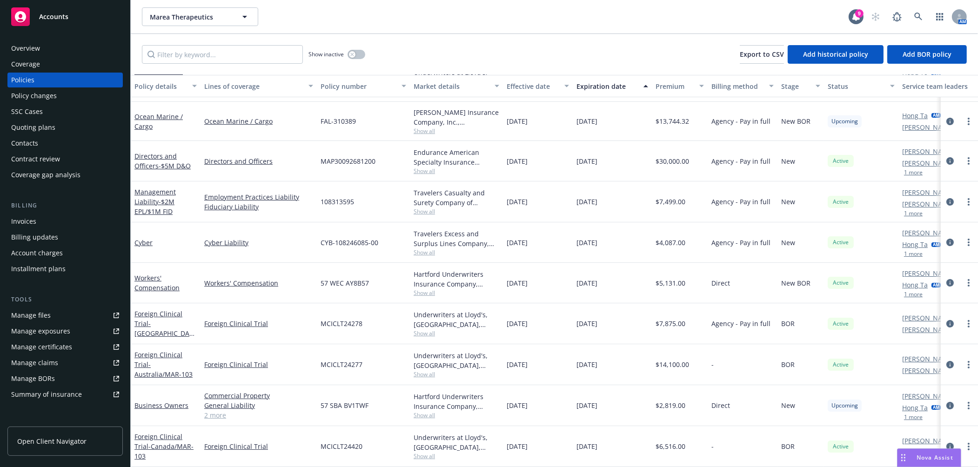
scroll to position [63, 0]
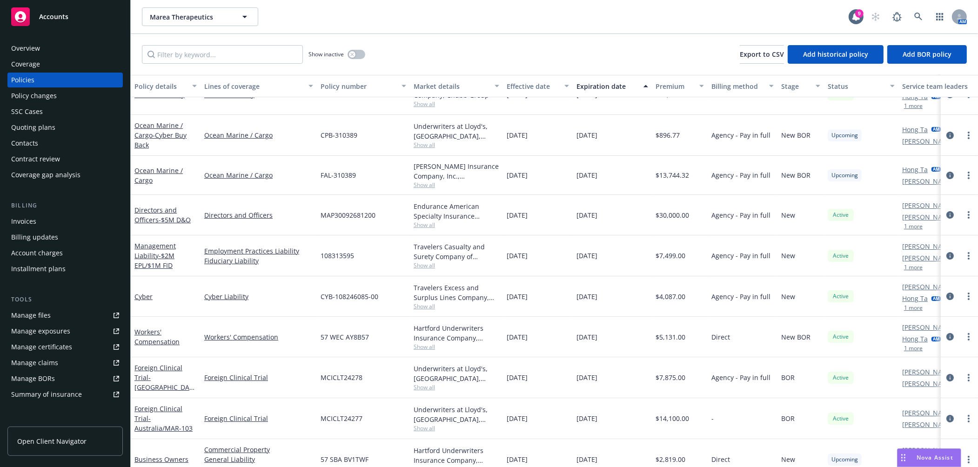
click at [911, 226] on button "1 more" at bounding box center [913, 227] width 19 height 6
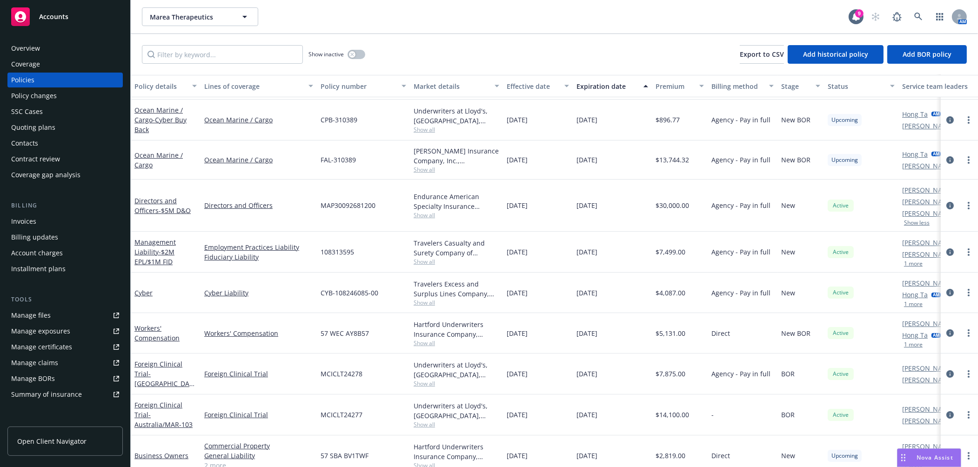
scroll to position [84, 0]
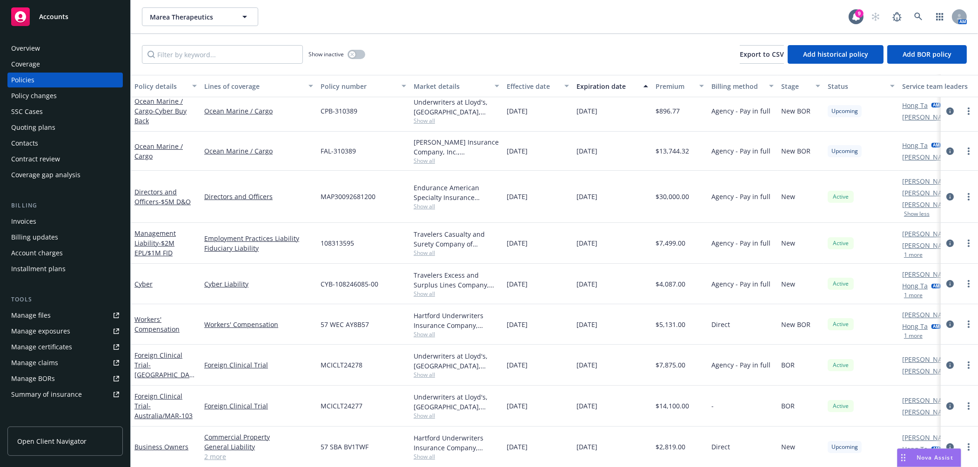
click at [909, 254] on button "1 more" at bounding box center [913, 255] width 19 height 6
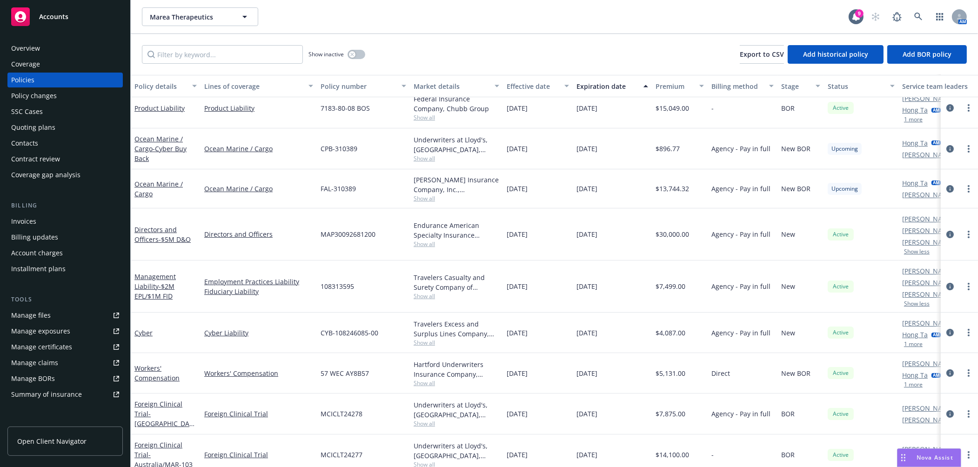
scroll to position [0, 0]
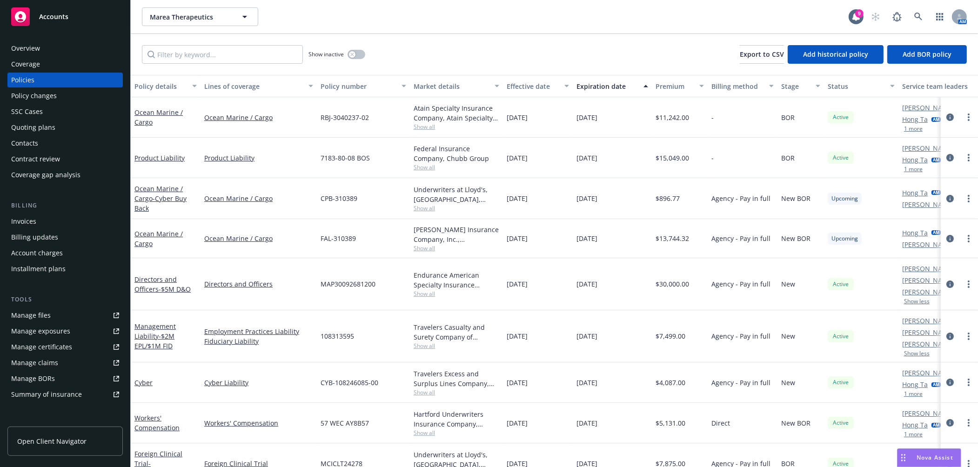
click at [579, 26] on div "Marea Therapeutics Marea Therapeutics" at bounding box center [495, 16] width 707 height 19
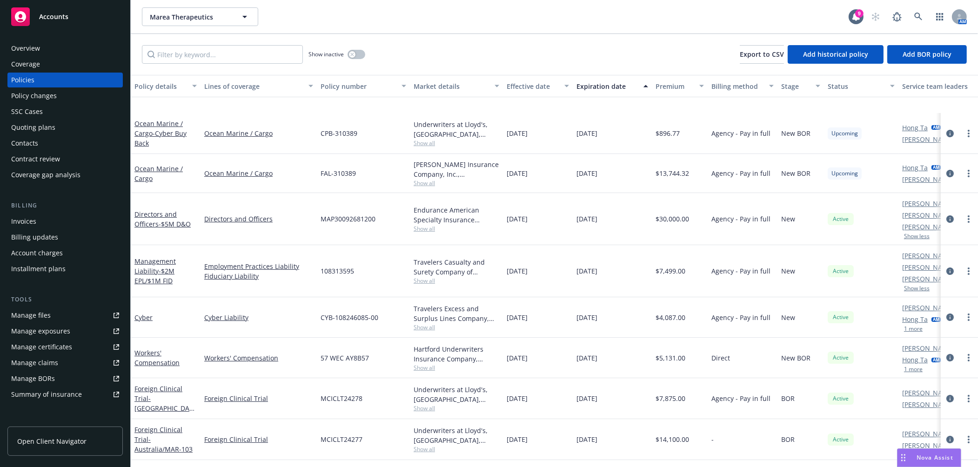
scroll to position [138, 0]
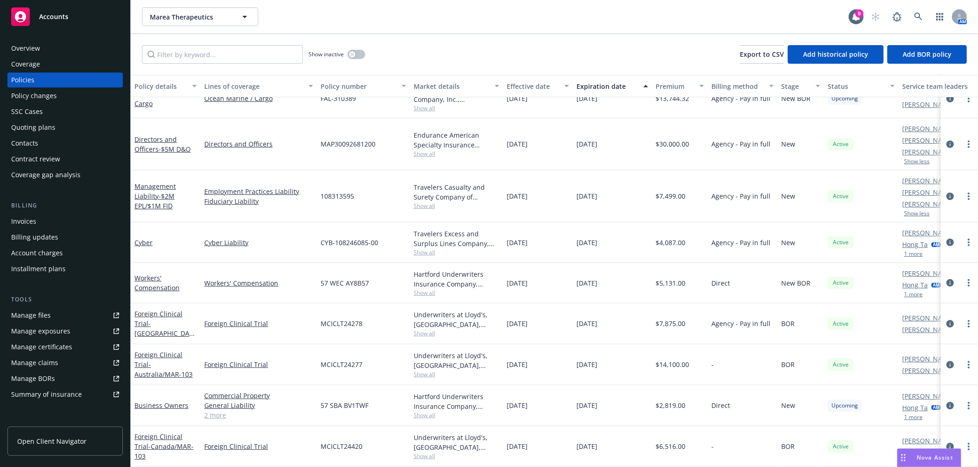
click at [536, 52] on div "Show inactive Export to CSV Add historical policy Add BOR policy" at bounding box center [554, 54] width 847 height 41
click at [538, 47] on div "Show inactive Export to CSV Add historical policy Add BOR policy" at bounding box center [554, 54] width 847 height 41
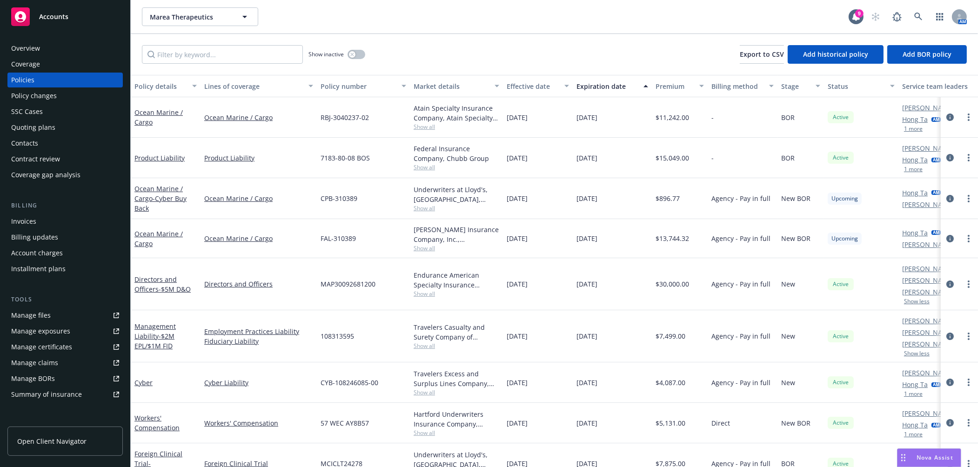
drag, startPoint x: 612, startPoint y: 44, endPoint x: 617, endPoint y: 74, distance: 31.1
click at [612, 44] on div "Show inactive Export to CSV Add historical policy Add BOR policy" at bounding box center [554, 54] width 847 height 41
click at [619, 28] on div "Marea Therapeutics Marea Therapeutics 9 AM" at bounding box center [554, 17] width 847 height 34
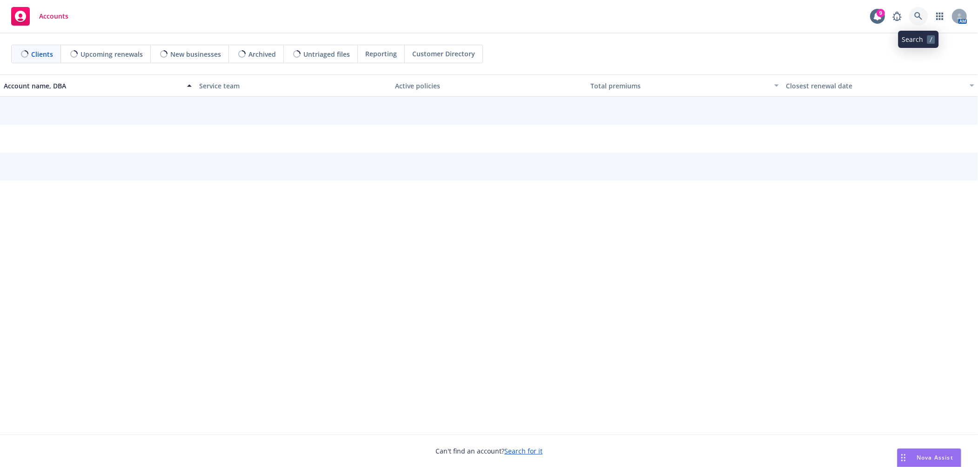
click at [917, 19] on icon at bounding box center [918, 16] width 8 height 8
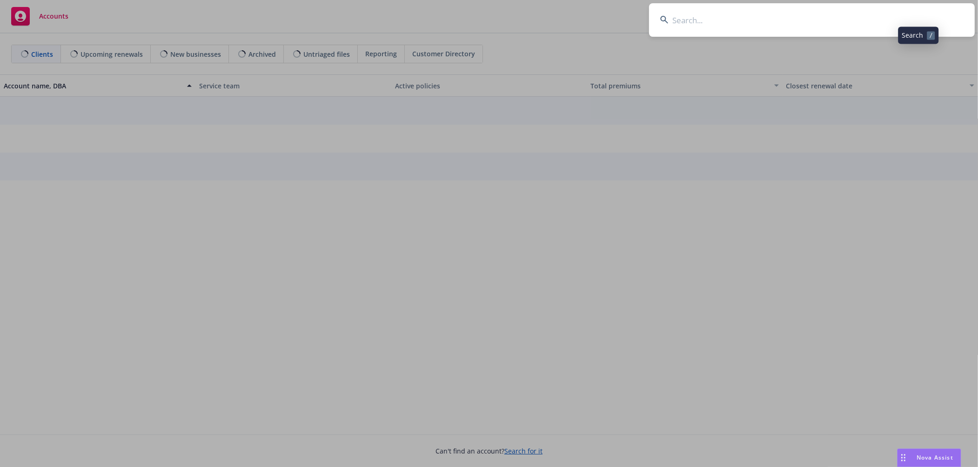
click at [865, 14] on input at bounding box center [812, 20] width 326 height 34
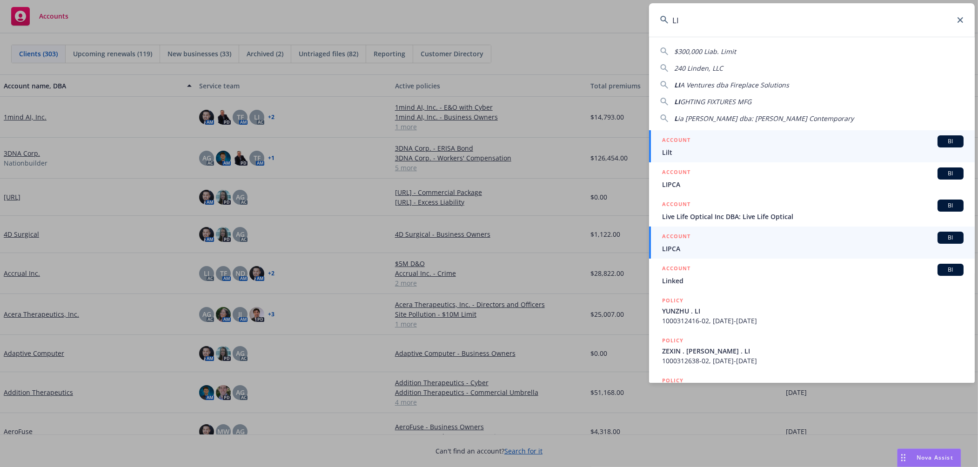
type input "LI"
click at [685, 144] on h5 "ACCOUNT" at bounding box center [676, 140] width 28 height 11
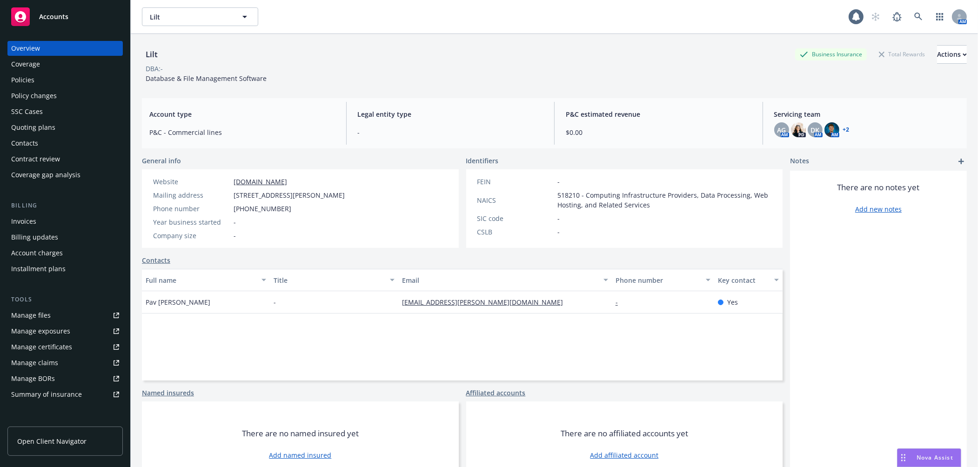
click at [42, 78] on div "Policies" at bounding box center [65, 80] width 108 height 15
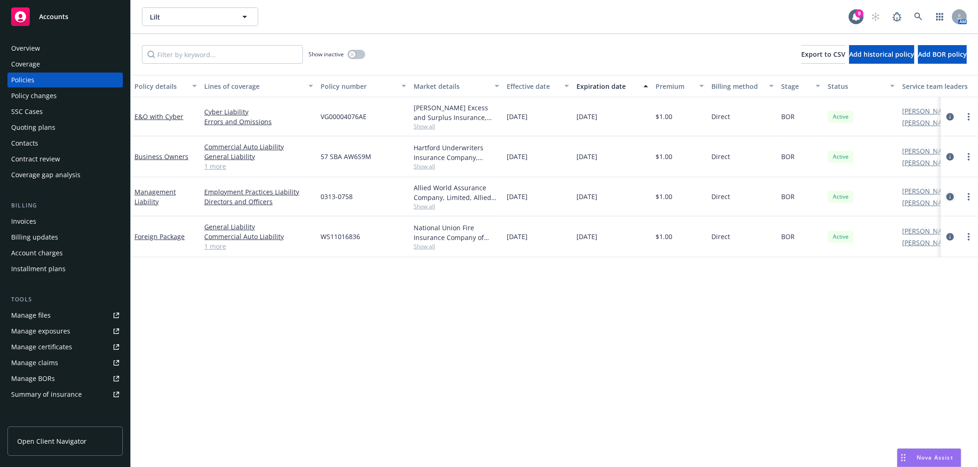
click at [949, 192] on link "circleInformation" at bounding box center [950, 196] width 11 height 11
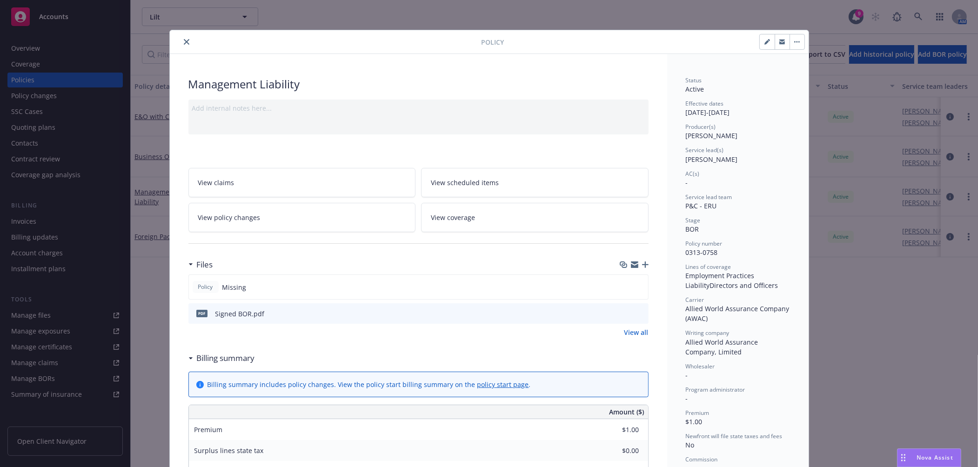
click at [637, 262] on div at bounding box center [634, 264] width 29 height 7
click at [642, 263] on icon "button" at bounding box center [645, 265] width 7 height 7
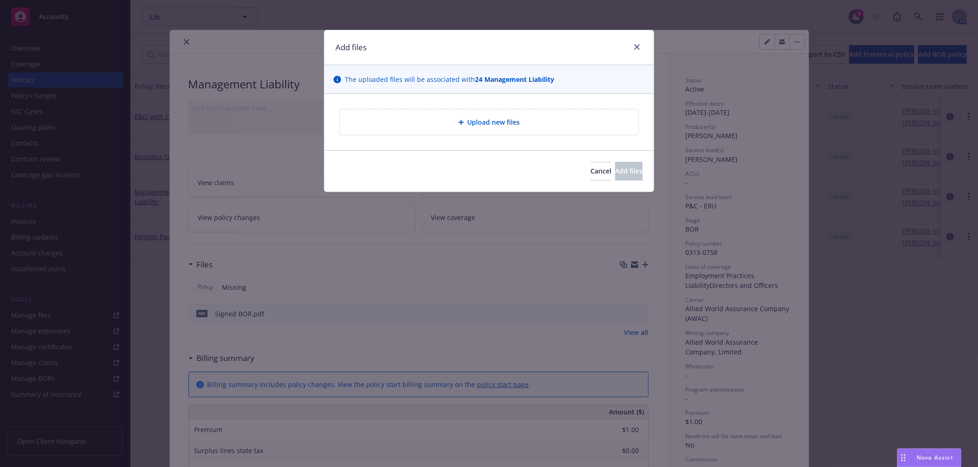
type textarea "x"
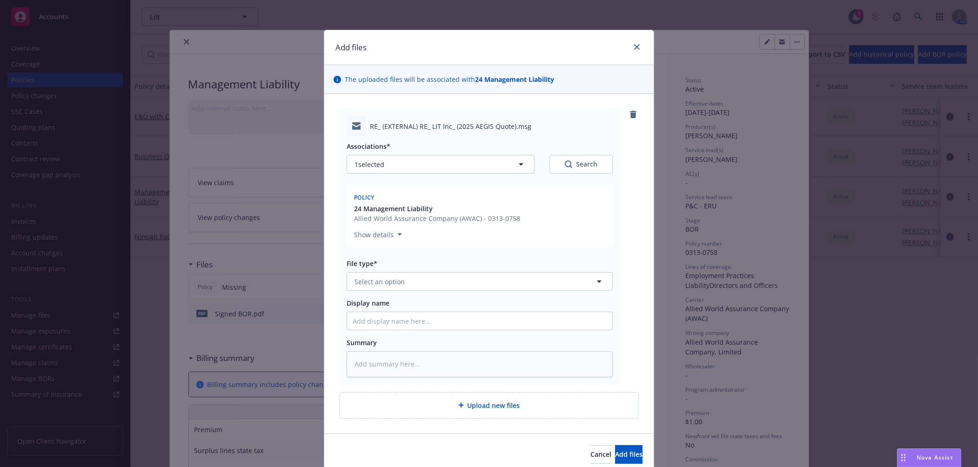
click at [366, 124] on div "RE_ (EXTERNAL) RE_ LIT Inc_ (2025 AEGIS Quote).msg" at bounding box center [480, 126] width 266 height 20
drag, startPoint x: 368, startPoint y: 126, endPoint x: 509, endPoint y: 126, distance: 140.5
click at [509, 126] on span "RE_ (EXTERNAL) RE_ LIT Inc_ (2025 AEGIS Quote).msg" at bounding box center [450, 126] width 161 height 10
click at [416, 286] on button "Select an option" at bounding box center [480, 281] width 266 height 19
type input "broker"
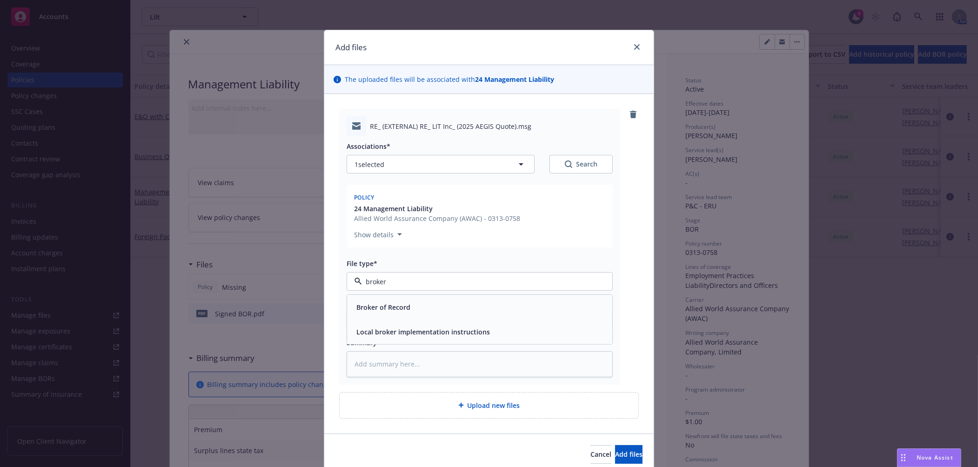
click at [415, 301] on div "Broker of Record" at bounding box center [480, 307] width 254 height 13
click at [410, 318] on input "Display name" at bounding box center [479, 321] width 265 height 18
type textarea "x"
type input "B"
type textarea "x"
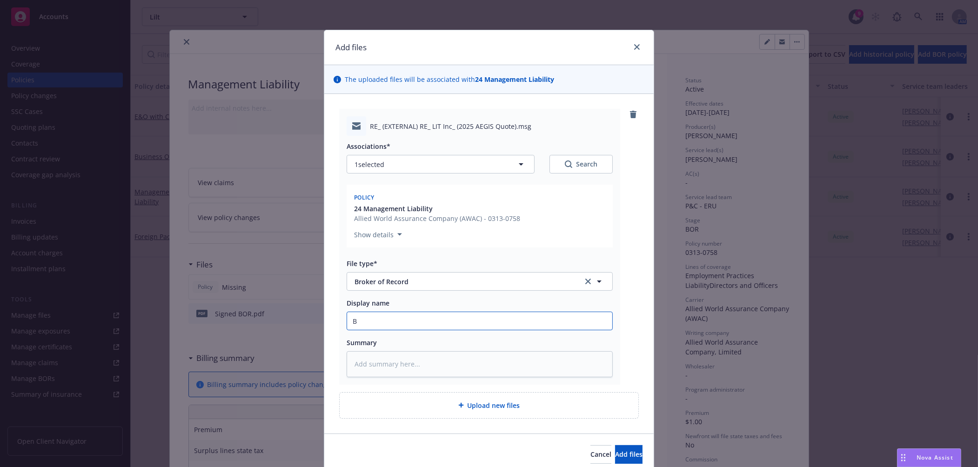
type input "BO"
type textarea "x"
type input "BOR"
type textarea "x"
type input "BO"
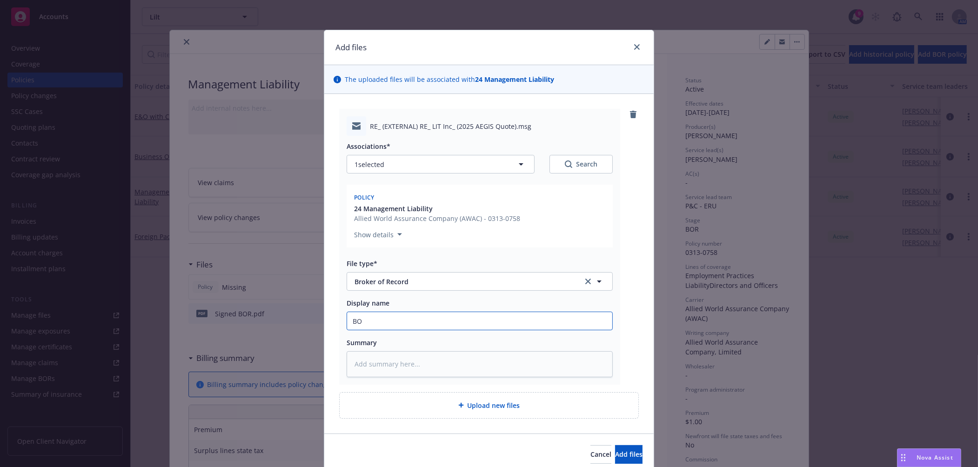
type textarea "x"
type input "B"
type textarea "x"
type input "D"
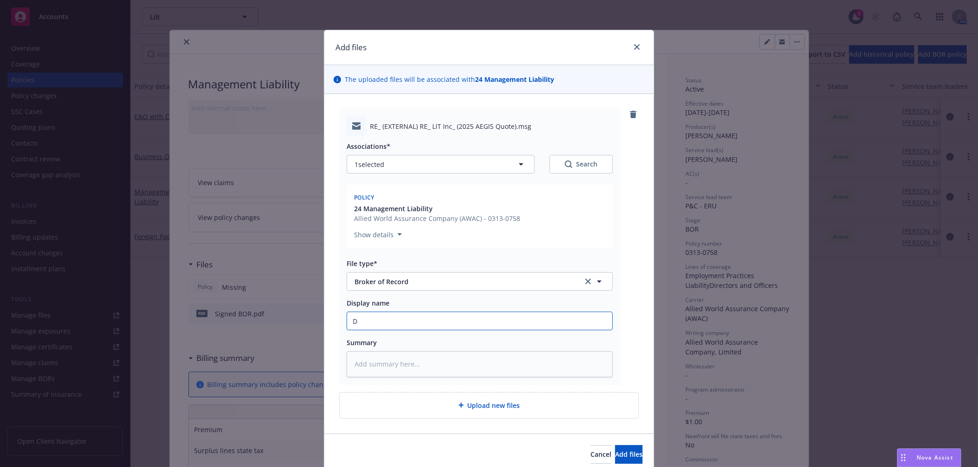
type textarea "x"
type input "D&"
type textarea "x"
type input "D&O"
type textarea "x"
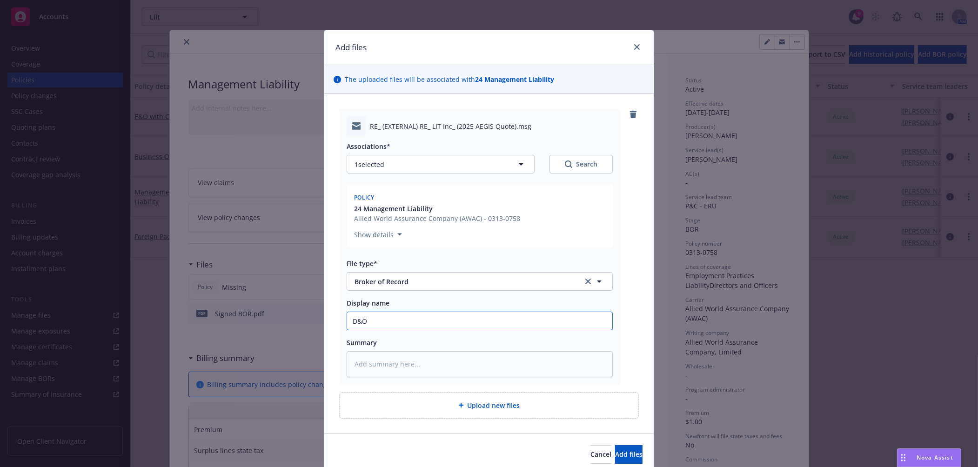
type input "D&O"
type textarea "x"
type input "D&O B"
type textarea "x"
type input "D&O BO"
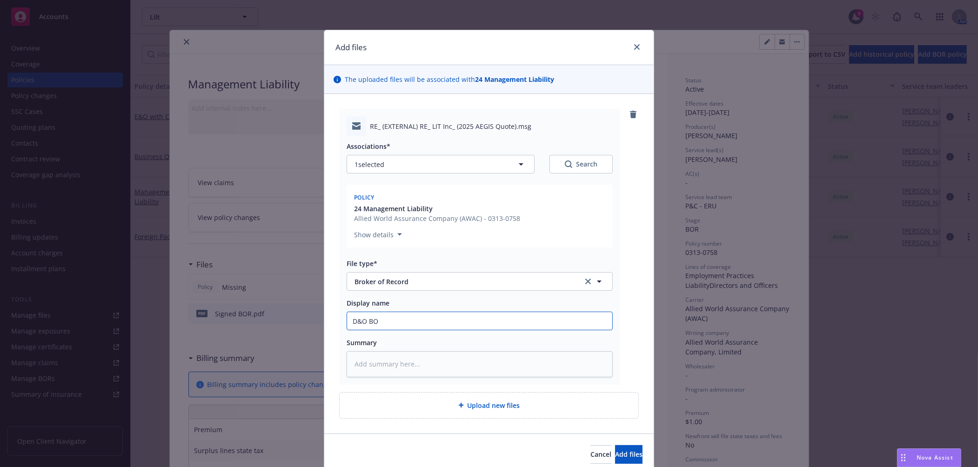
type textarea "x"
type input "D&O BOR"
type textarea "x"
type input "D&O BOR"
type textarea "x"
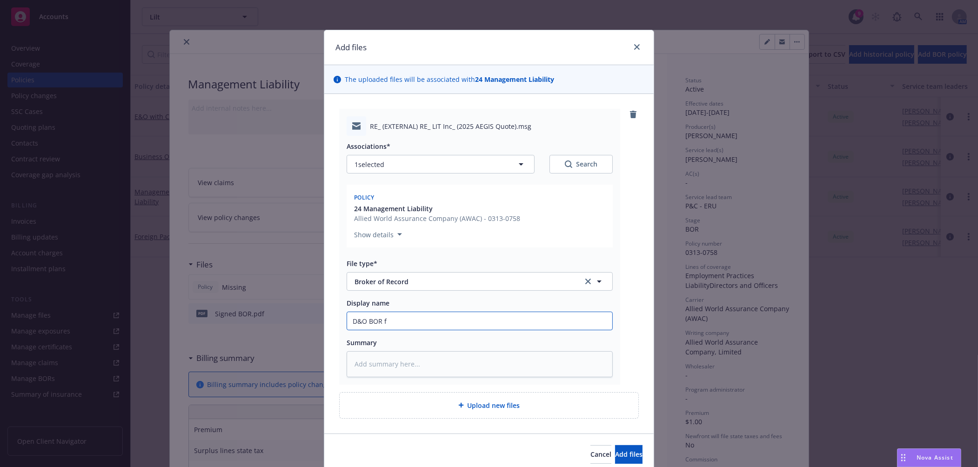
type input "D&O BOR fi"
type textarea "x"
type input "D&O BOR file"
type textarea "x"
type input "D&O BOR filed"
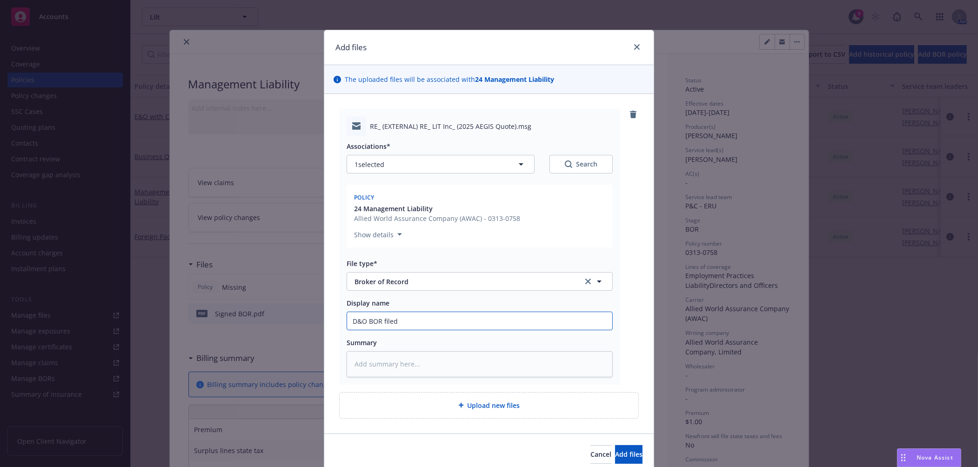
type textarea "x"
type input "D&O BOR filed w"
type textarea "x"
type input "D&O BOR filed wi"
type textarea "x"
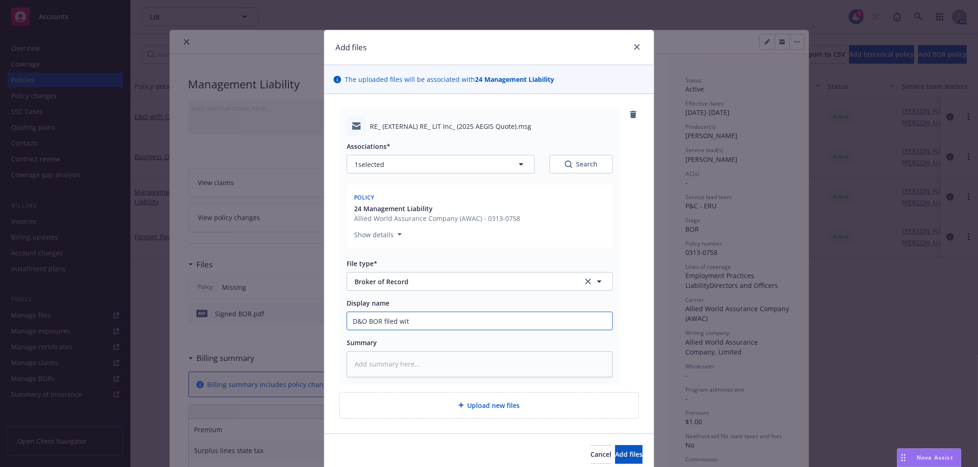
type input "D&O BOR filed with"
type textarea "x"
type input "D&O BOR filed with"
type textarea "x"
type input "D&O BOR filed with R"
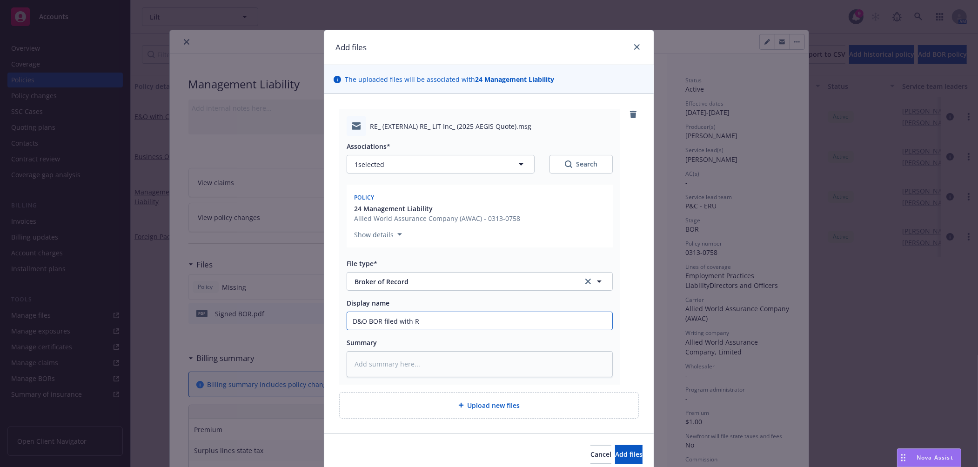
type textarea "x"
type input "D&O BOR filed with RT"
click at [615, 445] on button "Add files" at bounding box center [628, 454] width 27 height 19
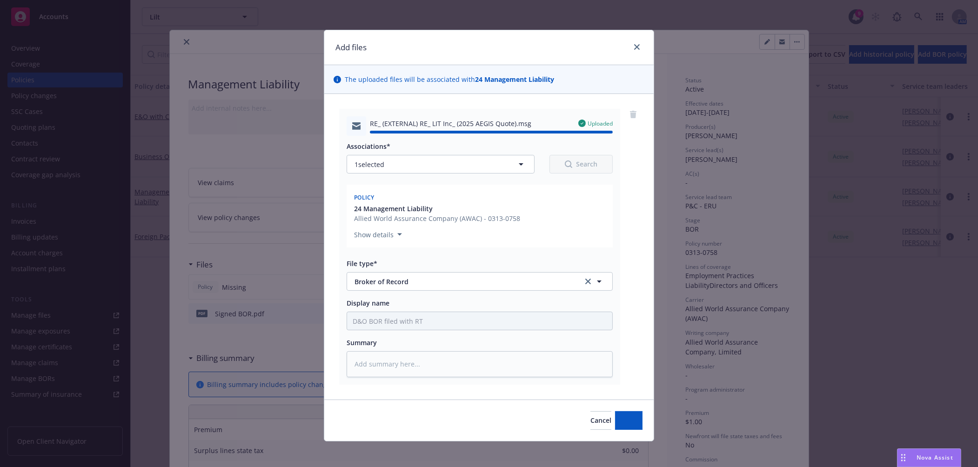
type textarea "x"
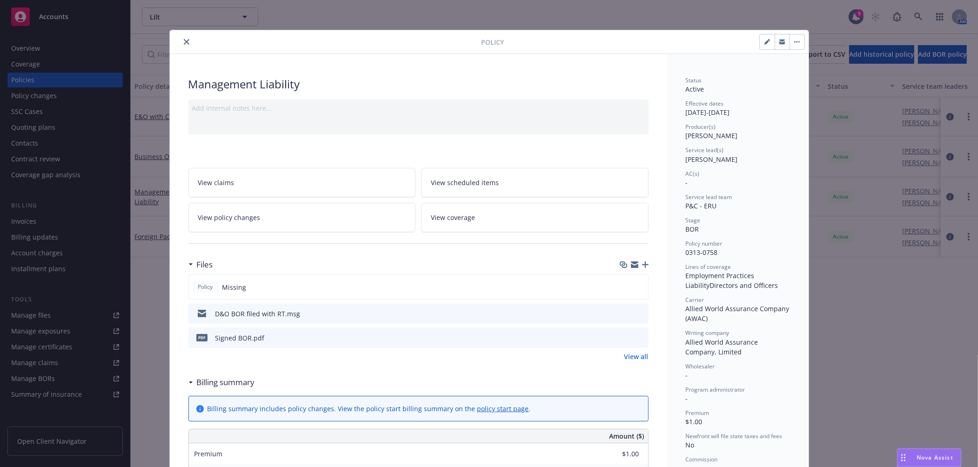
click at [184, 42] on icon "close" at bounding box center [187, 42] width 6 height 6
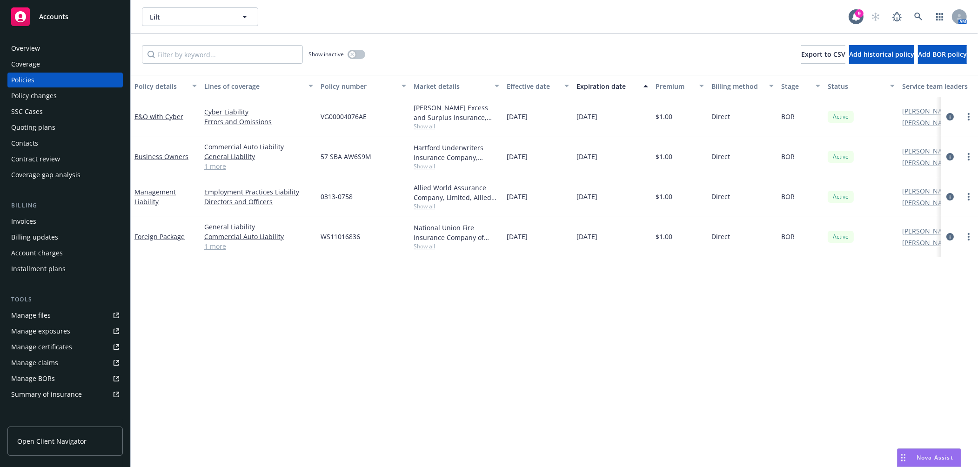
click at [70, 13] on div "Accounts" at bounding box center [65, 16] width 108 height 19
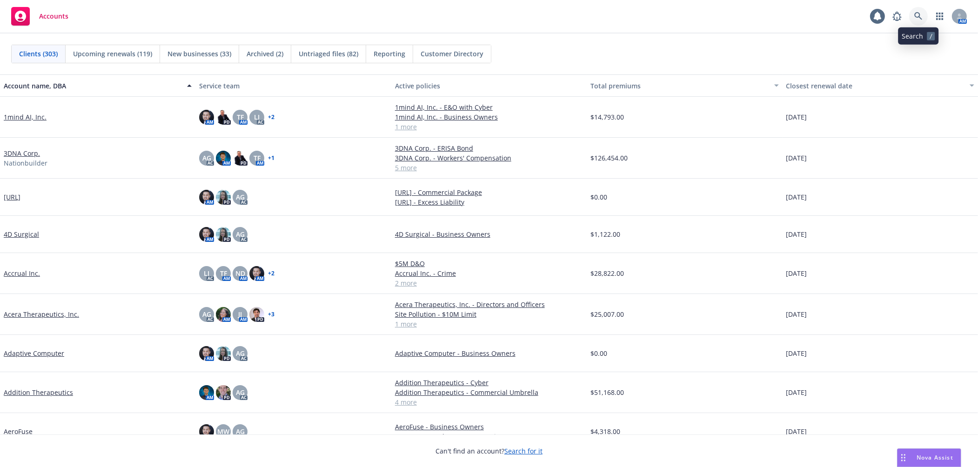
click at [924, 13] on link at bounding box center [918, 16] width 19 height 19
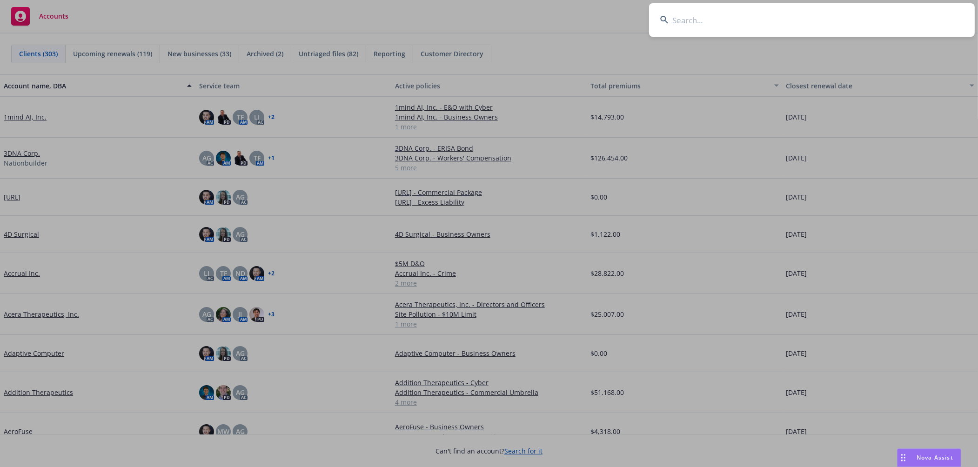
click at [902, 12] on input at bounding box center [812, 20] width 326 height 34
type input "d"
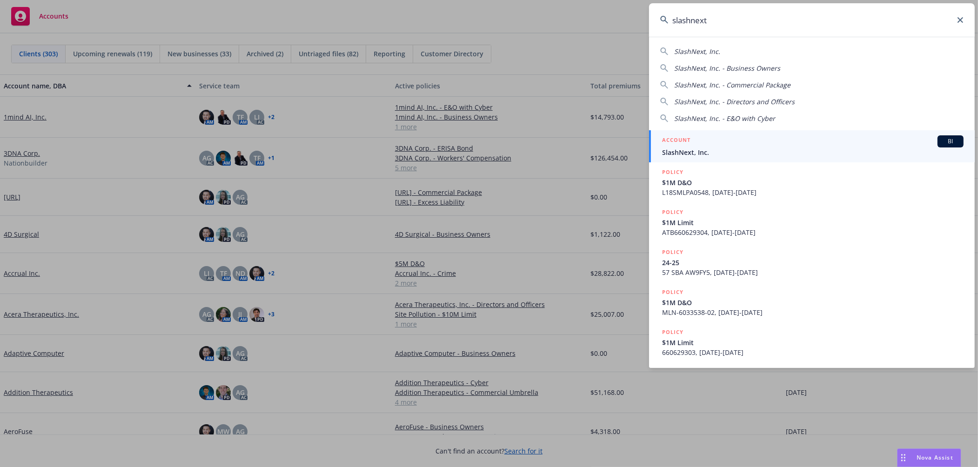
type input "slashnext"
click at [743, 139] on div "ACCOUNT BI" at bounding box center [813, 141] width 302 height 12
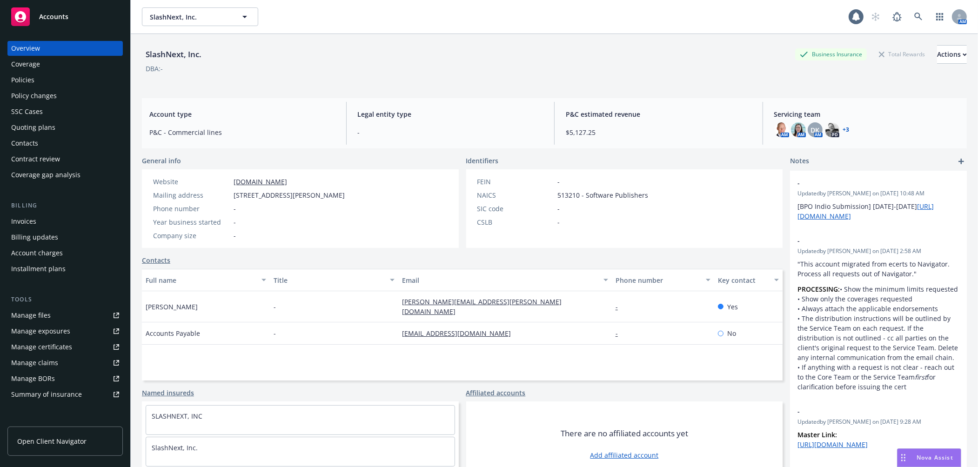
click at [66, 79] on div "Policies" at bounding box center [65, 80] width 108 height 15
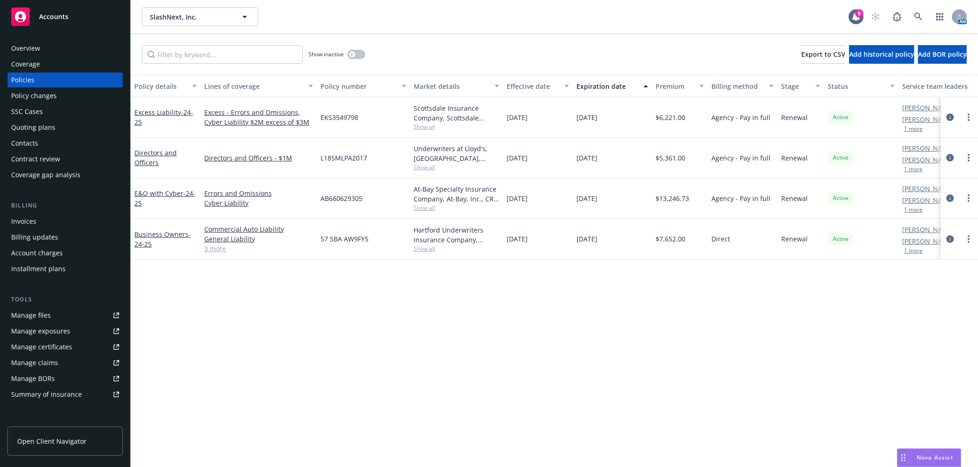
click at [53, 129] on div "Quoting plans" at bounding box center [33, 127] width 44 height 15
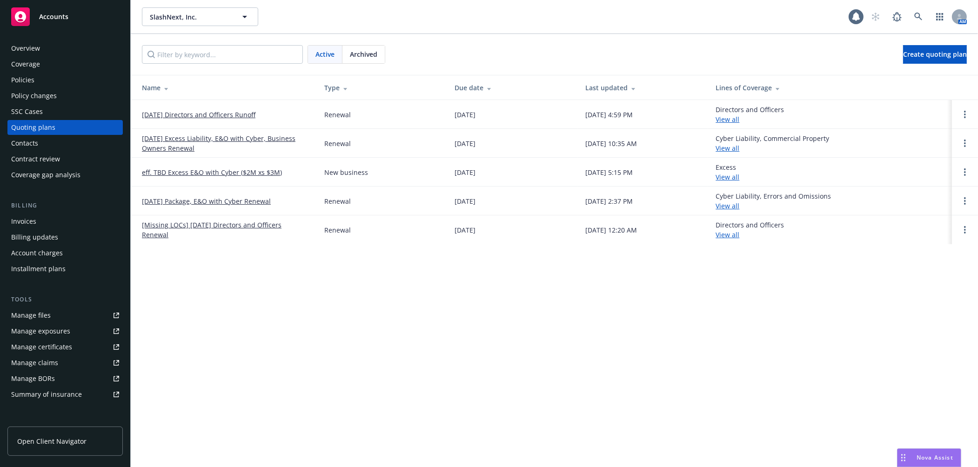
click at [219, 113] on link "10/04/25 Directors and Officers Runoff" at bounding box center [199, 115] width 114 height 10
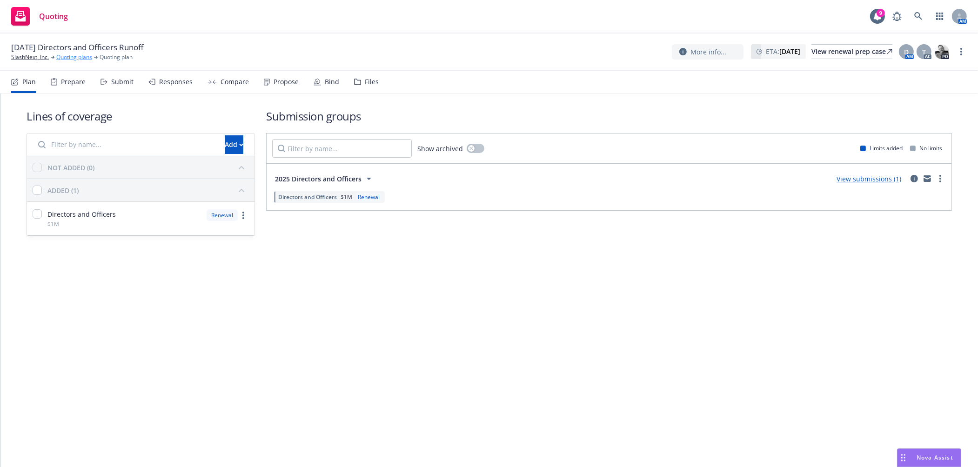
click at [68, 58] on link "Quoting plans" at bounding box center [74, 57] width 36 height 8
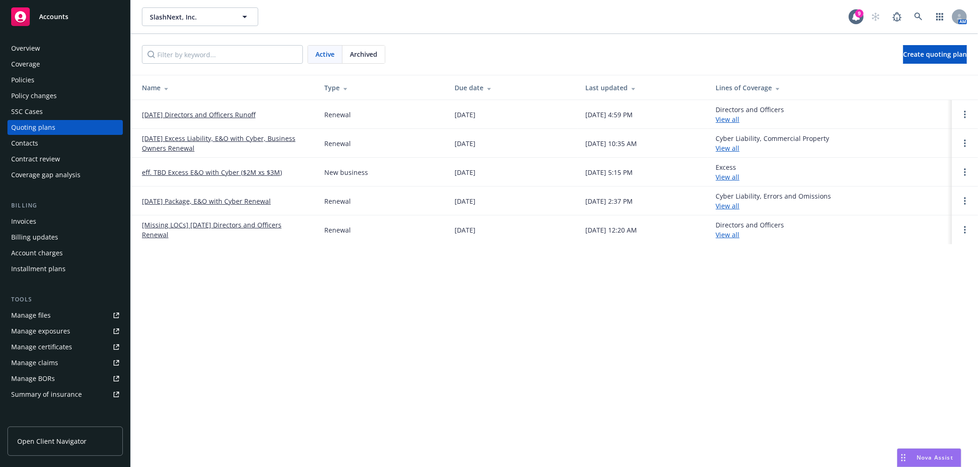
click at [185, 116] on link "[DATE] Directors and Officers Runoff" at bounding box center [199, 115] width 114 height 10
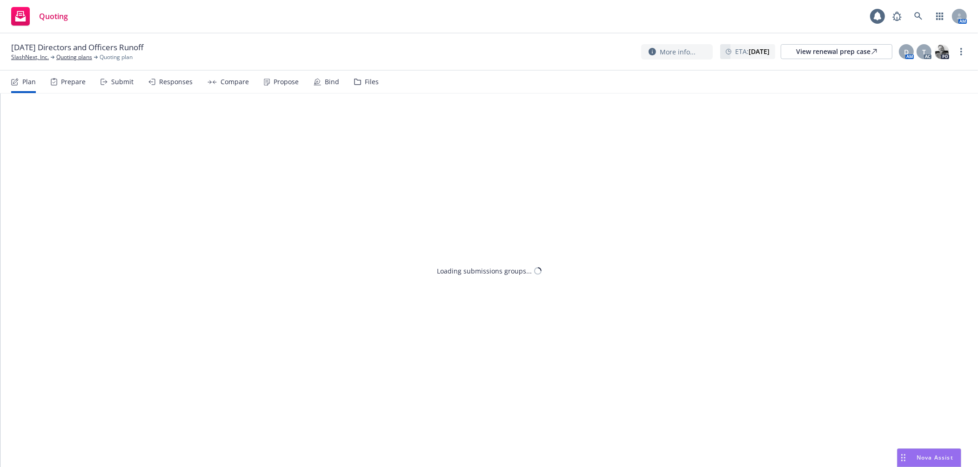
click at [354, 84] on icon at bounding box center [357, 82] width 7 height 7
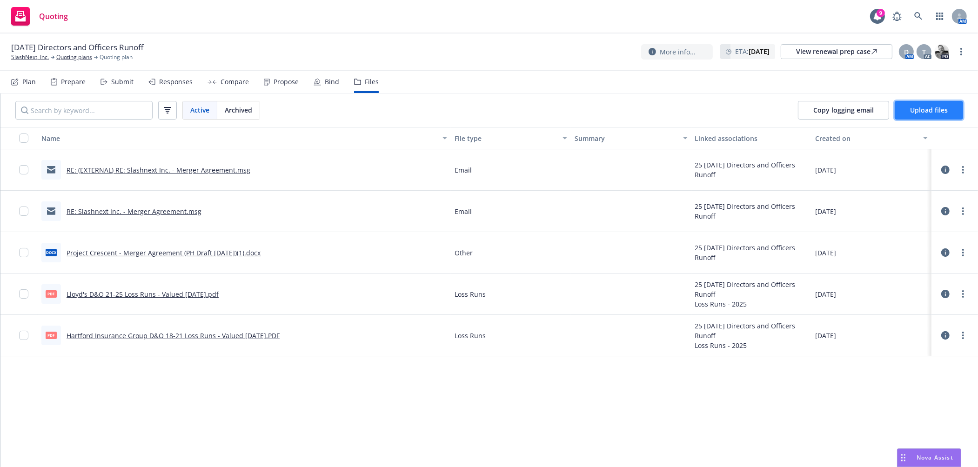
click at [928, 112] on span "Upload files" at bounding box center [929, 110] width 38 height 9
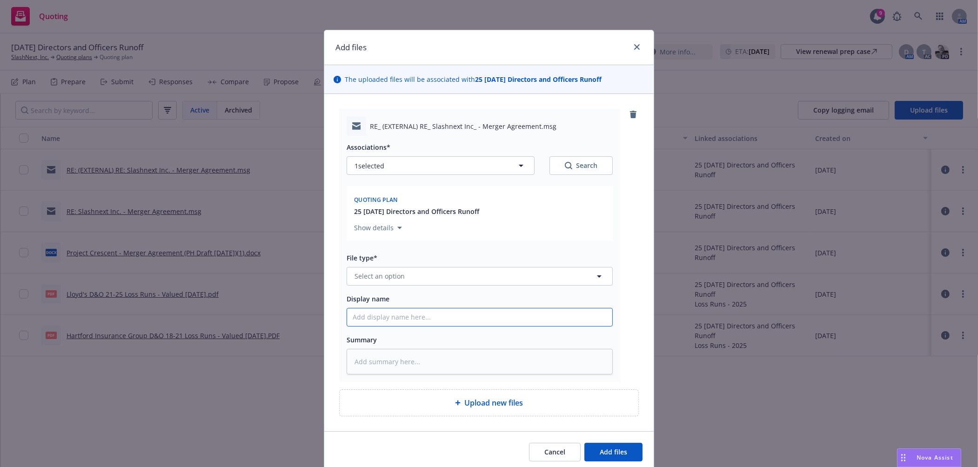
click at [459, 318] on input "Display name" at bounding box center [479, 317] width 265 height 18
paste input "RE: (EXTERNAL) RE: Slashnext Inc. - Merger Agreement"
type textarea "x"
type input "RE: (EXTERNAL) RE: Slashnext Inc. - Merger Agreement"
click at [455, 282] on button "Select an option" at bounding box center [480, 276] width 266 height 19
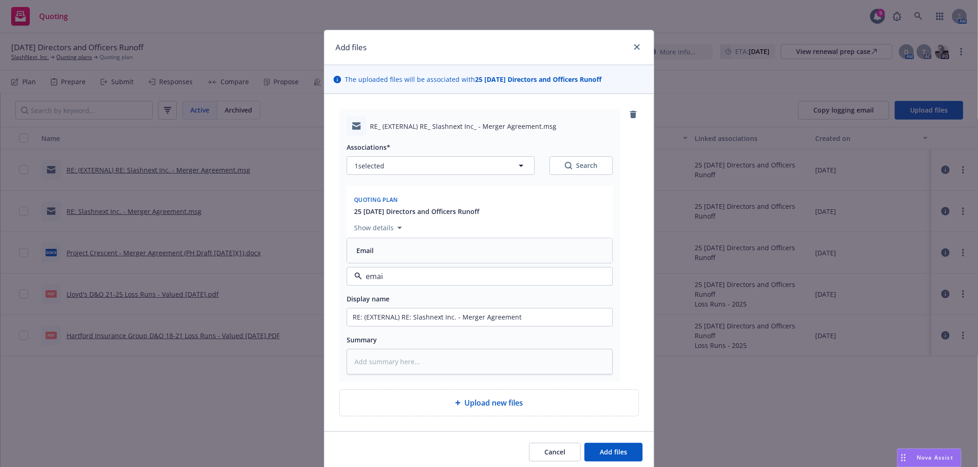
type input "email"
click at [461, 254] on div "Email" at bounding box center [480, 250] width 254 height 13
click at [600, 455] on span "Add files" at bounding box center [613, 452] width 27 height 9
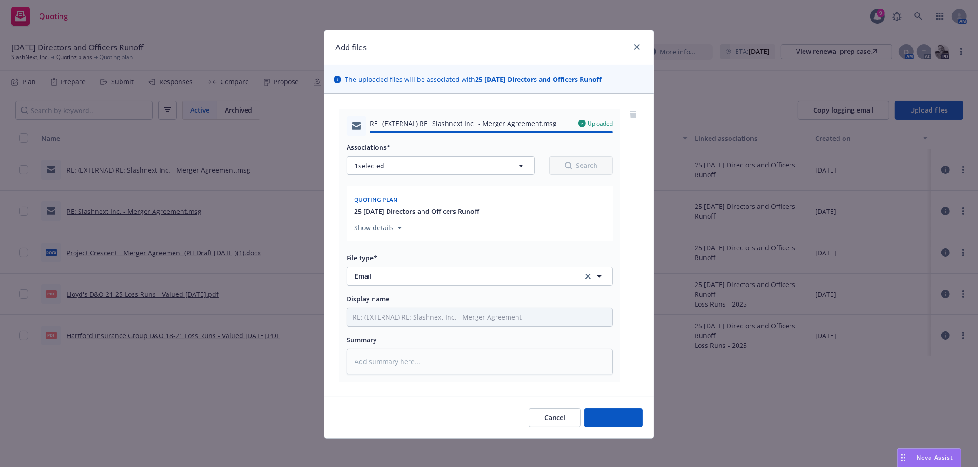
type textarea "x"
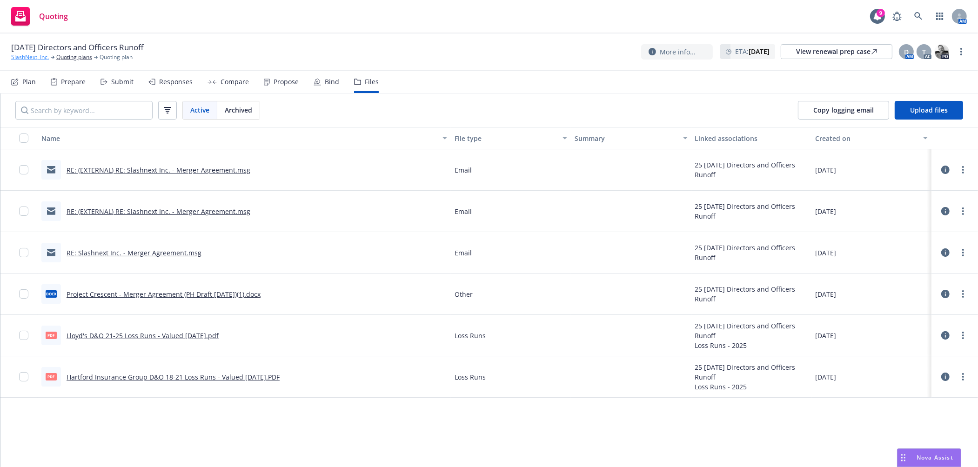
click at [40, 54] on link "SlashNext, Inc." at bounding box center [30, 57] width 38 height 8
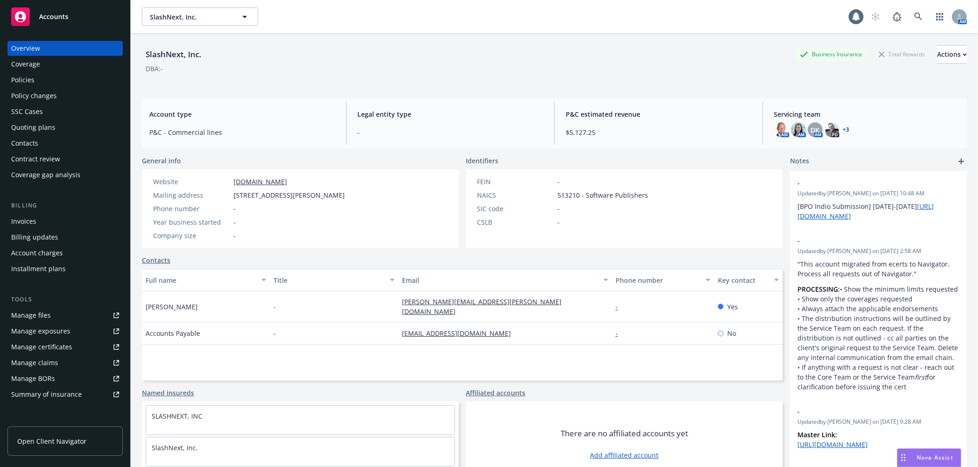
click at [88, 18] on div "Accounts" at bounding box center [65, 16] width 108 height 19
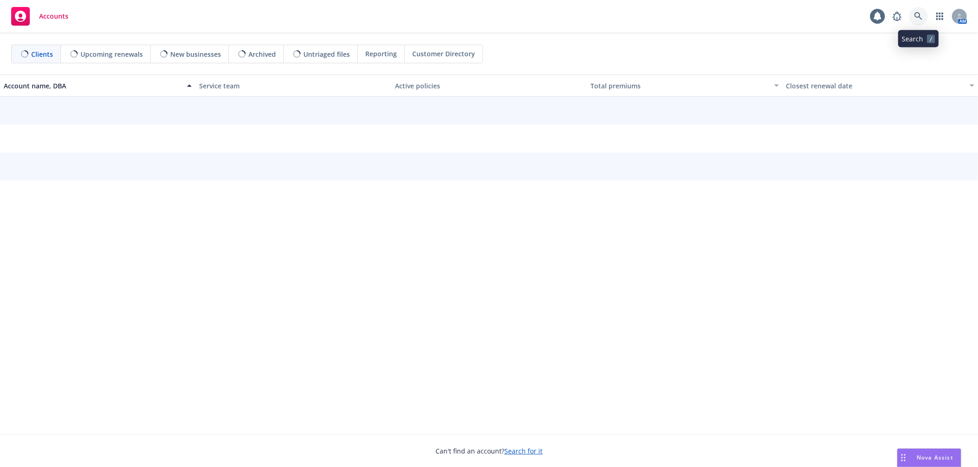
click at [917, 15] on icon at bounding box center [918, 16] width 8 height 8
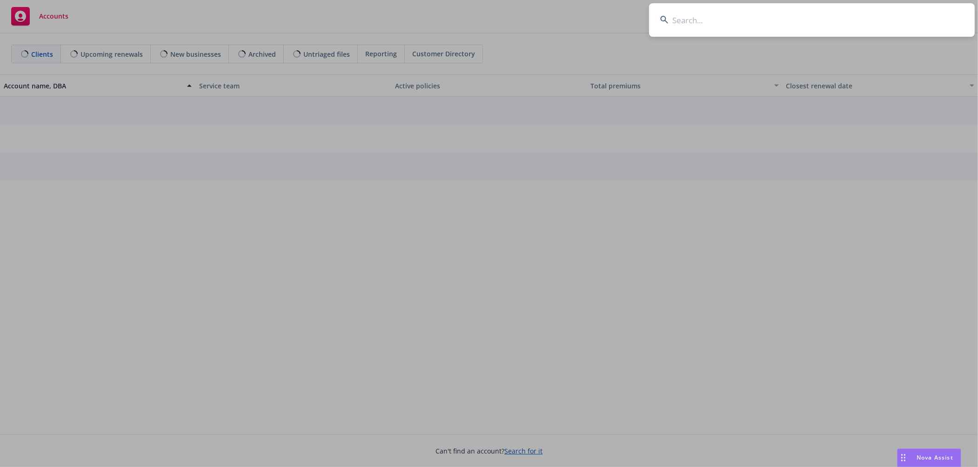
click at [857, 15] on input at bounding box center [812, 20] width 326 height 34
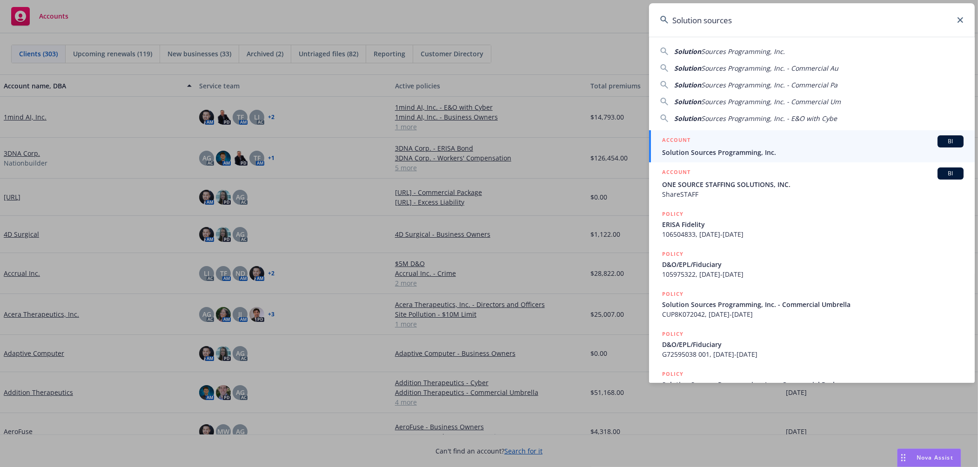
type input "Solution sources"
click at [750, 146] on div "ACCOUNT BI" at bounding box center [813, 141] width 302 height 12
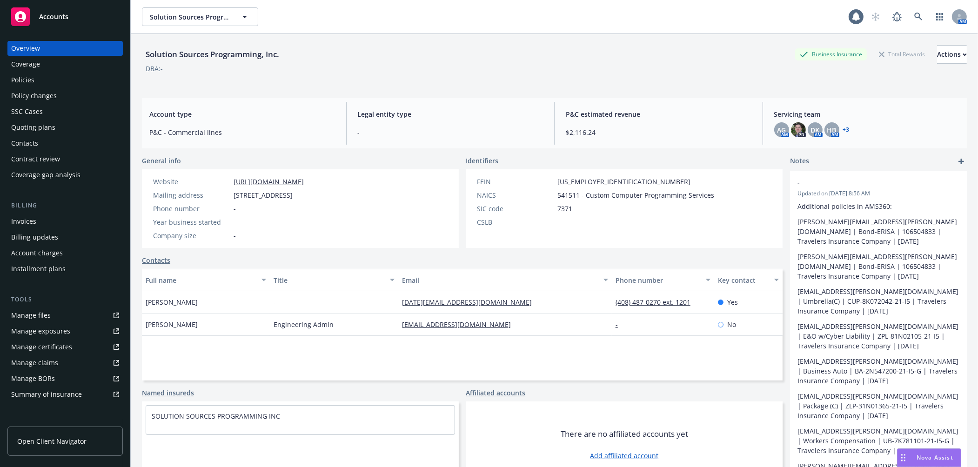
click at [61, 122] on div "Quoting plans" at bounding box center [65, 127] width 108 height 15
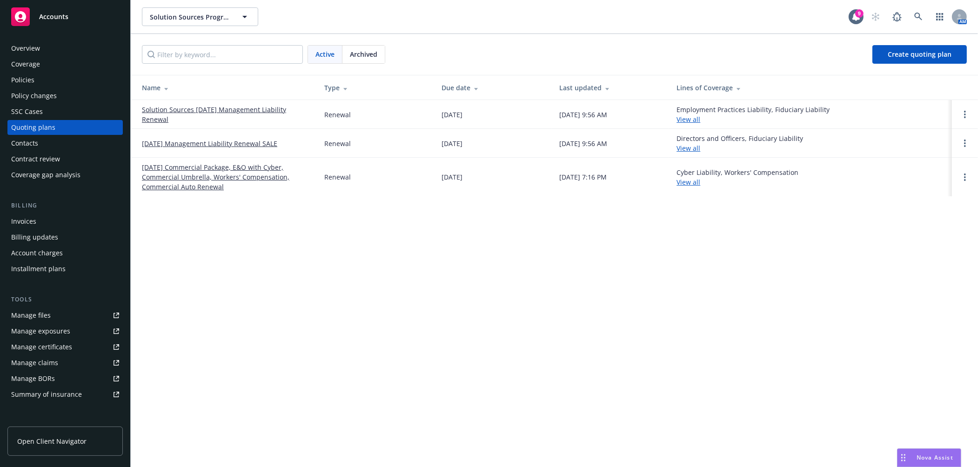
click at [273, 108] on link "Solution Sources [DATE] Management Liability Renewal" at bounding box center [226, 115] width 168 height 20
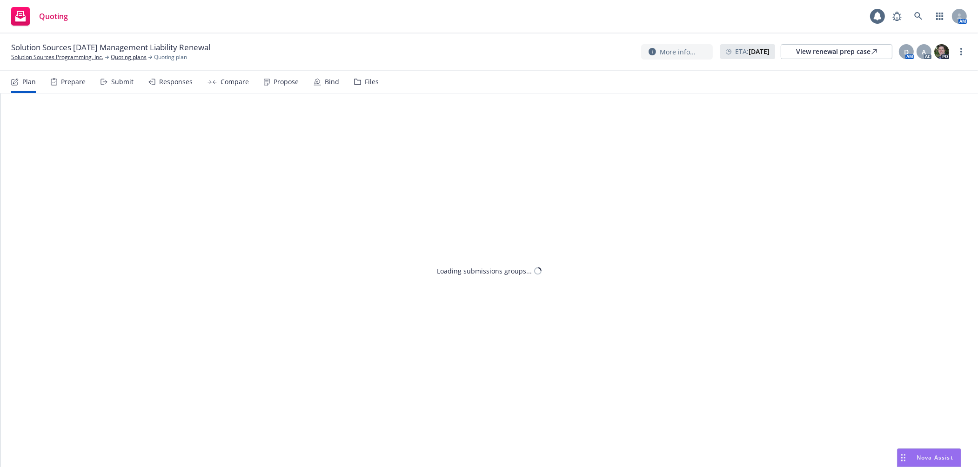
click at [360, 85] on div "Files" at bounding box center [366, 82] width 25 height 22
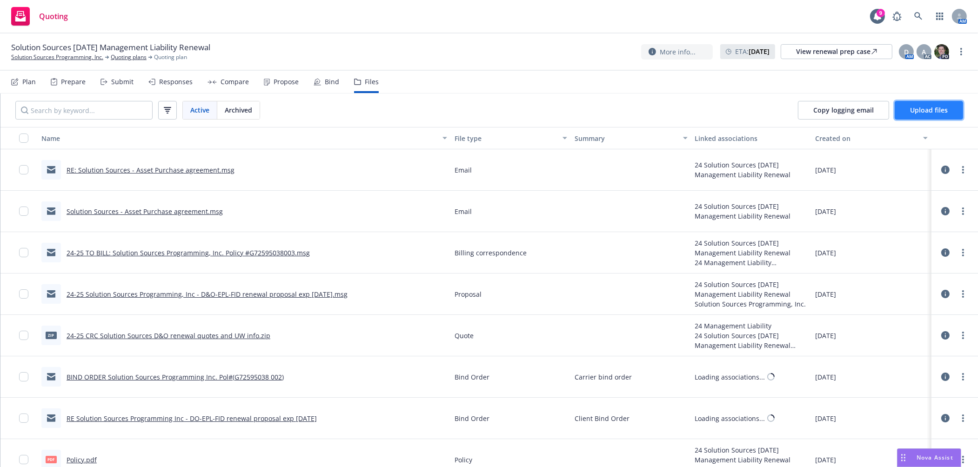
click at [928, 110] on span "Upload files" at bounding box center [929, 110] width 38 height 9
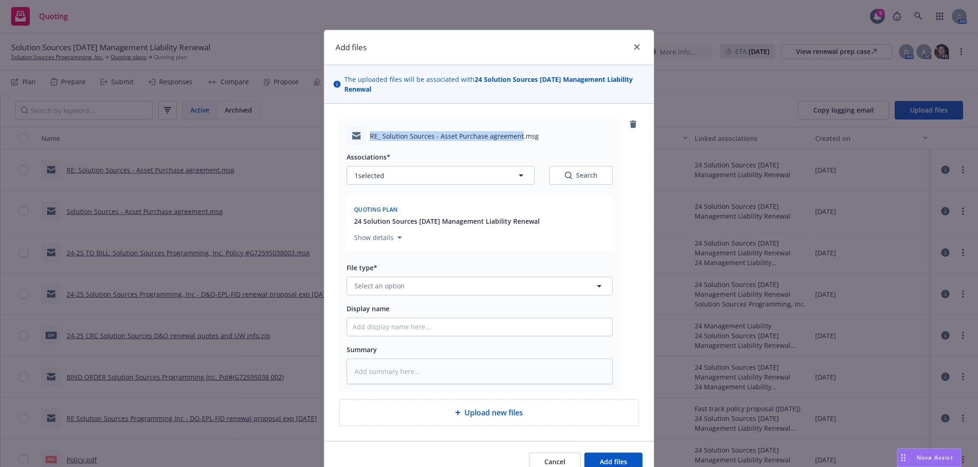
drag, startPoint x: 368, startPoint y: 136, endPoint x: 516, endPoint y: 136, distance: 148.0
click at [516, 136] on span "RE_ Solution Sources - Asset Purchase agreement.msg" at bounding box center [454, 136] width 169 height 10
copy span "RE_ Solution Sources - Asset Purchase agreement"
click at [429, 332] on input "Display name" at bounding box center [479, 327] width 265 height 18
paste input "RE_ Solution Sources - Asset Purchase agreement"
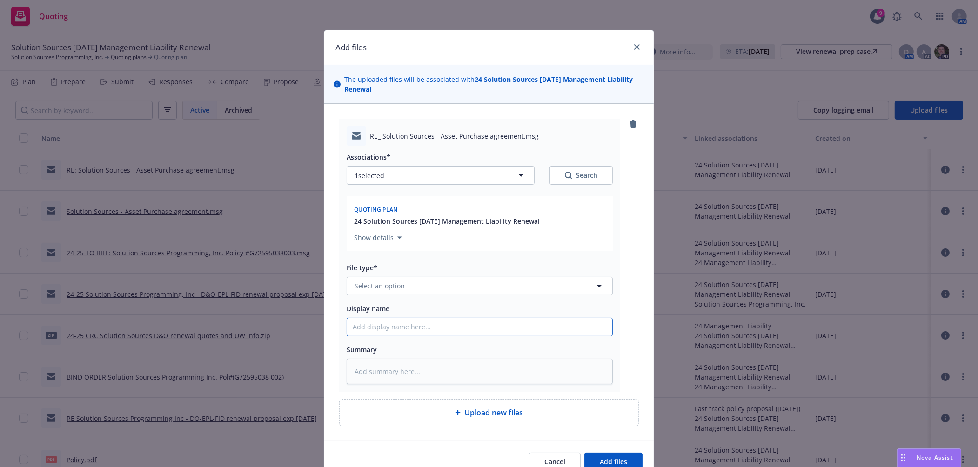
type textarea "x"
type input "RE_ Solution Sources - Asset Purchase agreement"
click at [440, 288] on button "Select an option" at bounding box center [480, 286] width 266 height 19
type input "email"
click at [429, 276] on div "File type* email Email" at bounding box center [480, 279] width 266 height 34
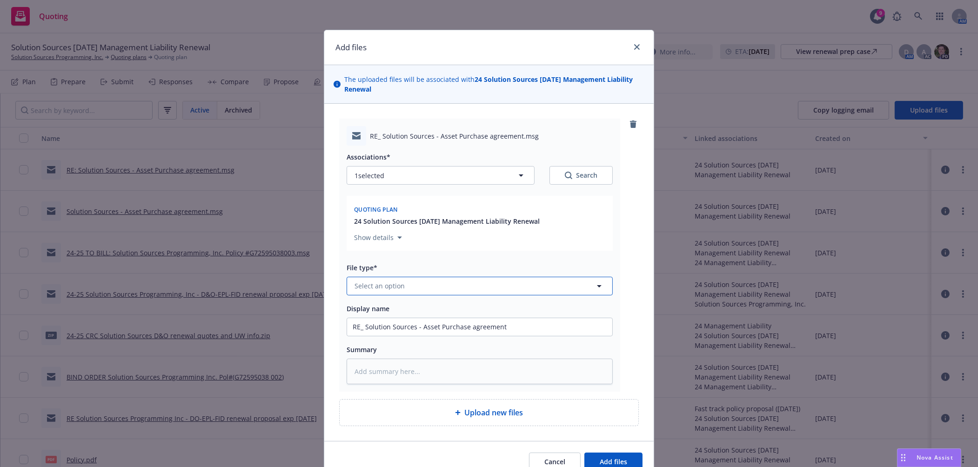
click at [429, 286] on button "Select an option" at bounding box center [480, 286] width 266 height 19
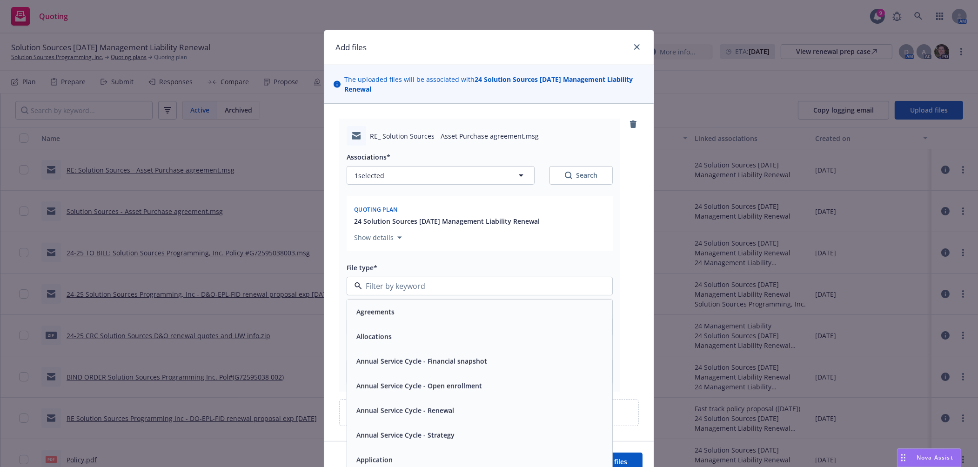
type input "e"
click at [408, 456] on div "Email" at bounding box center [480, 459] width 254 height 13
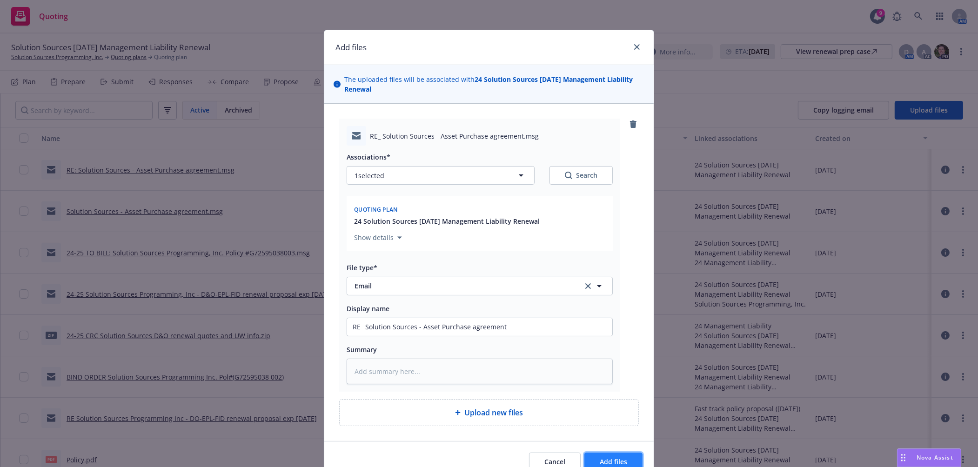
click at [605, 462] on span "Add files" at bounding box center [613, 461] width 27 height 9
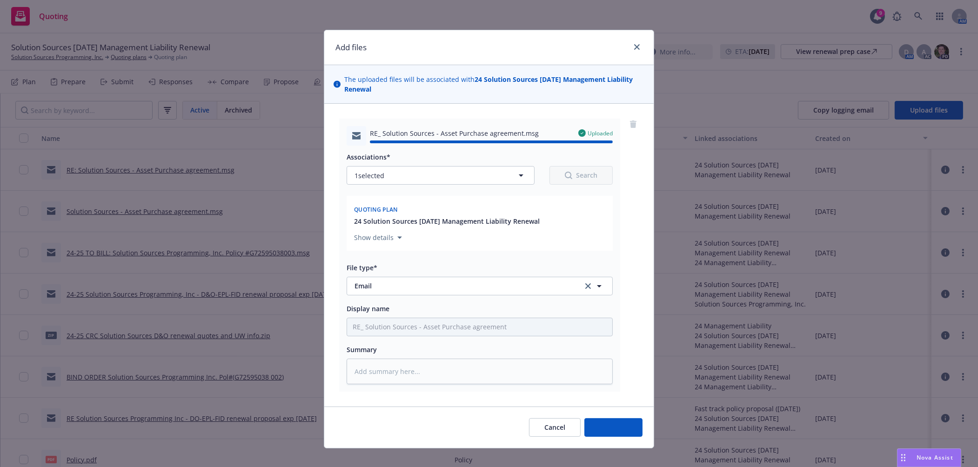
type textarea "x"
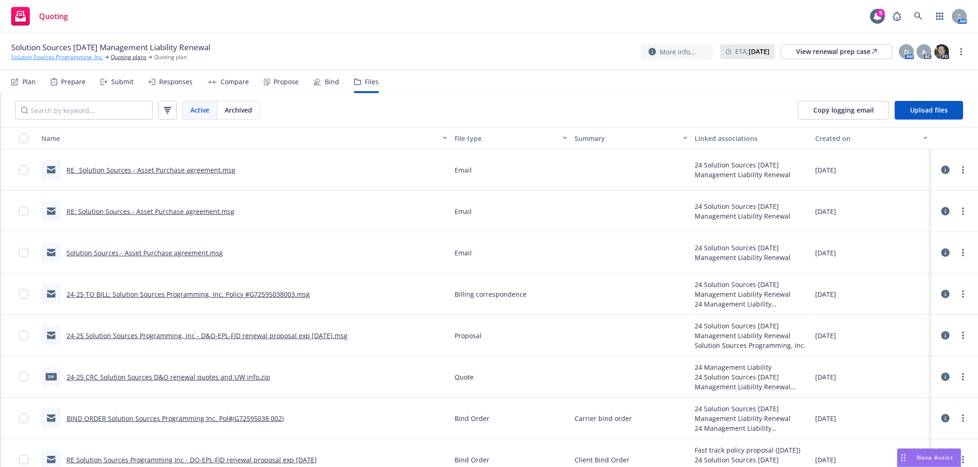
click at [53, 60] on link "Solution Sources Programming, Inc." at bounding box center [57, 57] width 92 height 8
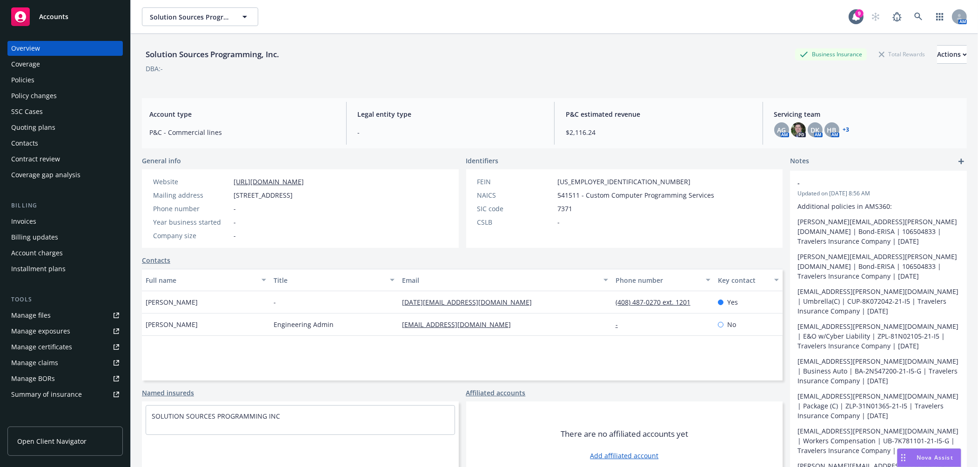
click at [62, 13] on span "Accounts" at bounding box center [53, 16] width 29 height 7
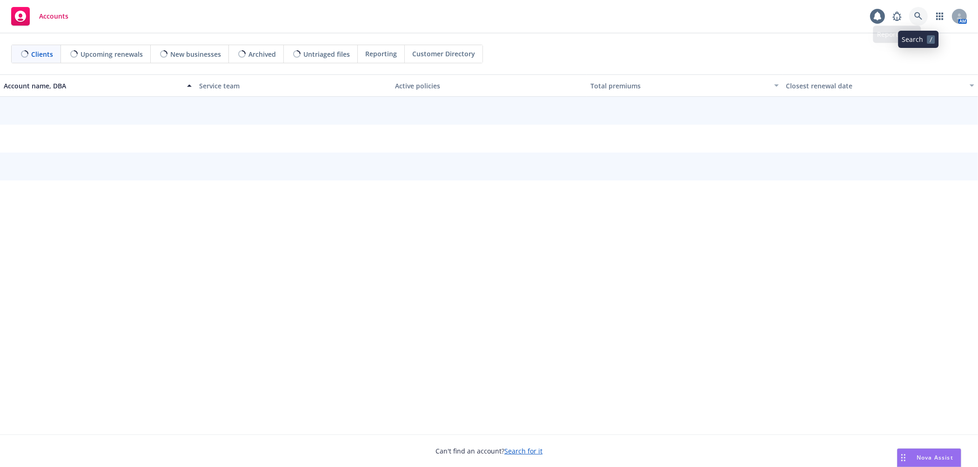
click at [923, 20] on link at bounding box center [918, 16] width 19 height 19
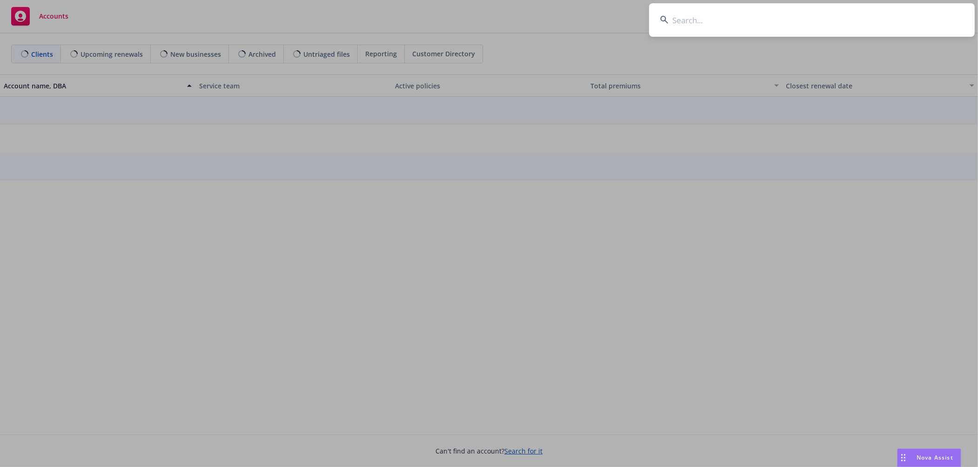
click at [893, 17] on input at bounding box center [812, 20] width 326 height 34
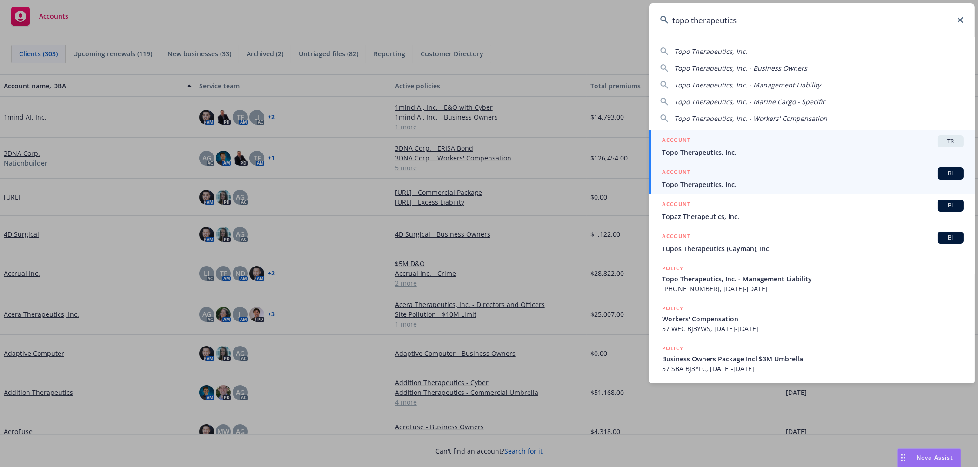
type input "topo therapeutics"
click at [717, 178] on div "ACCOUNT BI" at bounding box center [813, 174] width 302 height 12
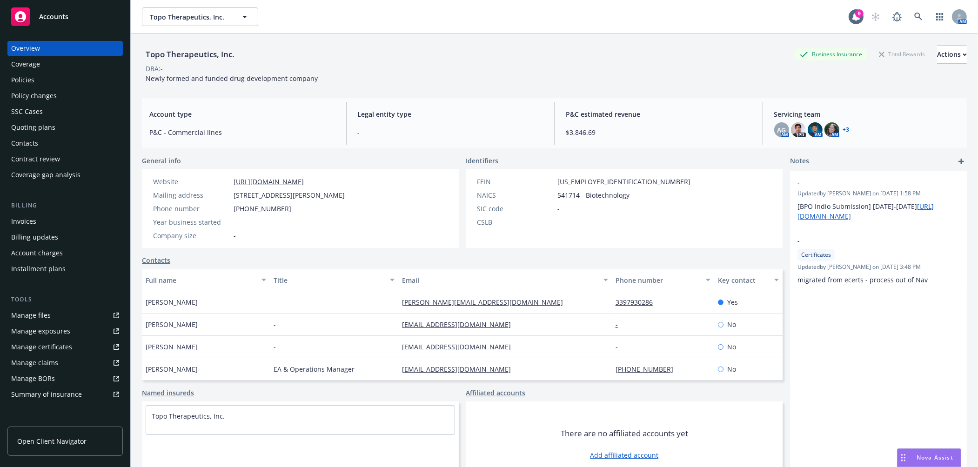
click at [61, 96] on div "Policy changes" at bounding box center [65, 95] width 108 height 15
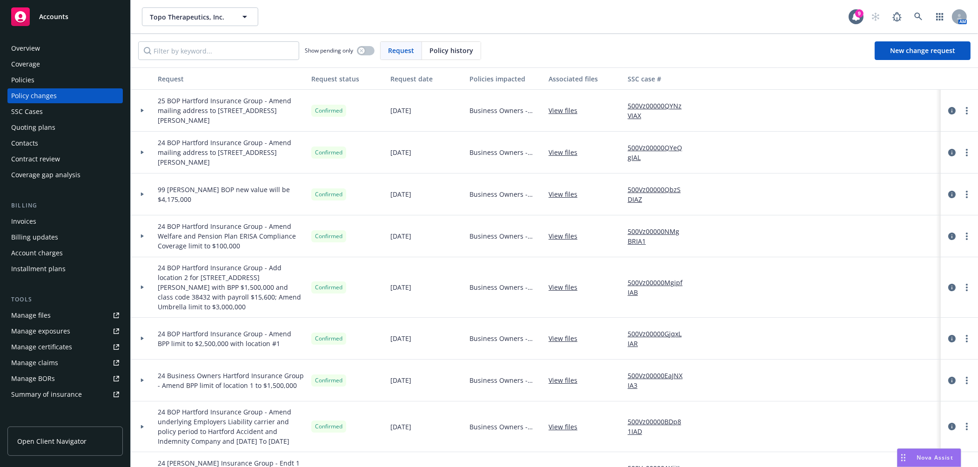
click at [144, 193] on icon at bounding box center [143, 194] width 4 height 3
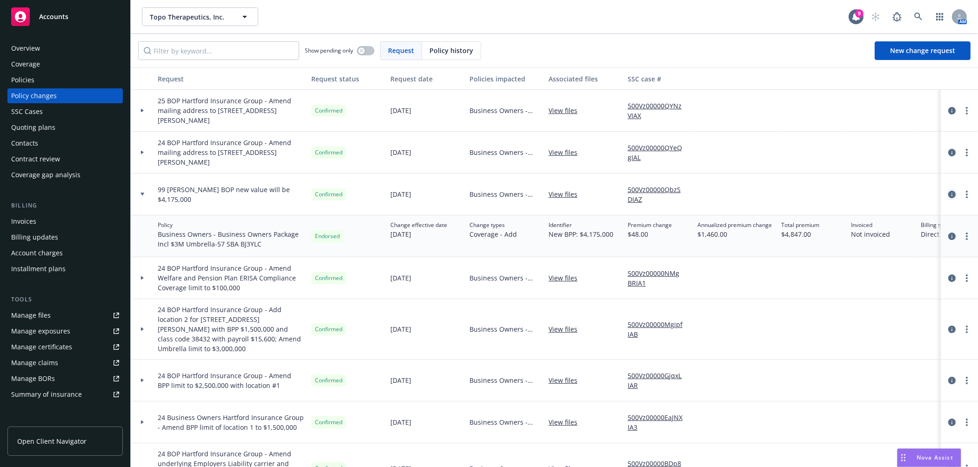
click at [948, 196] on icon "circleInformation" at bounding box center [951, 194] width 7 height 7
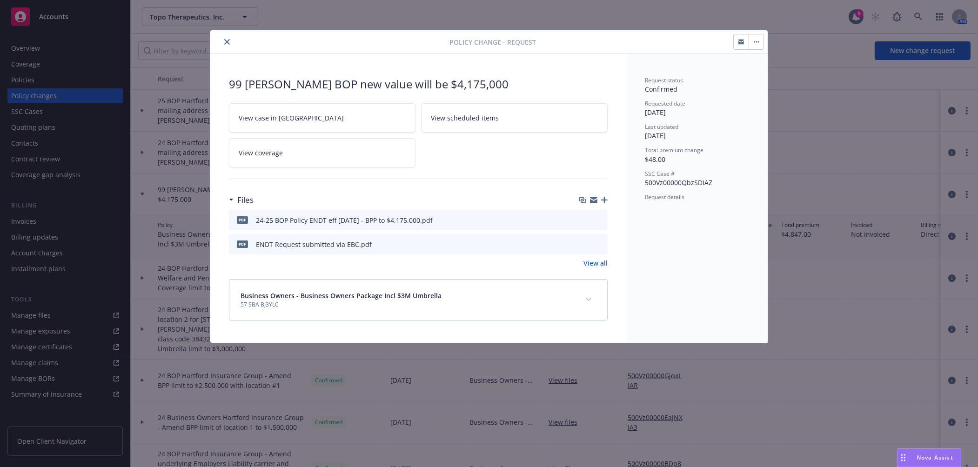
click at [584, 220] on icon "download file" at bounding box center [584, 219] width 6 height 6
drag, startPoint x: 229, startPoint y: 43, endPoint x: 114, endPoint y: 43, distance: 115.4
click at [229, 43] on icon "close" at bounding box center [227, 42] width 6 height 6
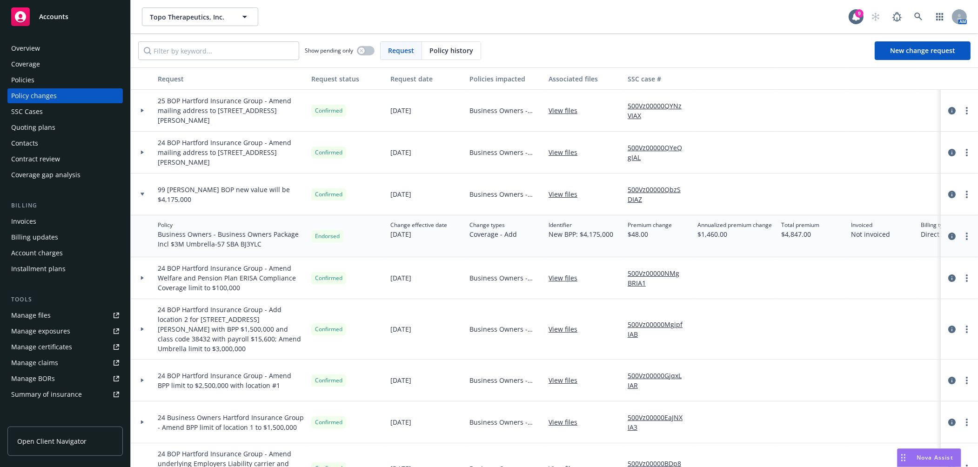
click at [45, 45] on div "Overview" at bounding box center [65, 48] width 108 height 15
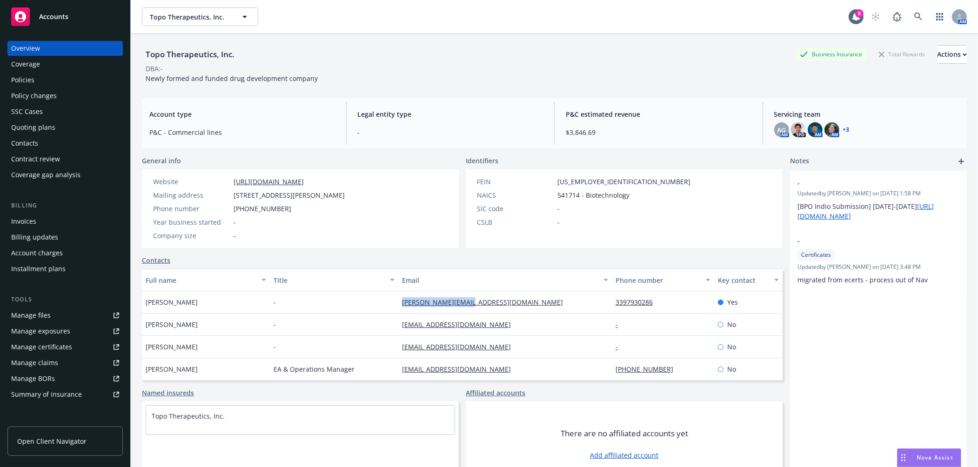
drag, startPoint x: 390, startPoint y: 304, endPoint x: 462, endPoint y: 305, distance: 72.1
click at [462, 305] on div "[PERSON_NAME] - [PERSON_NAME][EMAIL_ADDRESS][DOMAIN_NAME] 3397930286 Yes" at bounding box center [462, 302] width 641 height 22
copy div "[PERSON_NAME][EMAIL_ADDRESS][DOMAIN_NAME]"
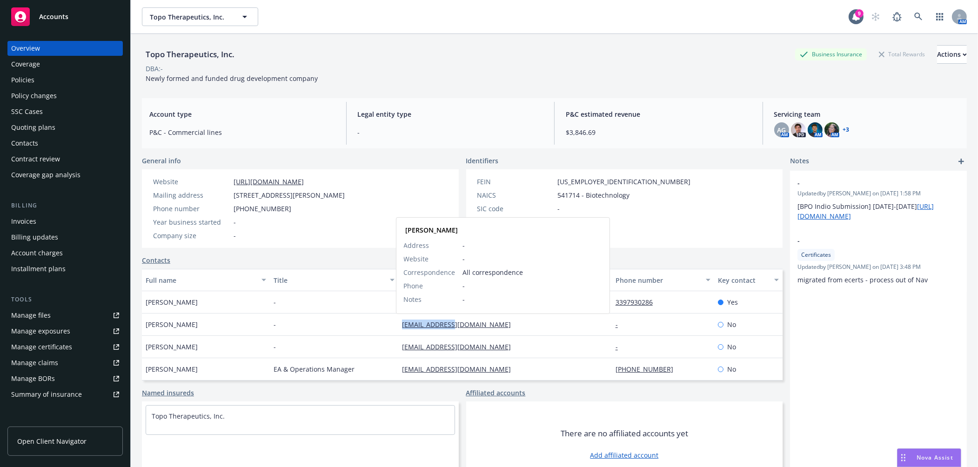
drag, startPoint x: 391, startPoint y: 329, endPoint x: 448, endPoint y: 328, distance: 56.3
click at [448, 328] on div "[PERSON_NAME] - [EMAIL_ADDRESS][DOMAIN_NAME] [PERSON_NAME] Address - Website - …" at bounding box center [462, 325] width 641 height 22
click at [49, 92] on div "Policy changes" at bounding box center [34, 95] width 46 height 15
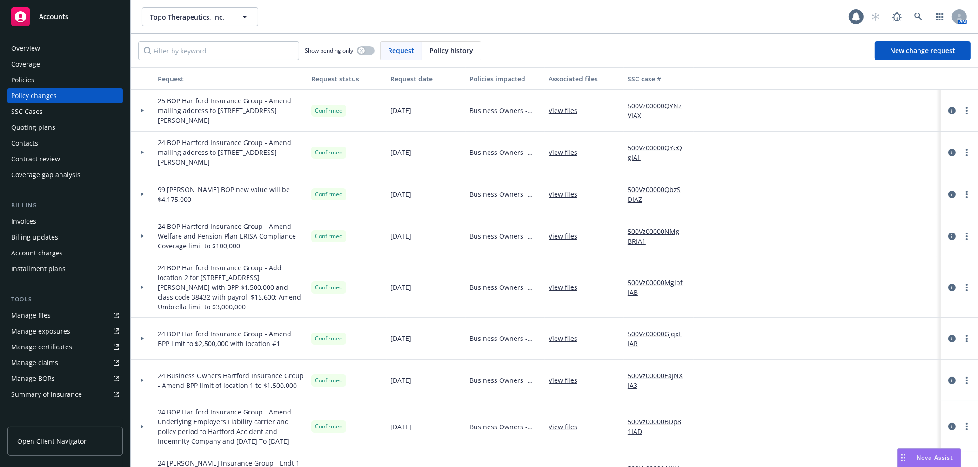
click at [143, 111] on icon at bounding box center [143, 110] width 4 height 3
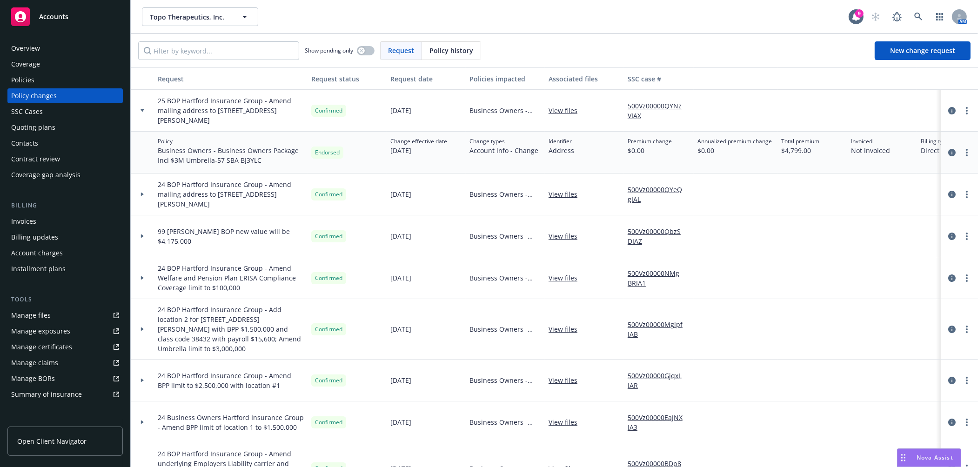
click at [143, 111] on icon at bounding box center [143, 110] width 4 height 3
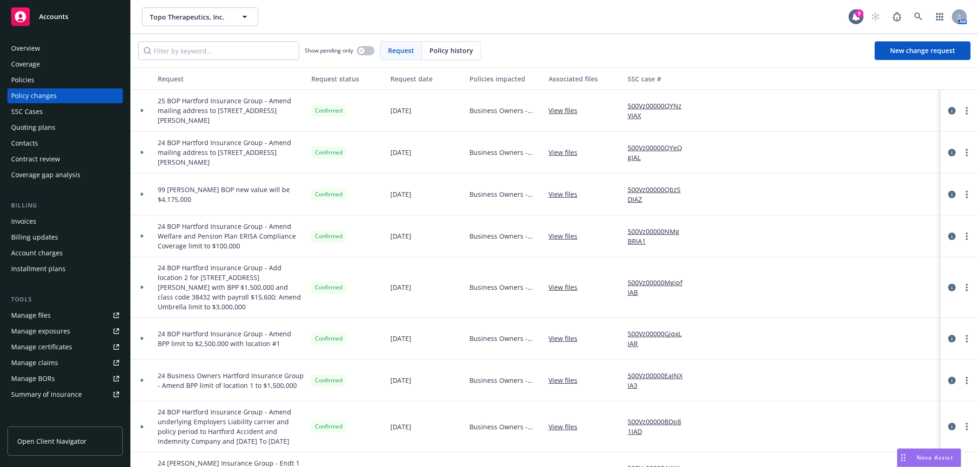
click at [142, 190] on div at bounding box center [142, 195] width 23 height 42
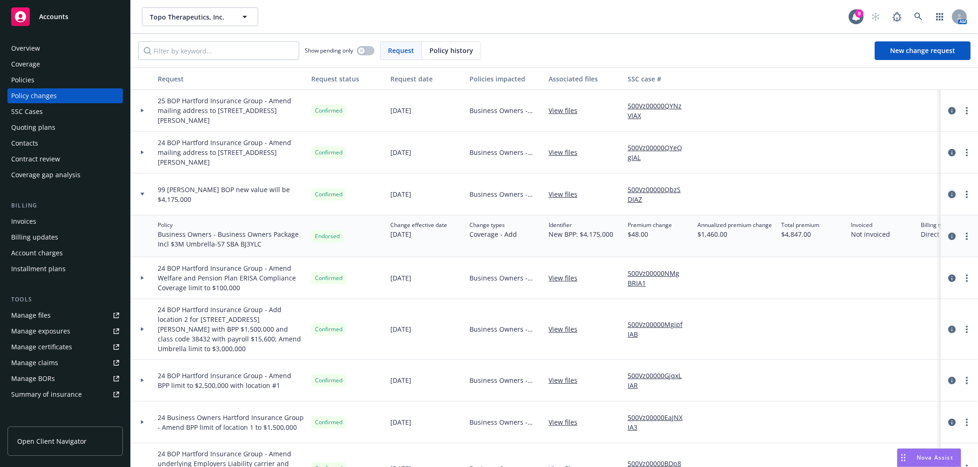
click at [948, 194] on icon "circleInformation" at bounding box center [951, 194] width 7 height 7
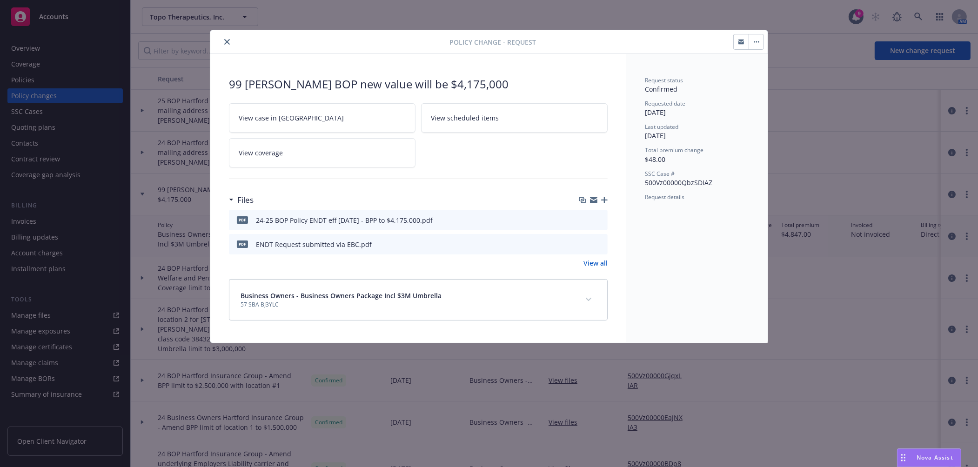
click at [584, 219] on icon "download file" at bounding box center [584, 219] width 6 height 6
click at [587, 220] on icon "download file" at bounding box center [583, 219] width 7 height 7
drag, startPoint x: 227, startPoint y: 43, endPoint x: 168, endPoint y: 43, distance: 58.2
click at [227, 43] on icon "close" at bounding box center [227, 42] width 6 height 6
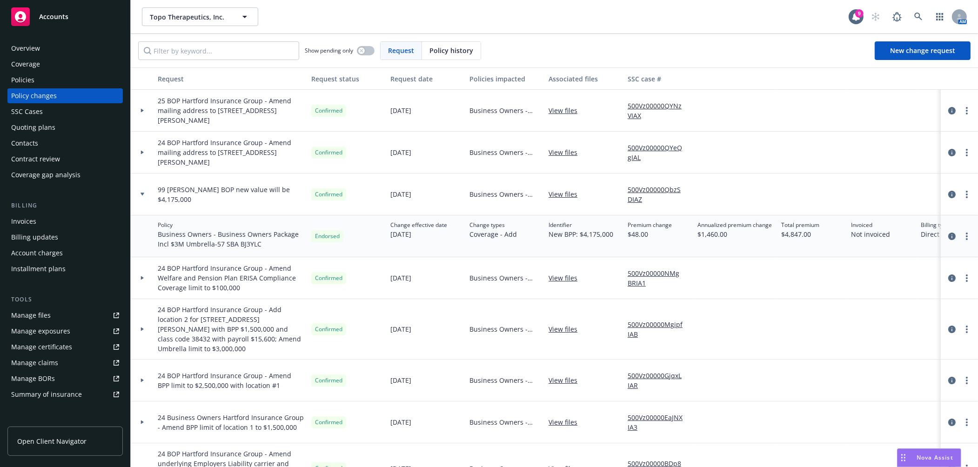
click at [70, 43] on div "Overview" at bounding box center [65, 48] width 108 height 15
